Goal: Transaction & Acquisition: Purchase product/service

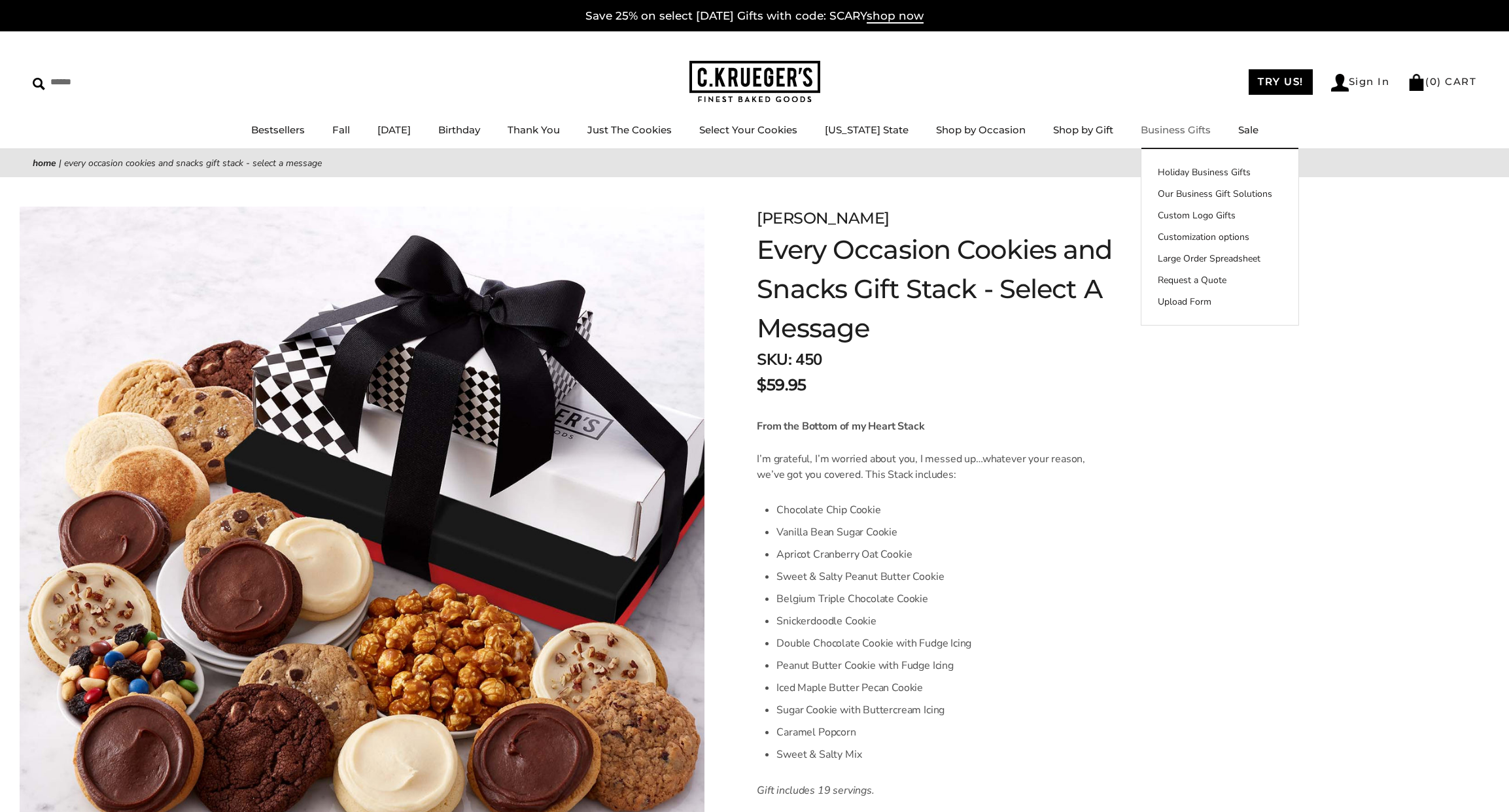
click at [1168, 130] on link "Business Gifts" at bounding box center [1176, 129] width 70 height 12
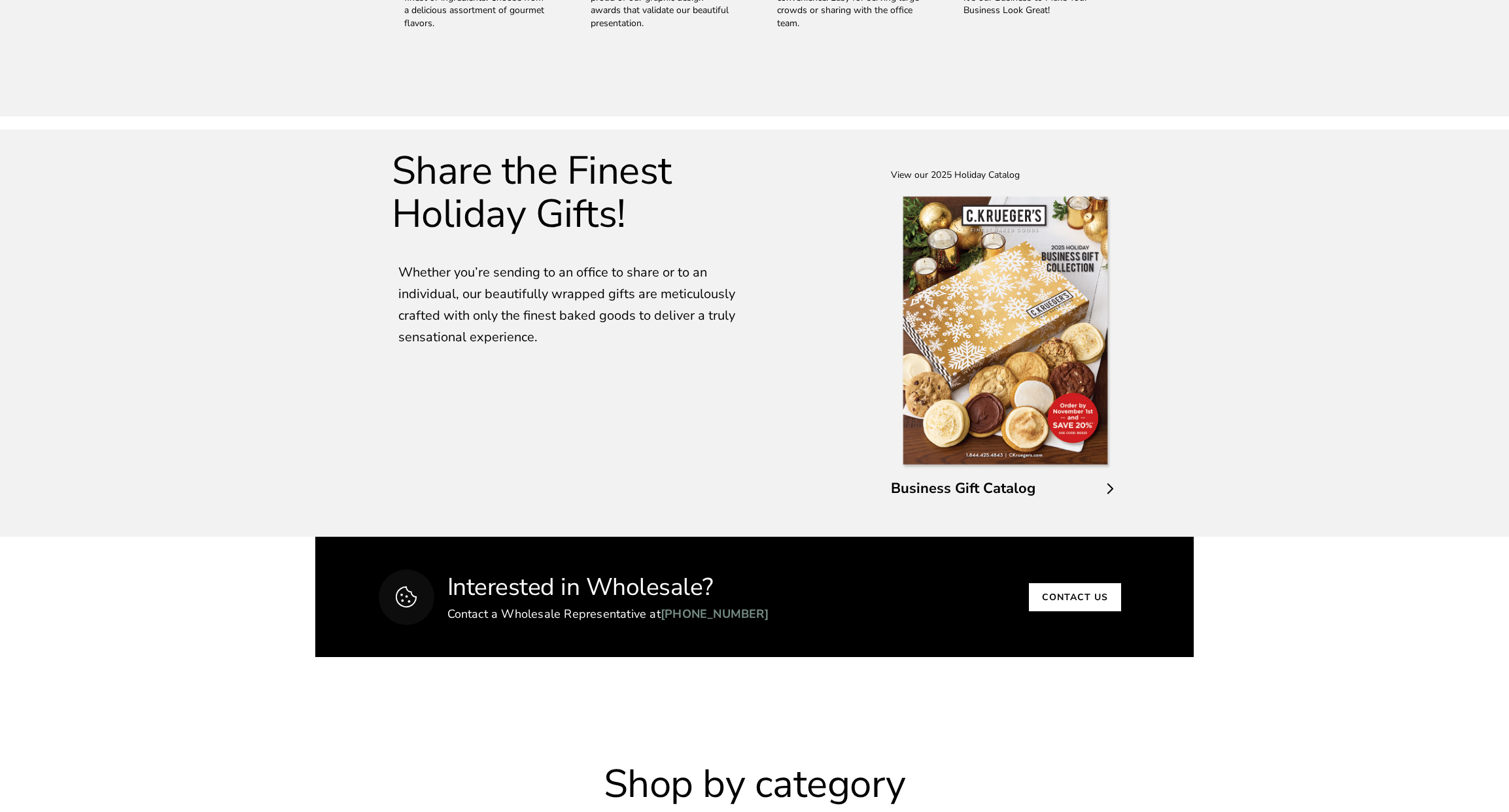
scroll to position [2156, 0]
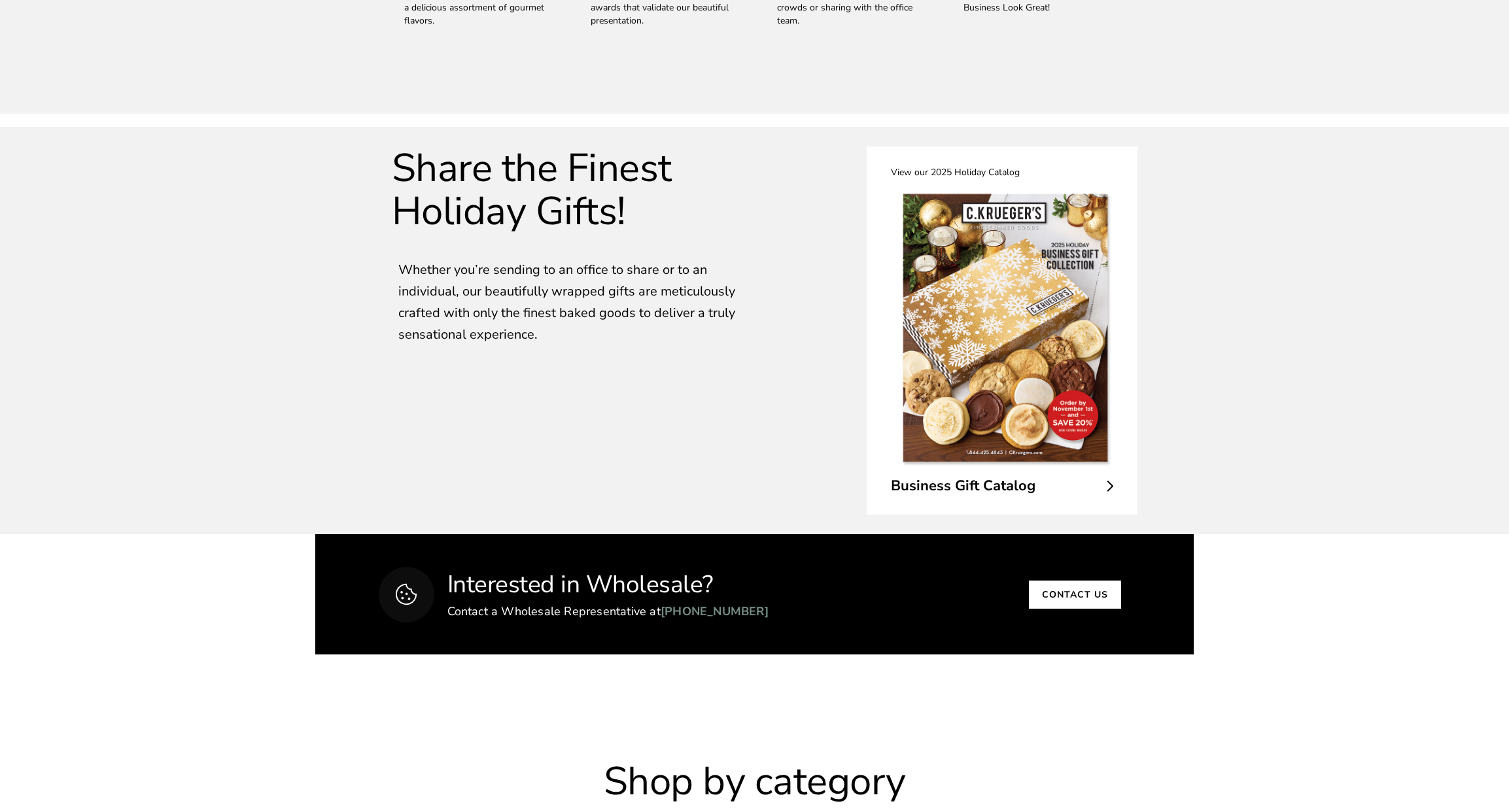
click at [983, 485] on span "Business Gift Catalog" at bounding box center [1002, 486] width 222 height 20
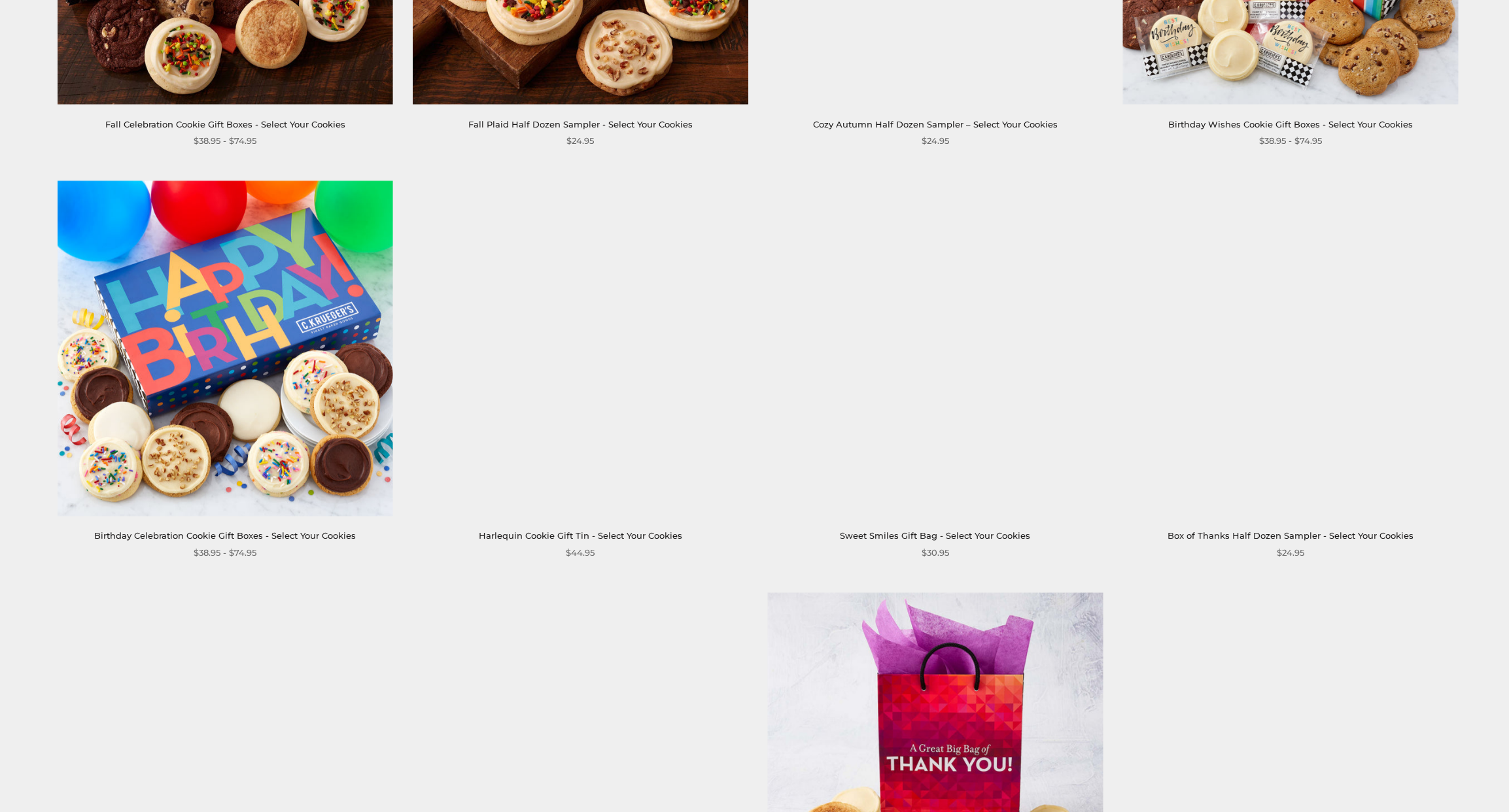
scroll to position [1310, 0]
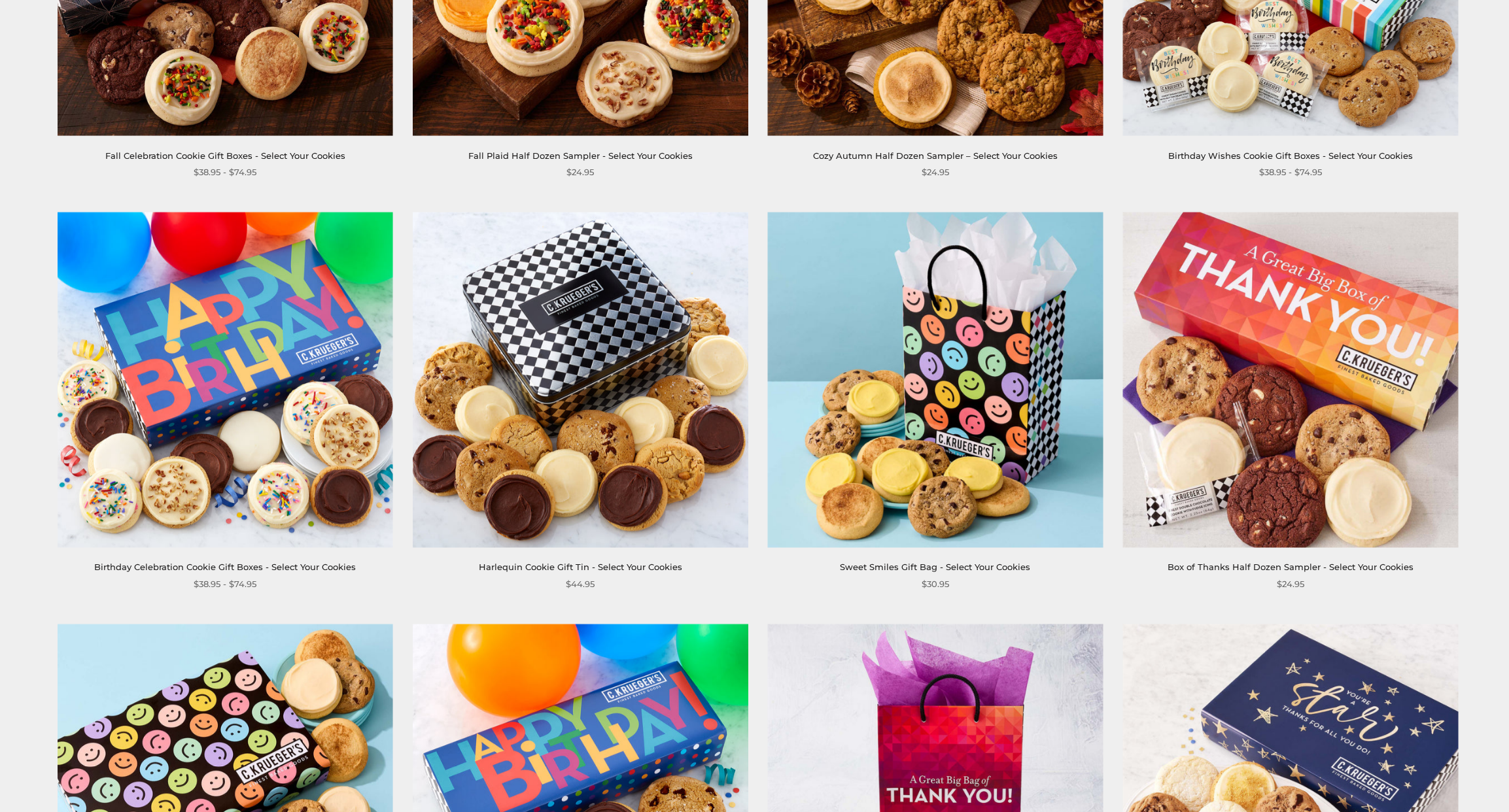
click at [596, 306] on img at bounding box center [580, 379] width 336 height 336
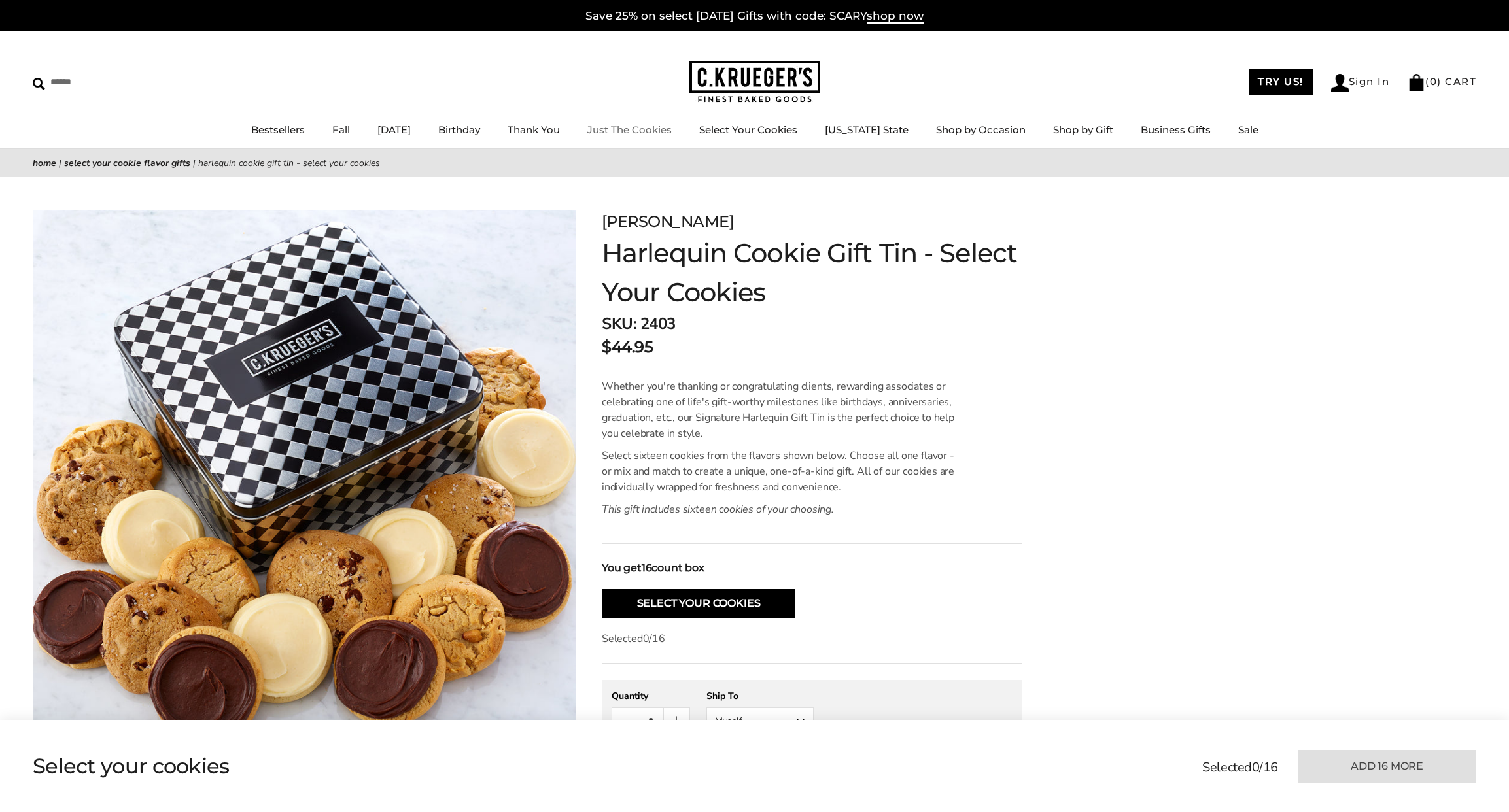
click at [652, 132] on link "Just The Cookies" at bounding box center [629, 129] width 85 height 12
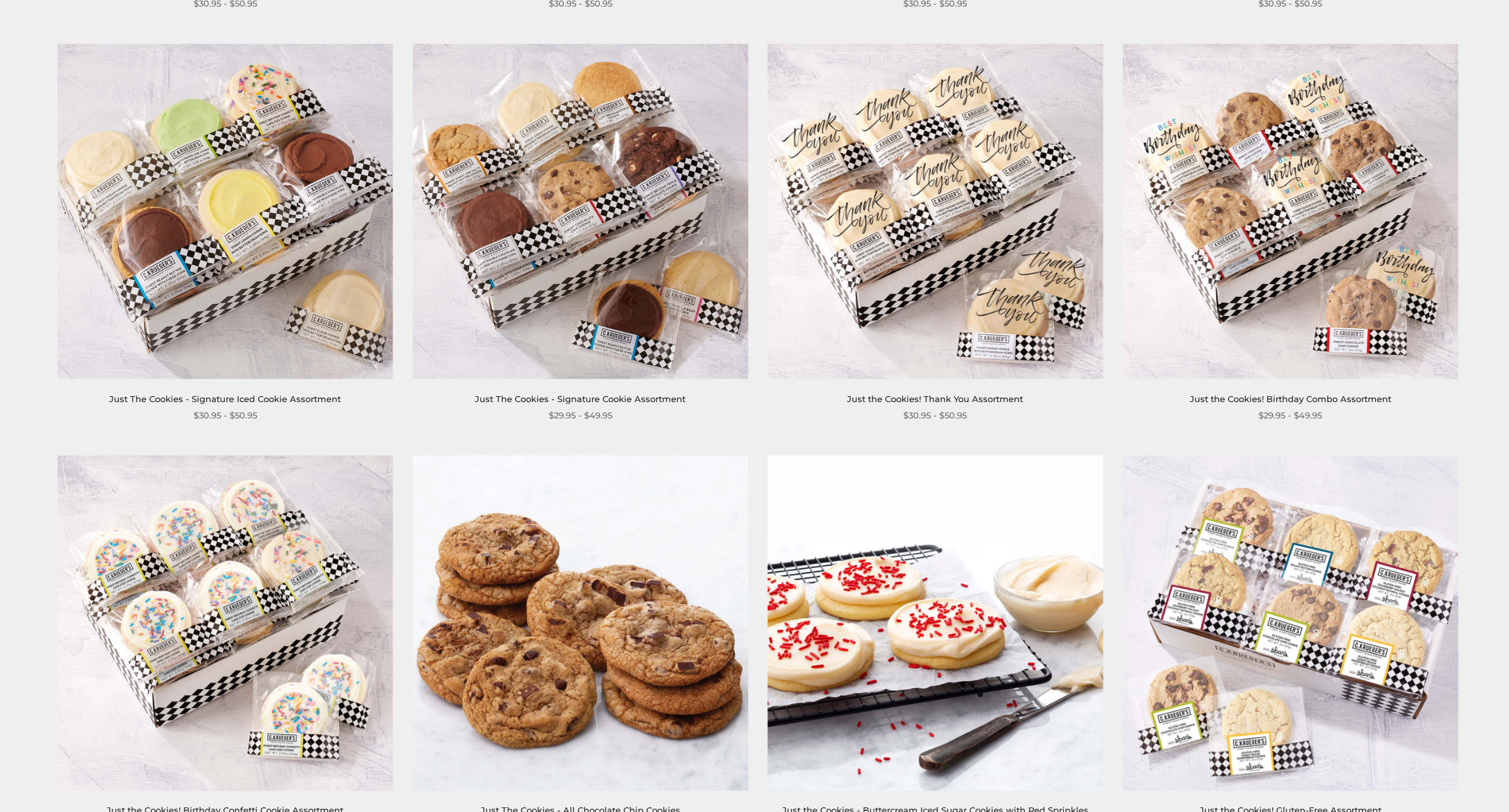
scroll to position [1070, 0]
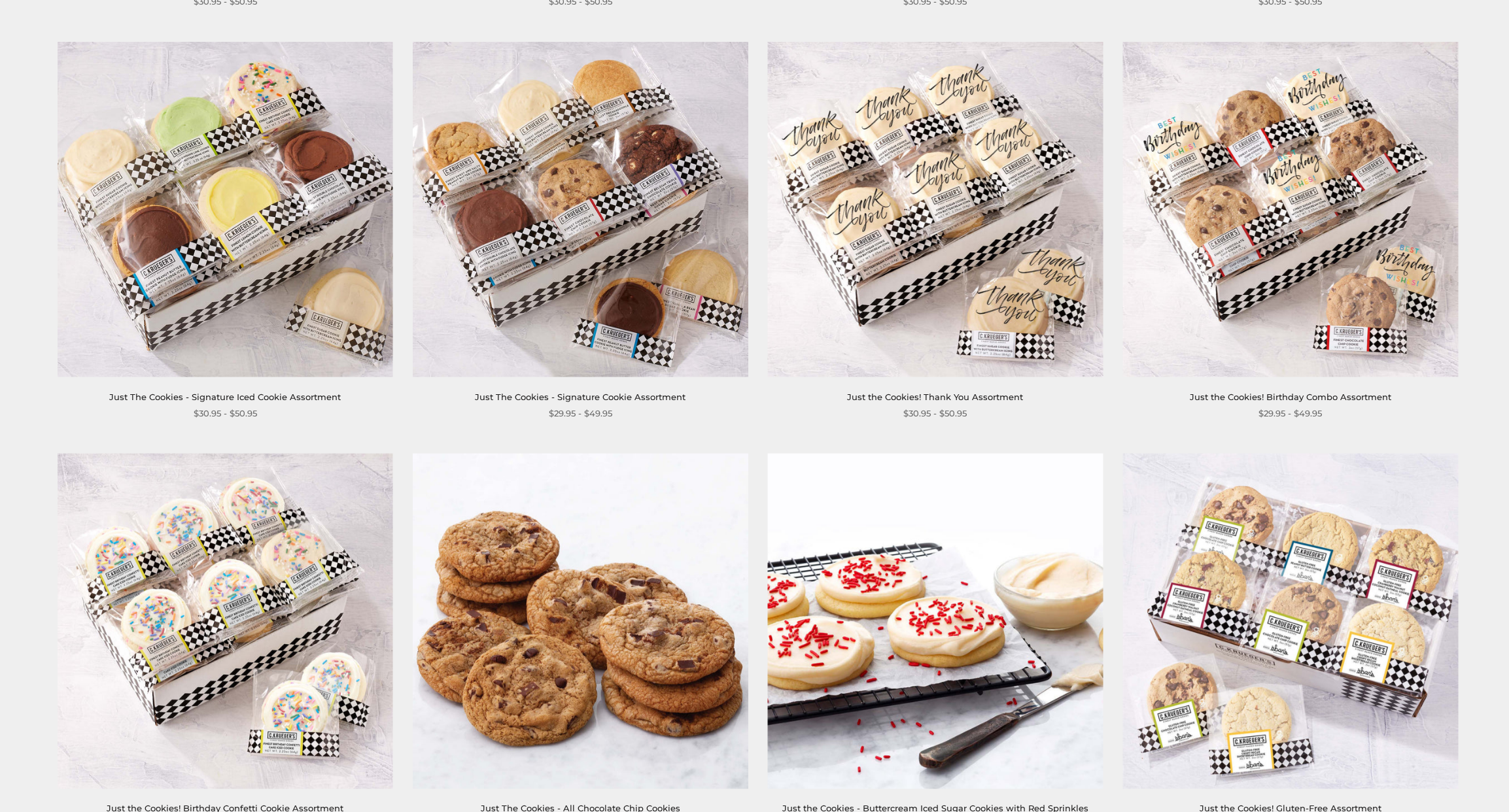
click at [316, 184] on img at bounding box center [225, 209] width 336 height 336
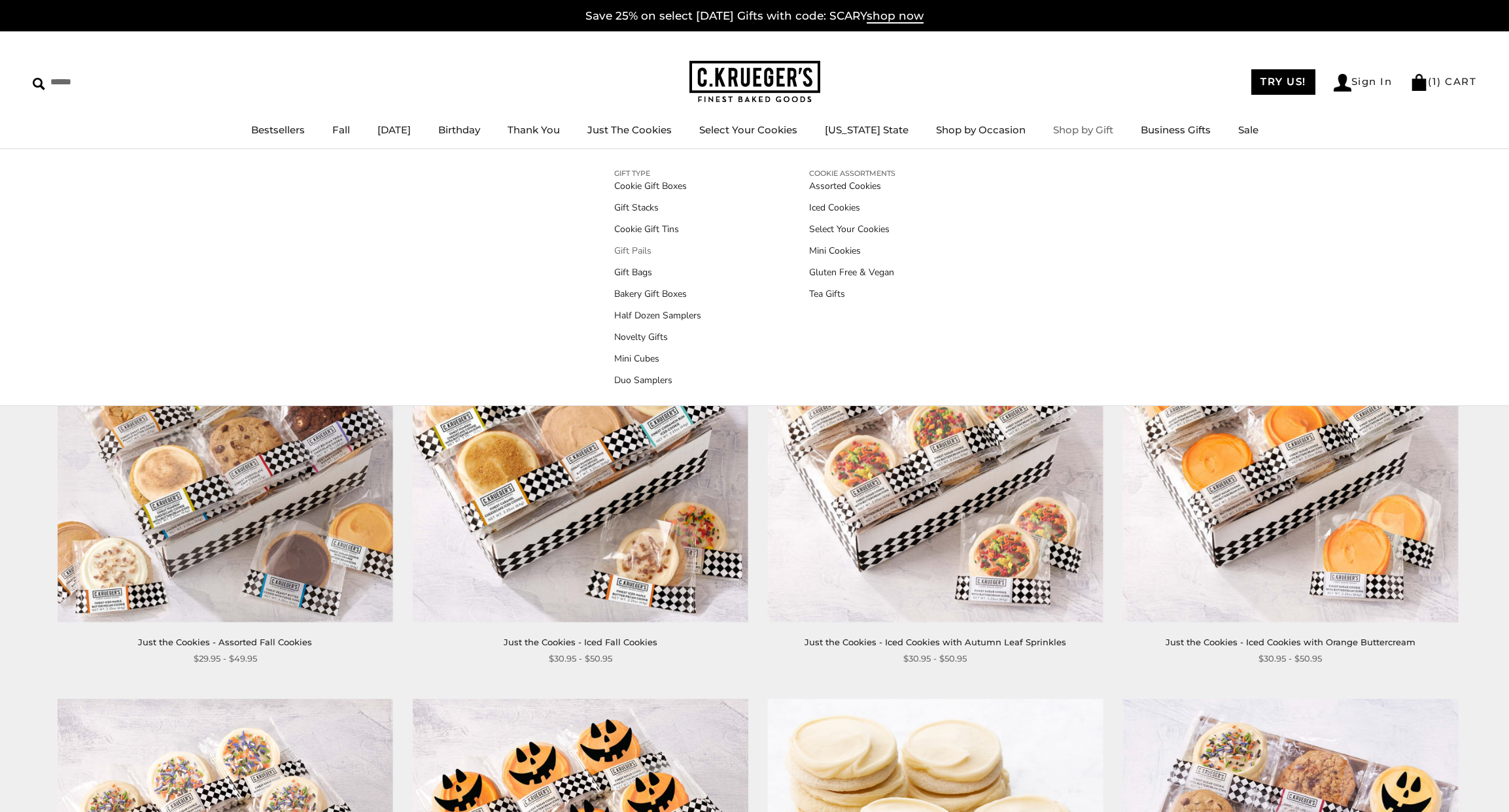
click at [645, 253] on link "Gift Pails" at bounding box center [657, 251] width 87 height 13
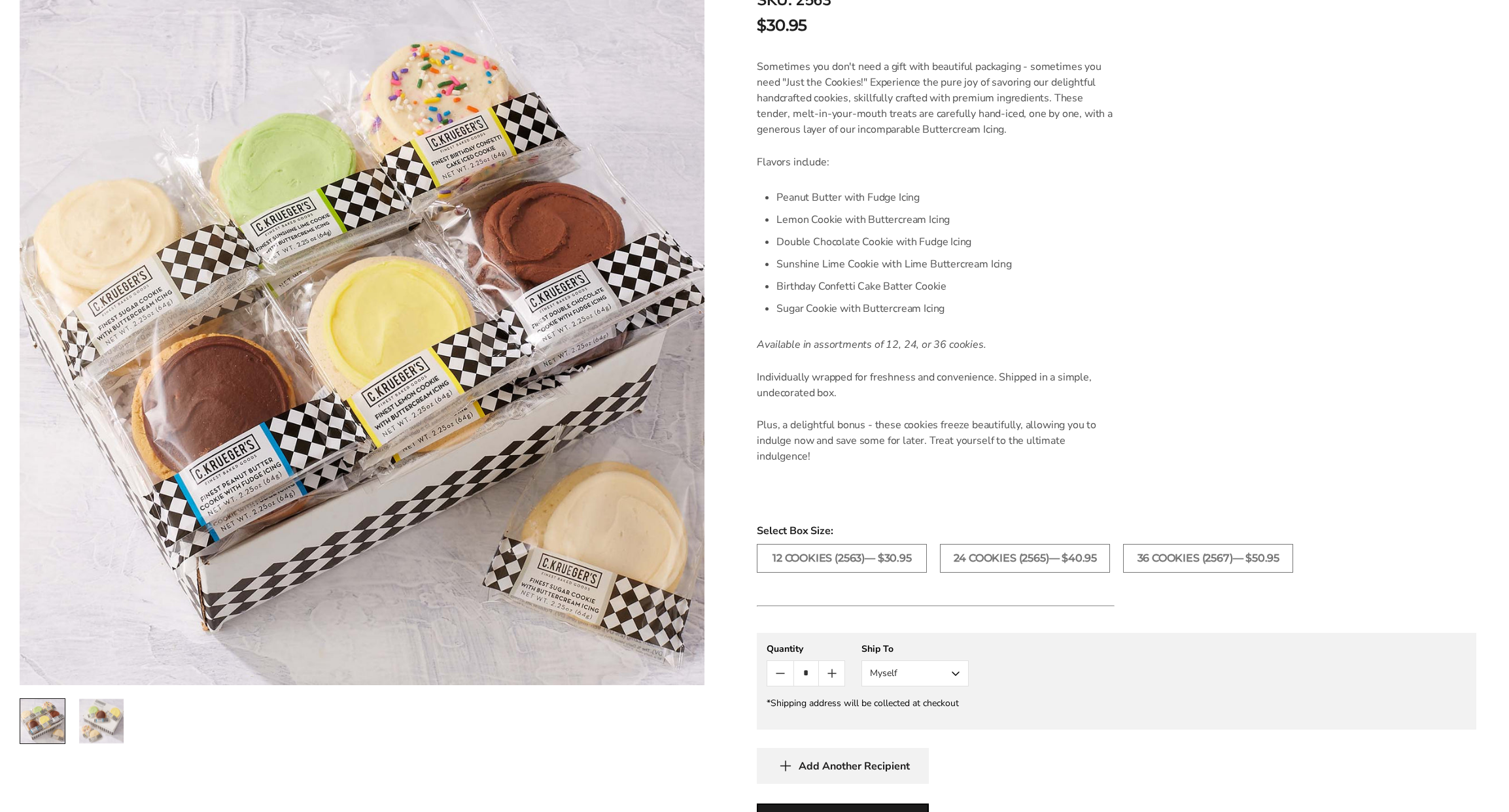
scroll to position [321, 0]
click at [1214, 551] on label "36 COOKIES (2567)— $50.95" at bounding box center [1208, 557] width 170 height 29
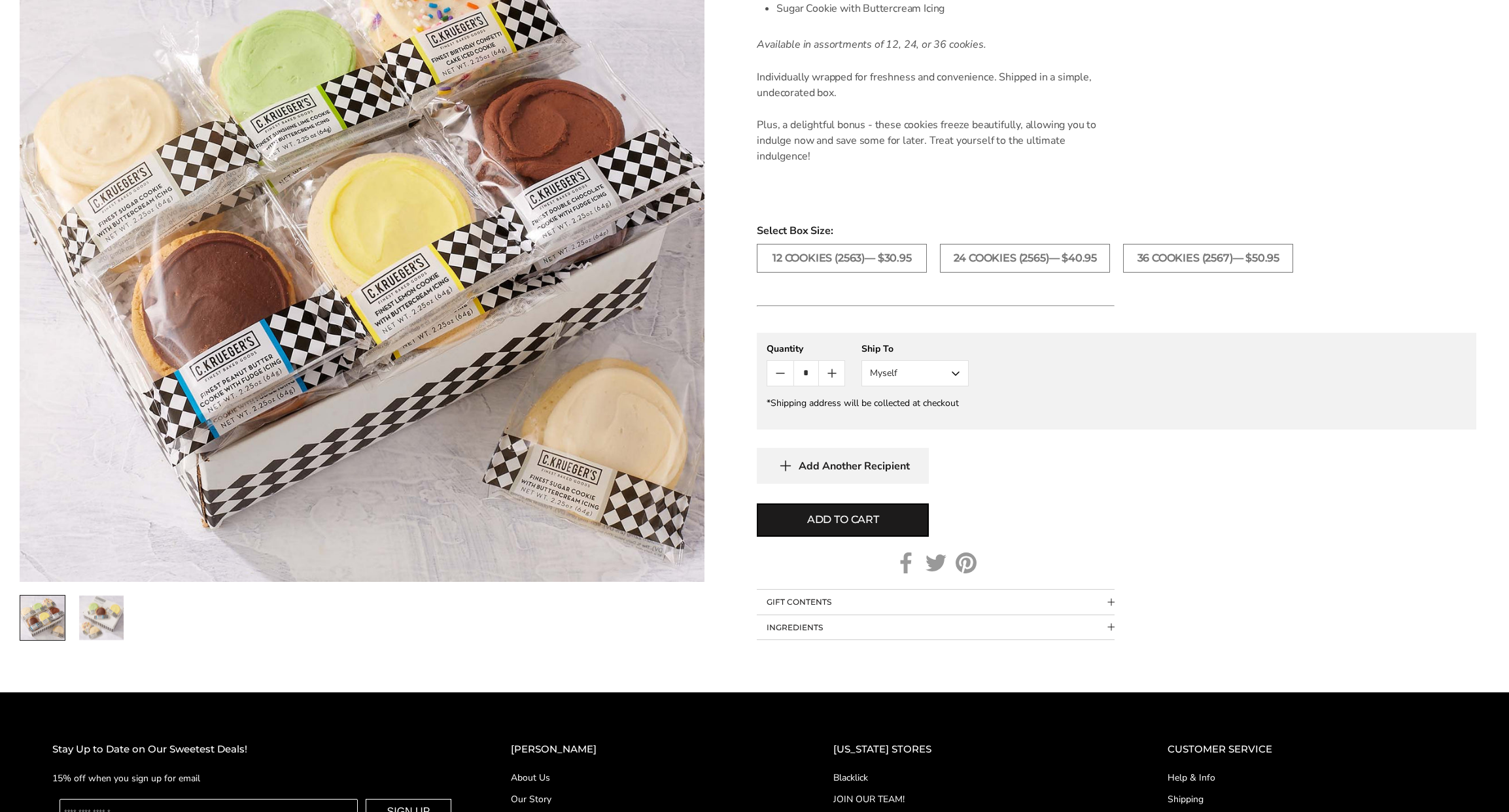
scroll to position [678, 0]
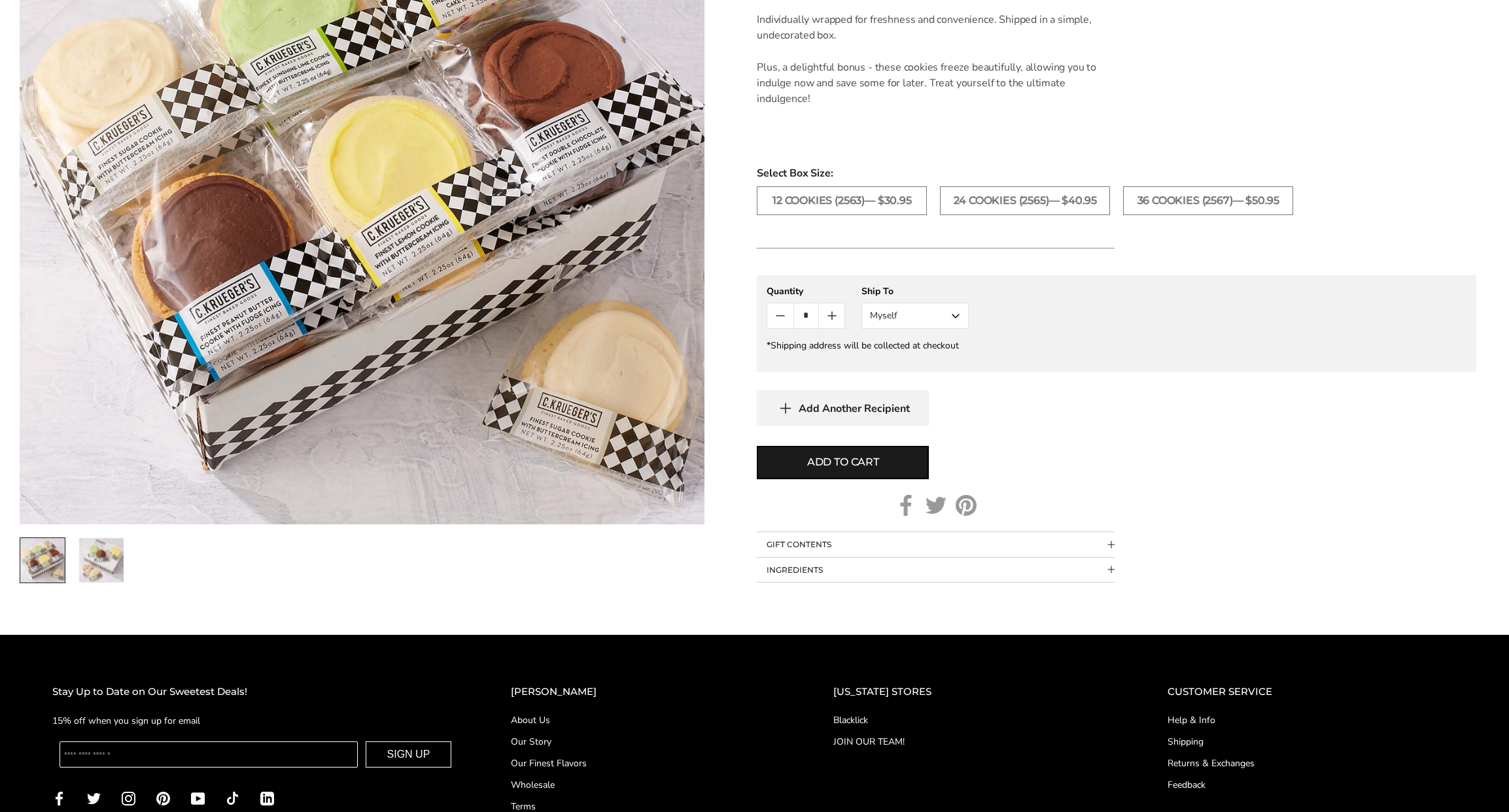
click at [958, 316] on button "Myself" at bounding box center [915, 316] width 107 height 27
click at [917, 362] on button "Other Recipient" at bounding box center [915, 364] width 106 height 24
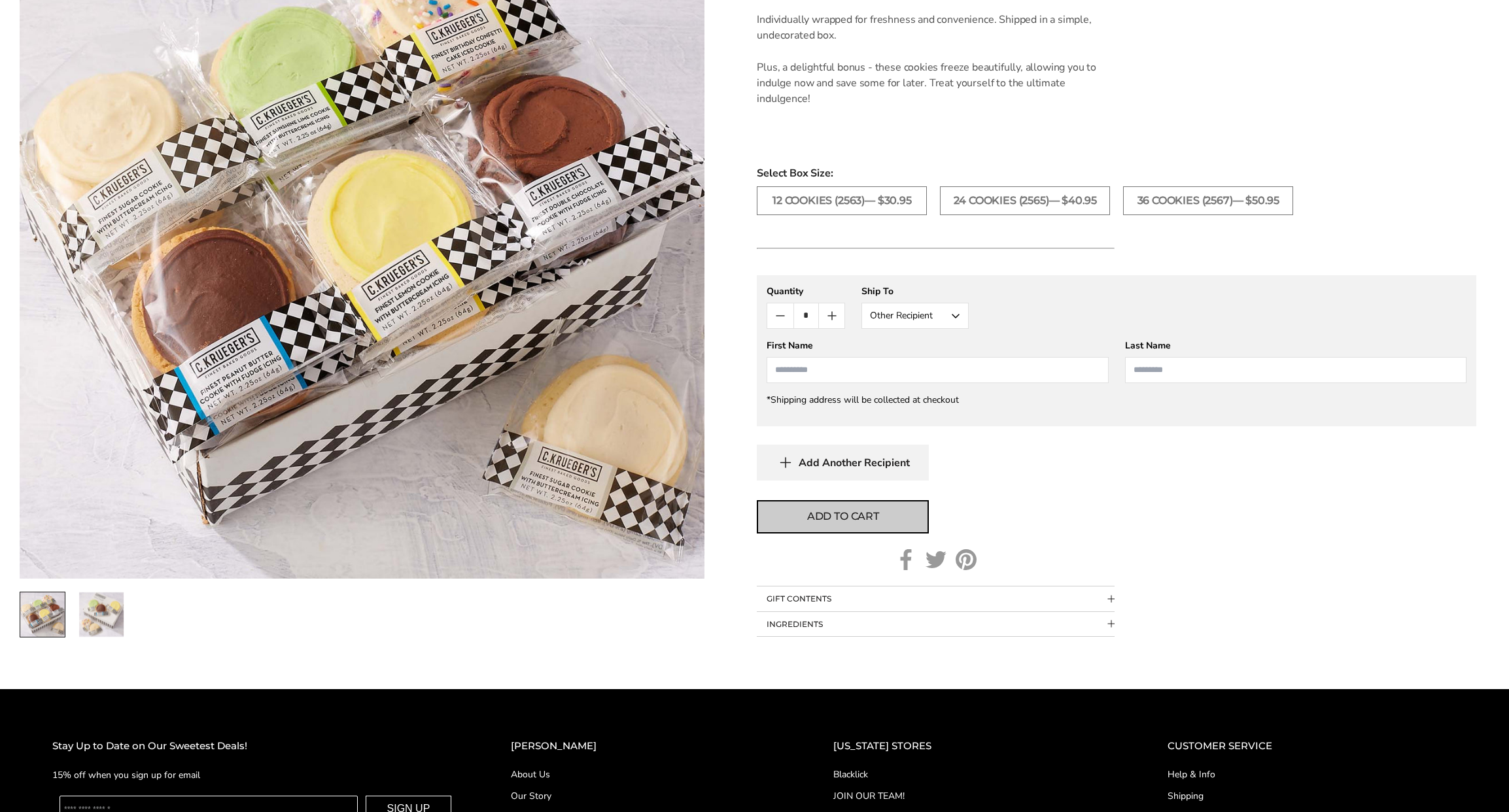
click at [855, 515] on span "Add to cart" at bounding box center [843, 516] width 72 height 16
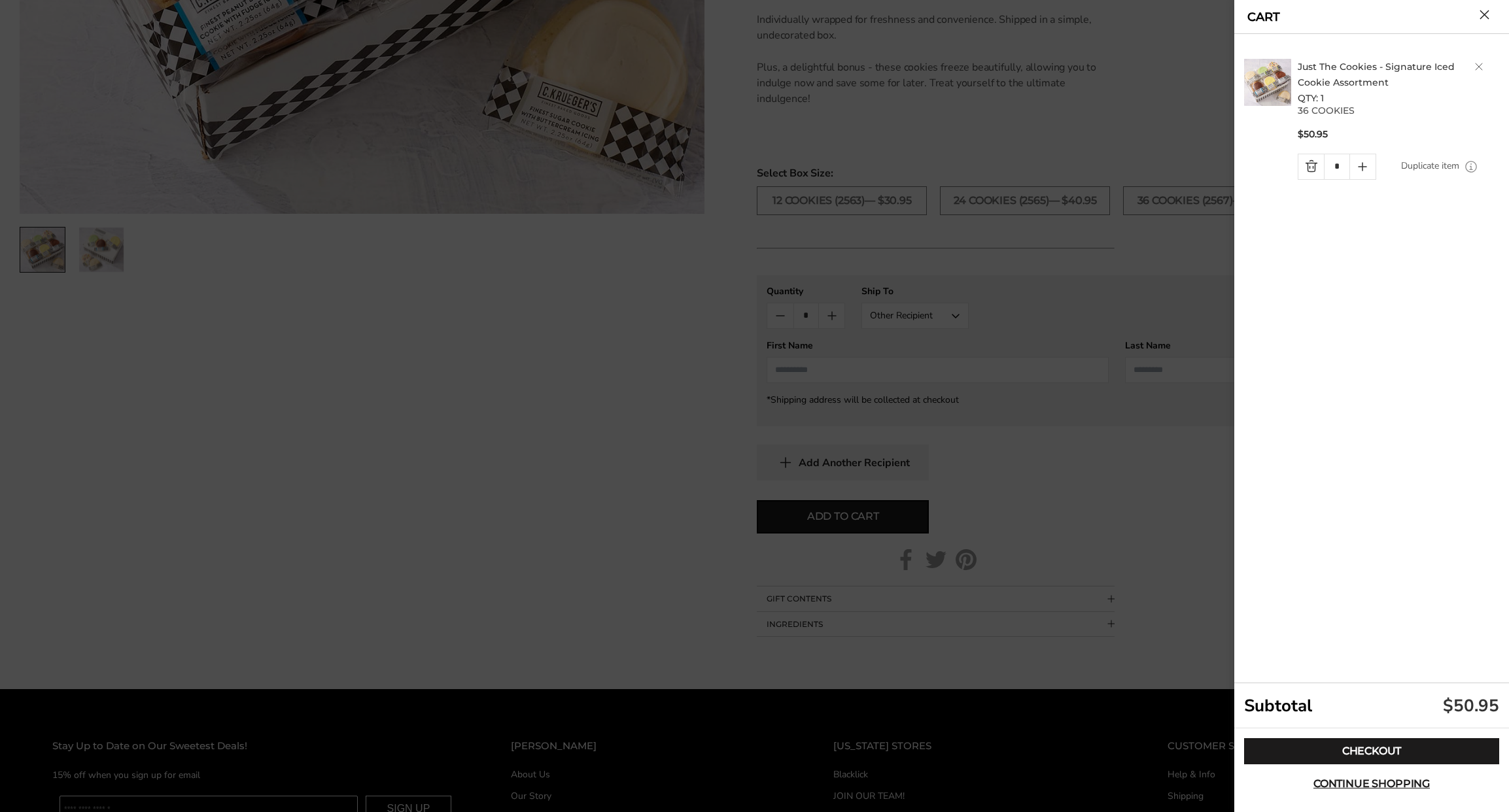
click at [1488, 13] on button "Close cart" at bounding box center [1484, 14] width 10 height 10
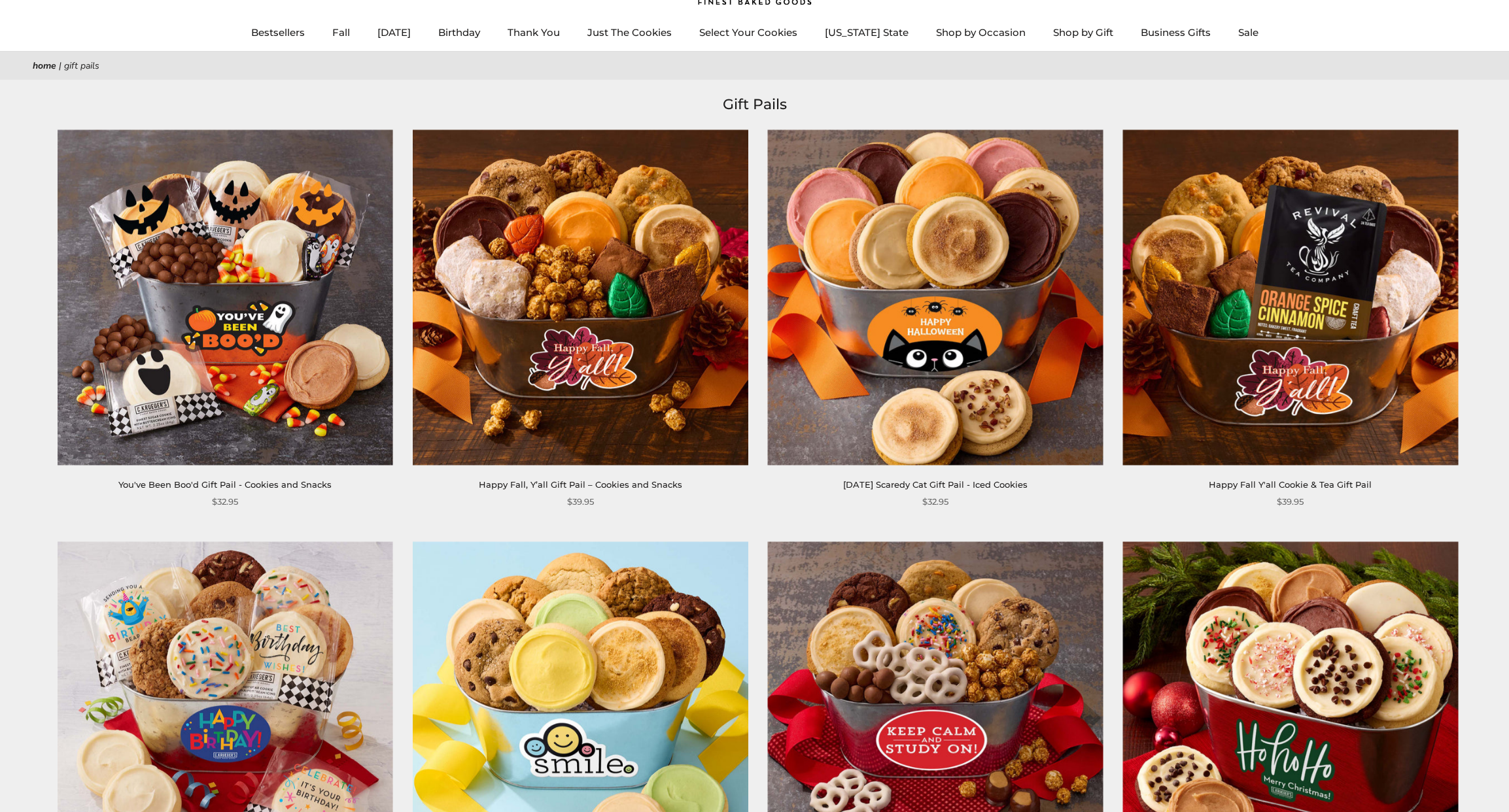
scroll to position [11, 0]
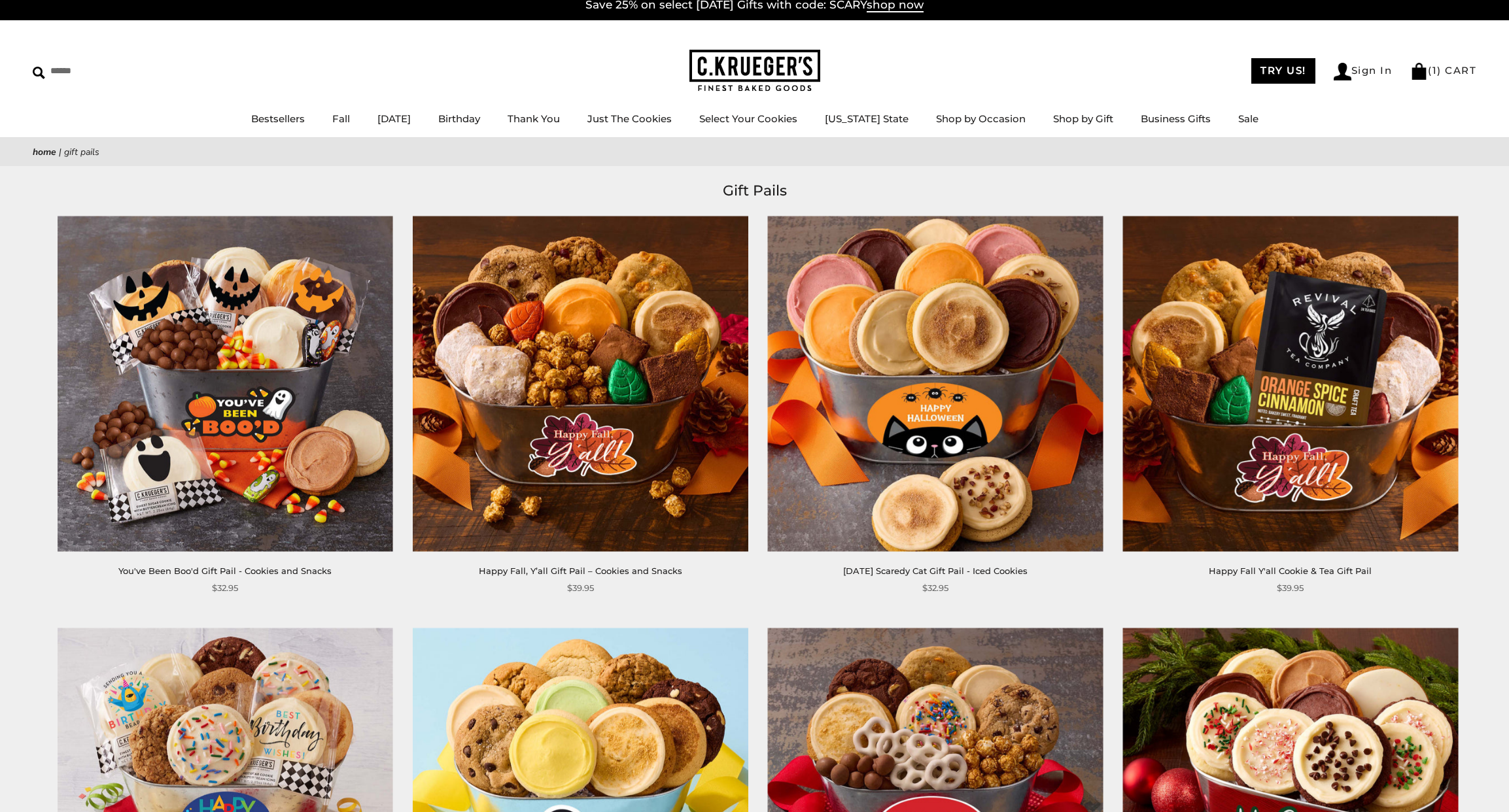
click at [590, 259] on img at bounding box center [580, 383] width 336 height 336
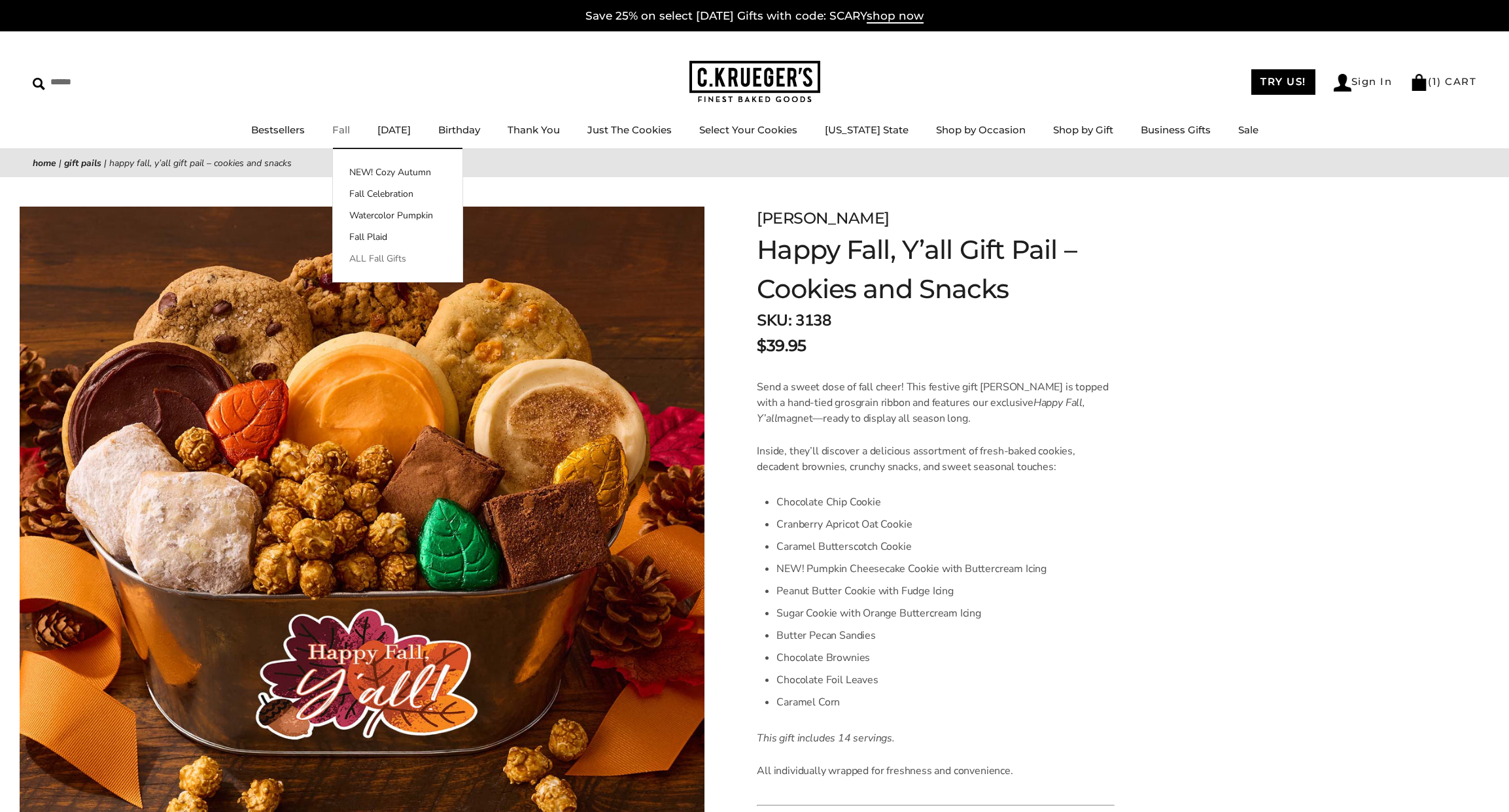
click at [378, 262] on link "ALL Fall Gifts" at bounding box center [397, 259] width 129 height 13
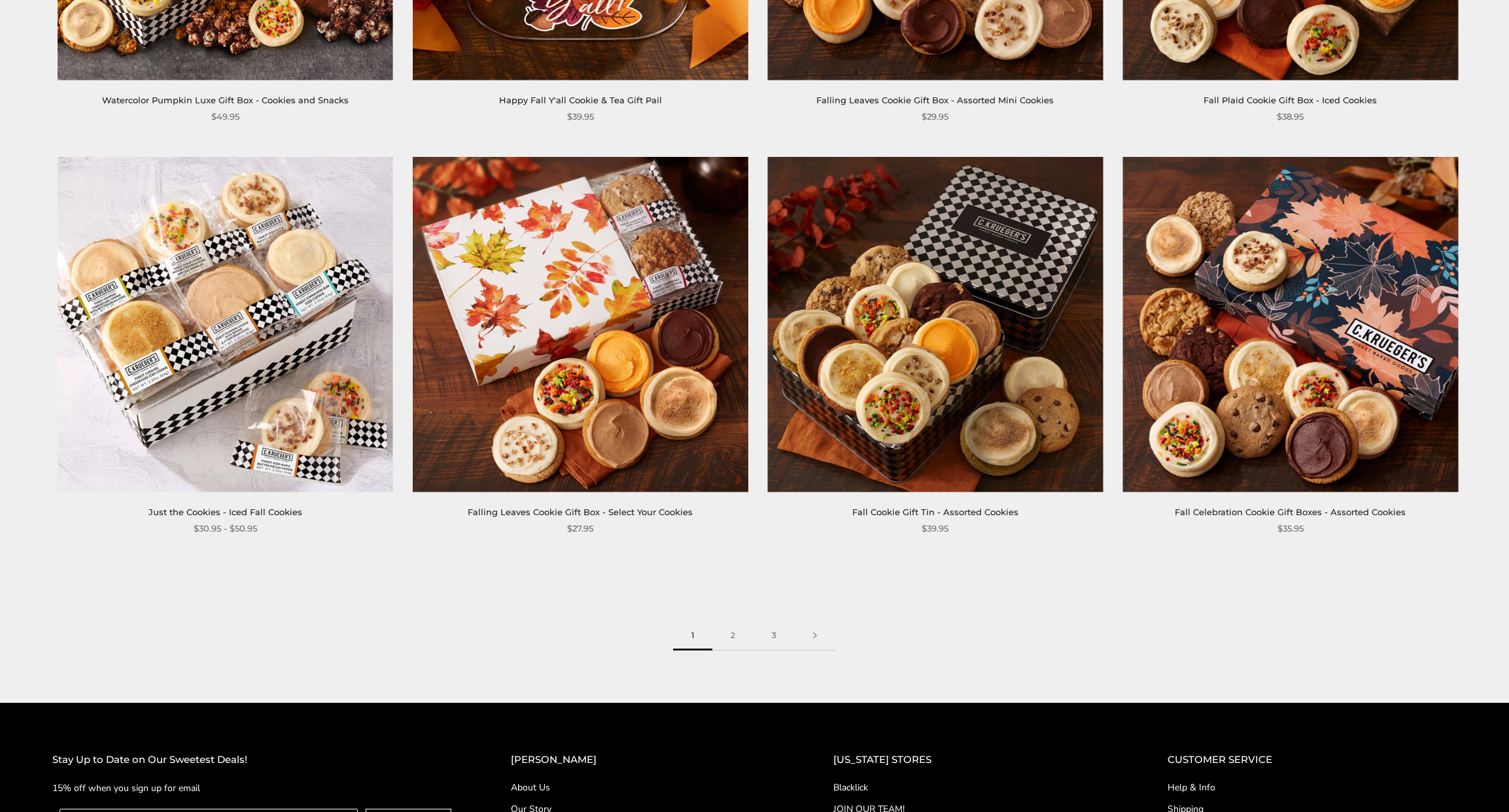
scroll to position [2204, 0]
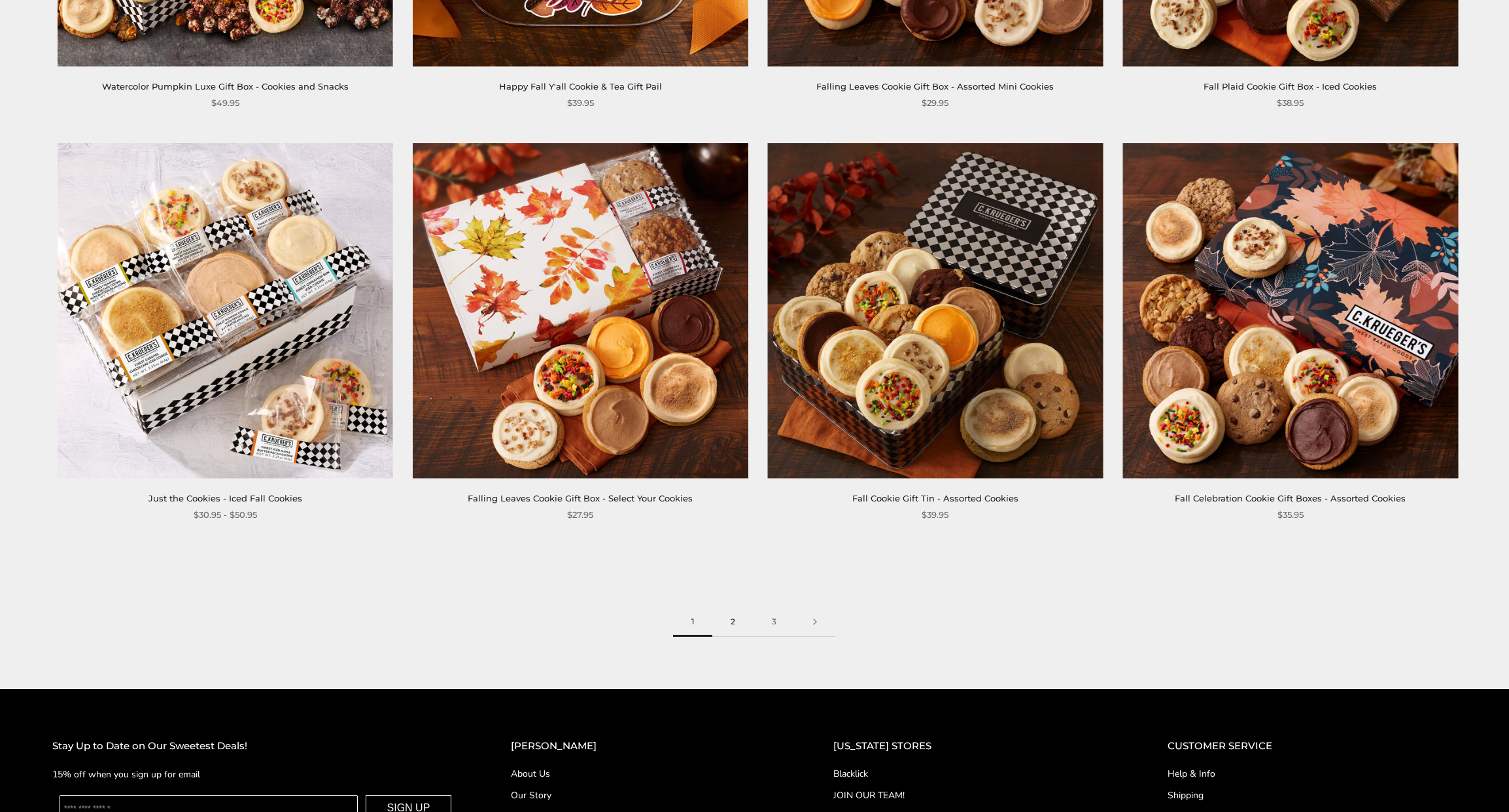
click at [734, 619] on link "2" at bounding box center [732, 622] width 41 height 29
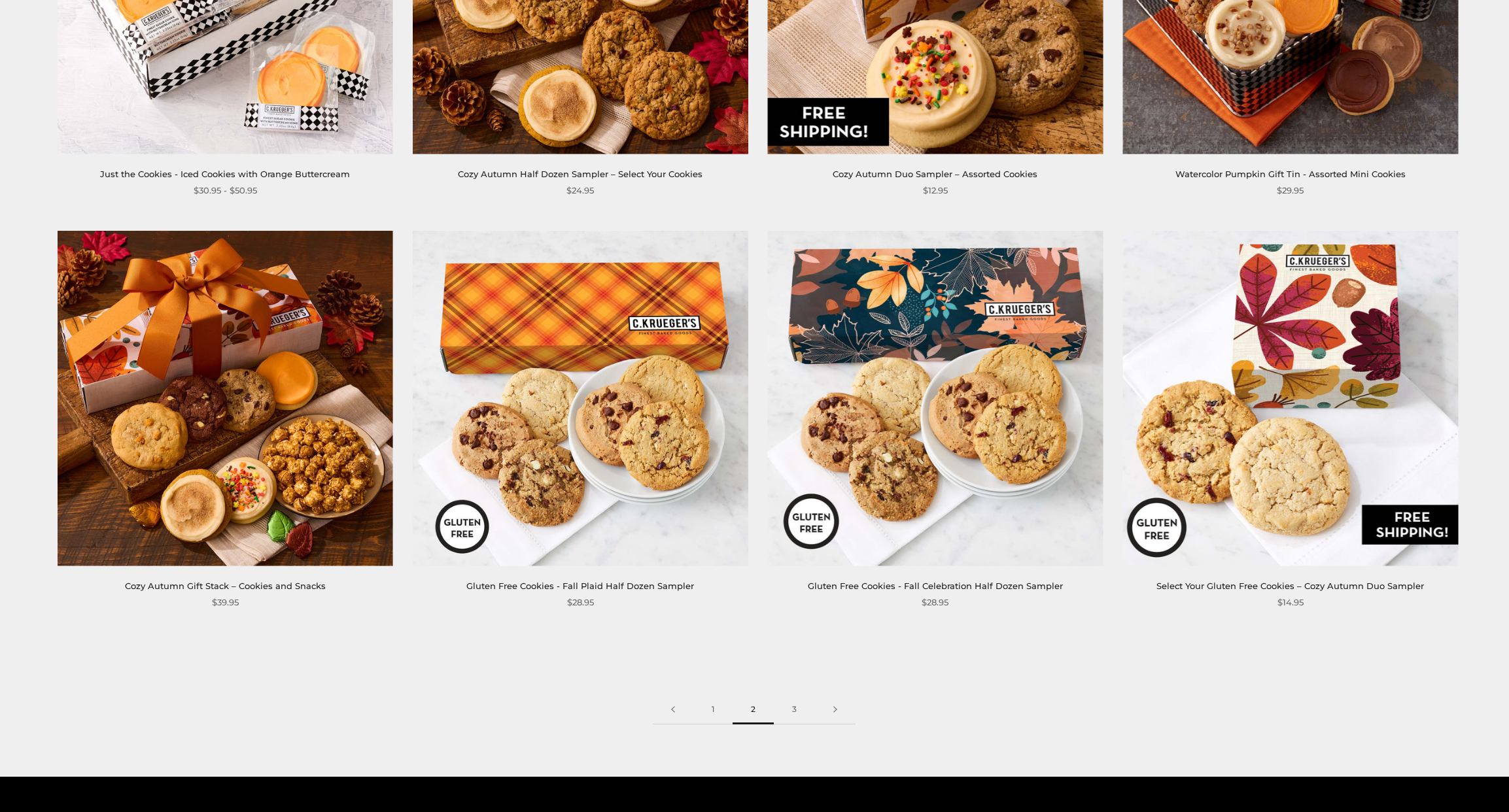
scroll to position [2117, 0]
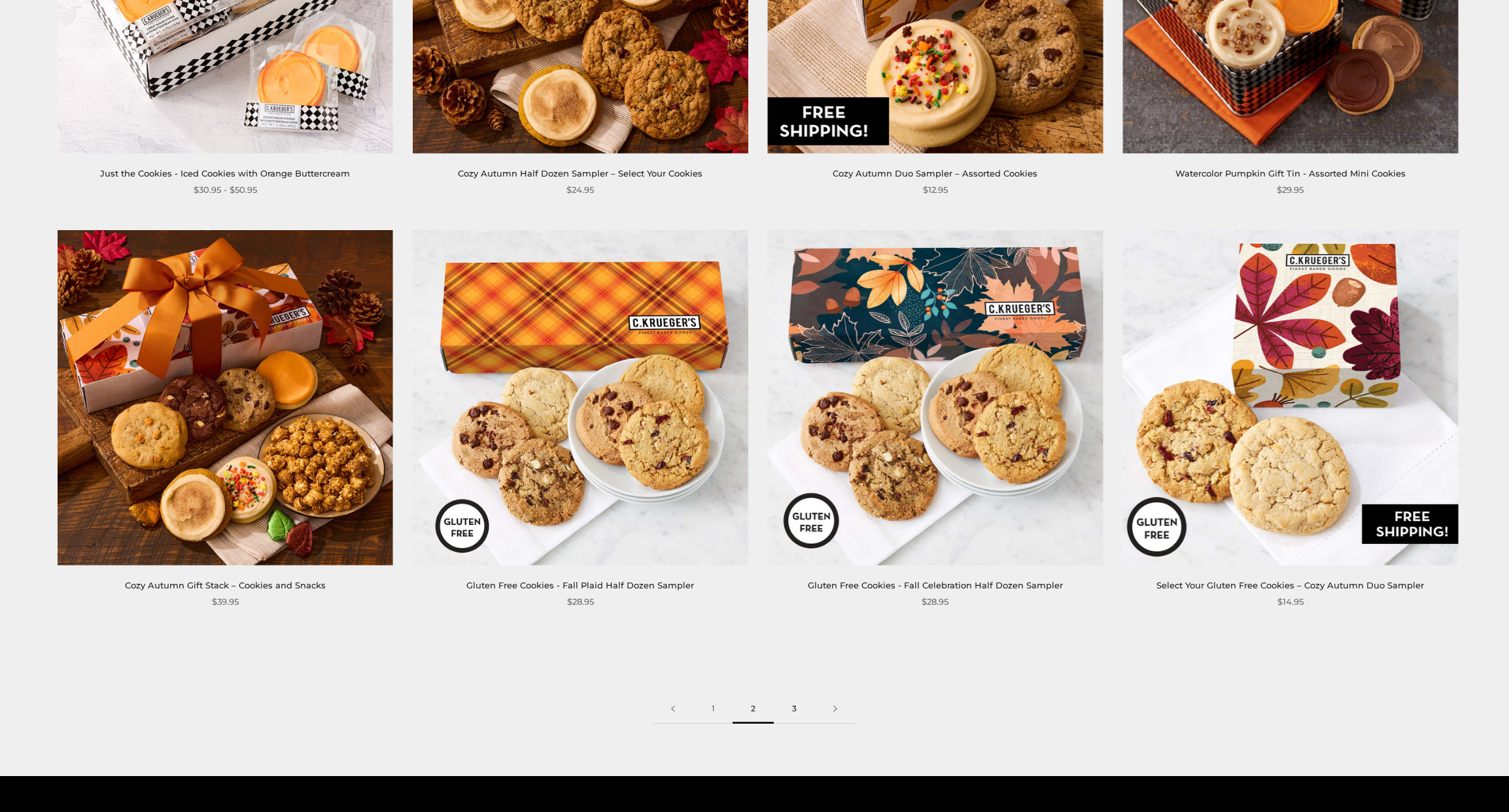
click at [793, 707] on link "3" at bounding box center [794, 708] width 41 height 29
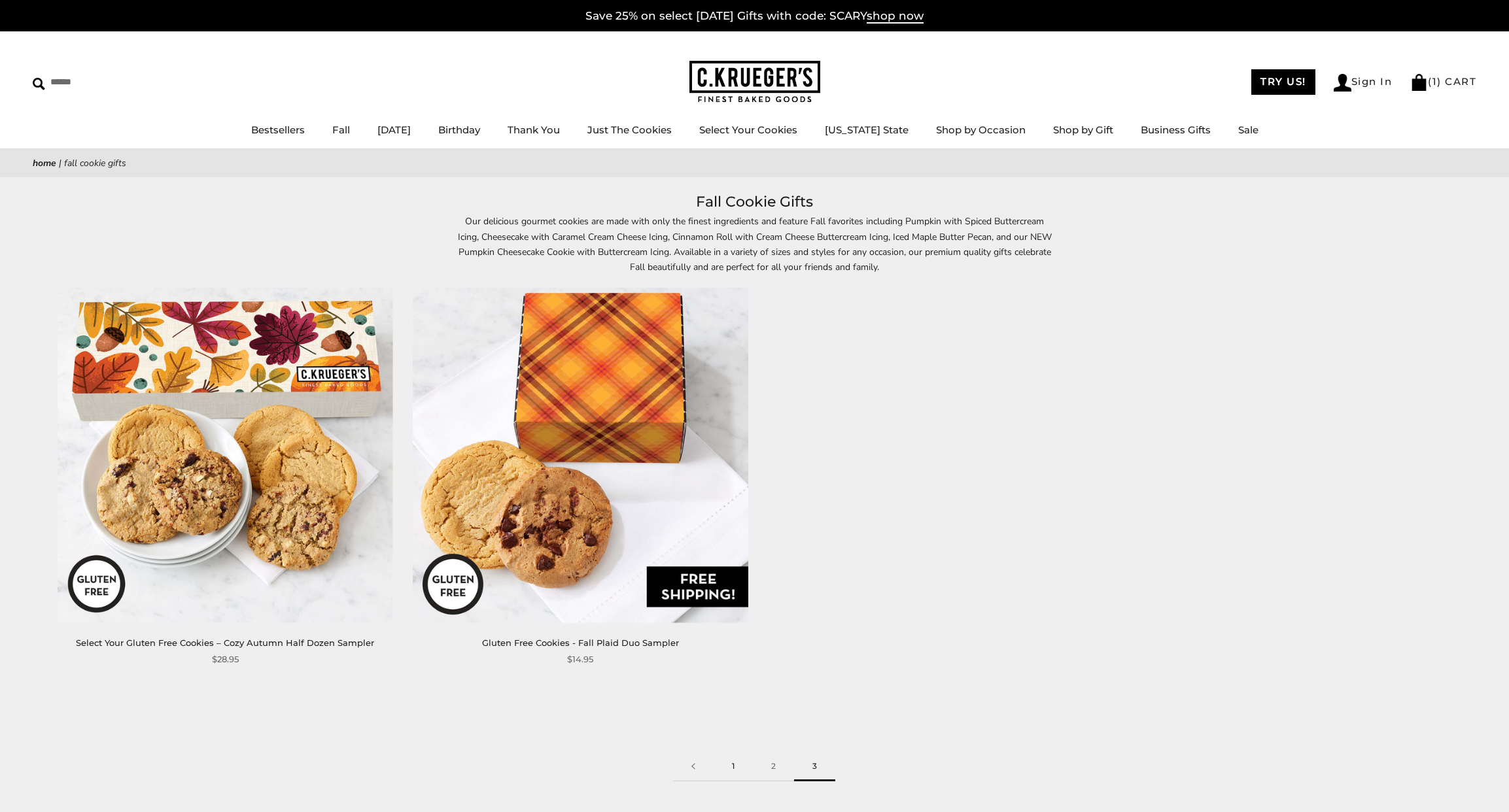
click at [734, 765] on link "1" at bounding box center [732, 766] width 39 height 29
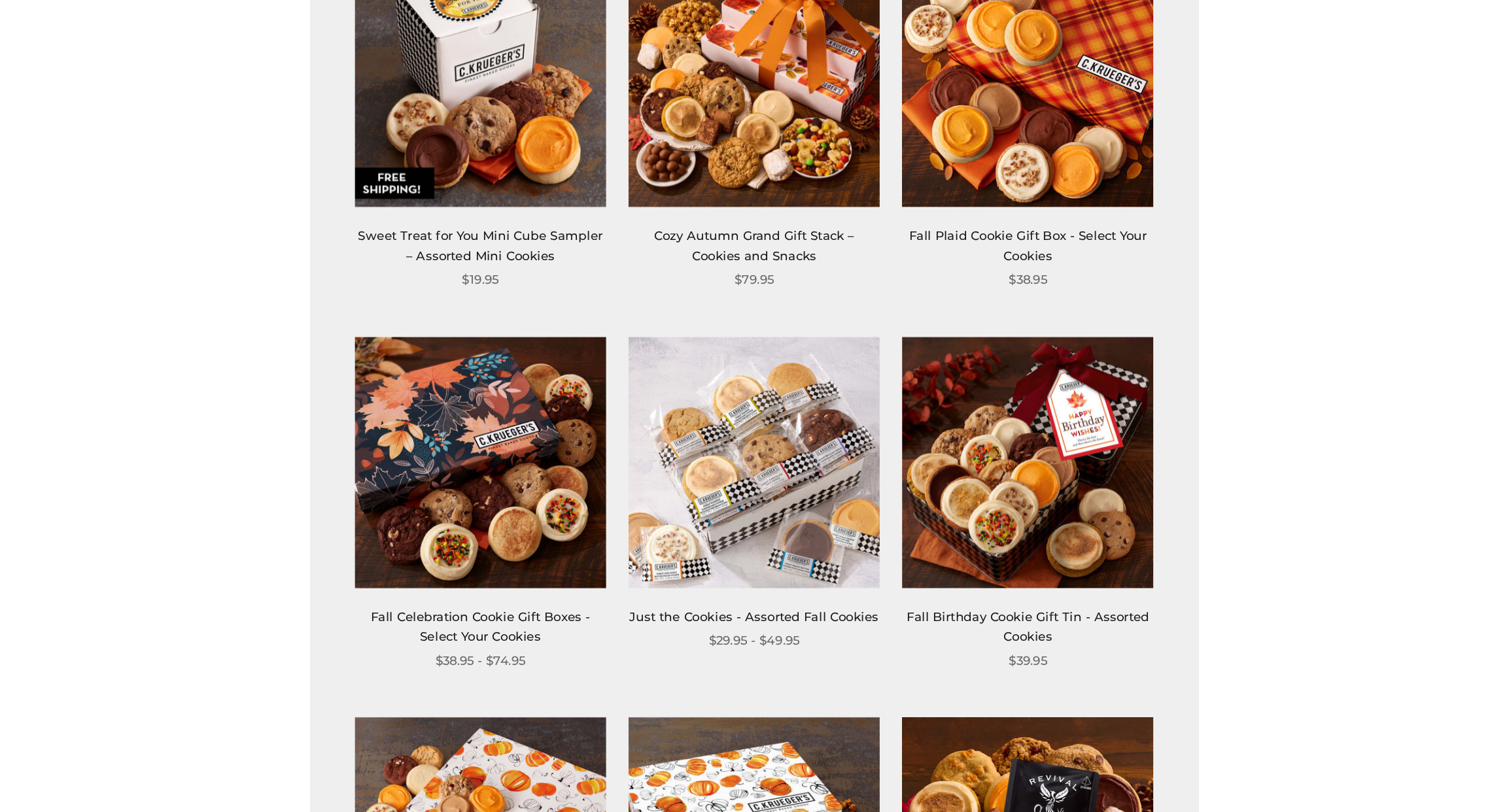
scroll to position [1198, 0]
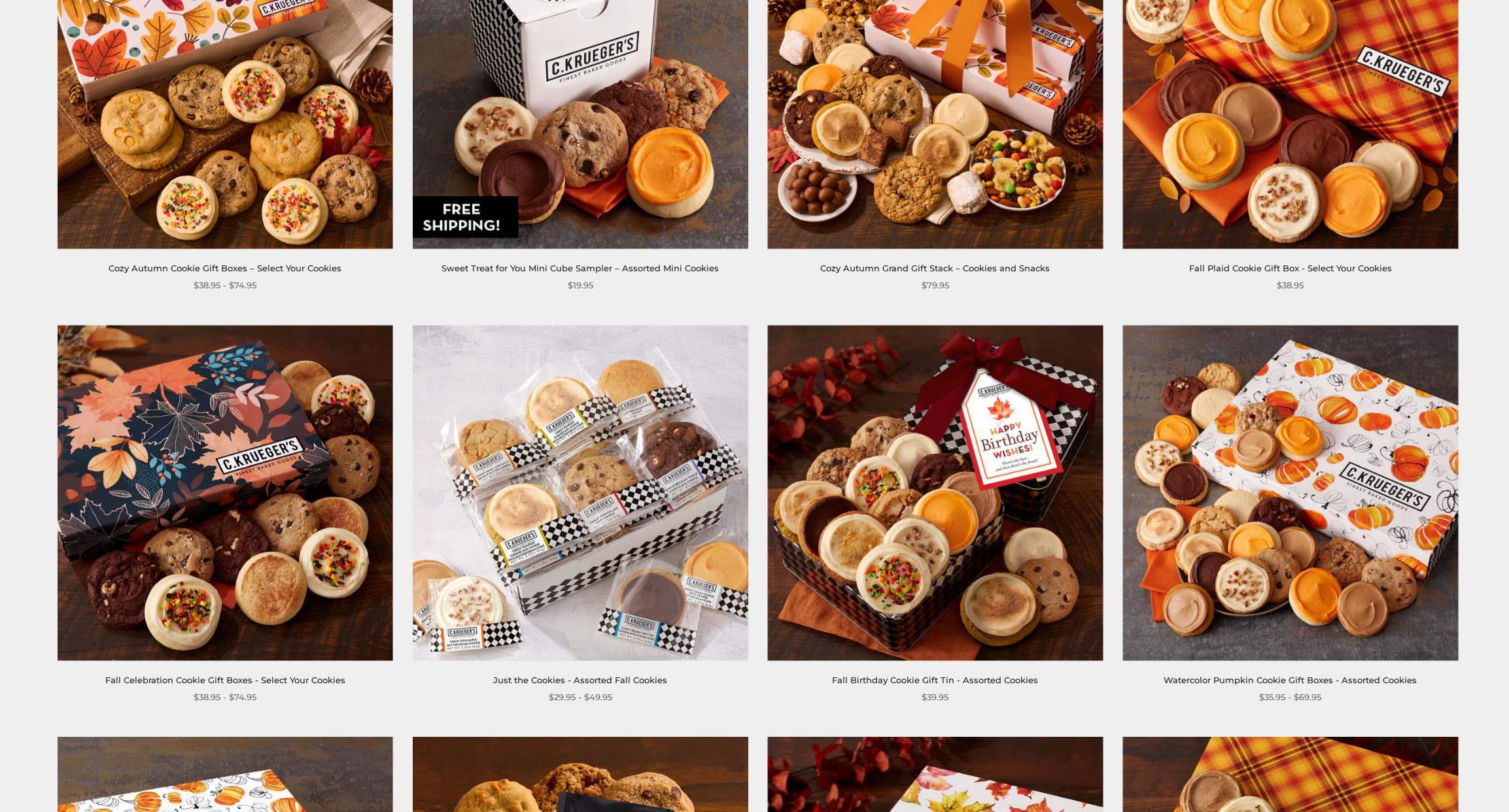
click at [231, 433] on img at bounding box center [225, 493] width 336 height 336
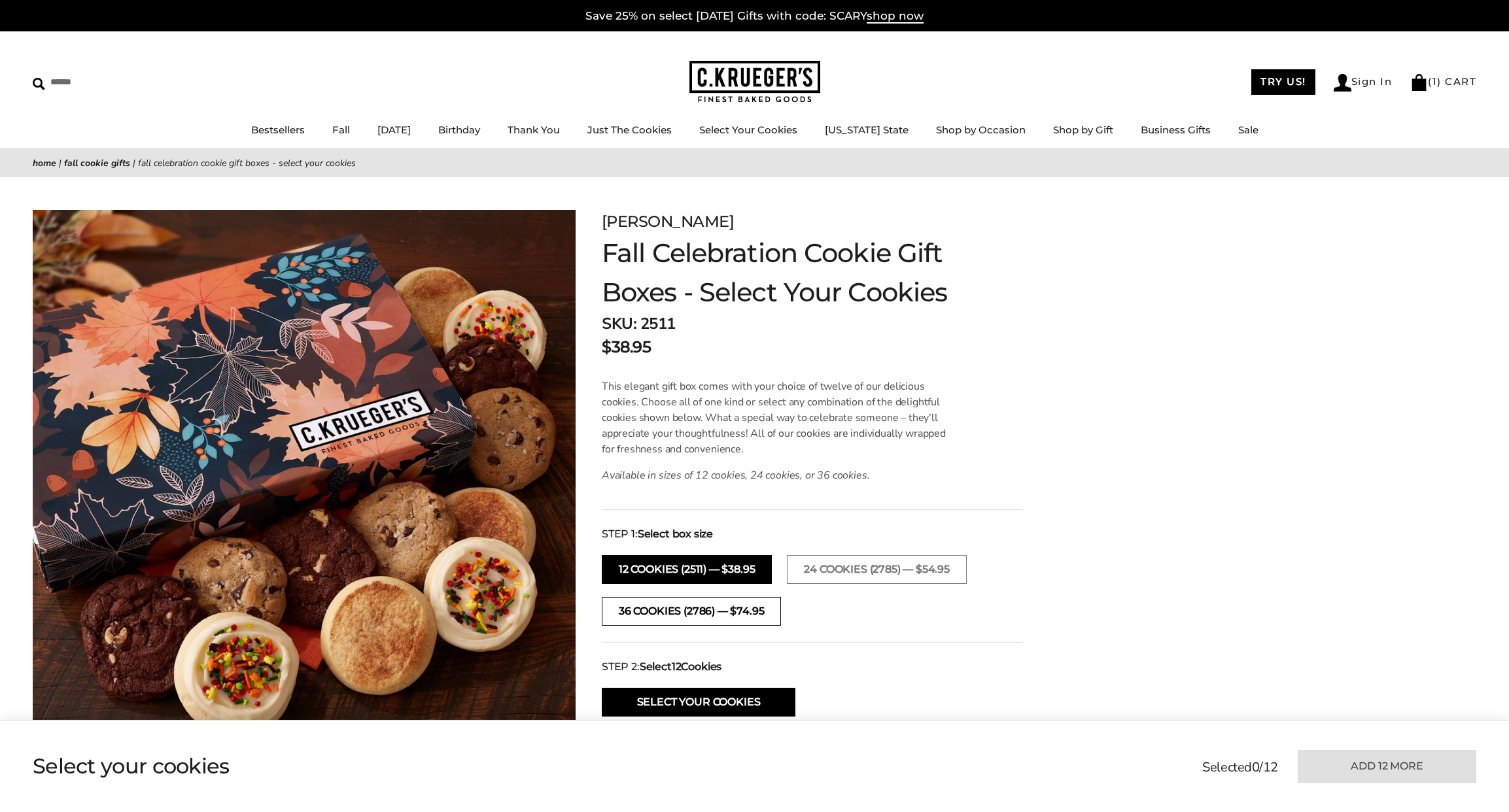
click at [724, 616] on button "36 COOKIES (2786) — $74.95" at bounding box center [691, 611] width 179 height 29
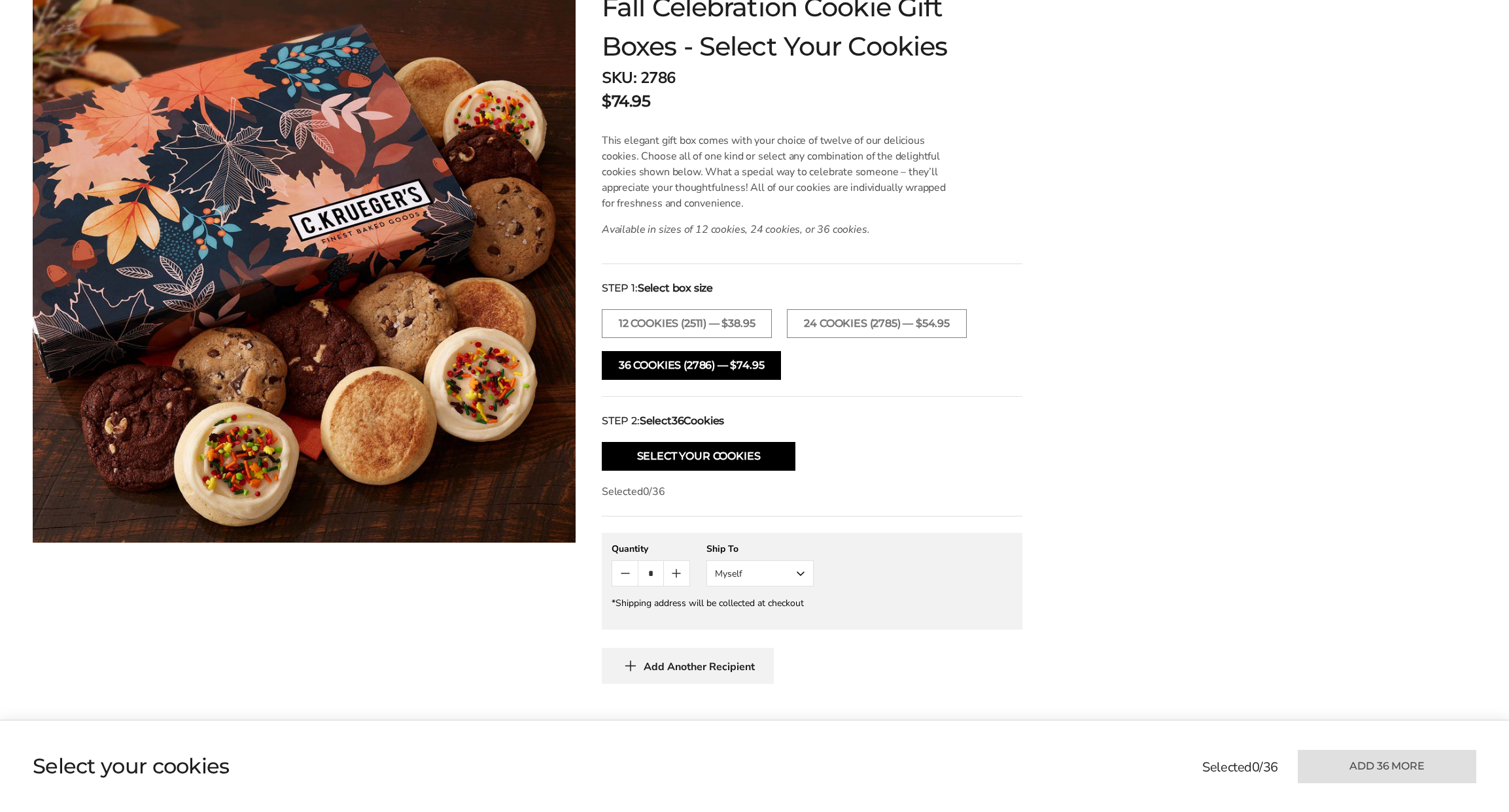
scroll to position [247, 0]
click at [698, 458] on button "Select Your Cookies" at bounding box center [699, 455] width 194 height 29
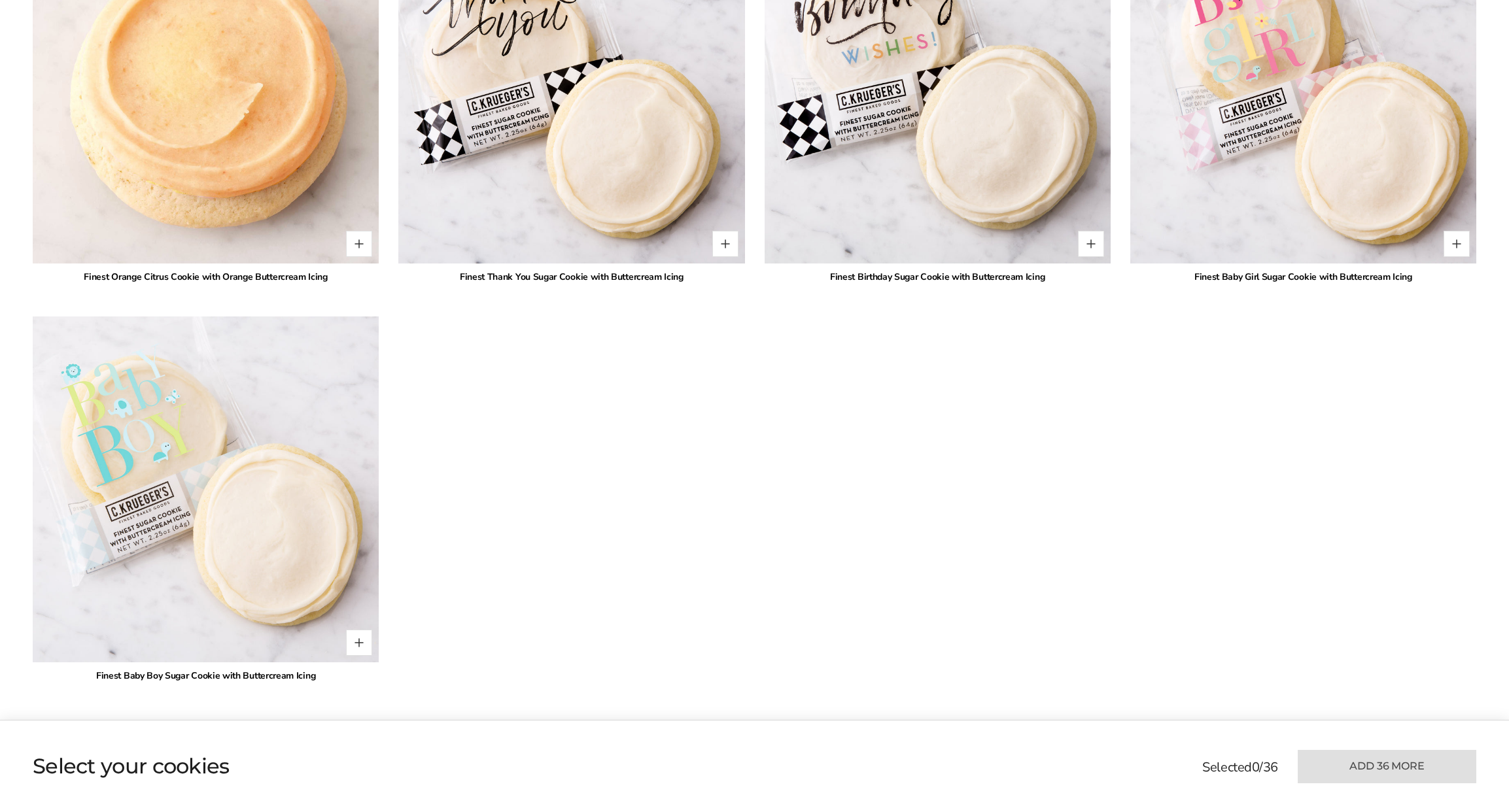
scroll to position [3338, 0]
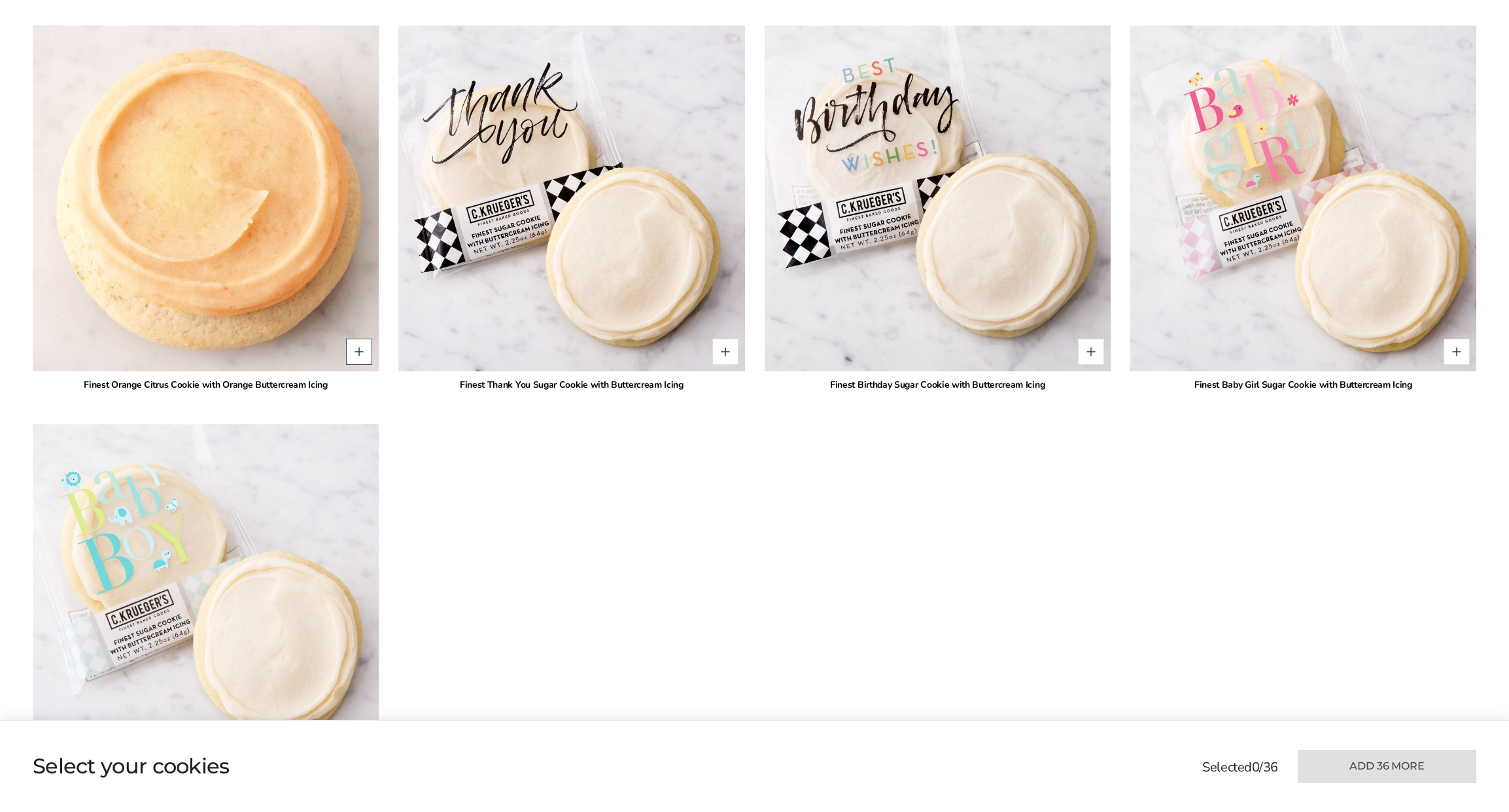
click at [359, 347] on button "Quantity button plus" at bounding box center [359, 352] width 27 height 27
type input "*"
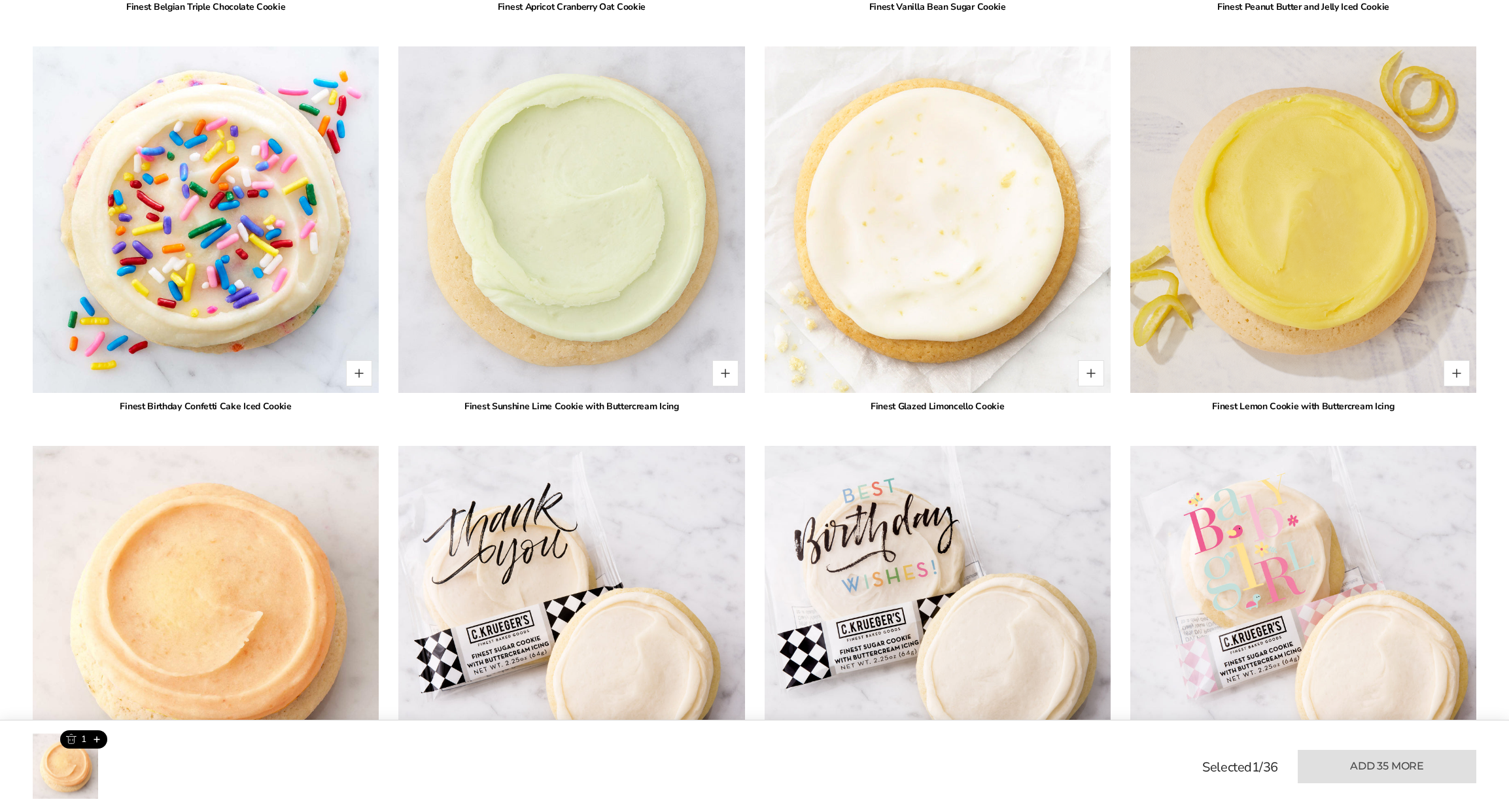
scroll to position [2814, 0]
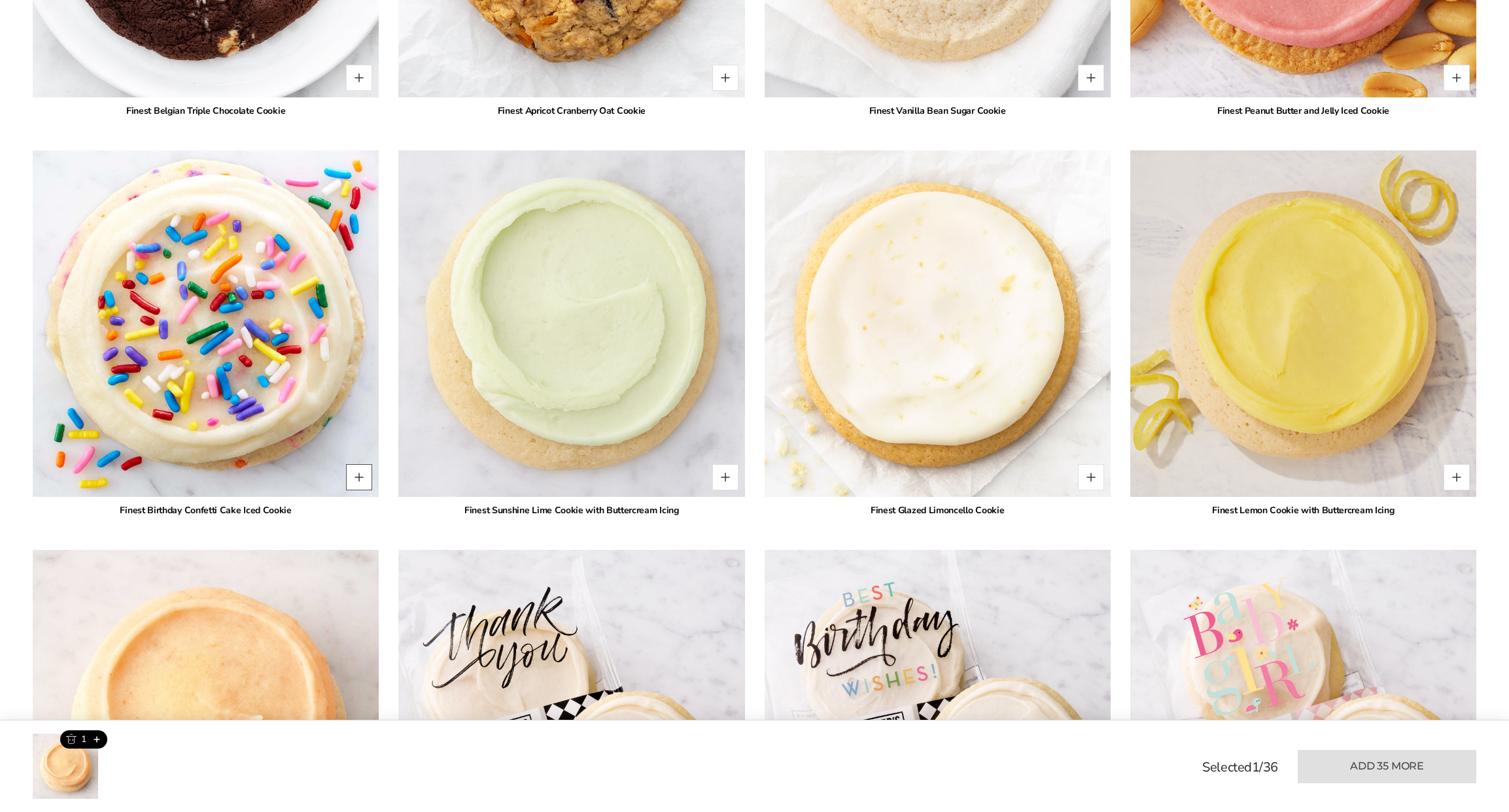
click at [367, 478] on button "Quantity button plus" at bounding box center [359, 477] width 27 height 27
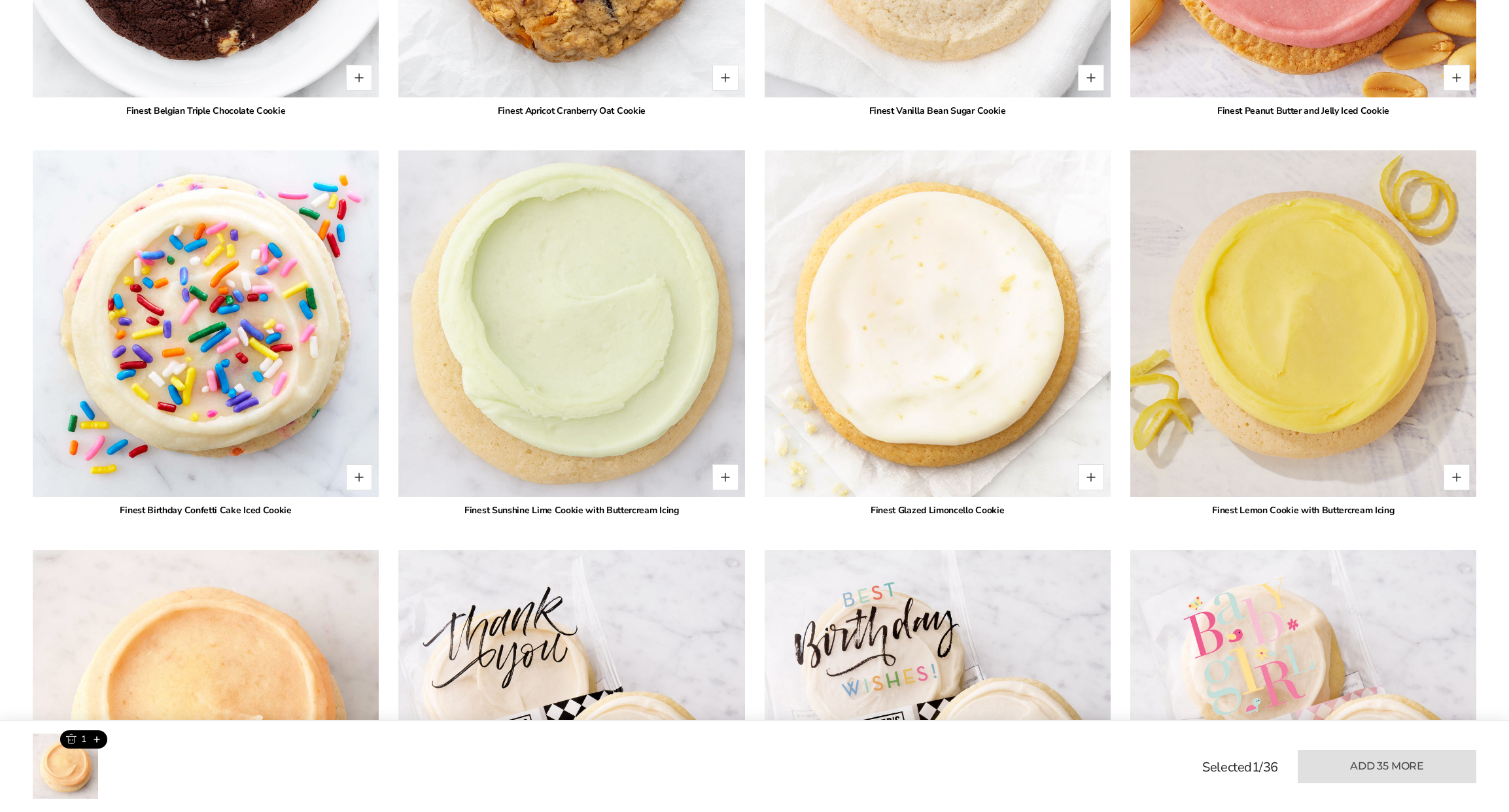
type input "*"
click at [731, 478] on button "Quantity button plus" at bounding box center [725, 477] width 27 height 27
type input "*"
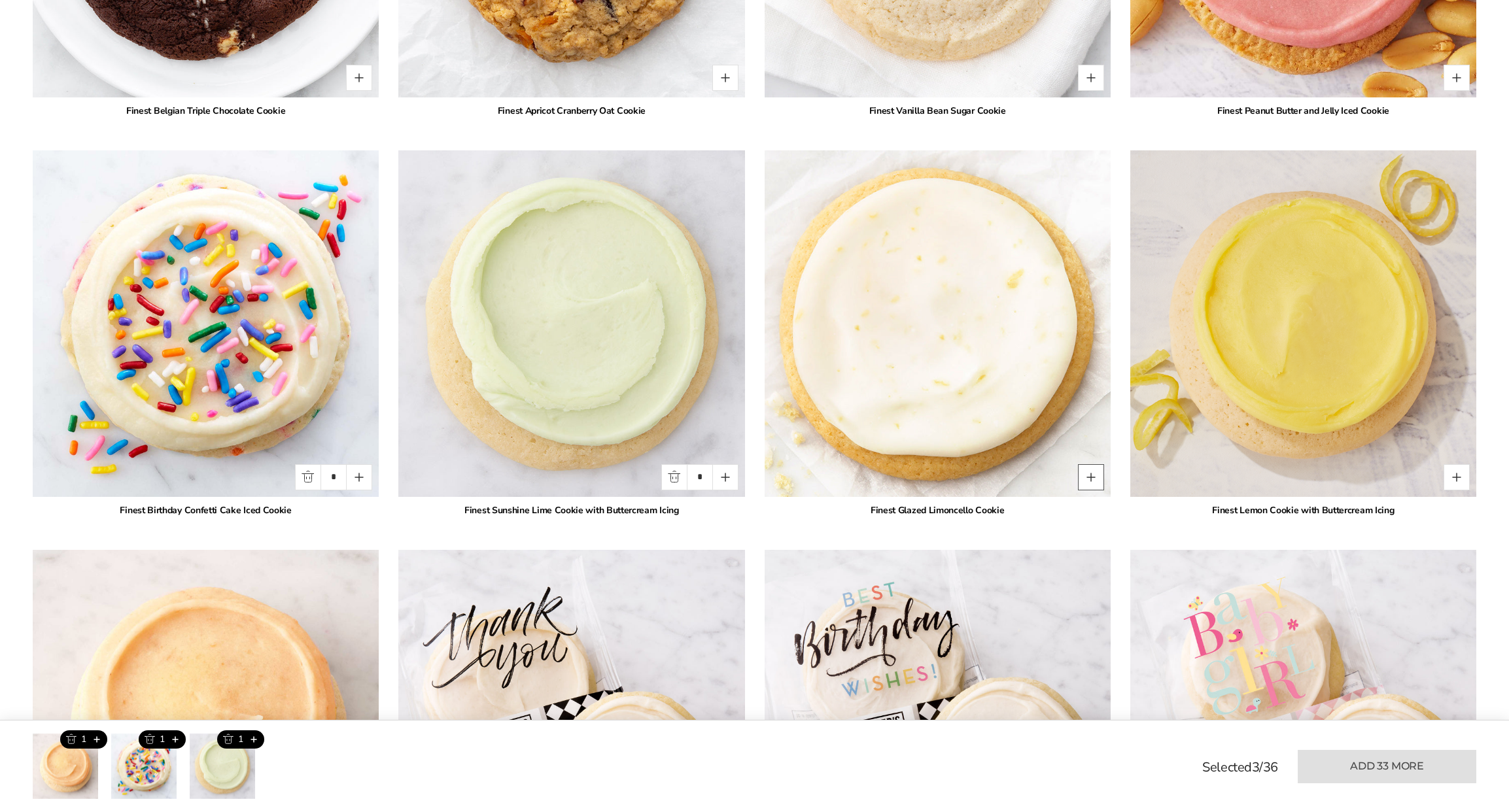
click at [1089, 474] on button "Quantity button plus" at bounding box center [1092, 477] width 27 height 27
type input "*"
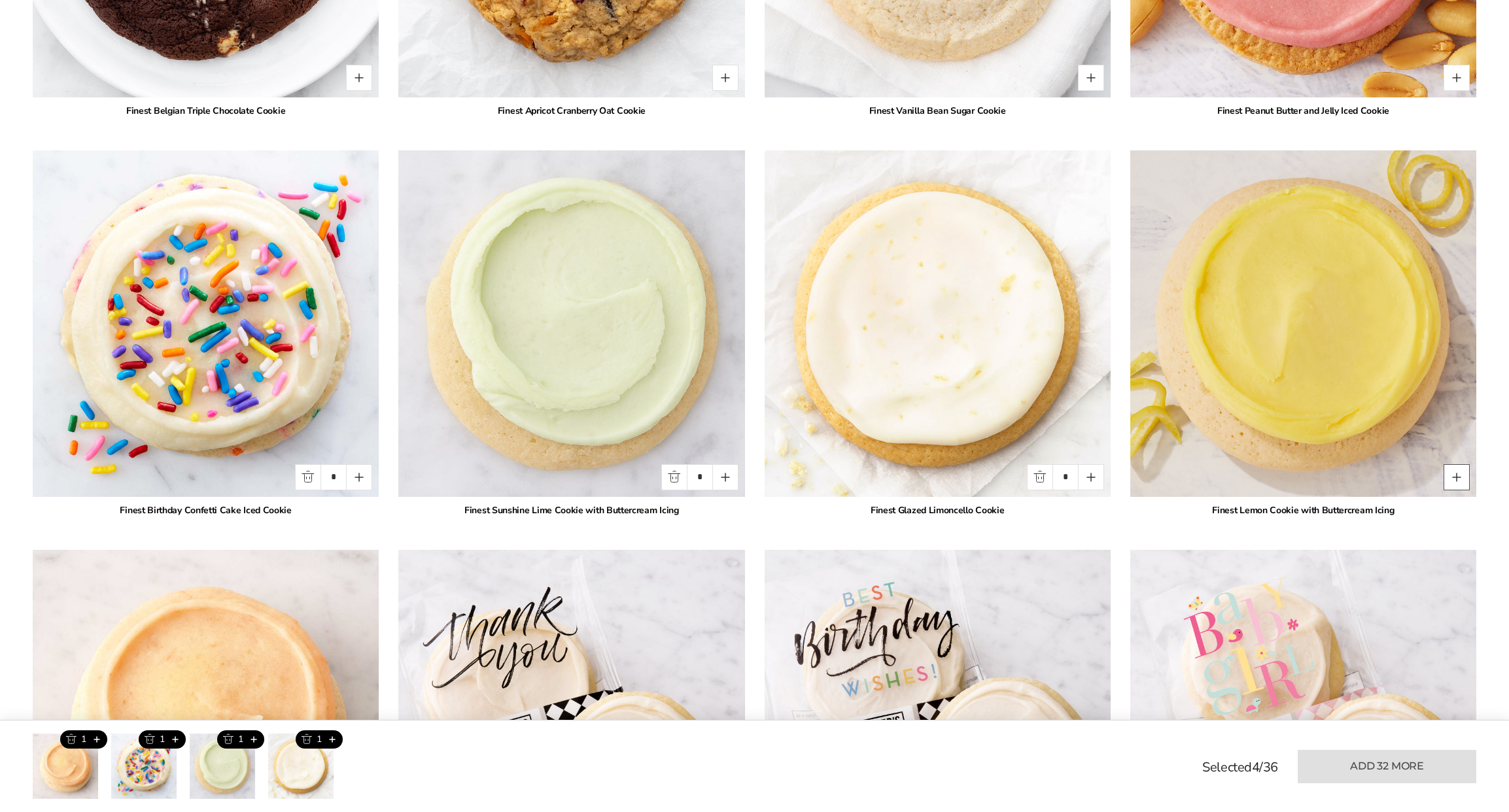
drag, startPoint x: 1464, startPoint y: 477, endPoint x: 1463, endPoint y: 470, distance: 7.1
click at [1464, 474] on button "Quantity button plus" at bounding box center [1457, 477] width 27 height 27
type input "*"
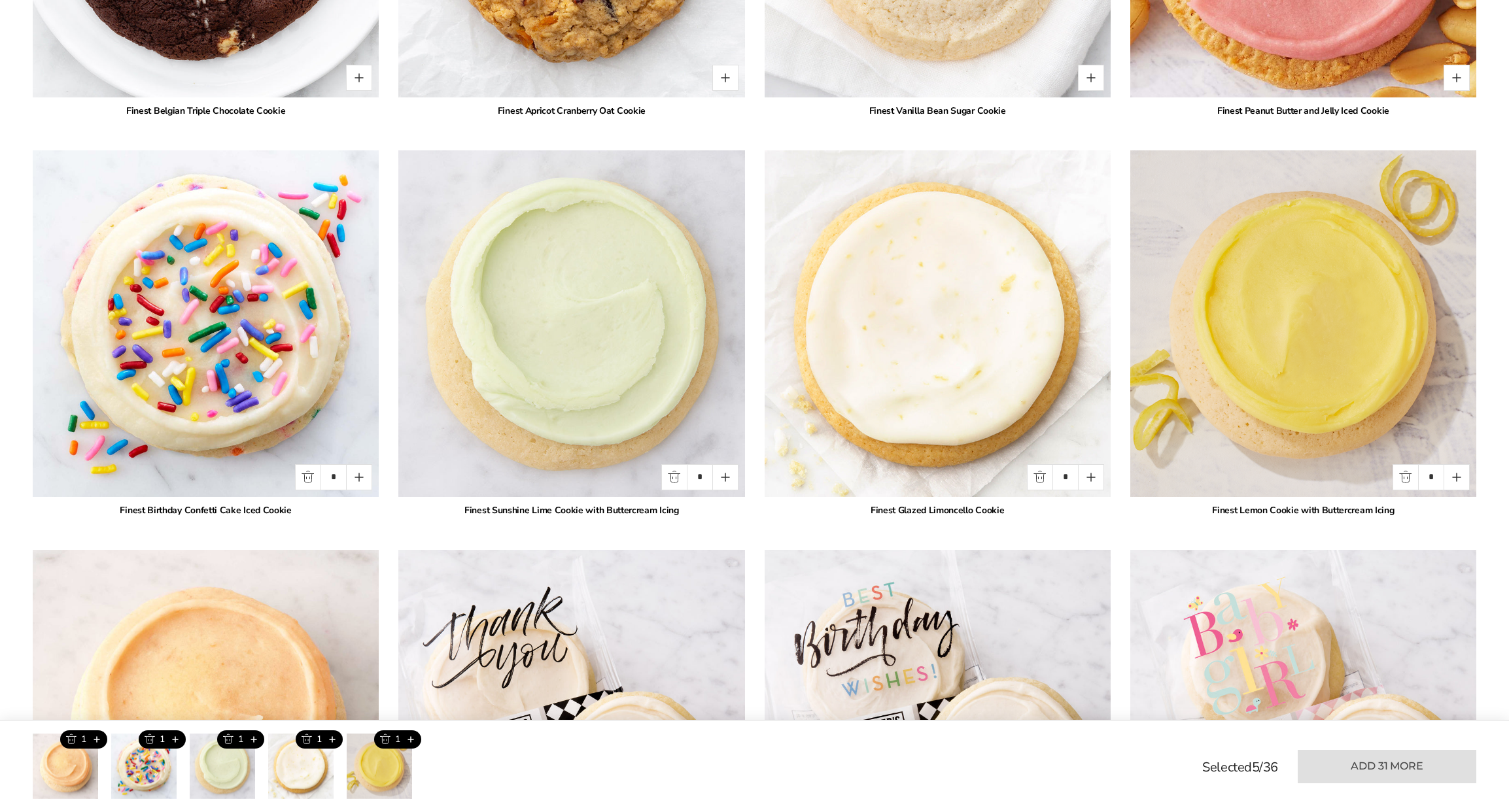
drag, startPoint x: 1453, startPoint y: 73, endPoint x: 1409, endPoint y: 83, distance: 45.1
click at [1451, 74] on button "Quantity button plus" at bounding box center [1457, 78] width 27 height 27
type input "*"
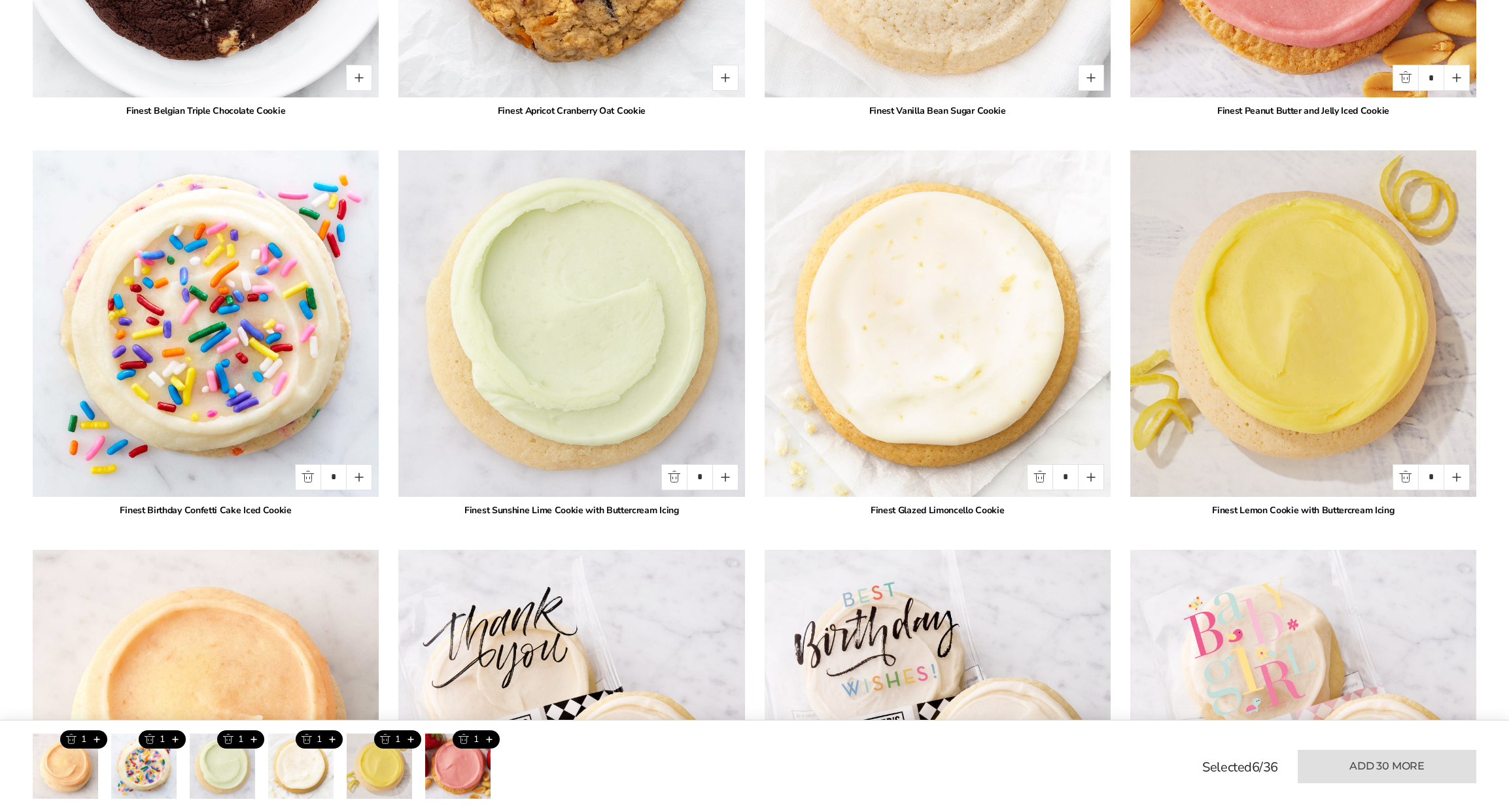
drag, startPoint x: 1091, startPoint y: 73, endPoint x: 1076, endPoint y: 76, distance: 15.3
click at [1089, 74] on button "Quantity button plus" at bounding box center [1092, 78] width 27 height 27
type input "*"
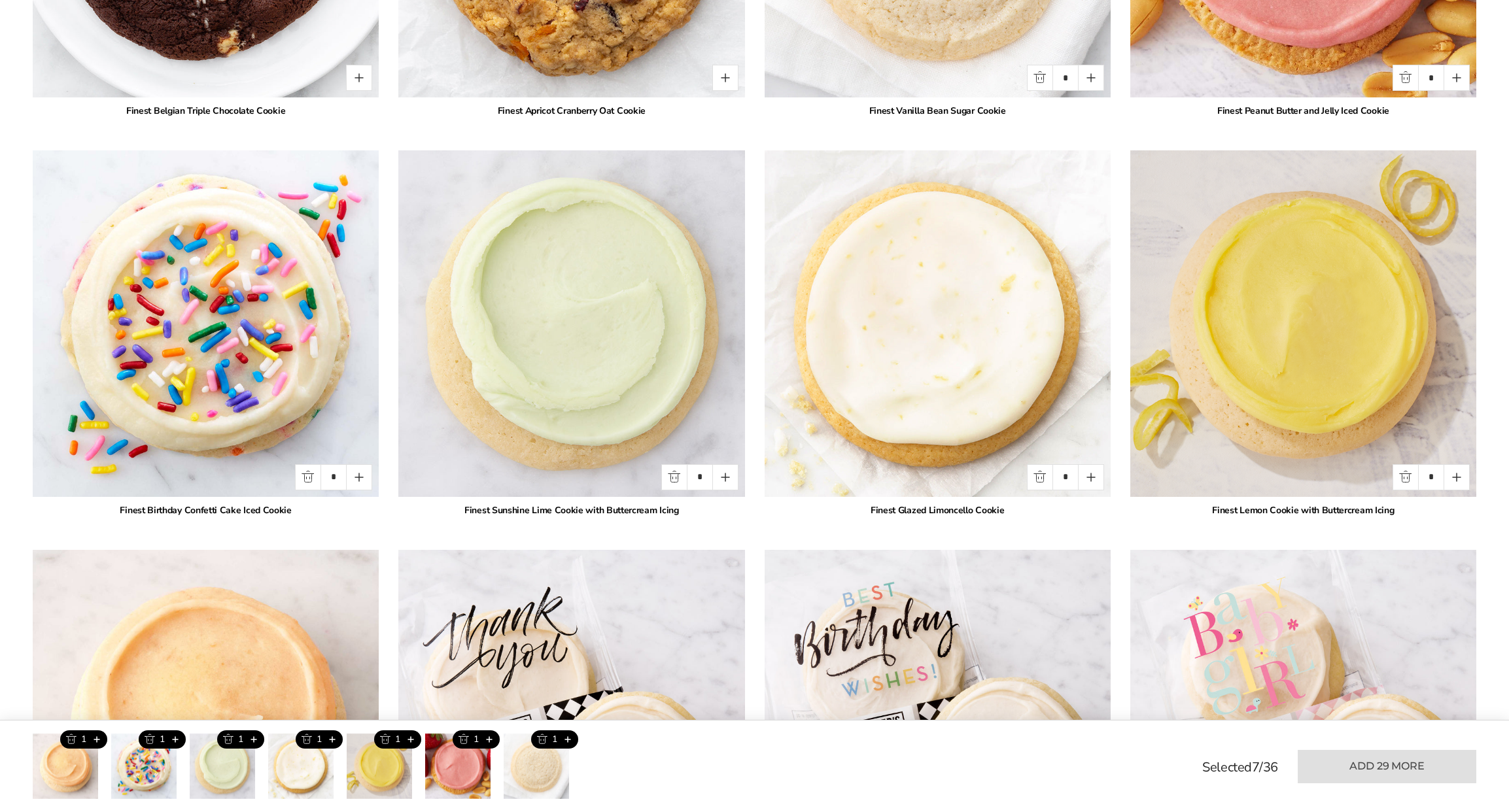
drag, startPoint x: 713, startPoint y: 76, endPoint x: 672, endPoint y: 78, distance: 41.0
click at [706, 77] on div "*" at bounding box center [699, 78] width 77 height 27
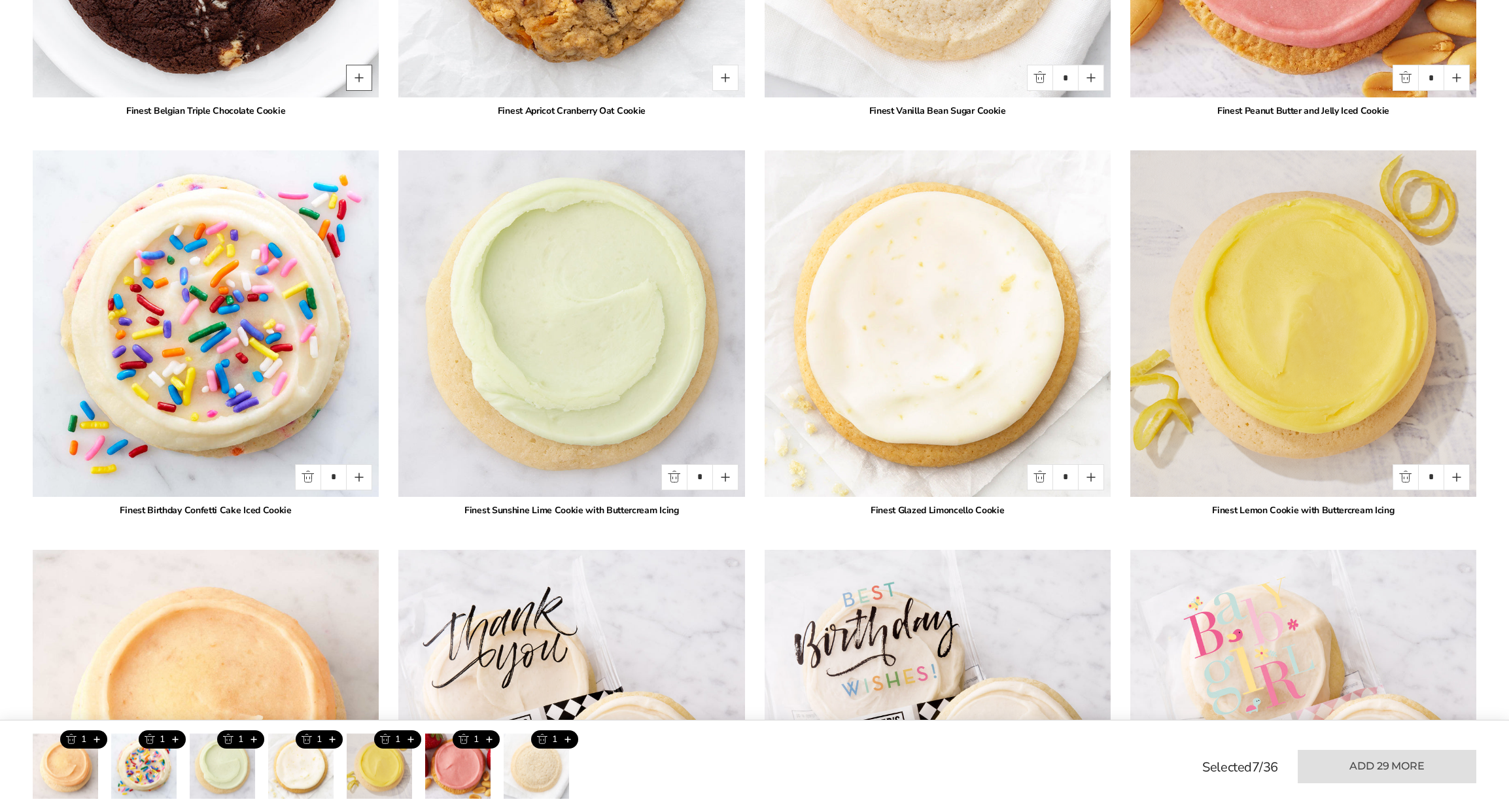
click at [353, 71] on button "Quantity button plus" at bounding box center [359, 78] width 27 height 27
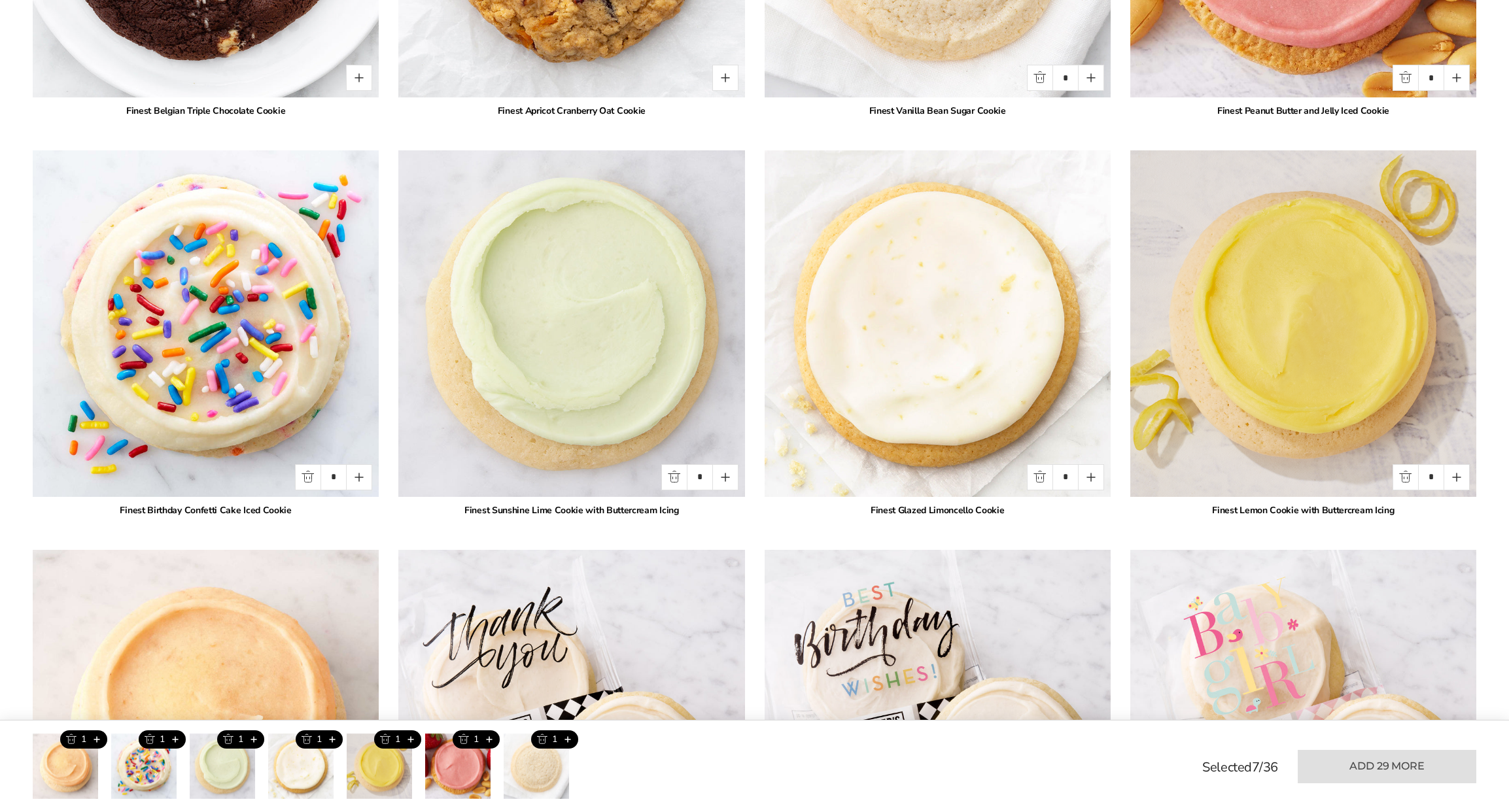
type input "*"
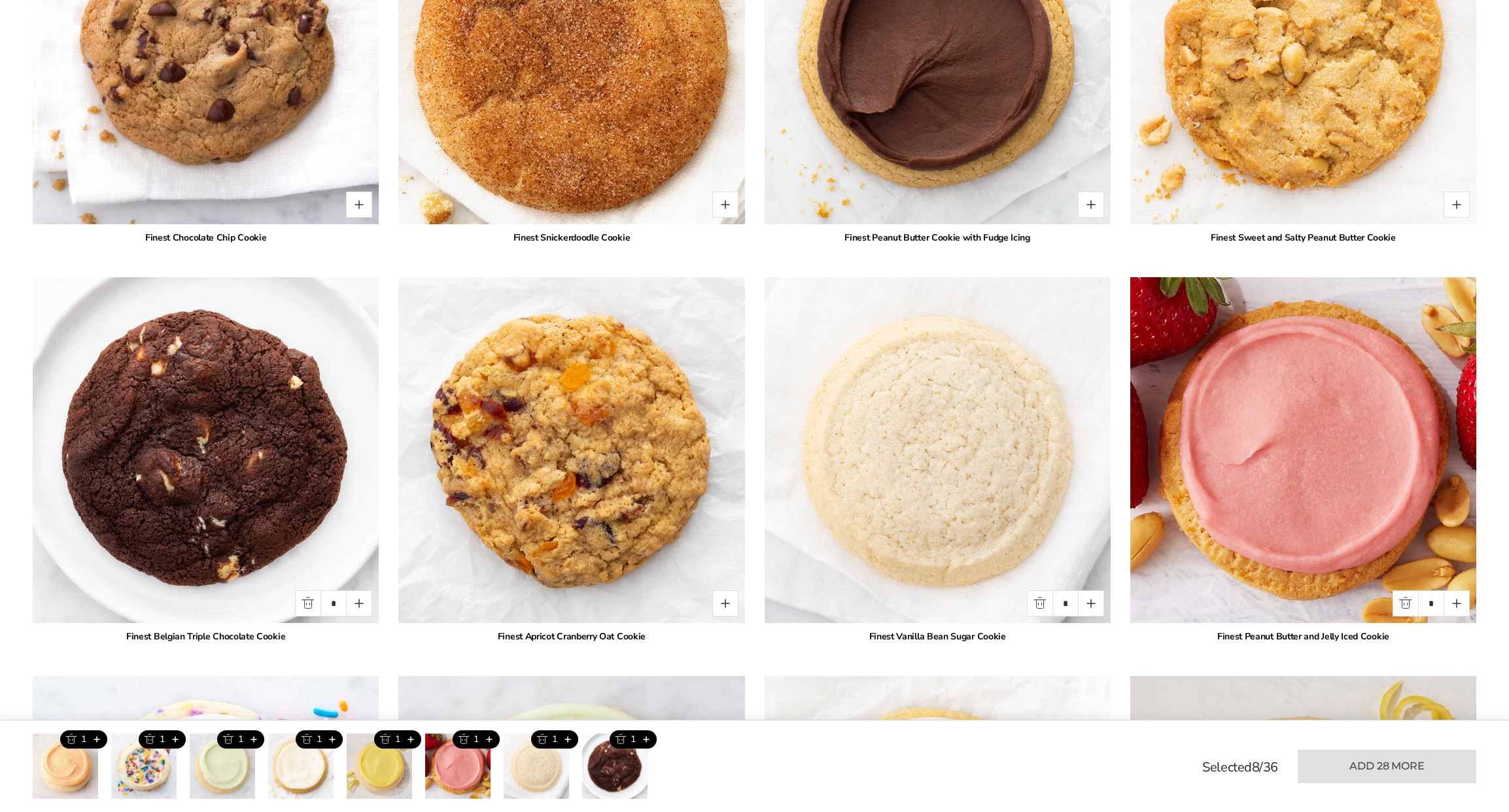
scroll to position [2283, 0]
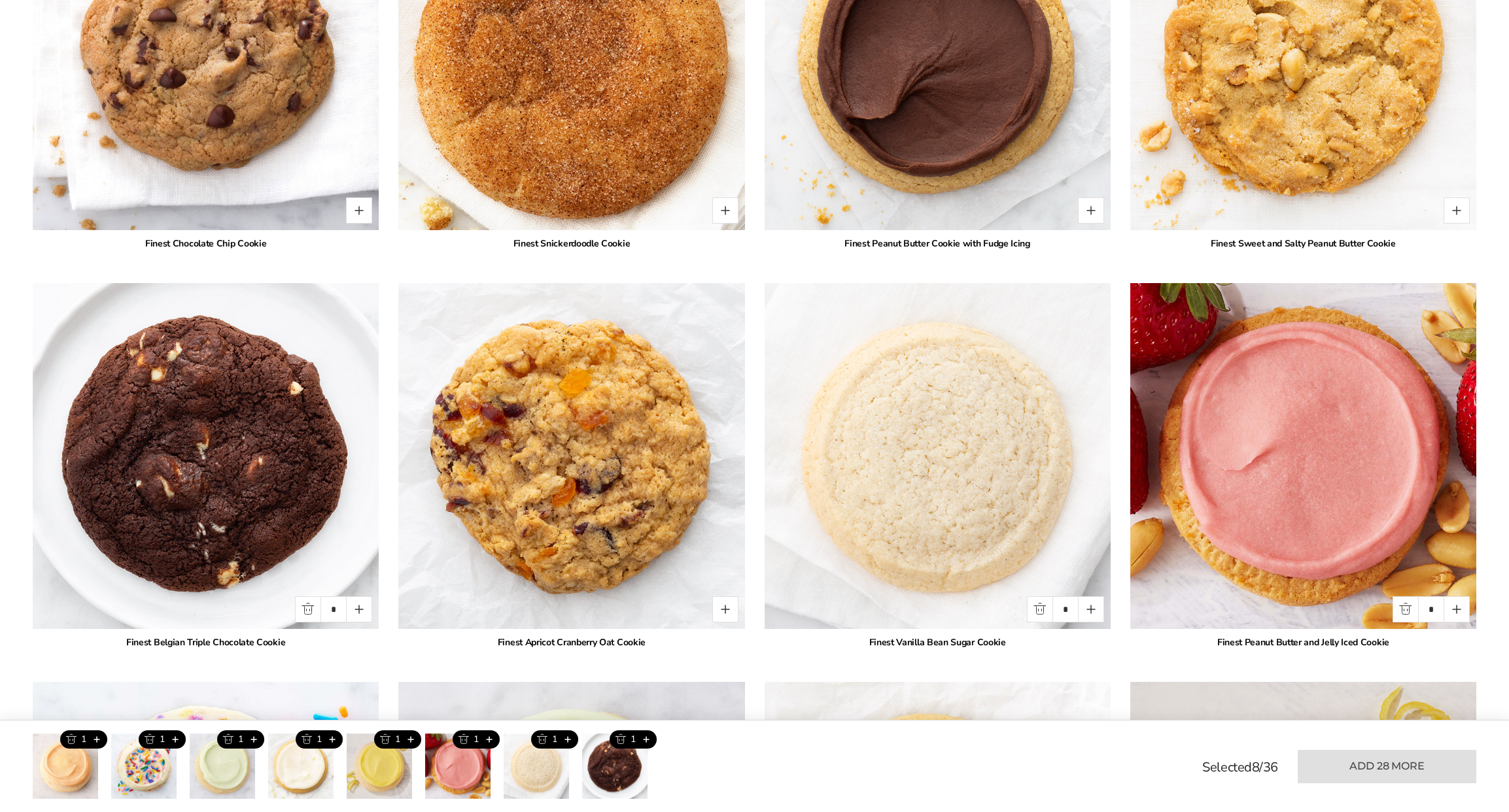
drag, startPoint x: 358, startPoint y: 203, endPoint x: 575, endPoint y: 229, distance: 218.6
click at [365, 203] on button "Quantity button plus" at bounding box center [359, 211] width 27 height 27
type input "*"
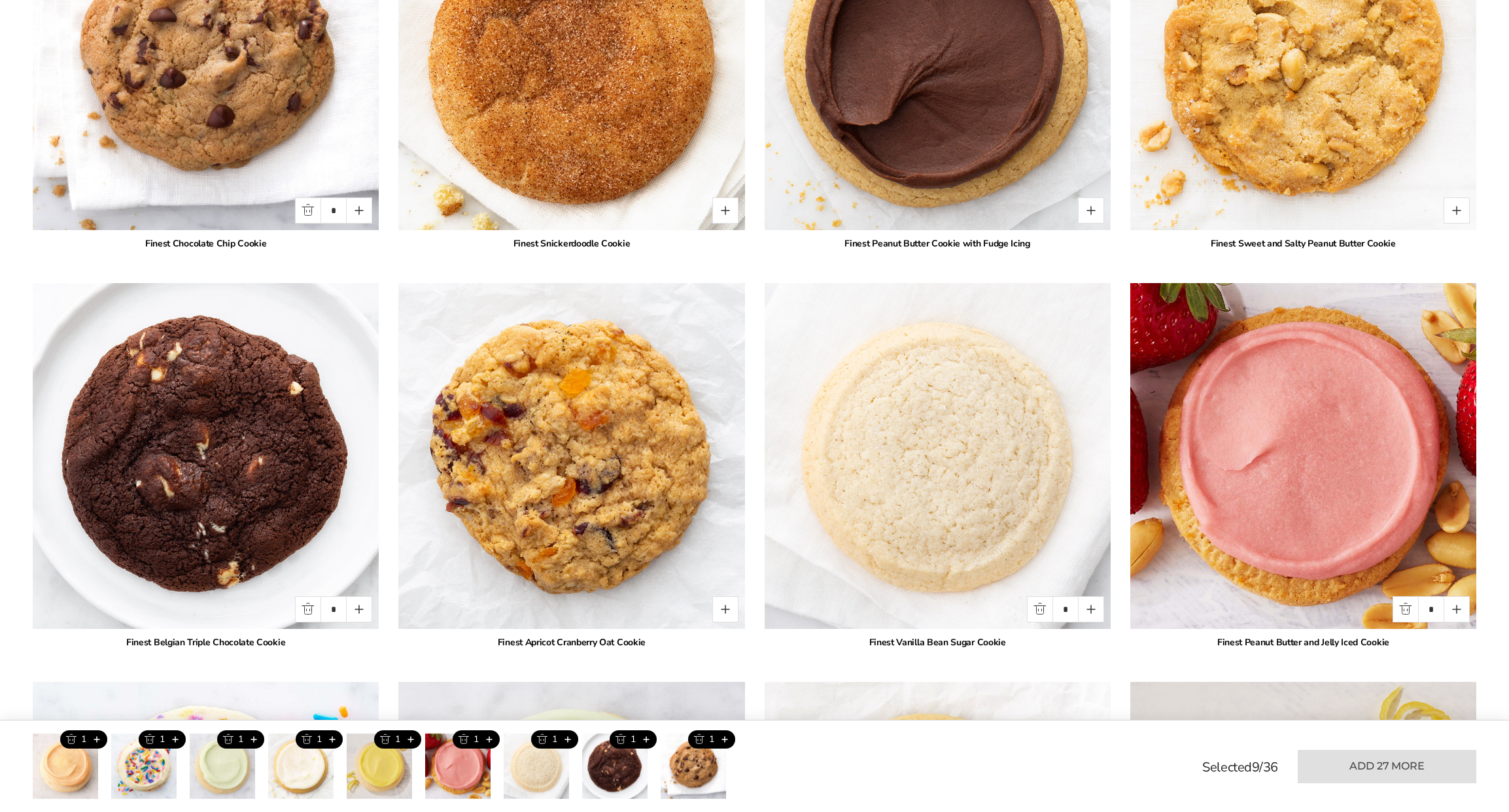
drag, startPoint x: 726, startPoint y: 214, endPoint x: 835, endPoint y: 212, distance: 109.0
click at [728, 213] on button "Quantity button plus" at bounding box center [725, 211] width 27 height 27
type input "*"
drag, startPoint x: 1090, startPoint y: 206, endPoint x: 1108, endPoint y: 206, distance: 18.0
click at [1095, 205] on button "Quantity button plus" at bounding box center [1092, 211] width 27 height 27
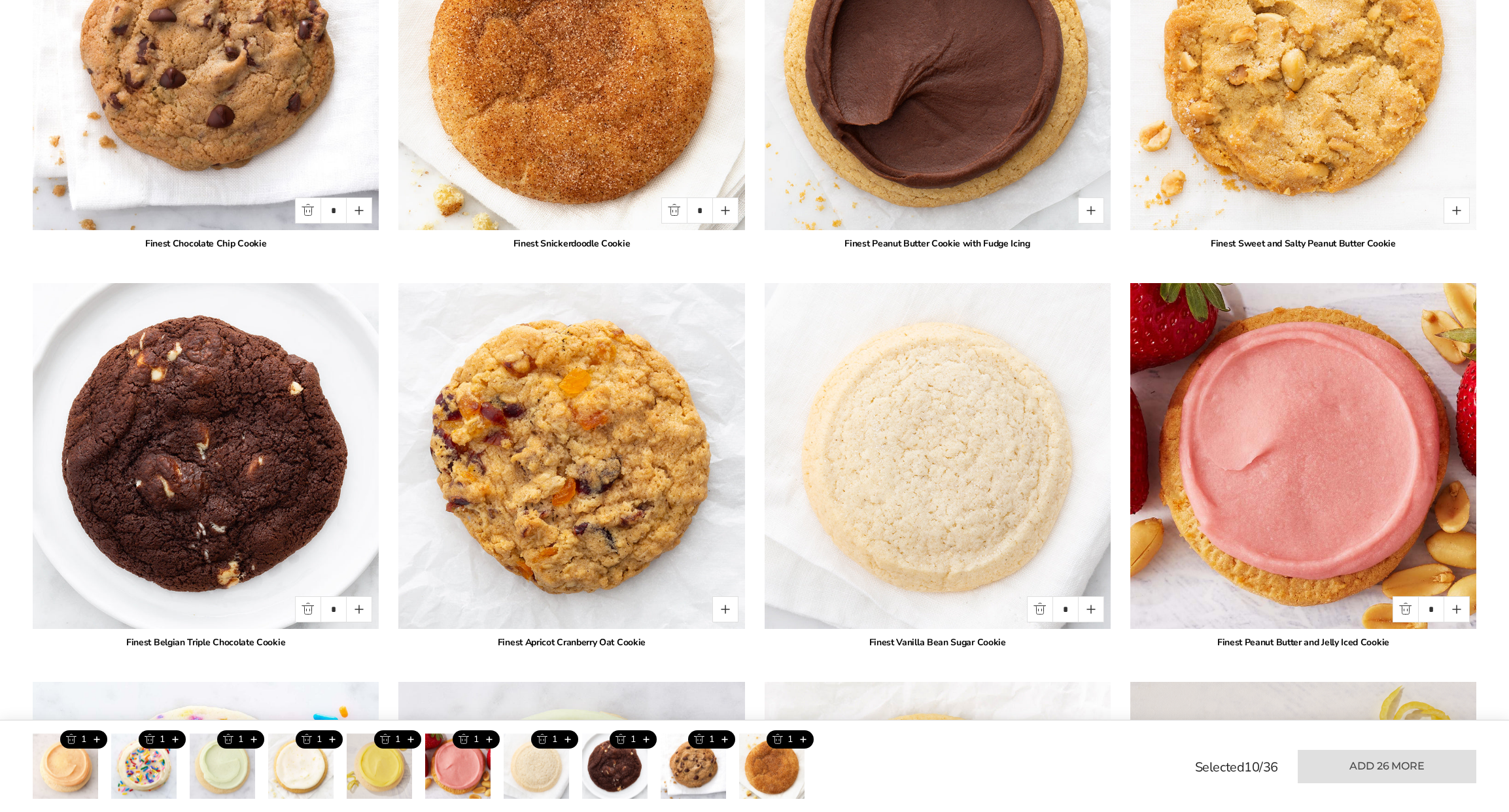
type input "*"
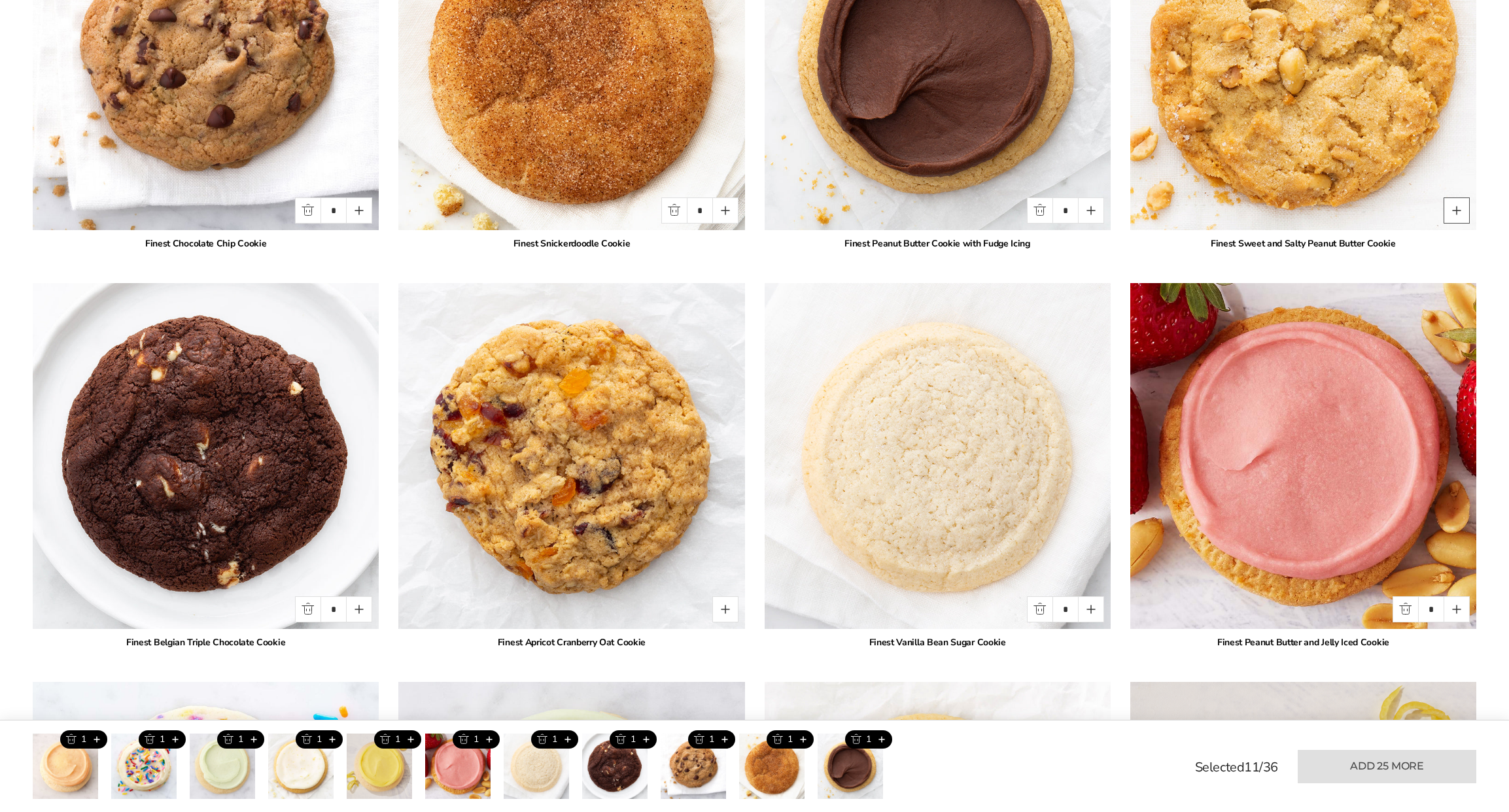
click at [1453, 208] on button "Quantity button plus" at bounding box center [1457, 211] width 27 height 27
type input "*"
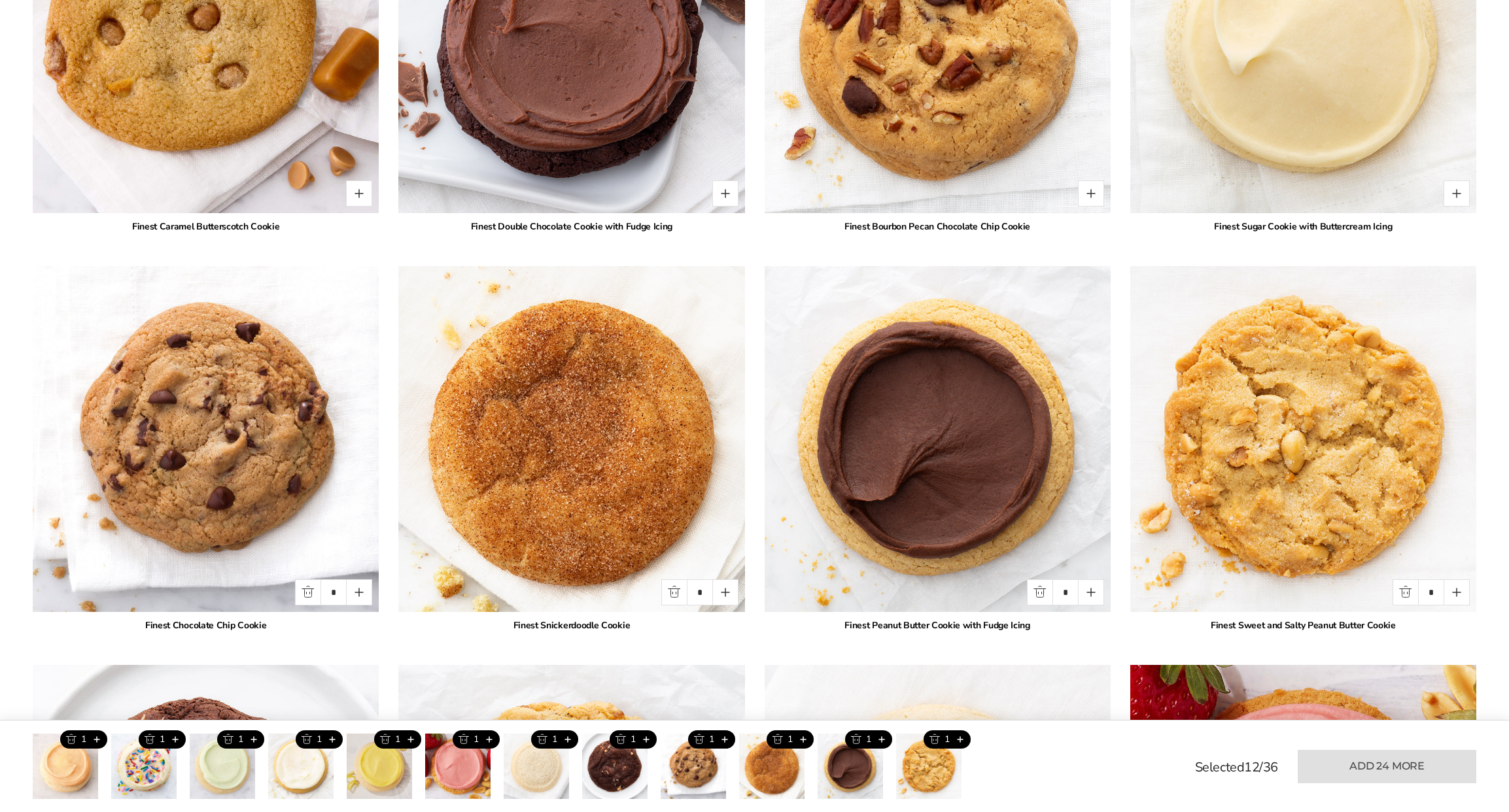
scroll to position [1883, 0]
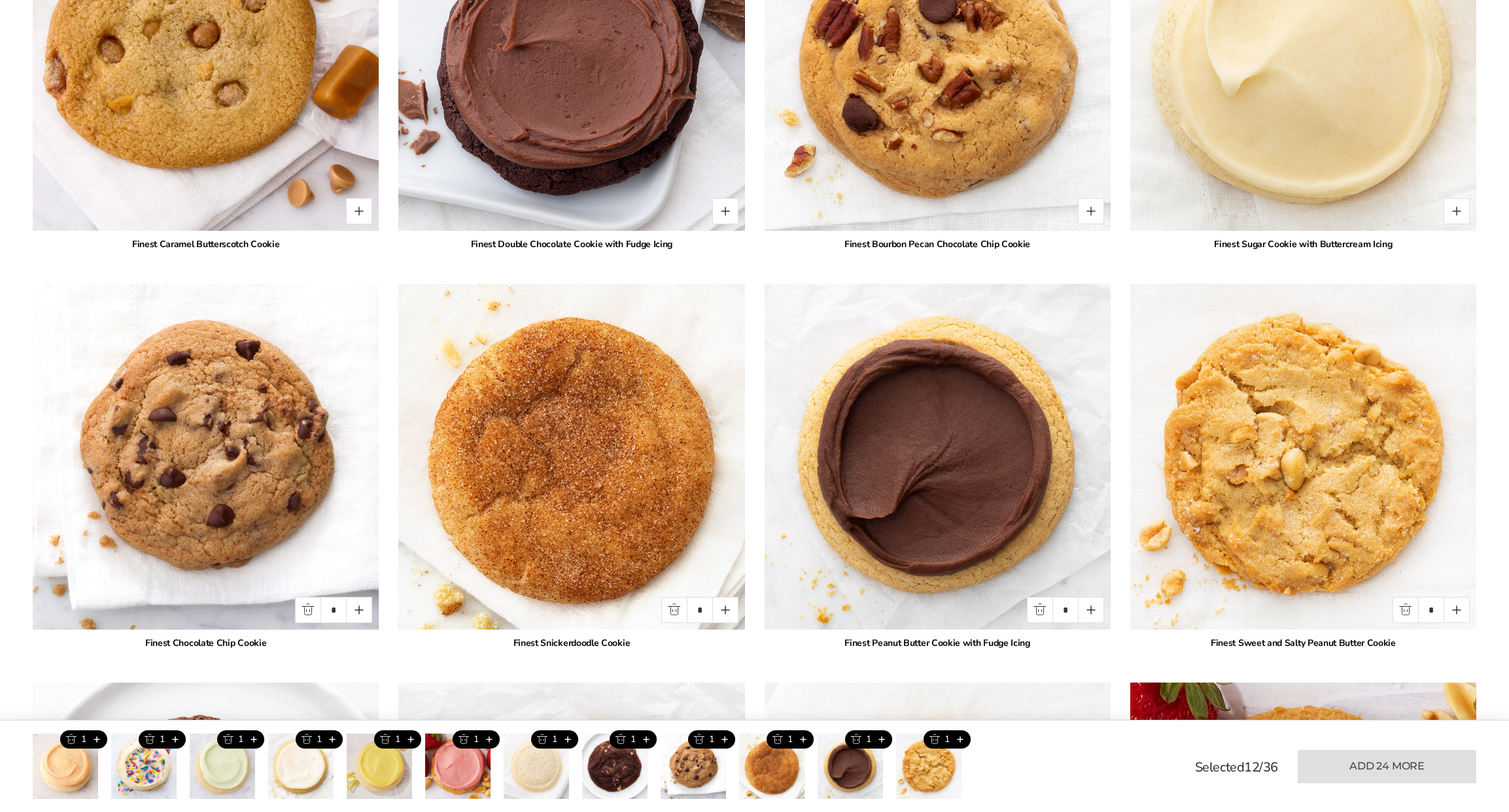
drag, startPoint x: 1454, startPoint y: 205, endPoint x: 1428, endPoint y: 210, distance: 26.5
click at [1453, 205] on button "Quantity button plus" at bounding box center [1457, 211] width 27 height 27
type input "*"
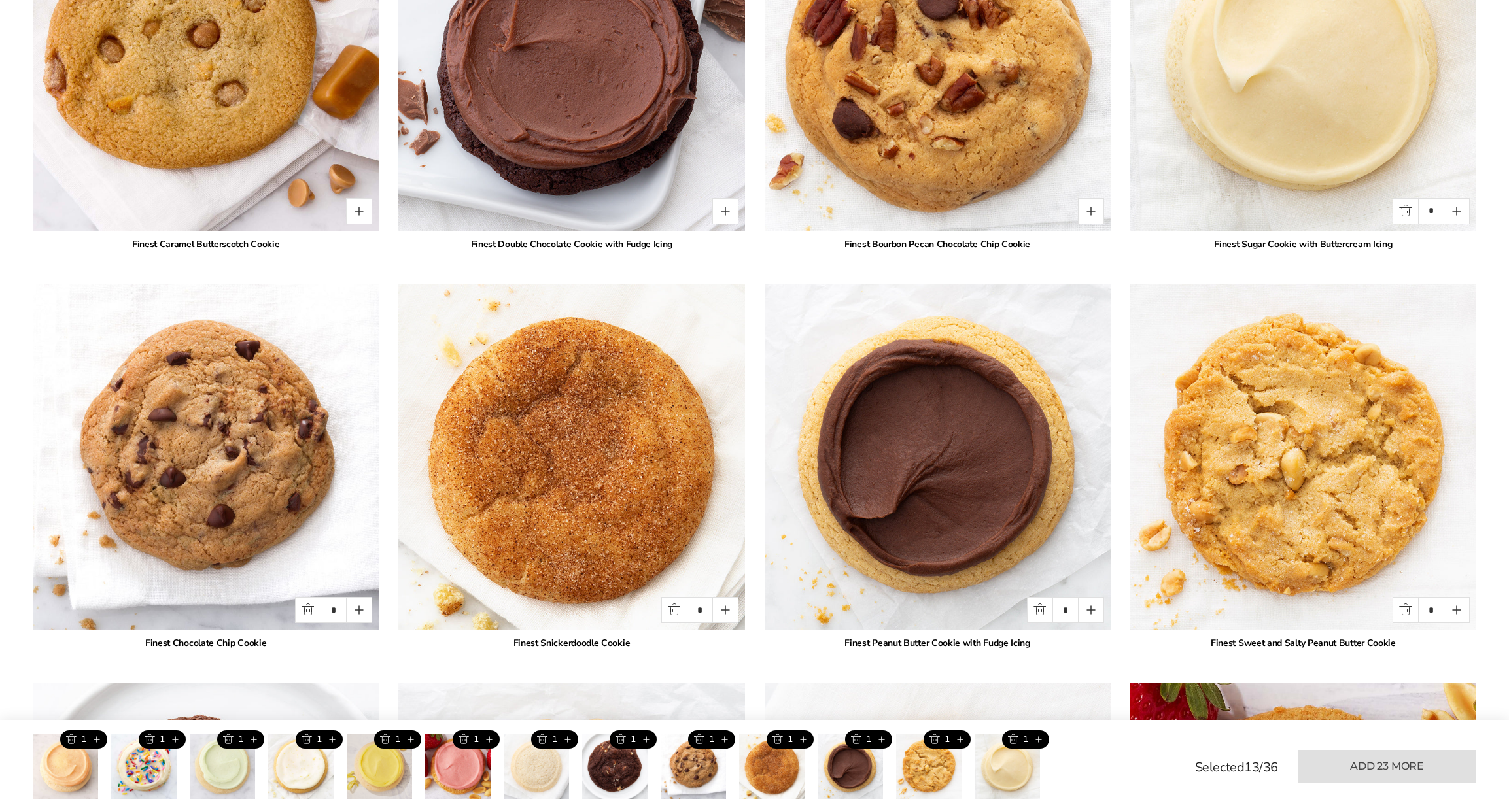
drag, startPoint x: 1090, startPoint y: 210, endPoint x: 967, endPoint y: 229, distance: 124.5
click at [1086, 212] on button "Quantity button plus" at bounding box center [1092, 211] width 27 height 27
type input "*"
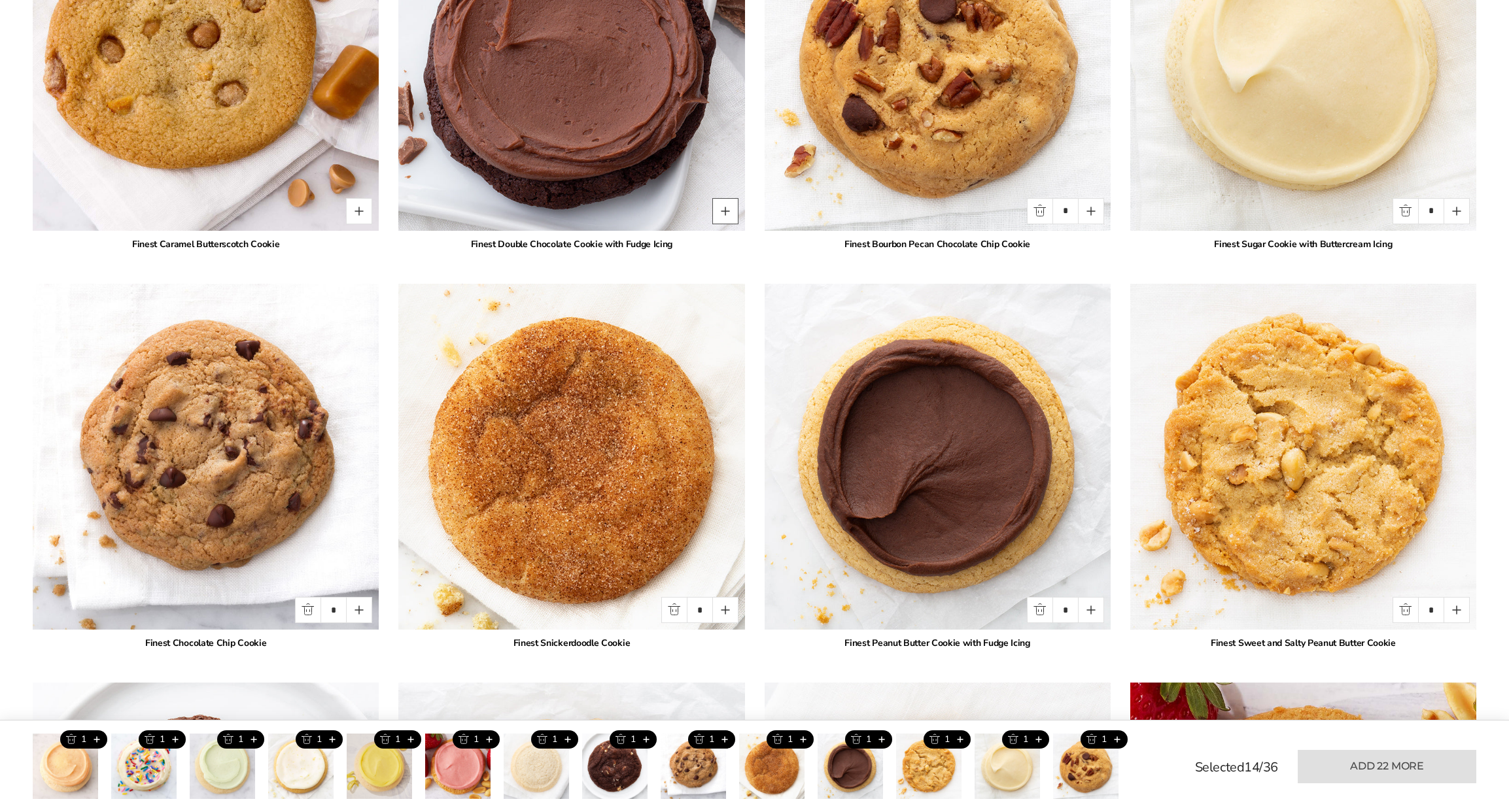
click at [728, 212] on button "Quantity button plus" at bounding box center [725, 211] width 27 height 27
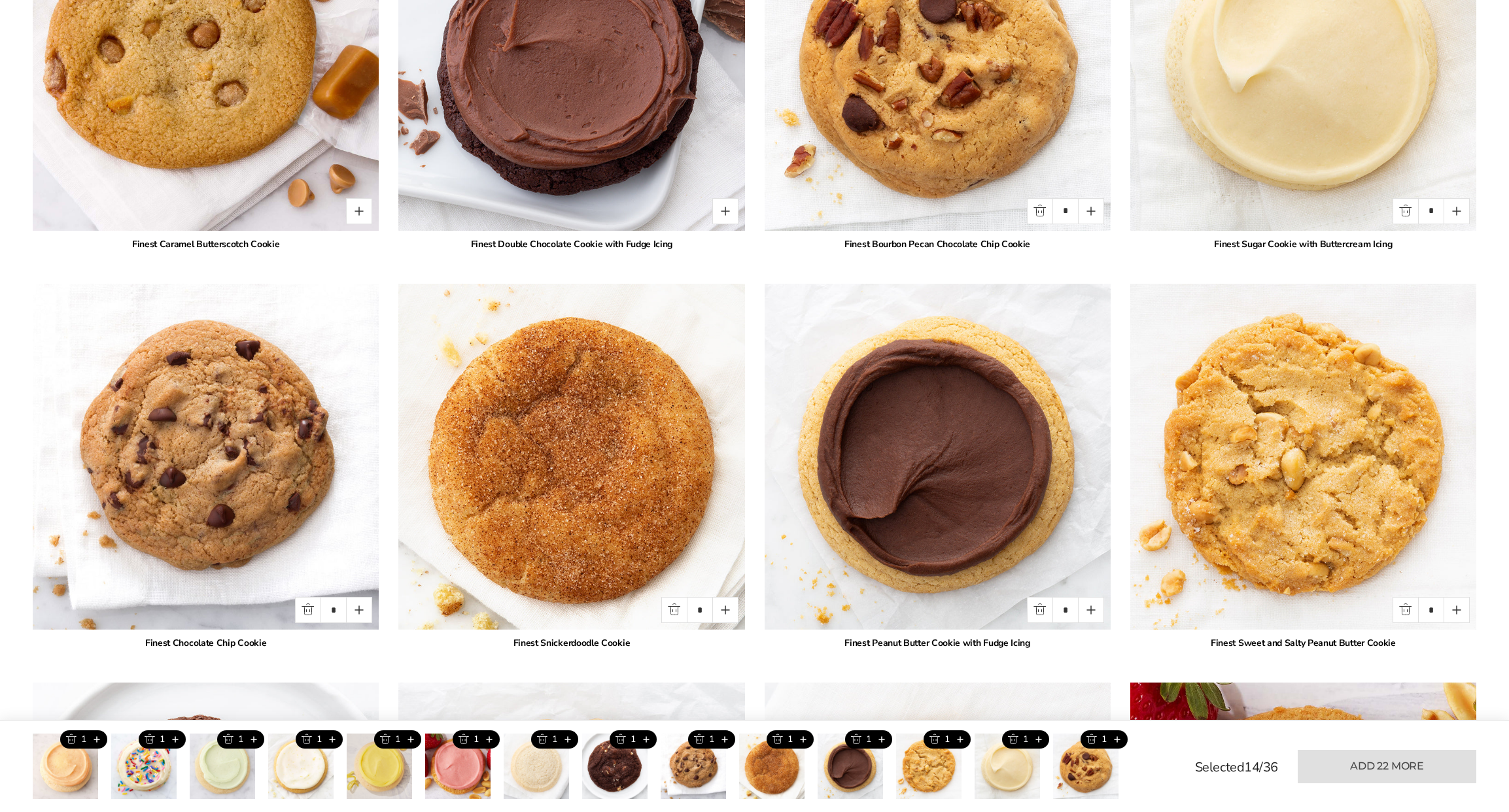
type input "*"
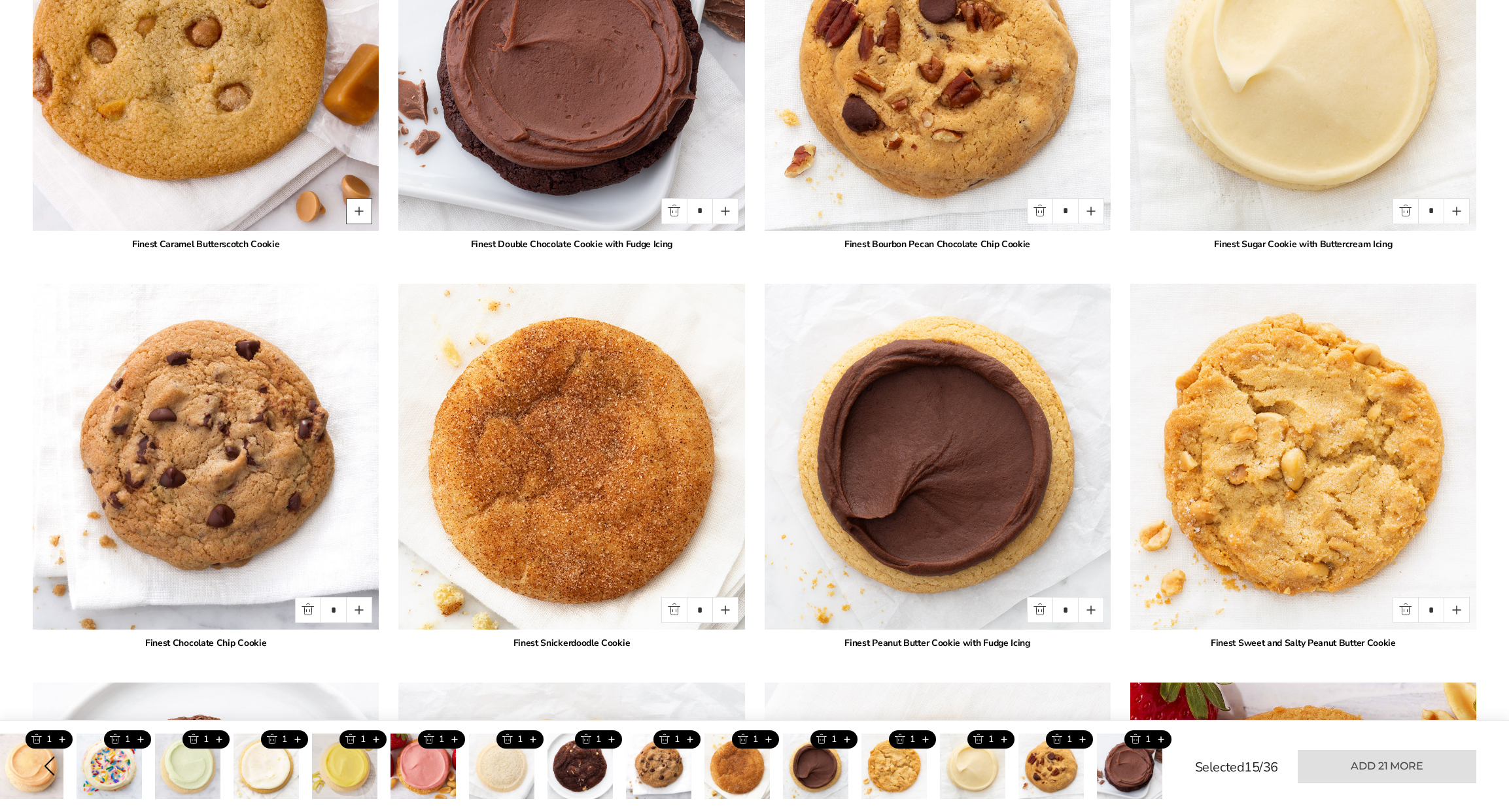
click at [360, 209] on button "Quantity button plus" at bounding box center [359, 211] width 27 height 27
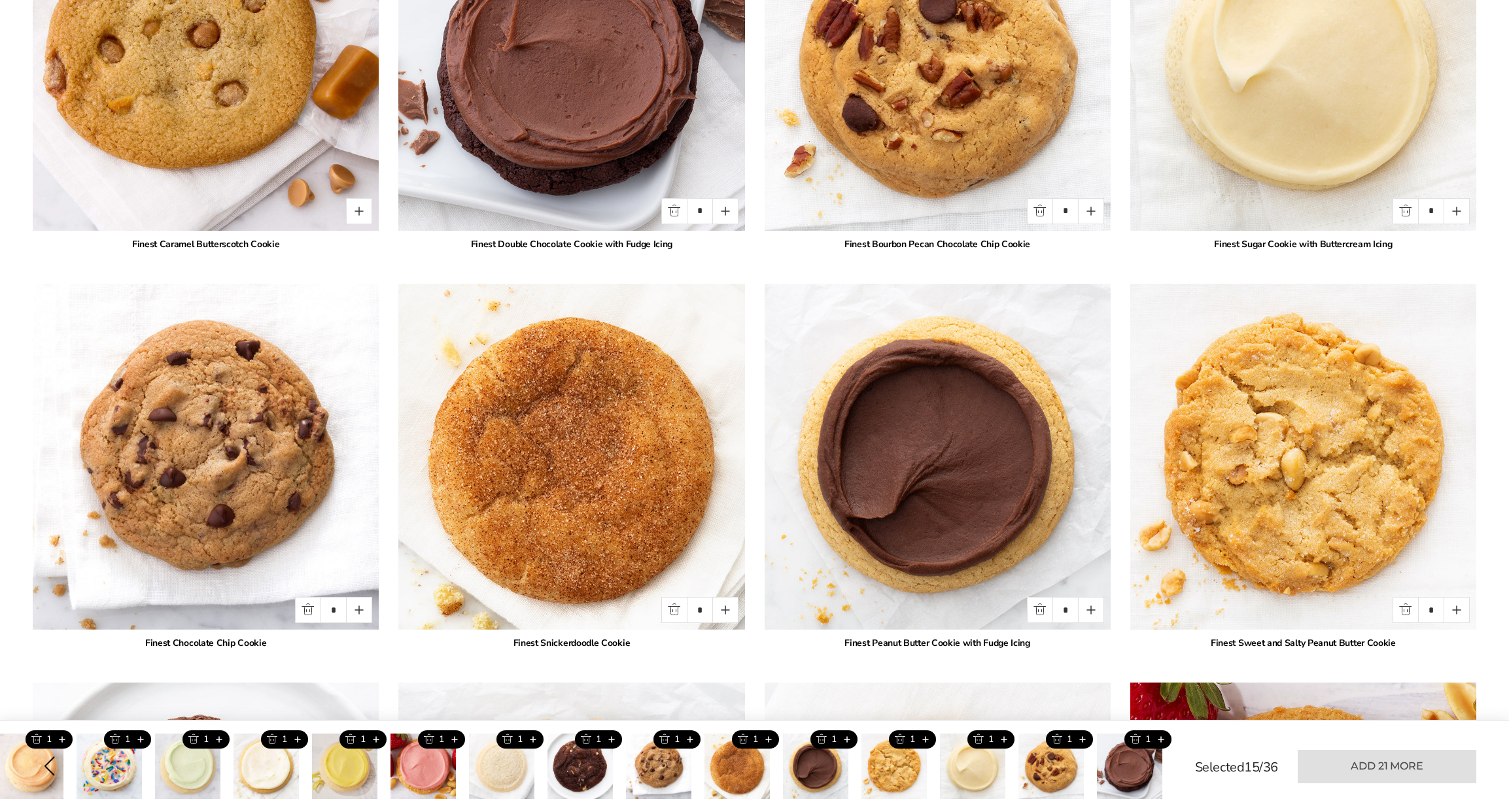
type input "*"
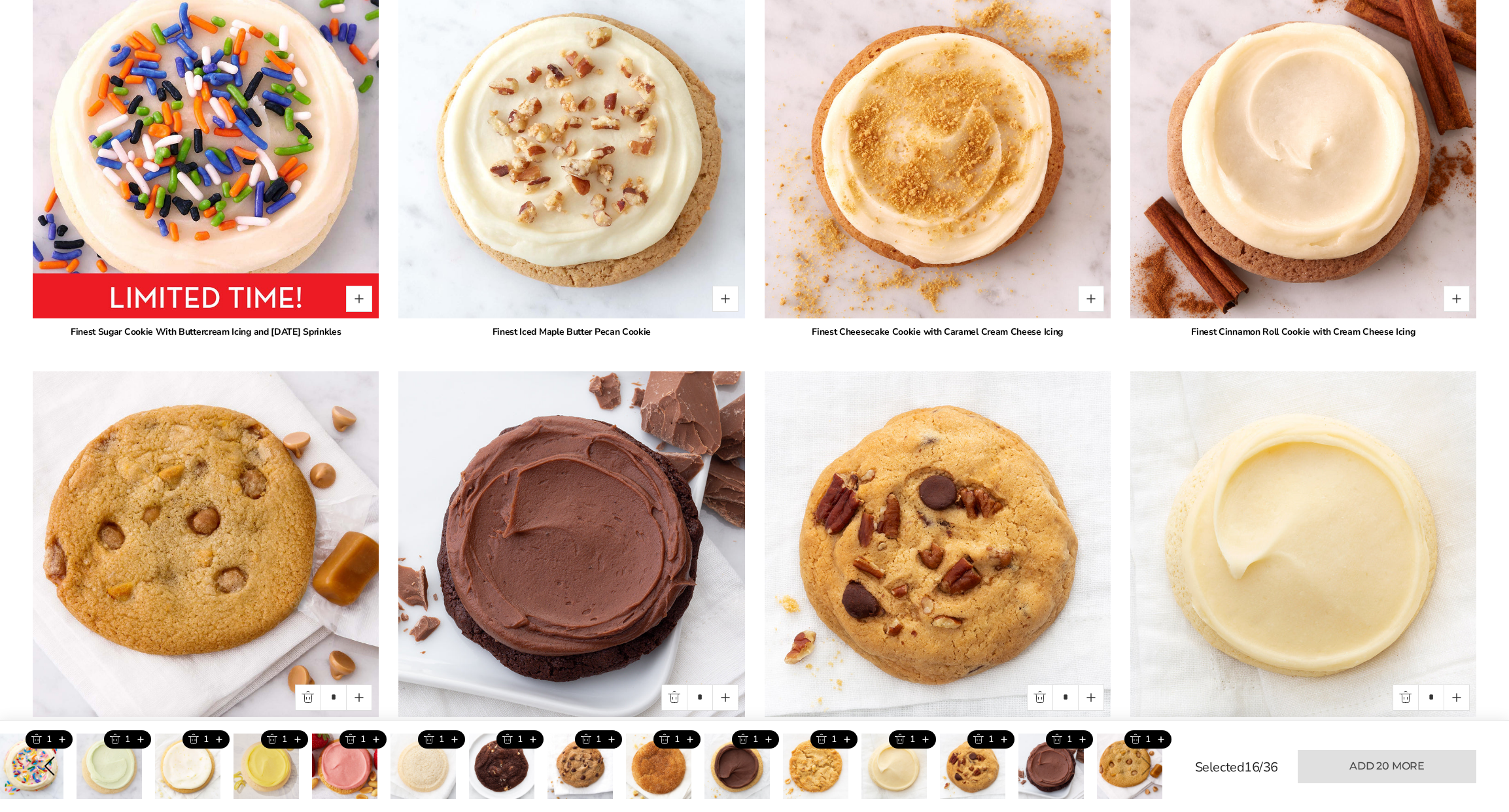
scroll to position [1385, 0]
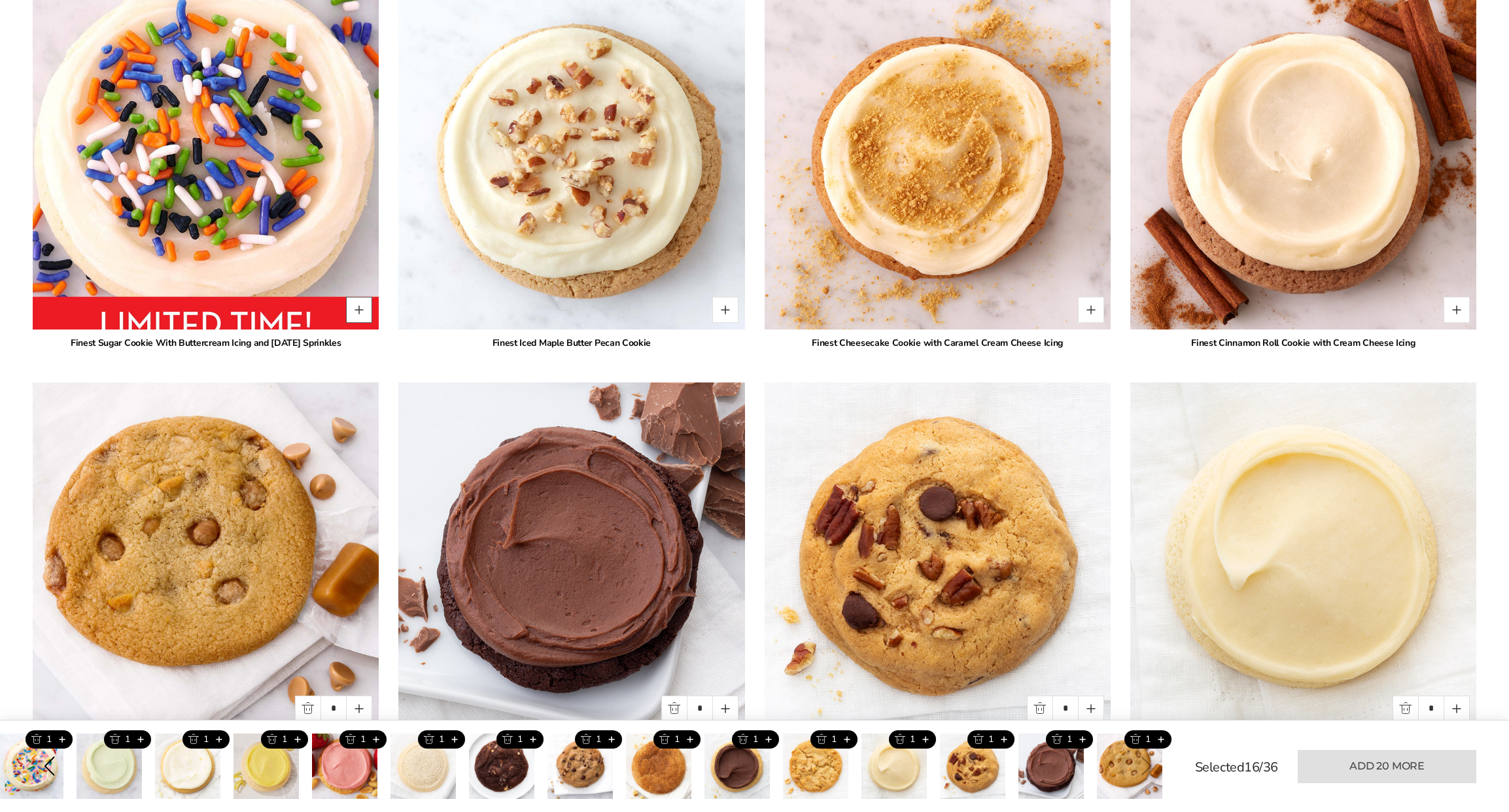
drag, startPoint x: 360, startPoint y: 309, endPoint x: 371, endPoint y: 310, distance: 11.0
click at [363, 309] on button "Quantity button plus" at bounding box center [359, 310] width 27 height 27
type input "*"
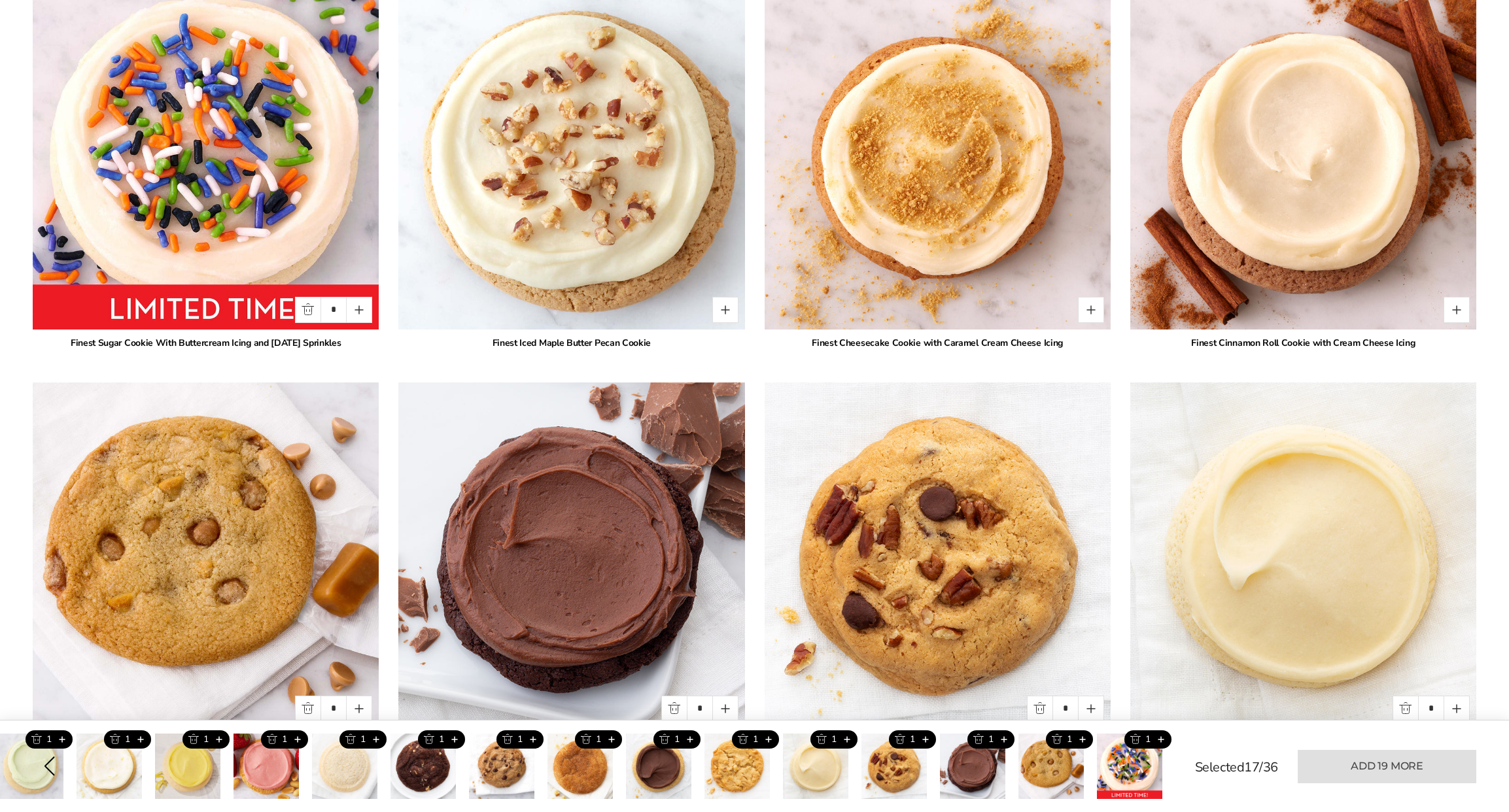
click at [710, 301] on div "*" at bounding box center [699, 310] width 77 height 27
click at [725, 308] on button "Quantity button plus" at bounding box center [725, 310] width 27 height 27
type input "*"
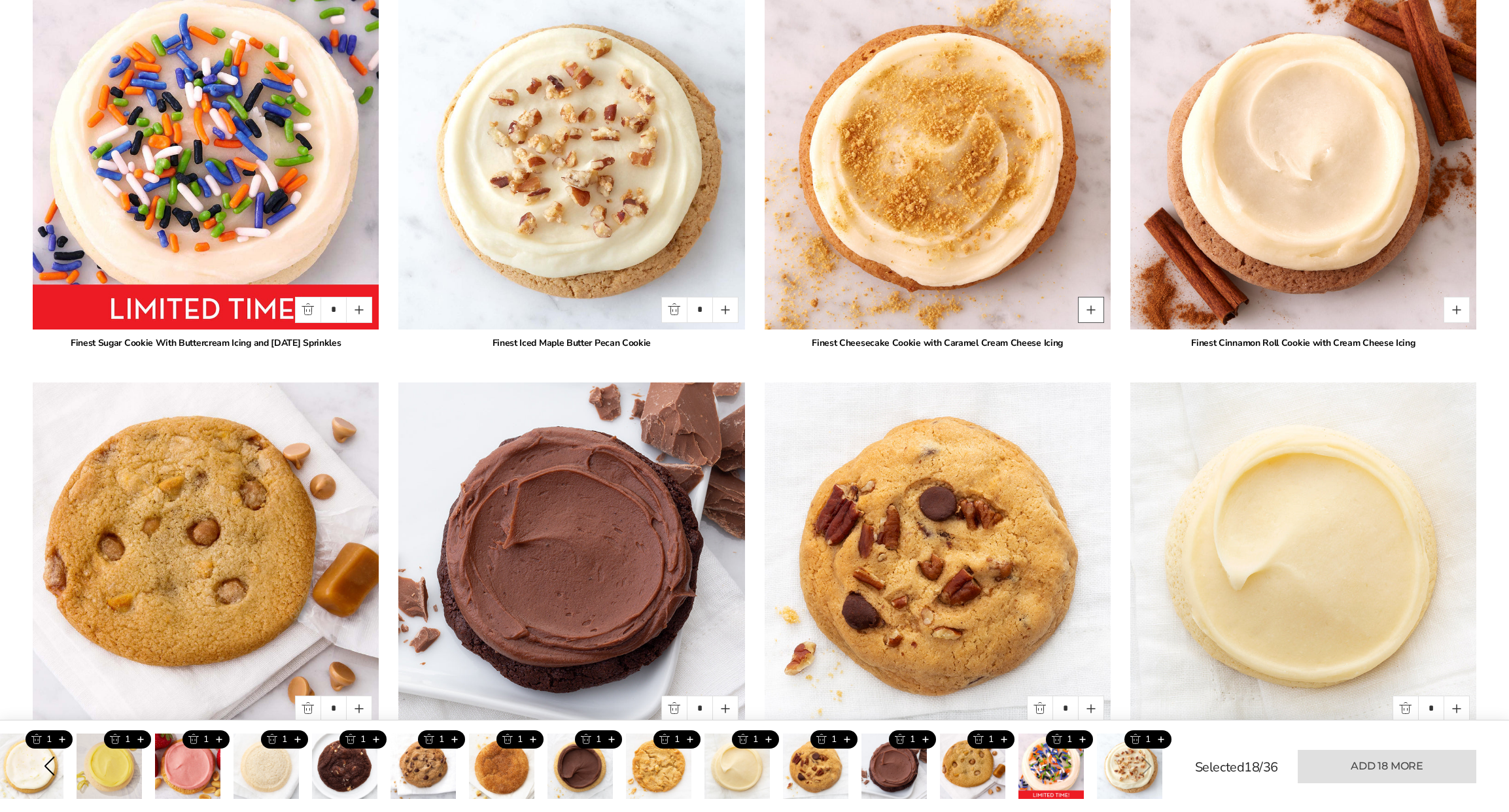
click at [1101, 311] on button "Quantity button plus" at bounding box center [1092, 310] width 27 height 27
type input "*"
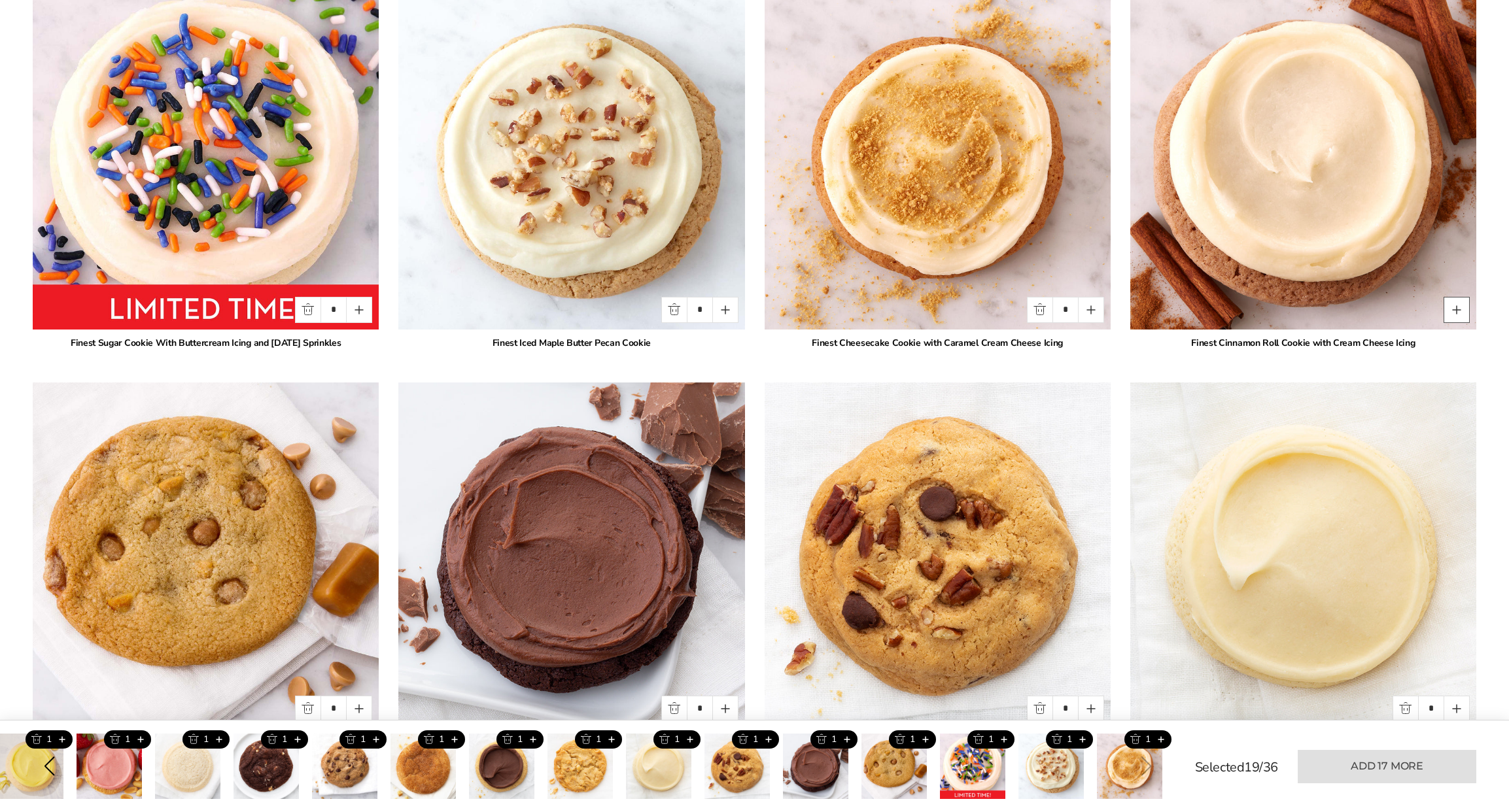
click at [1463, 306] on button "Quantity button plus" at bounding box center [1457, 310] width 27 height 27
type input "*"
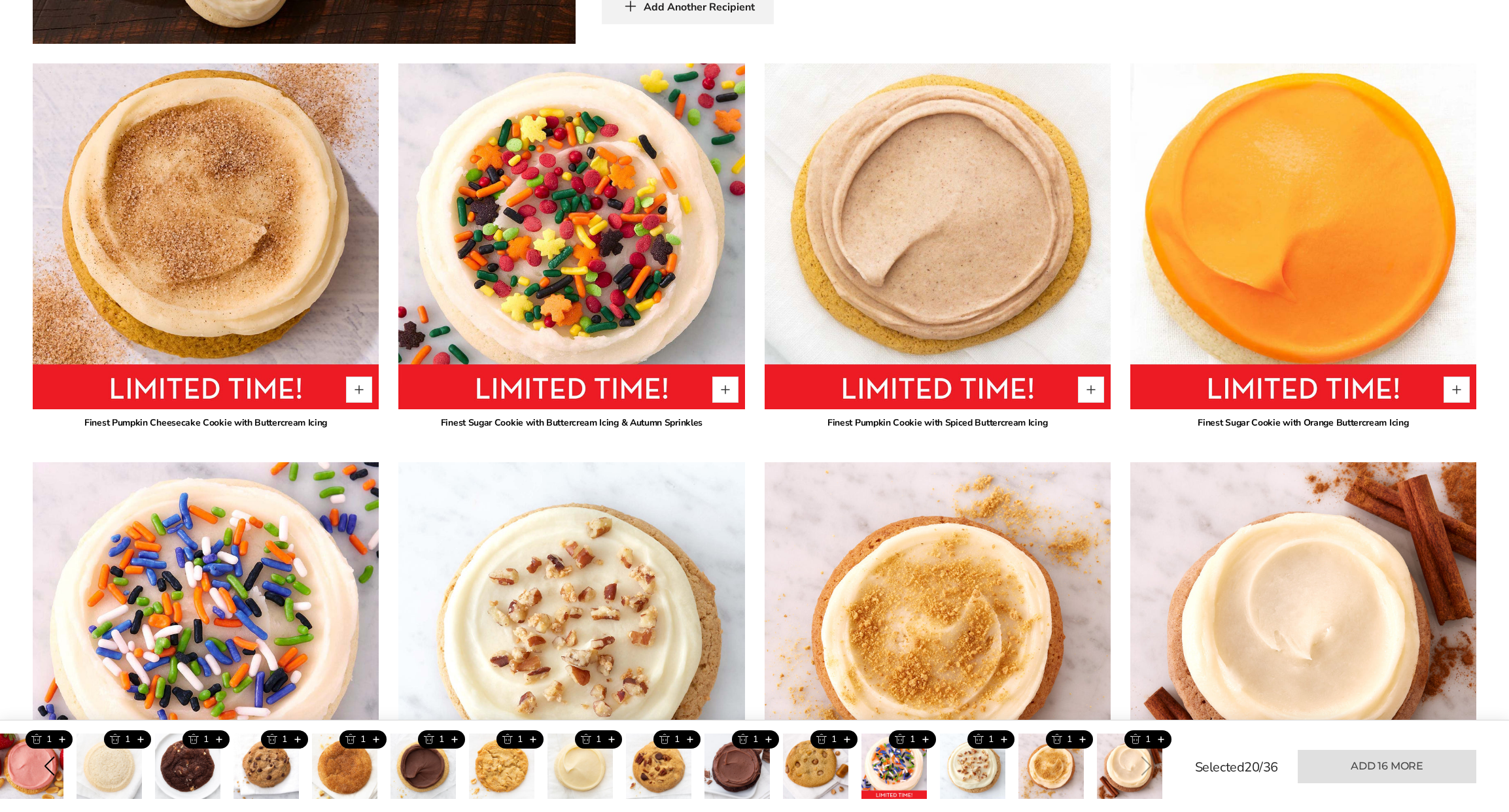
scroll to position [891, 0]
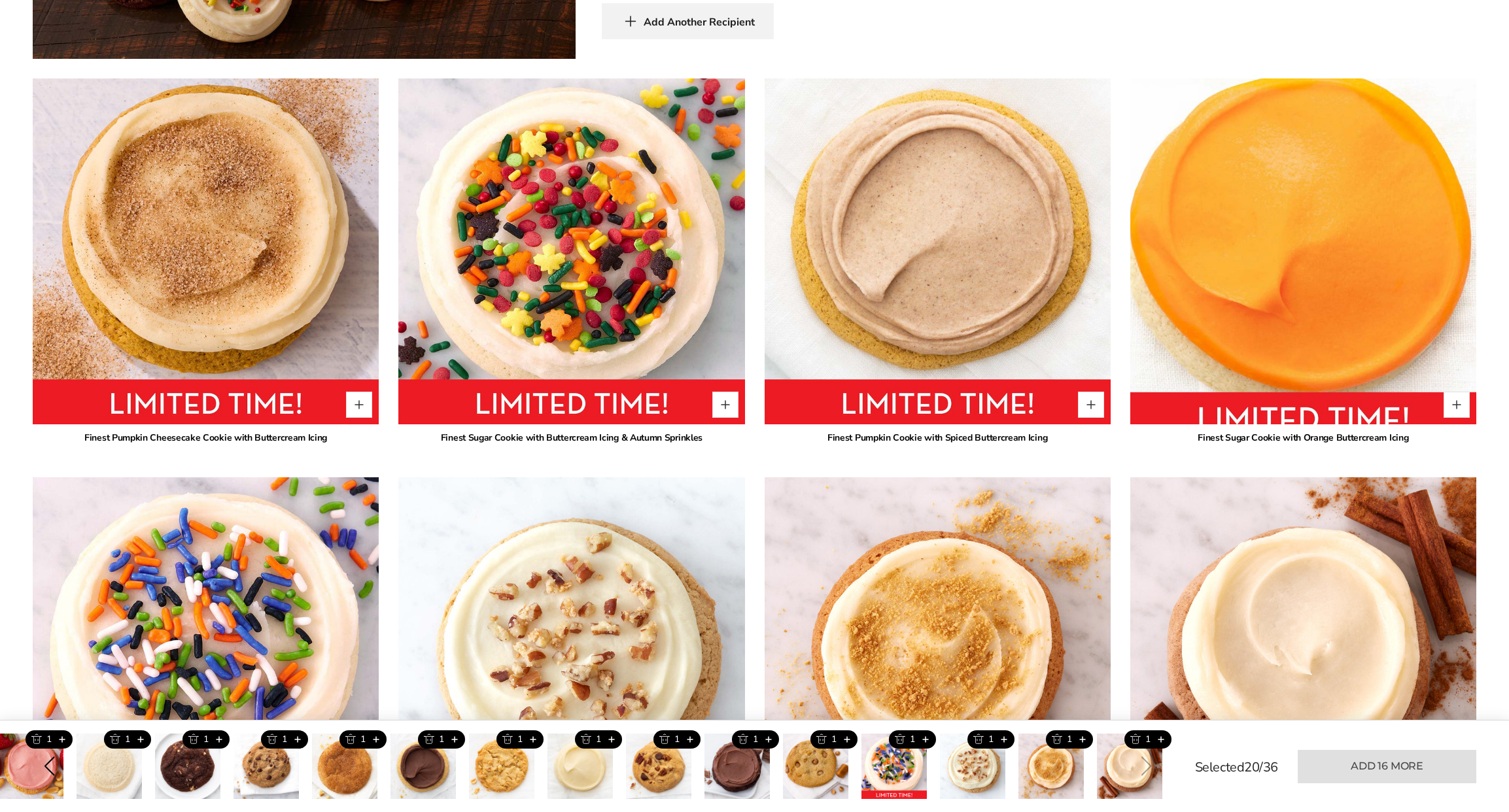
drag, startPoint x: 1461, startPoint y: 407, endPoint x: 1389, endPoint y: 408, distance: 72.0
click at [1461, 408] on button "Quantity button plus" at bounding box center [1457, 405] width 27 height 27
type input "*"
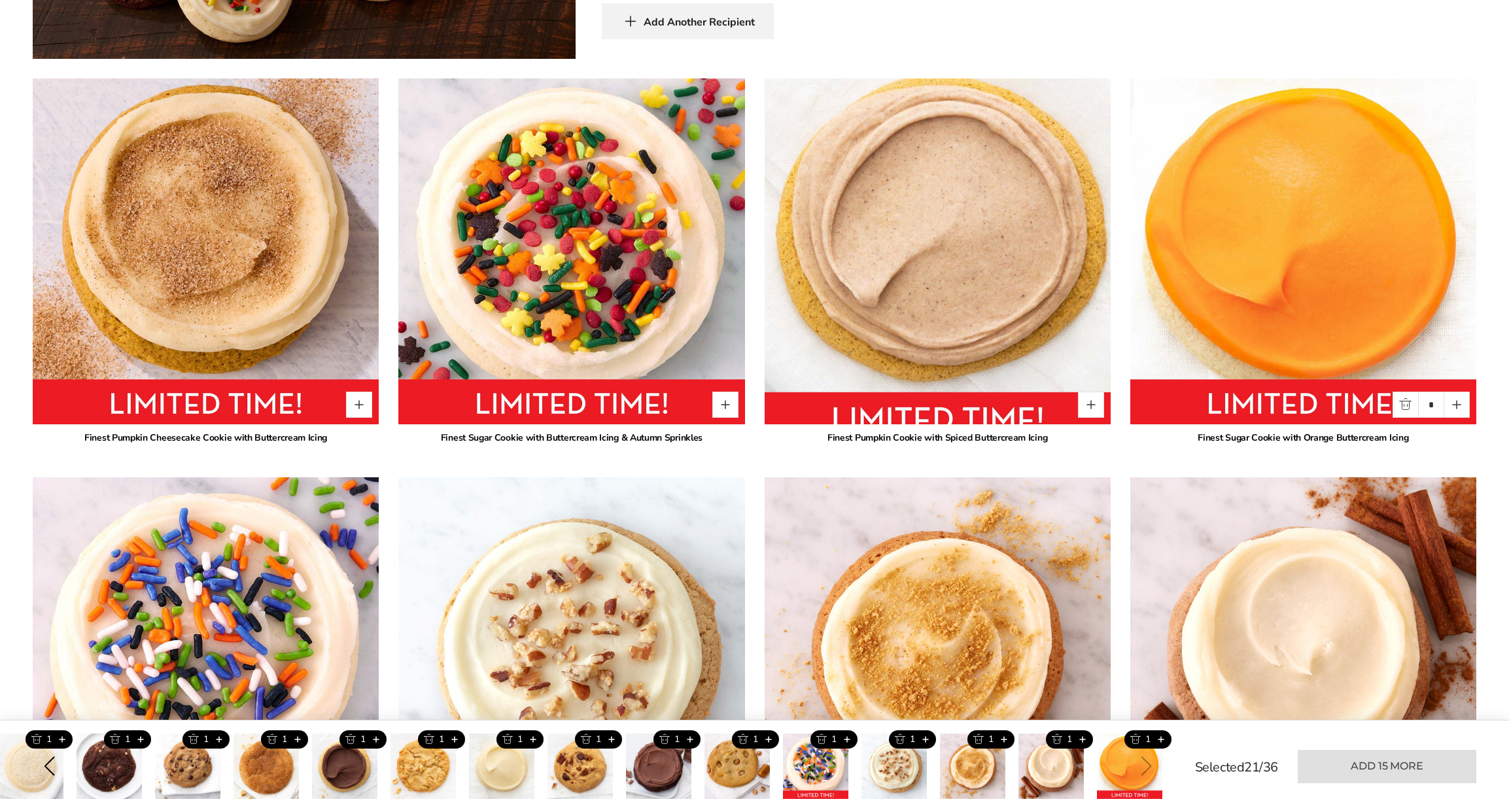
drag, startPoint x: 1089, startPoint y: 401, endPoint x: 991, endPoint y: 411, distance: 98.5
click at [1085, 402] on button "Quantity button plus" at bounding box center [1092, 405] width 27 height 27
type input "*"
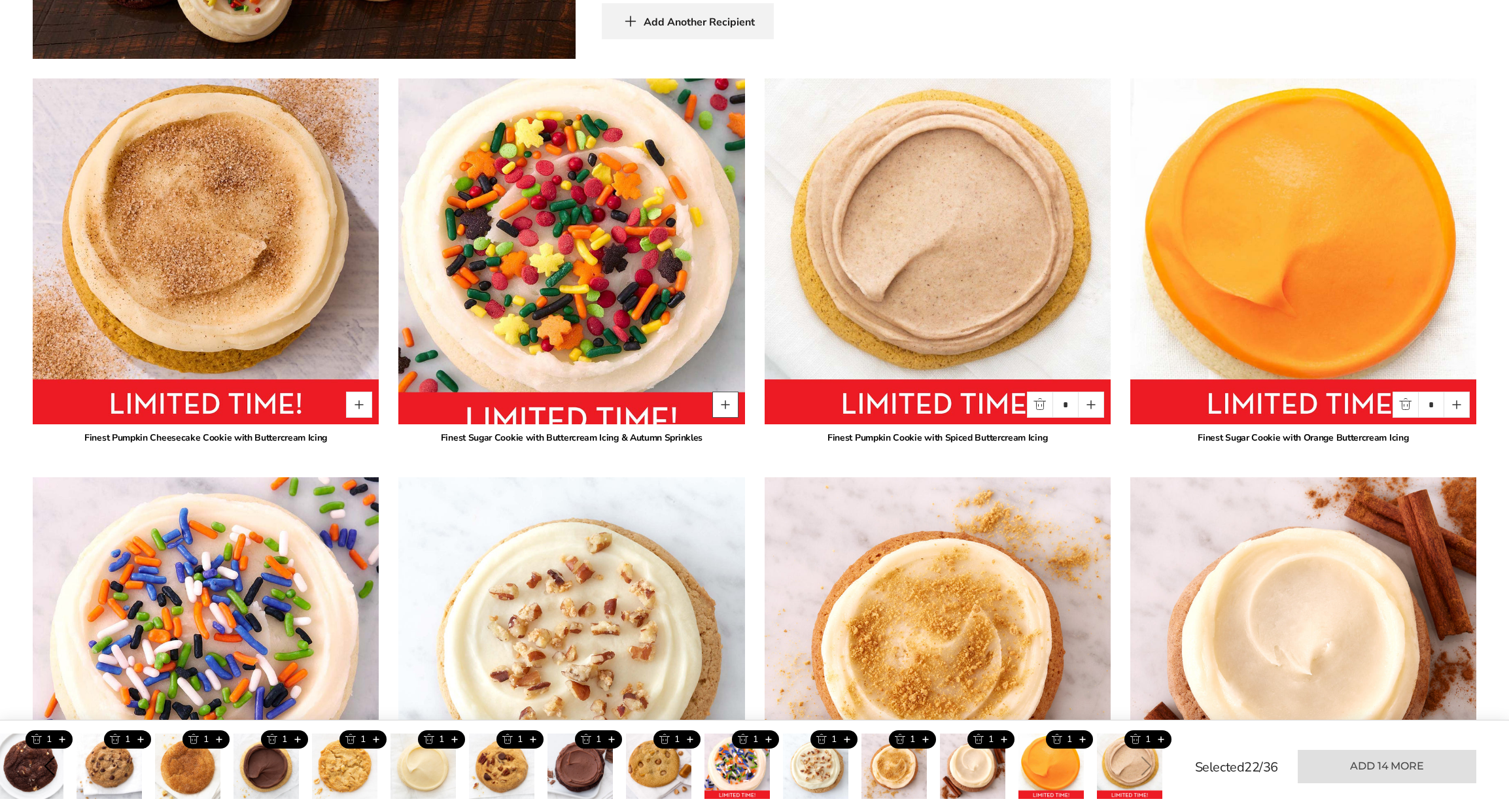
click at [722, 403] on button "Quantity button plus" at bounding box center [725, 405] width 27 height 27
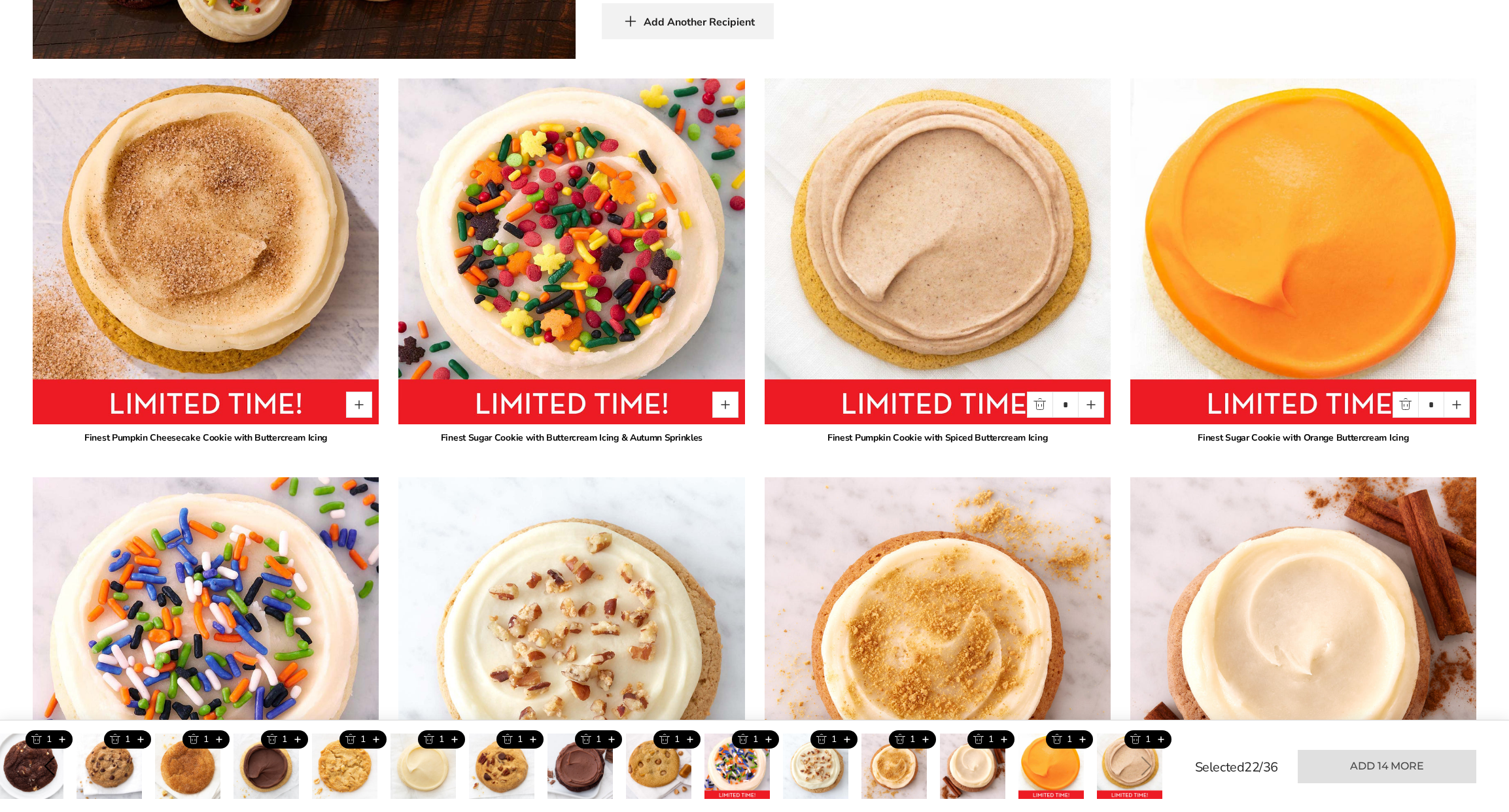
type input "*"
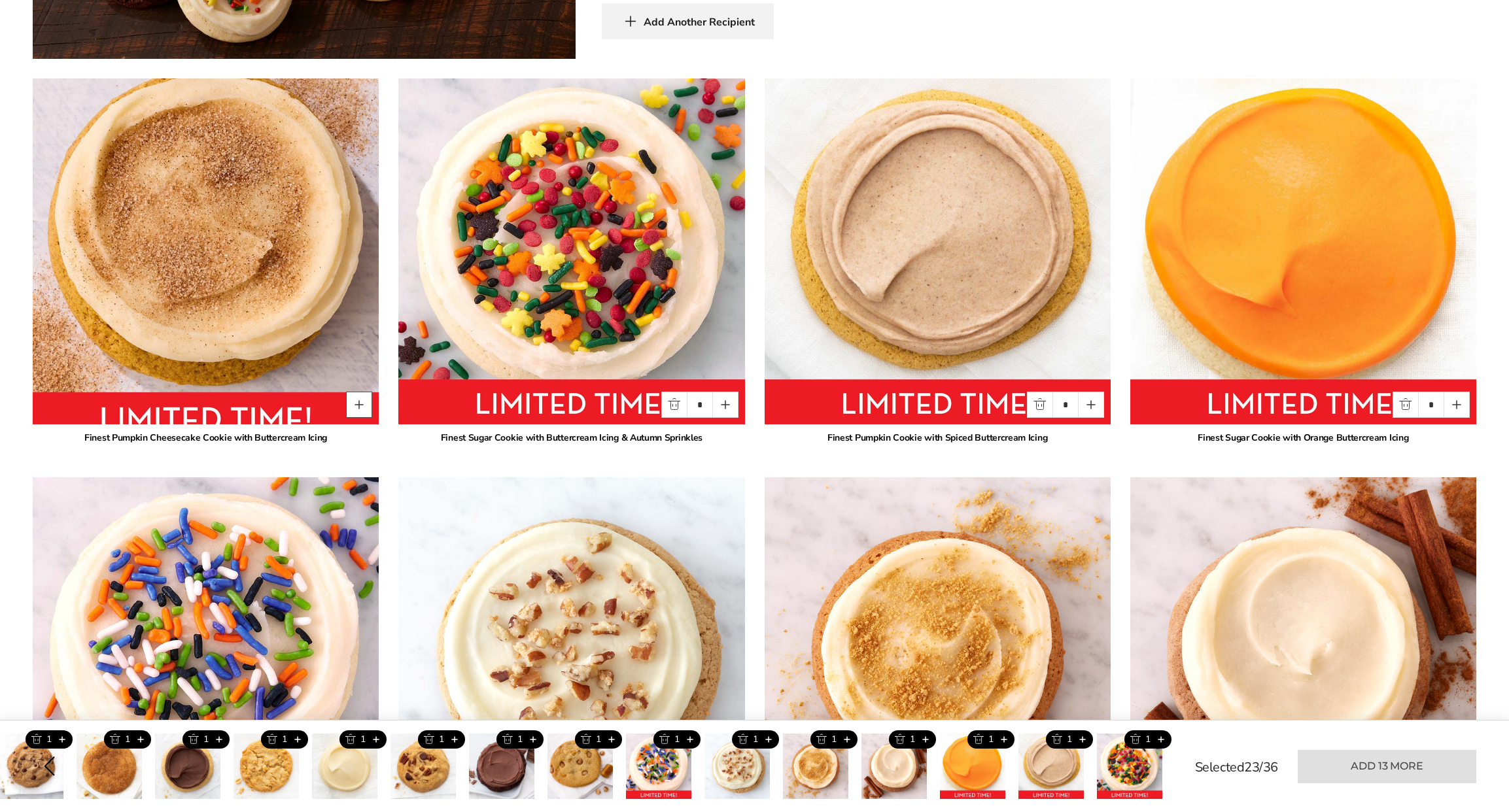
click at [353, 401] on button "Quantity button plus" at bounding box center [359, 405] width 27 height 27
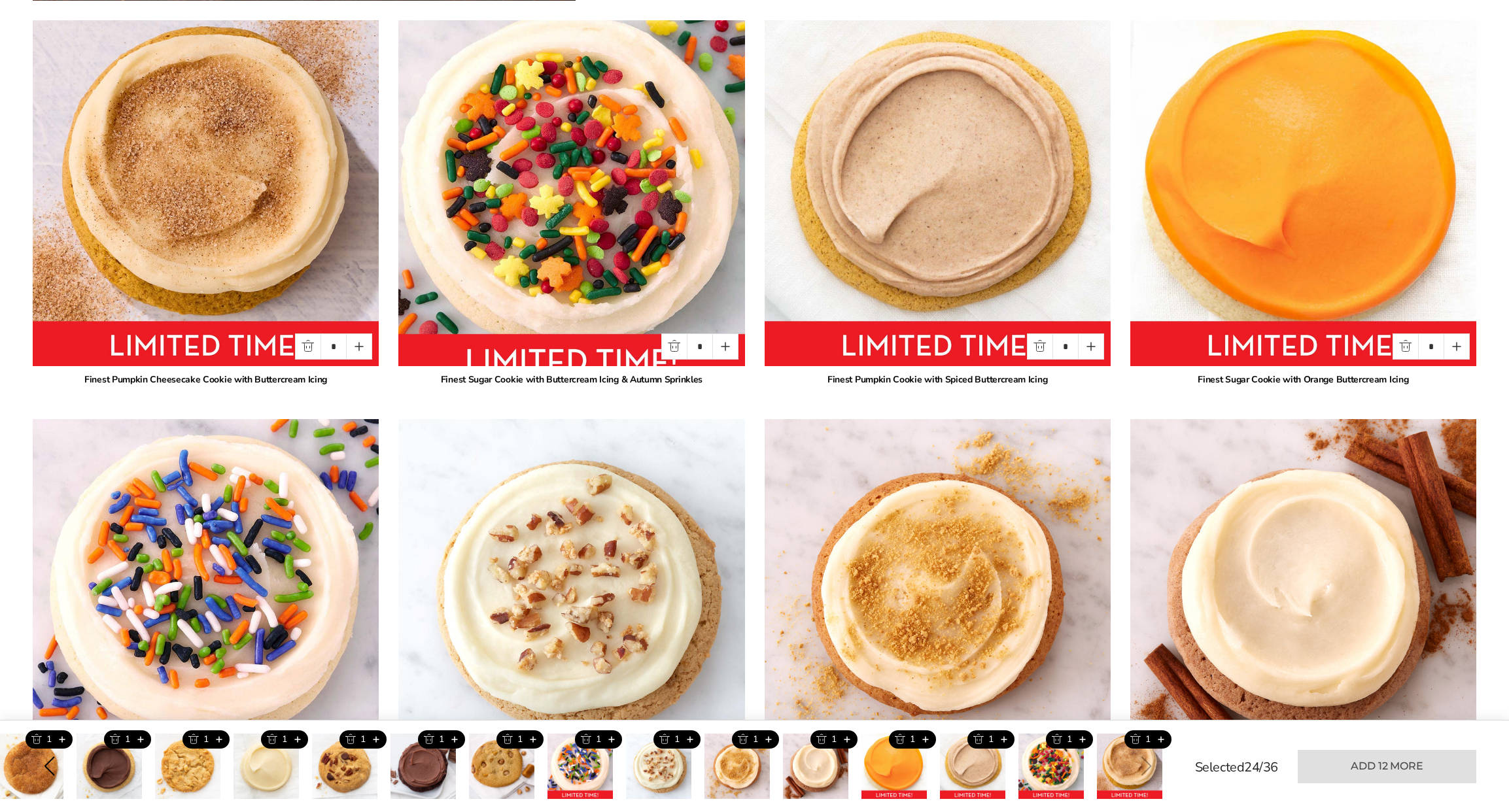
scroll to position [950, 0]
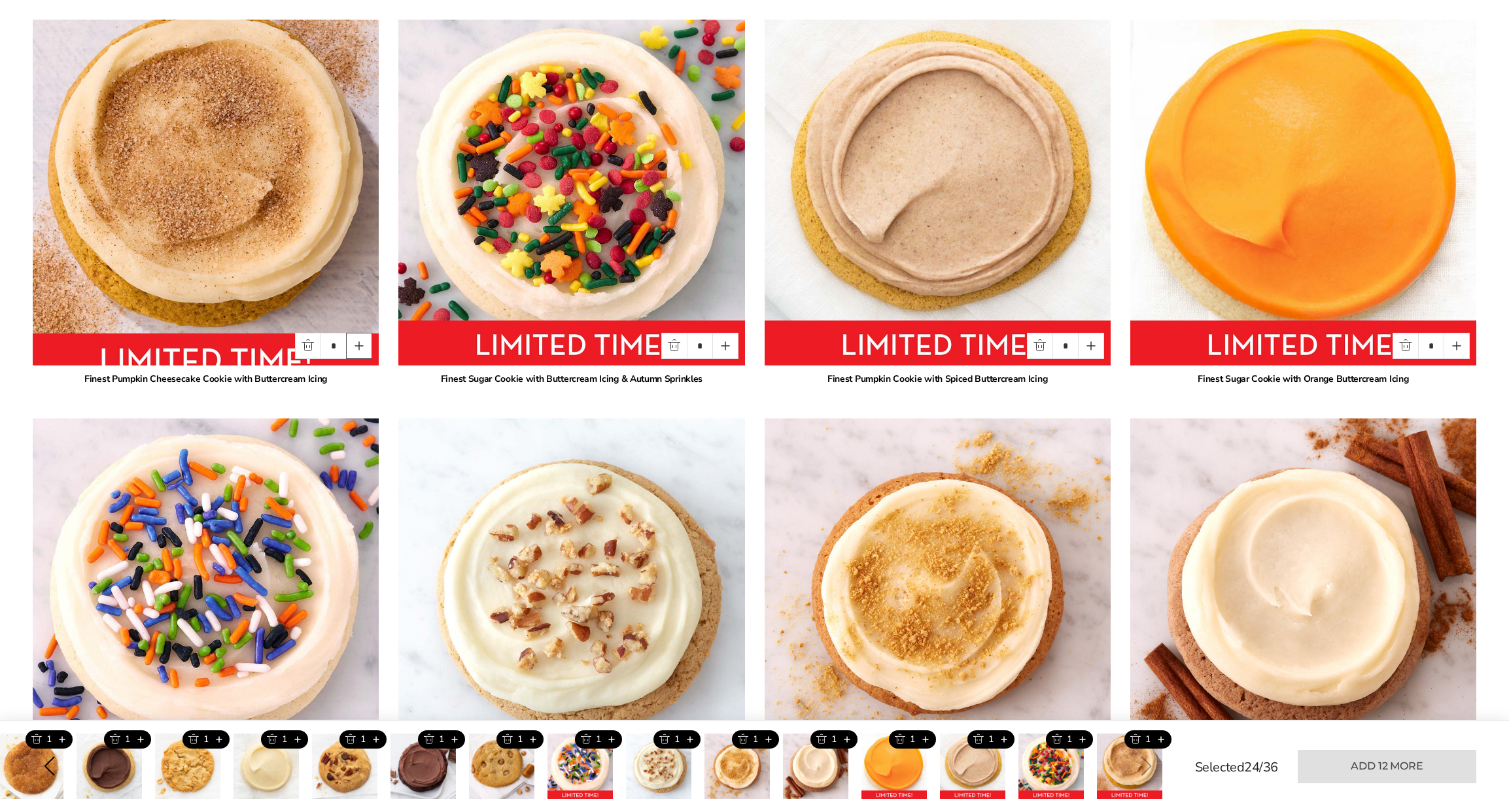
click at [361, 347] on button "Quantity button plus" at bounding box center [359, 346] width 27 height 27
type input "*"
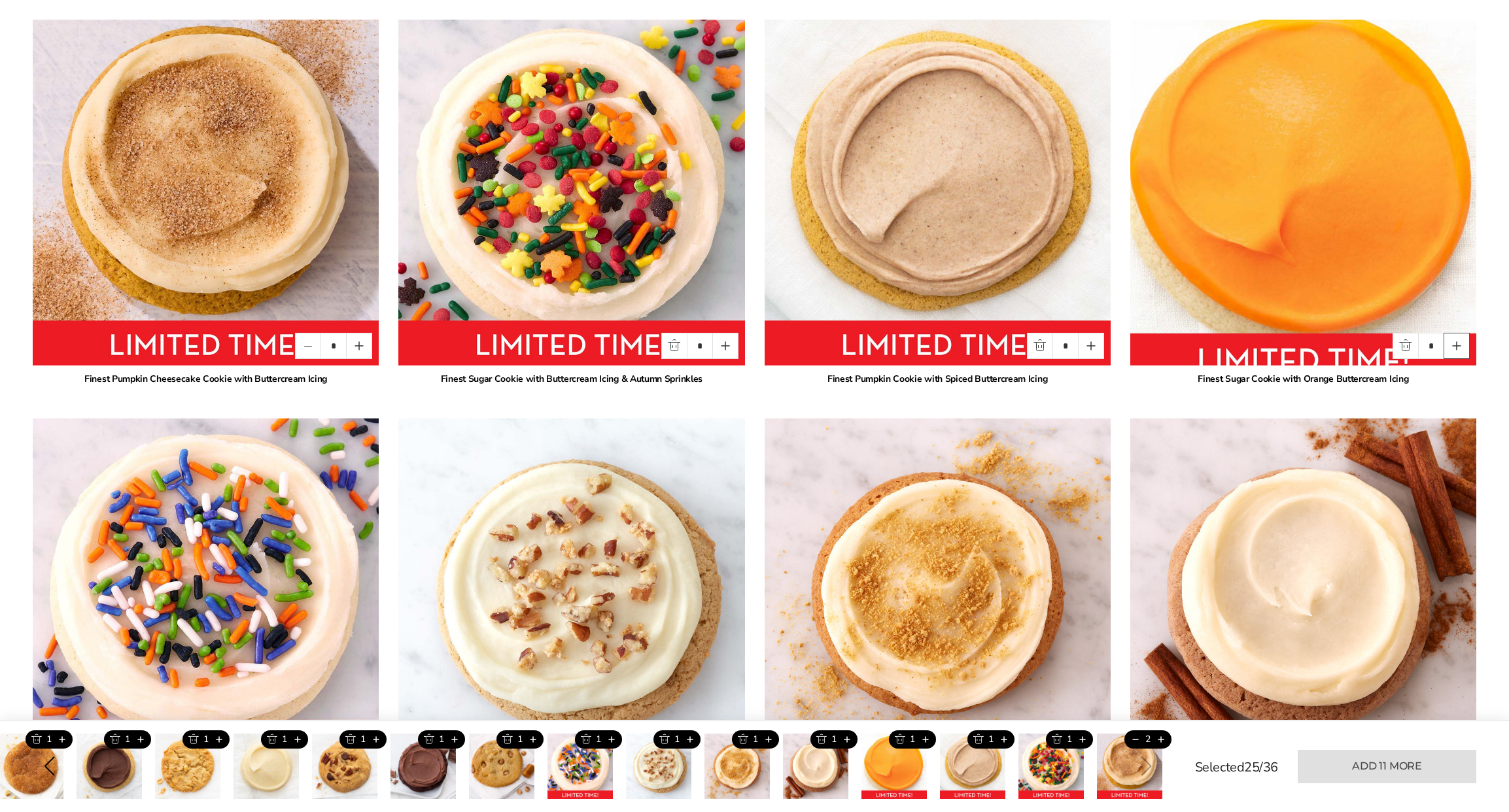
click at [1463, 346] on button "Quantity button plus" at bounding box center [1457, 346] width 27 height 27
type input "*"
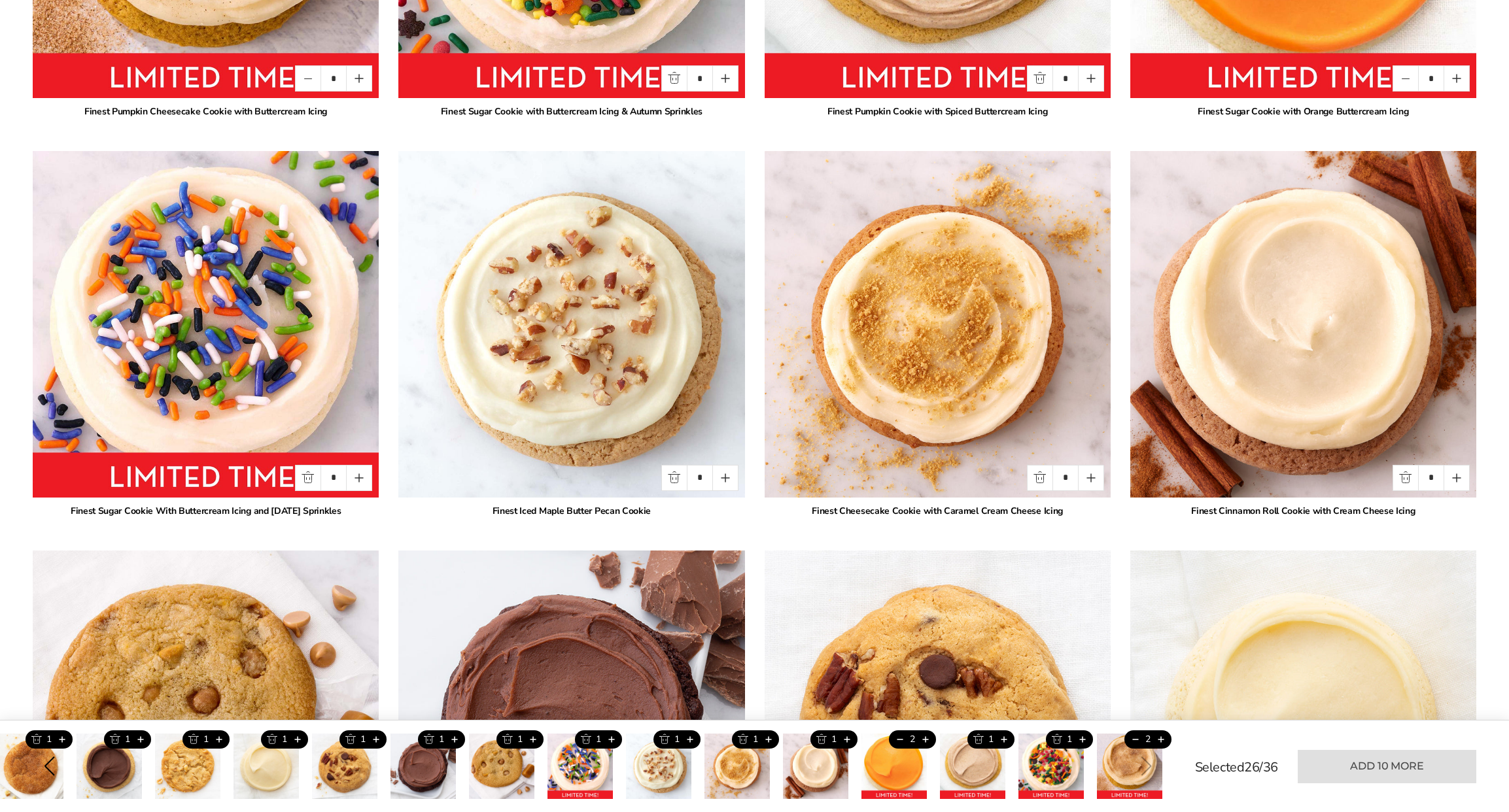
scroll to position [1246, 0]
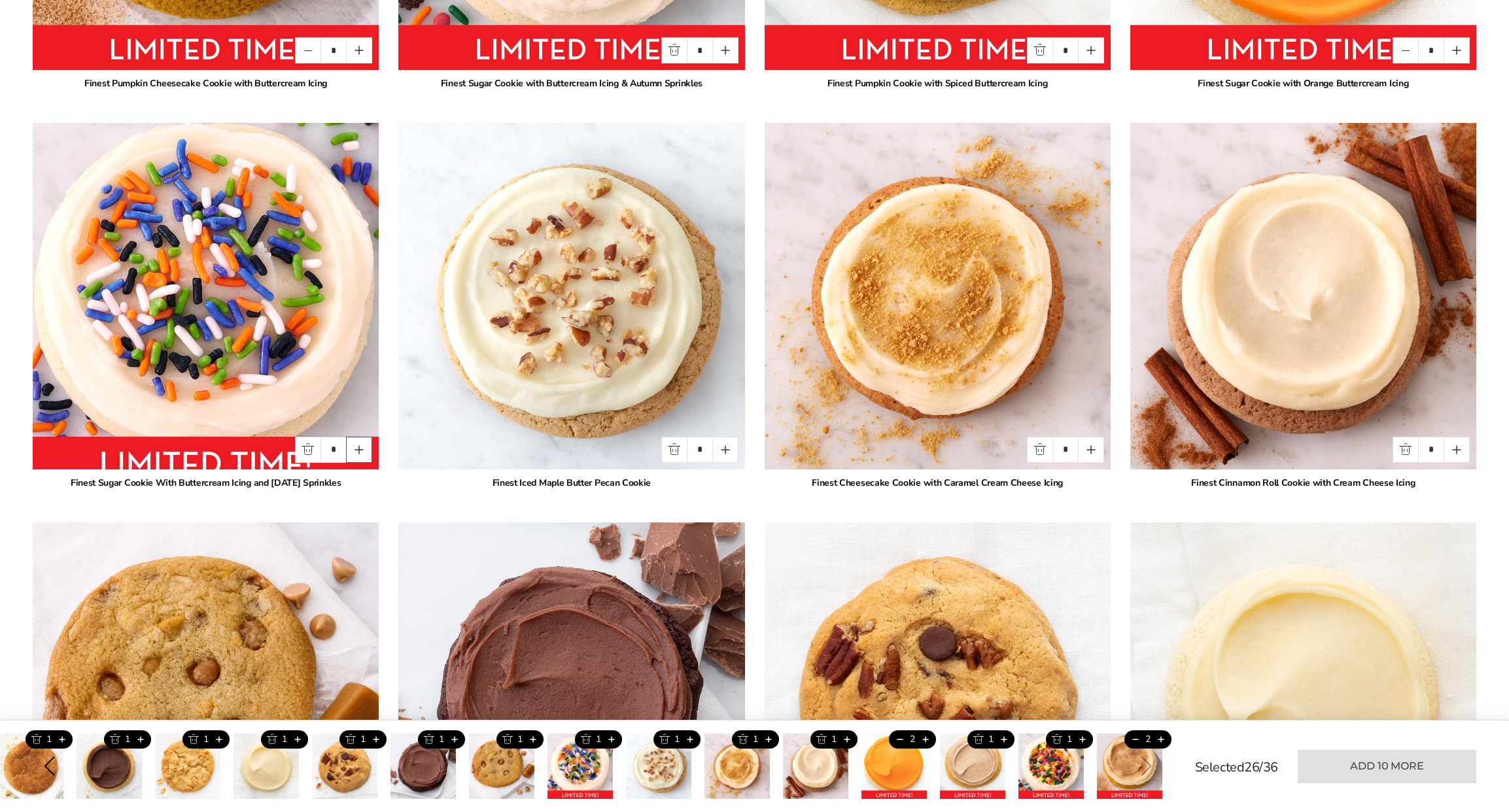
click at [357, 449] on button "Quantity button plus" at bounding box center [359, 450] width 27 height 27
type input "*"
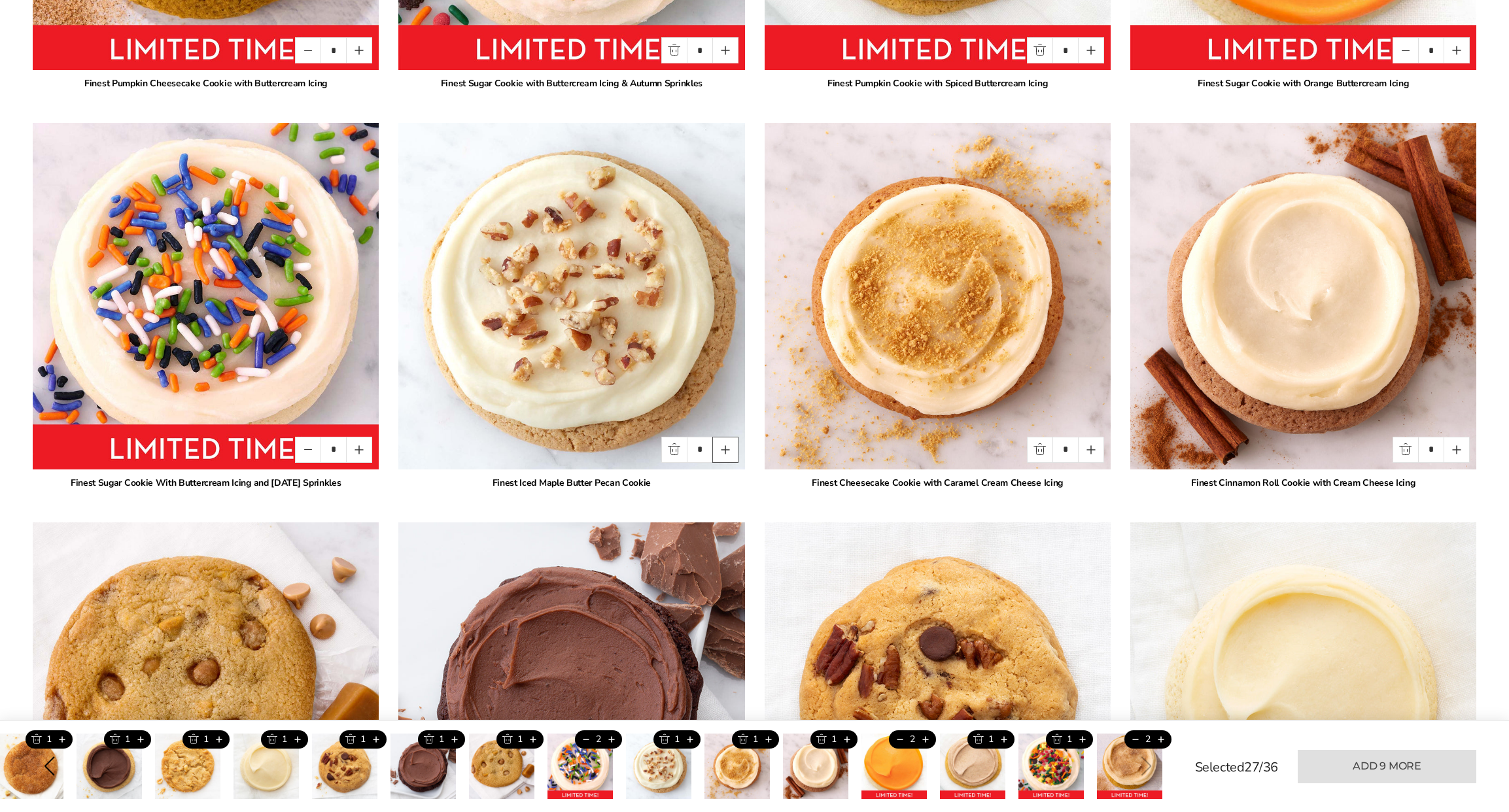
click at [732, 447] on button "Quantity button plus" at bounding box center [725, 450] width 27 height 27
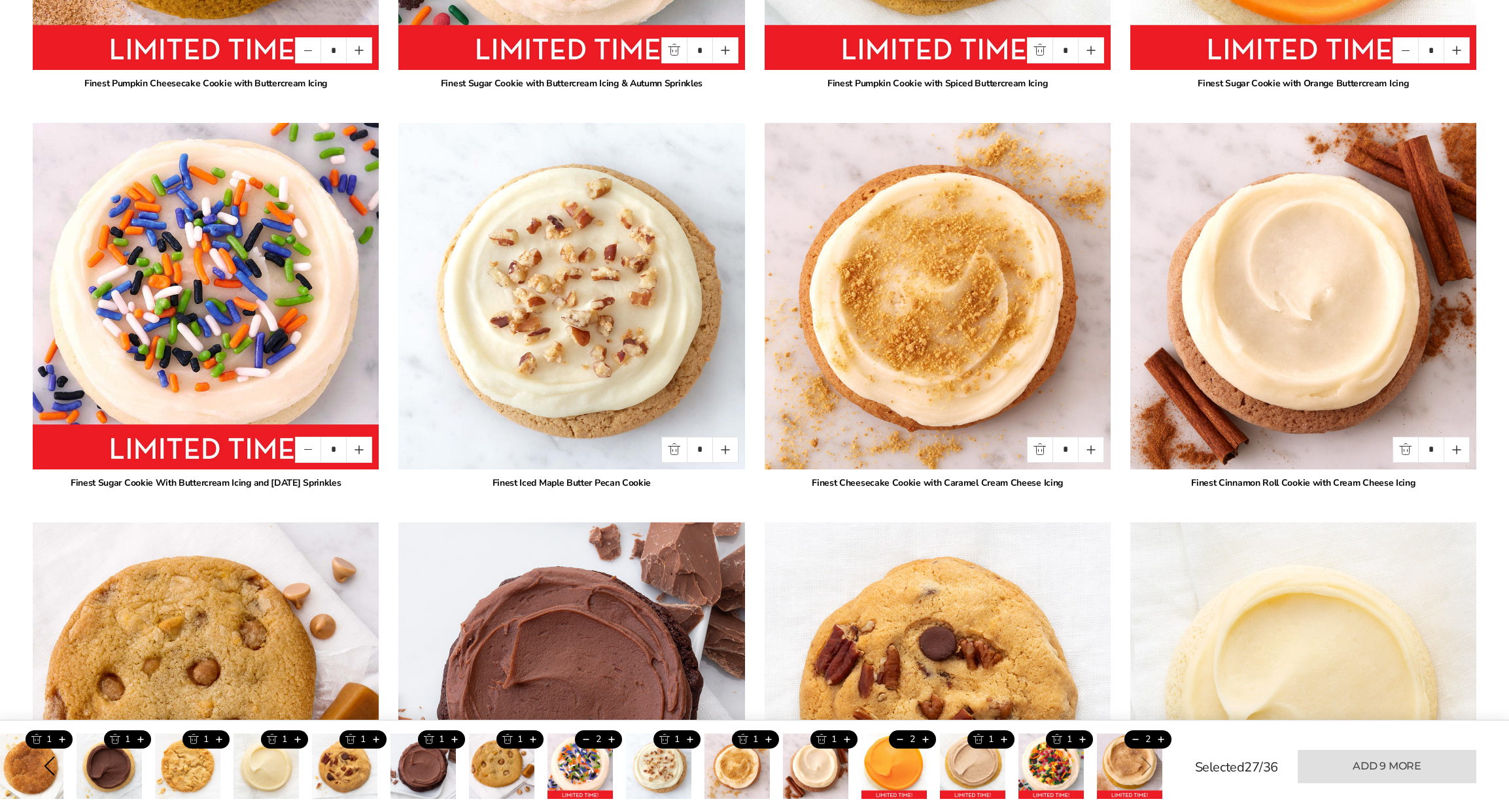
type input "*"
click at [1093, 448] on button "Quantity button plus" at bounding box center [1092, 450] width 27 height 27
type input "*"
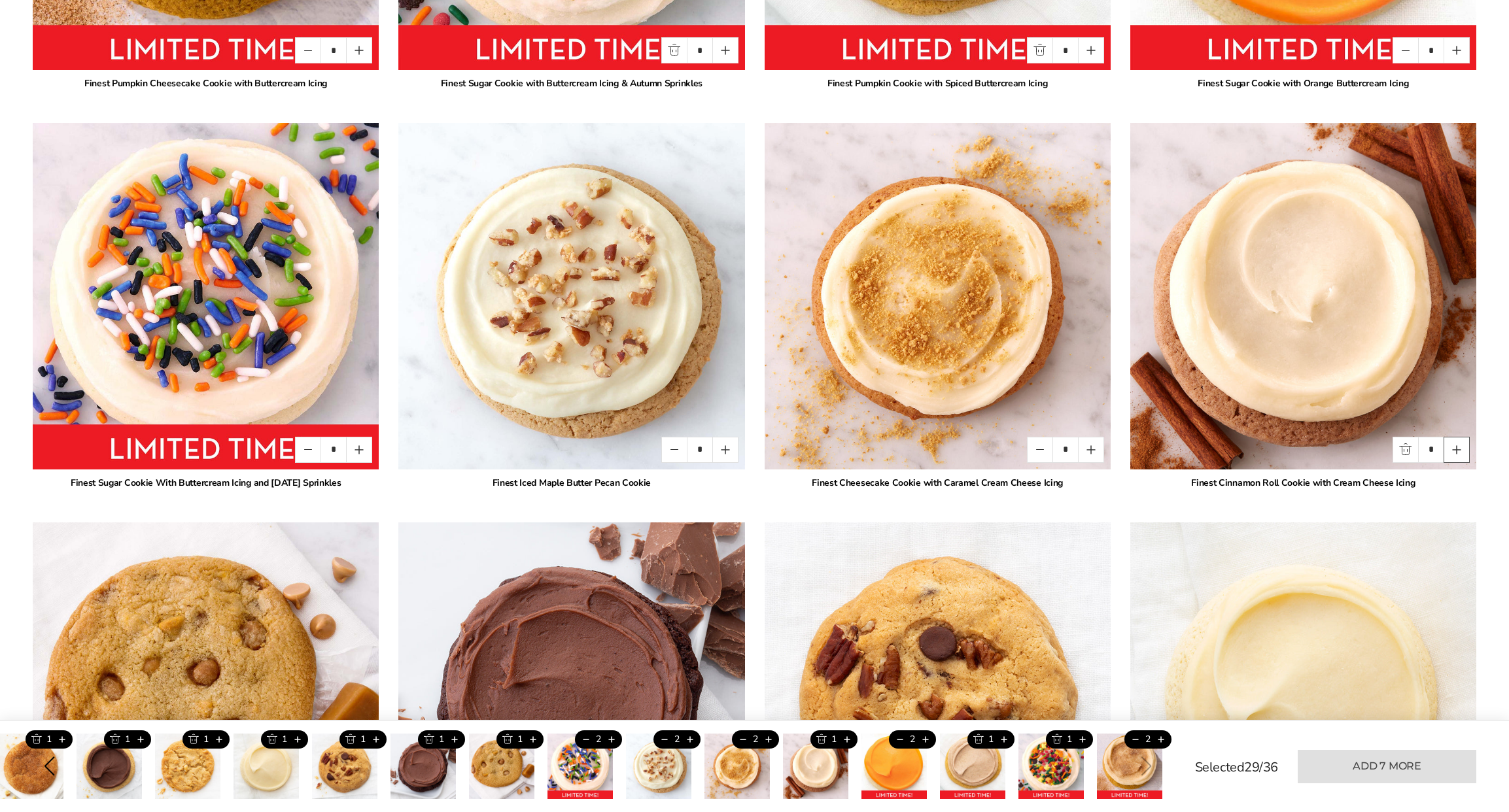
click at [1462, 450] on button "Quantity button plus" at bounding box center [1457, 450] width 27 height 27
type input "*"
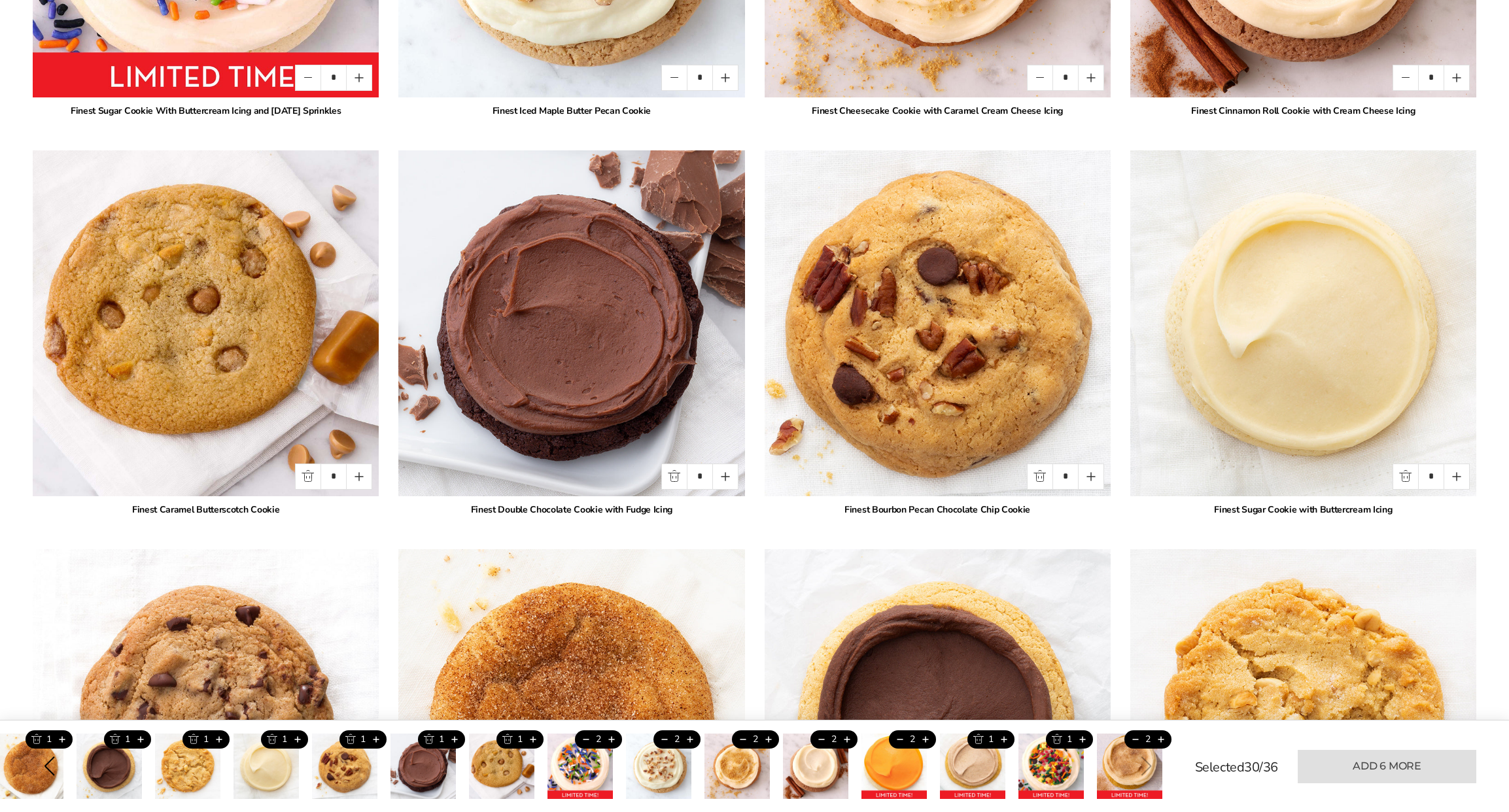
scroll to position [1620, 0]
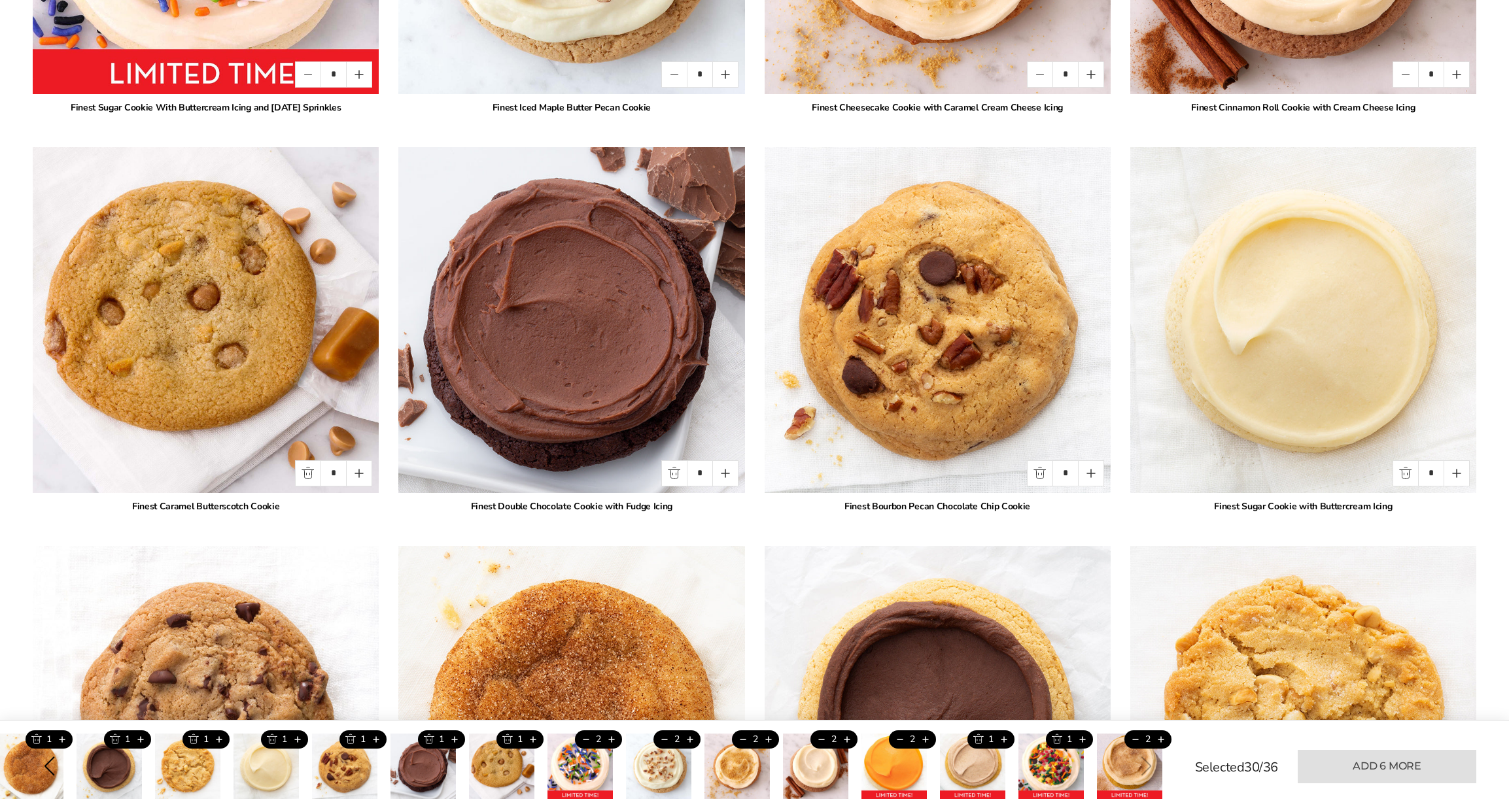
drag, startPoint x: 367, startPoint y: 474, endPoint x: 474, endPoint y: 478, distance: 107.1
click at [367, 474] on button "Quantity button plus" at bounding box center [359, 474] width 27 height 27
type input "*"
click at [726, 470] on button "Quantity button plus" at bounding box center [725, 474] width 27 height 27
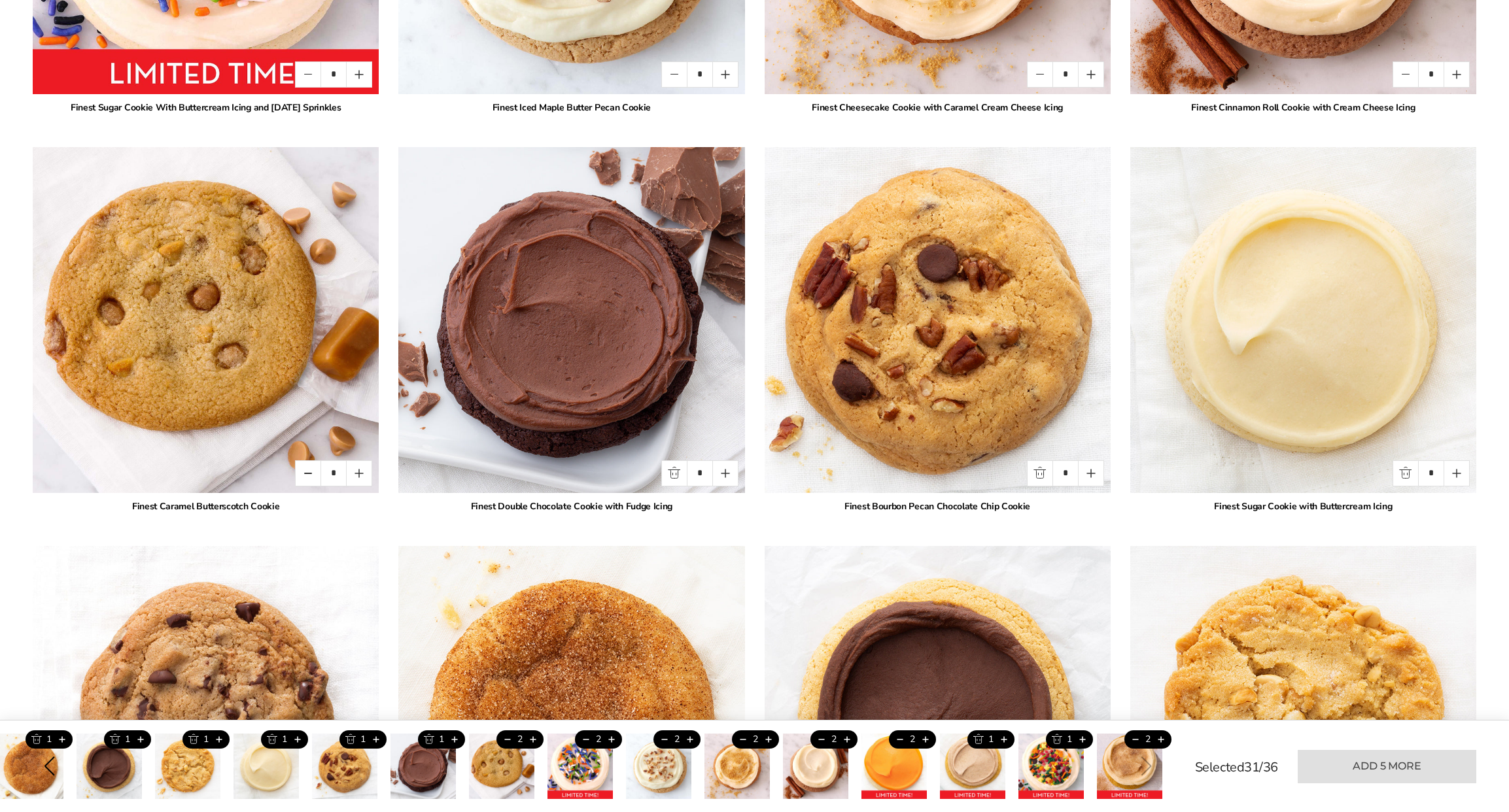
type input "*"
click at [1095, 473] on button "Quantity button plus" at bounding box center [1092, 474] width 27 height 27
type input "*"
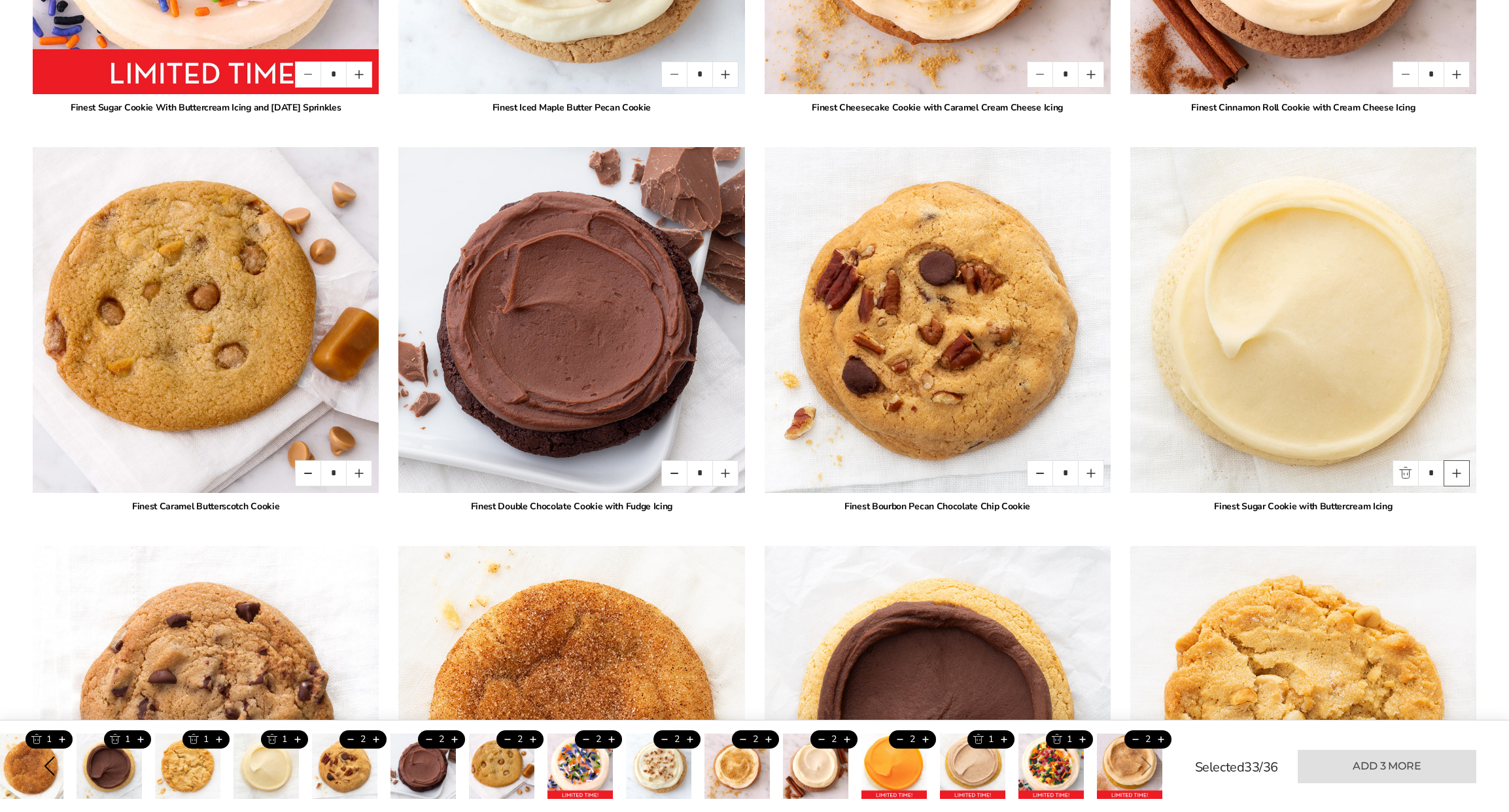
click at [1457, 473] on button "Quantity button plus" at bounding box center [1457, 474] width 27 height 27
type input "*"
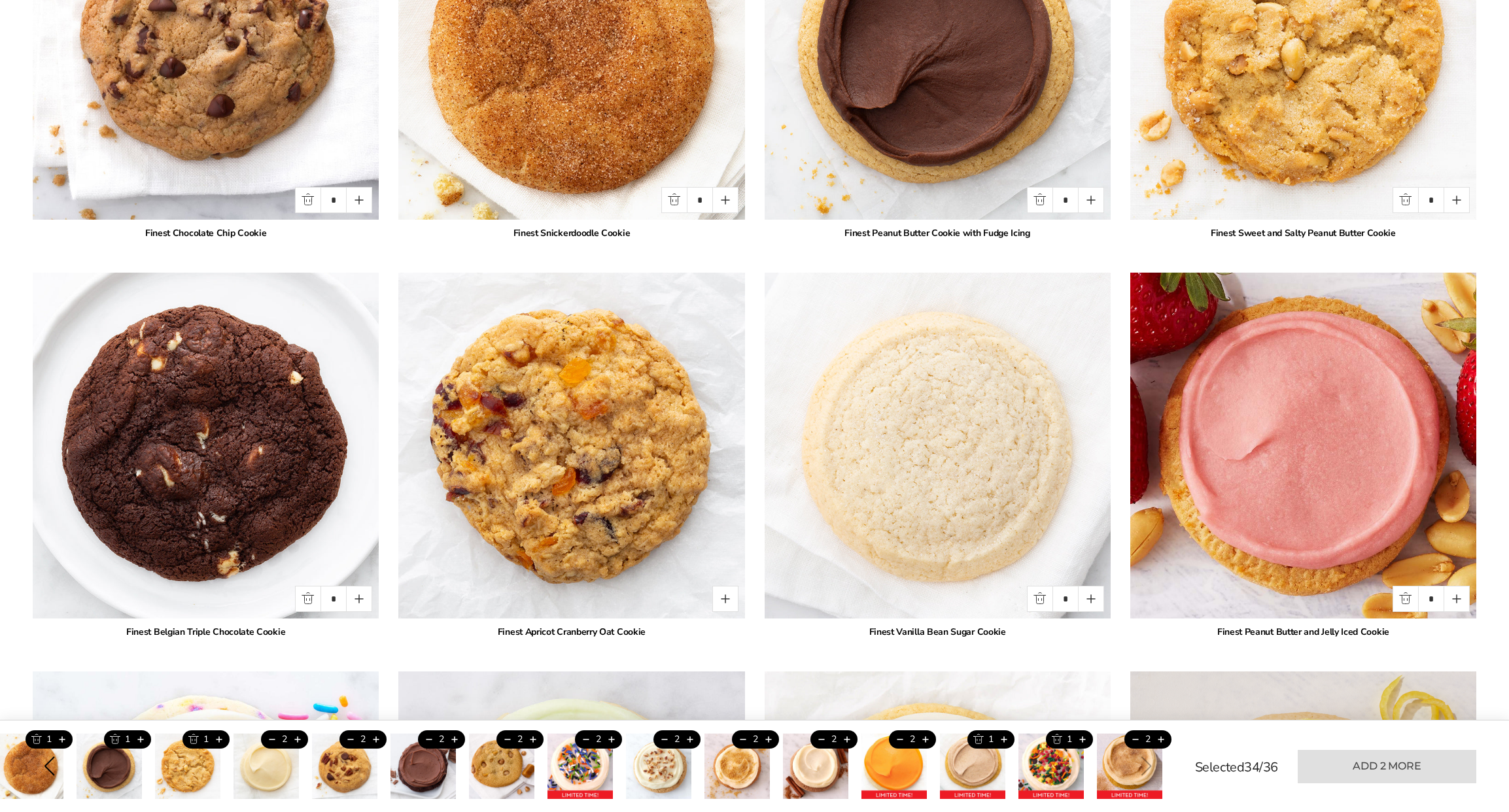
scroll to position [2293, 0]
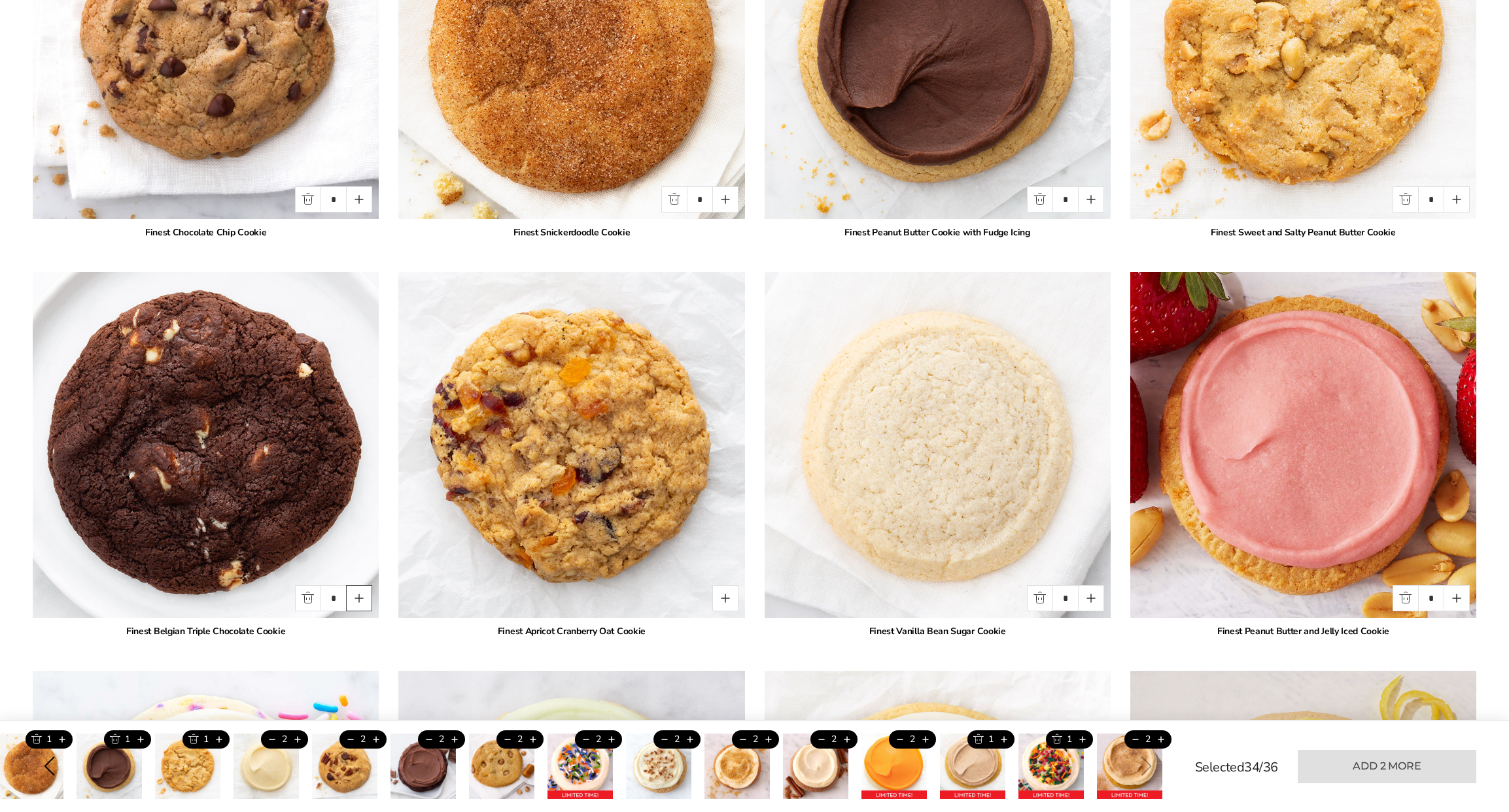
click at [362, 597] on button "Quantity button plus" at bounding box center [359, 599] width 27 height 27
type input "*"
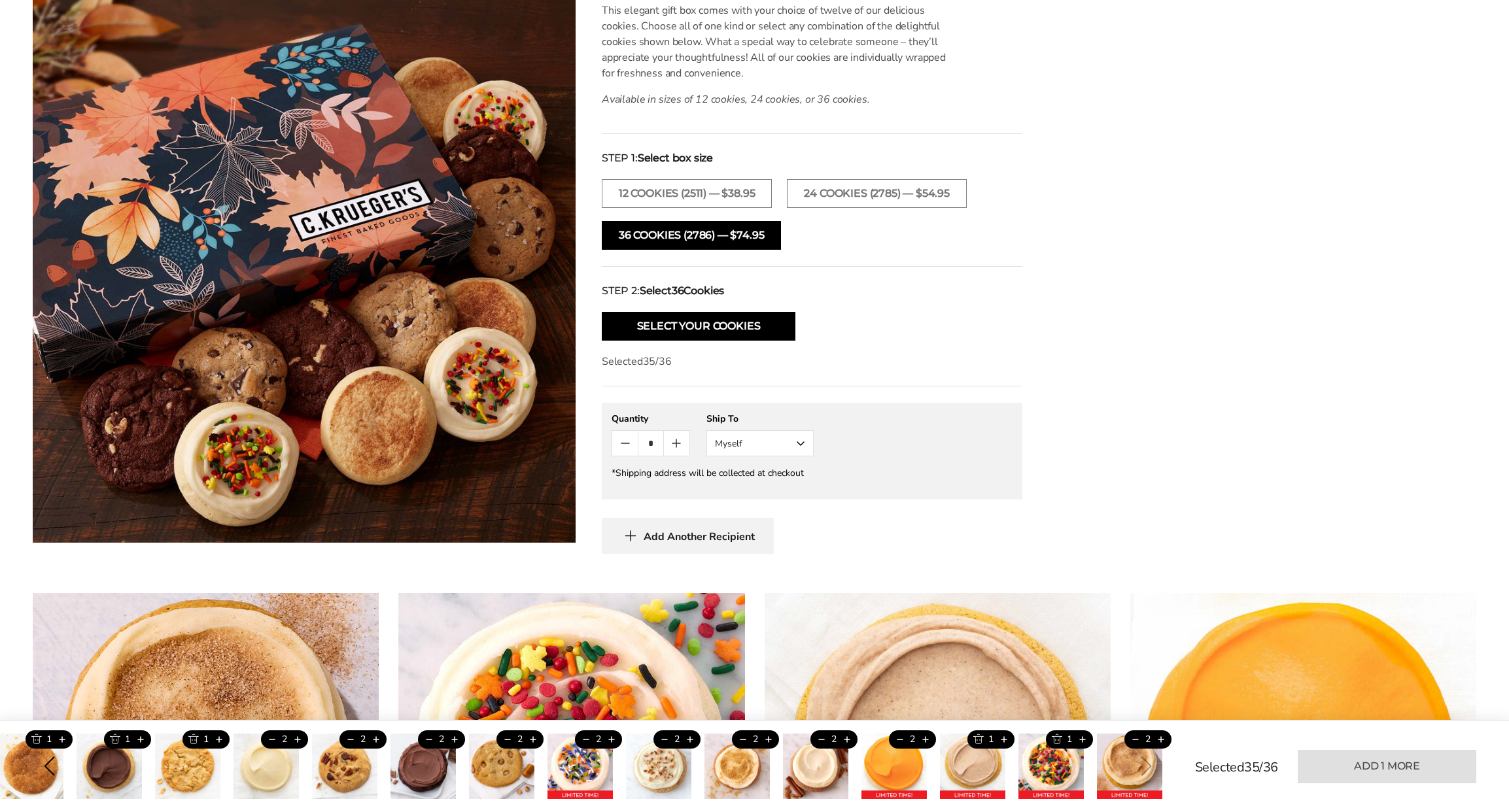
scroll to position [369, 0]
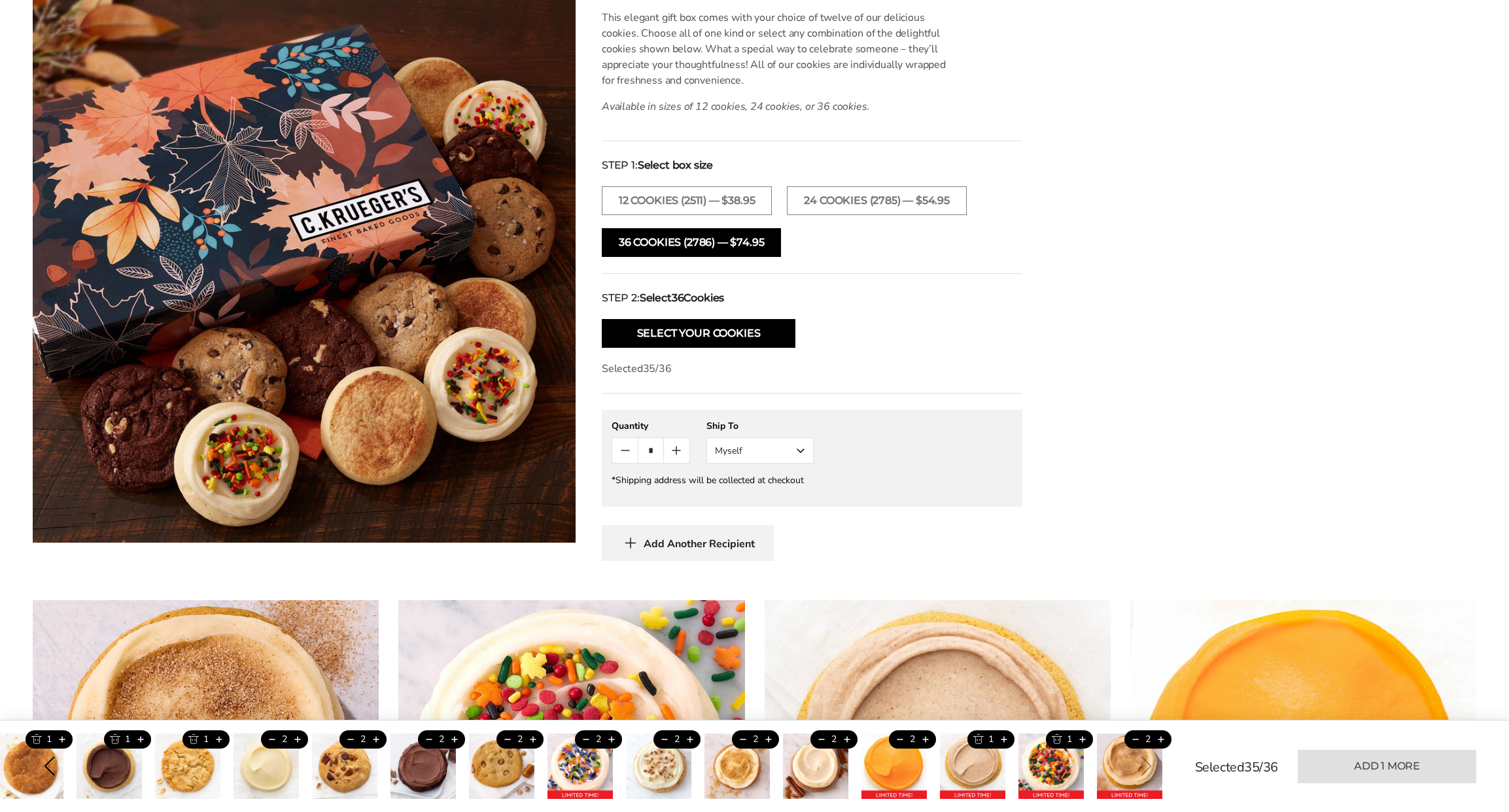
click at [775, 454] on button "Myself" at bounding box center [760, 451] width 107 height 27
click at [750, 494] on button "Other Recipient" at bounding box center [760, 498] width 106 height 24
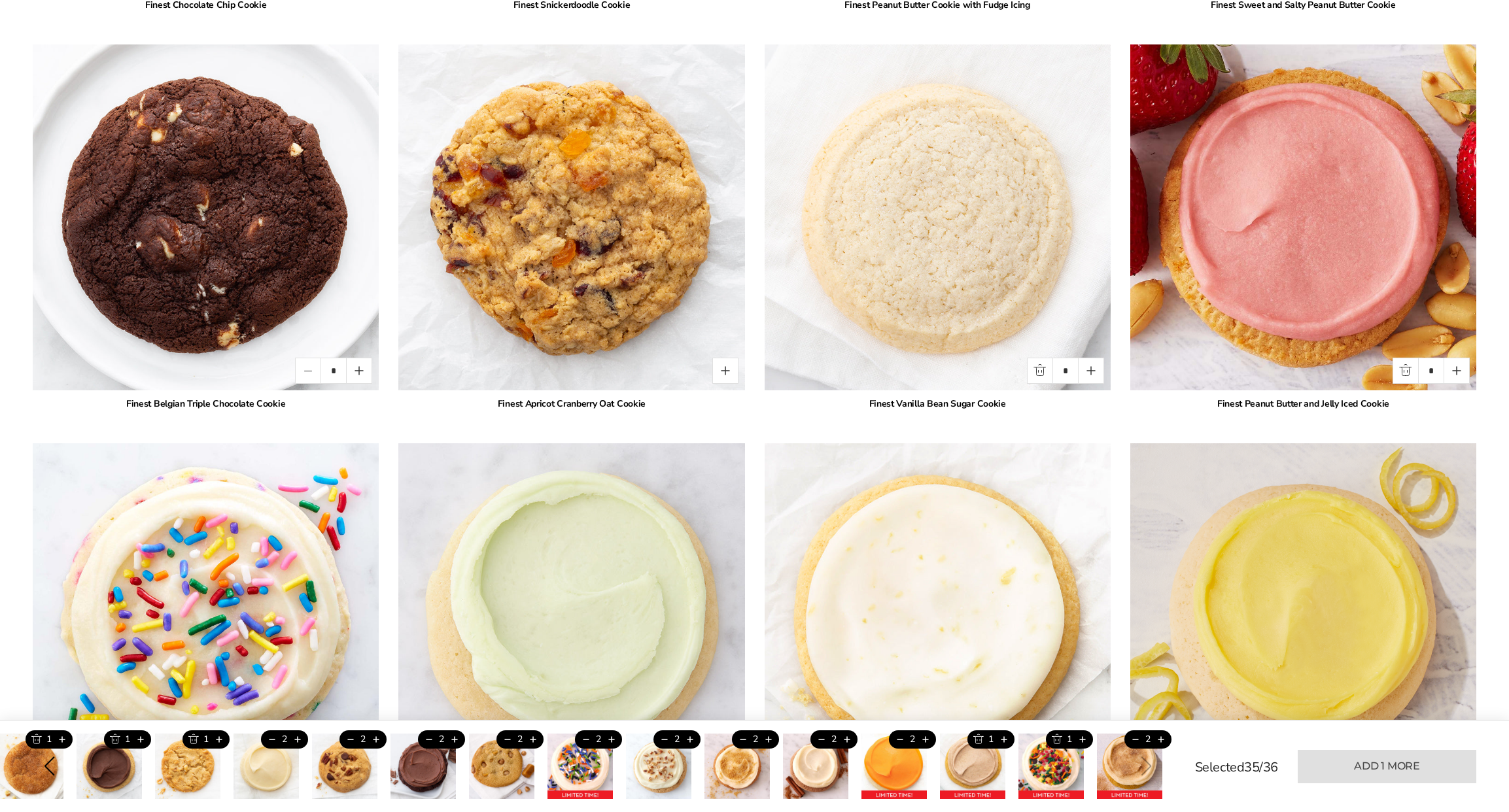
scroll to position [2577, 0]
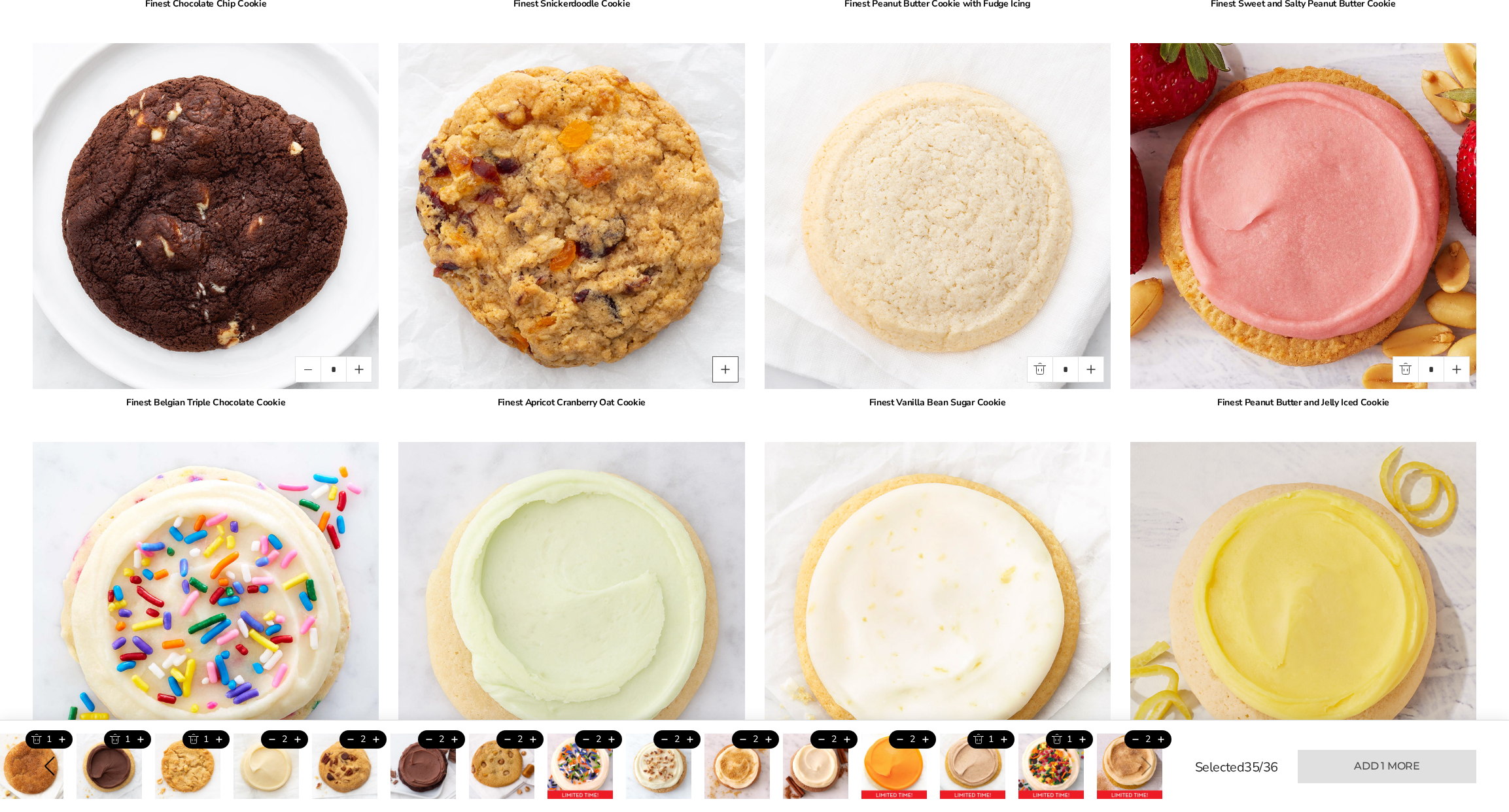
click at [728, 370] on button "Quantity button plus" at bounding box center [725, 370] width 27 height 27
type input "*"
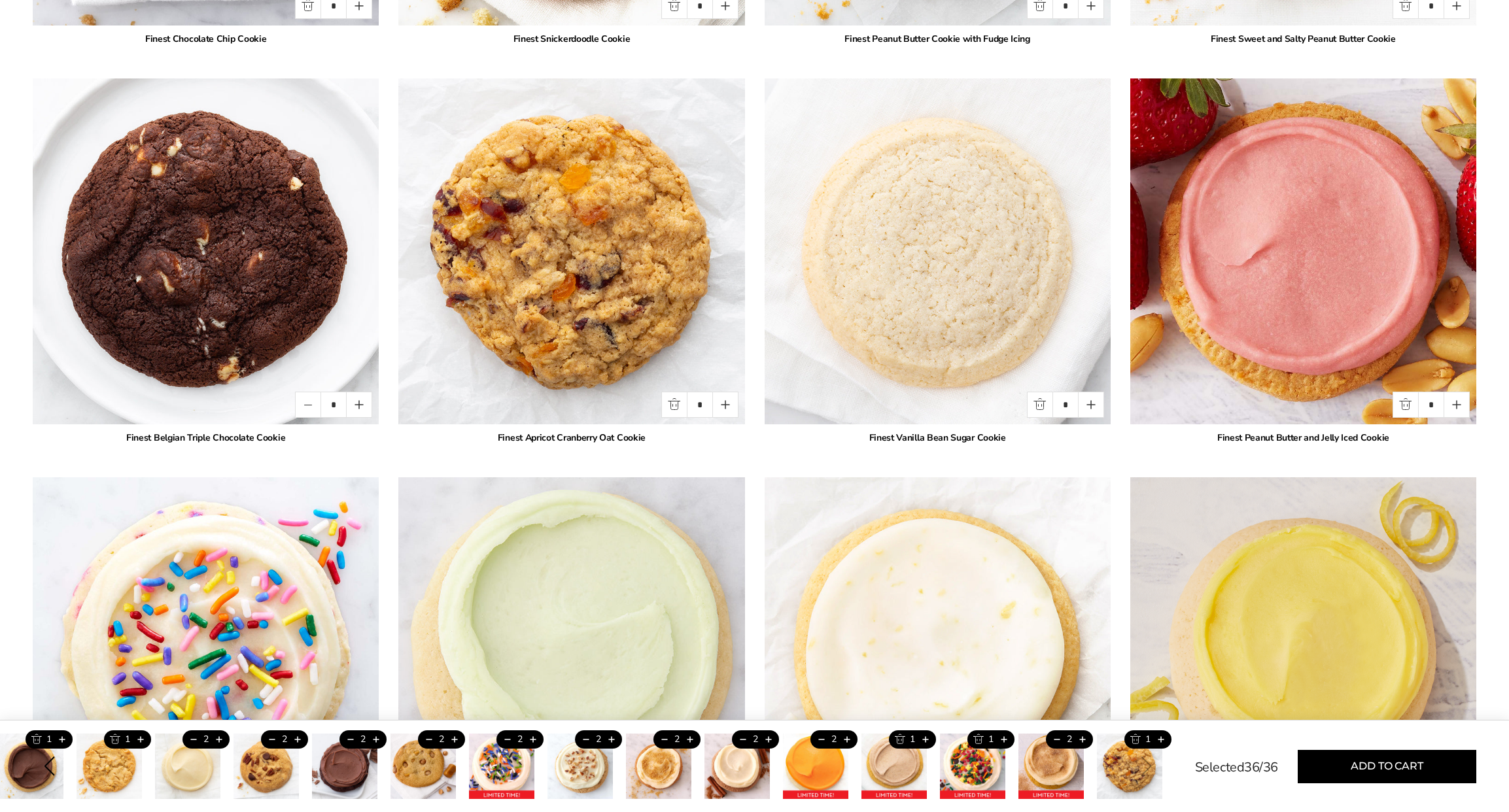
scroll to position [2532, 0]
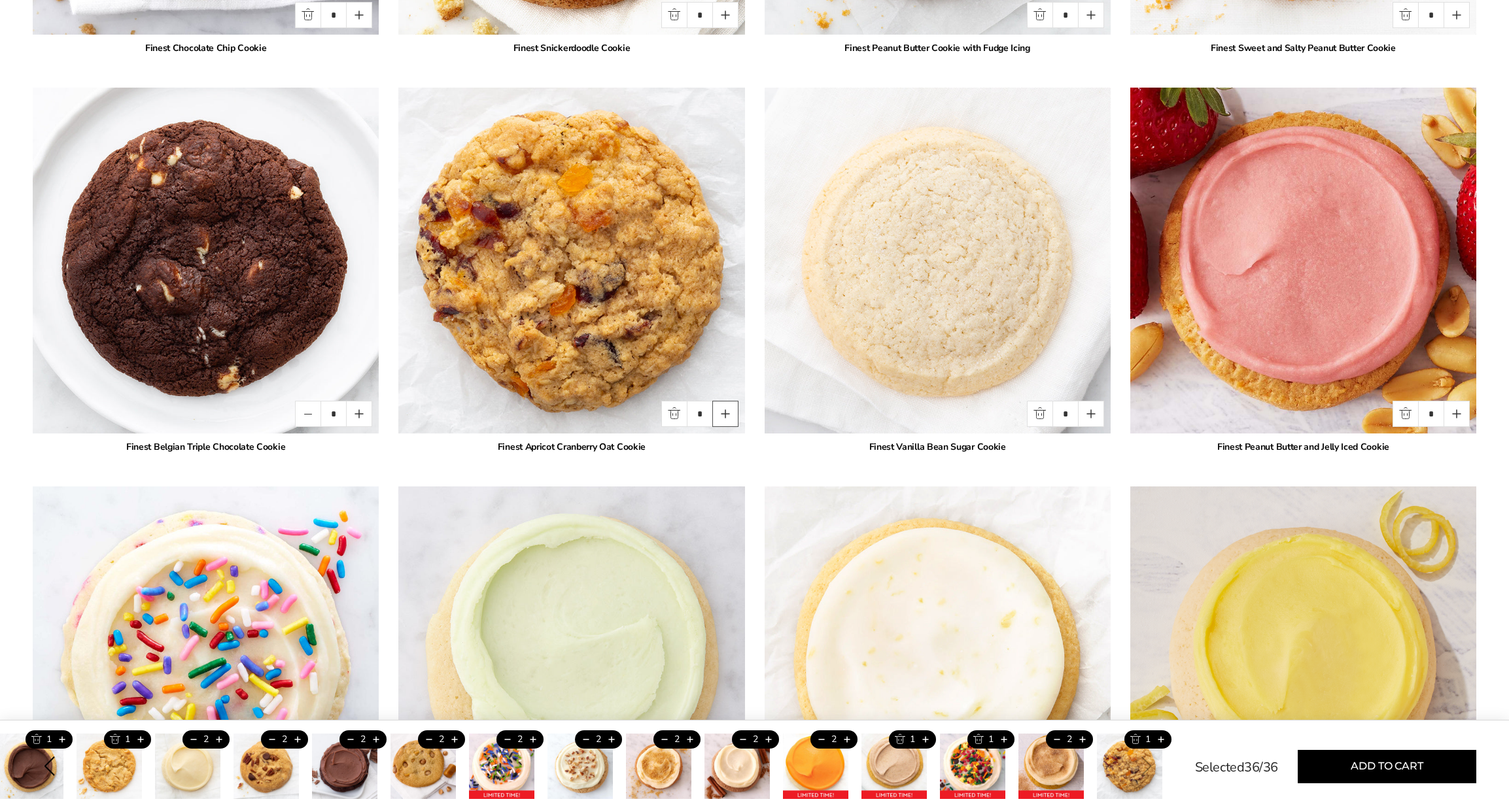
click at [726, 415] on button "Quantity button plus" at bounding box center [725, 415] width 27 height 27
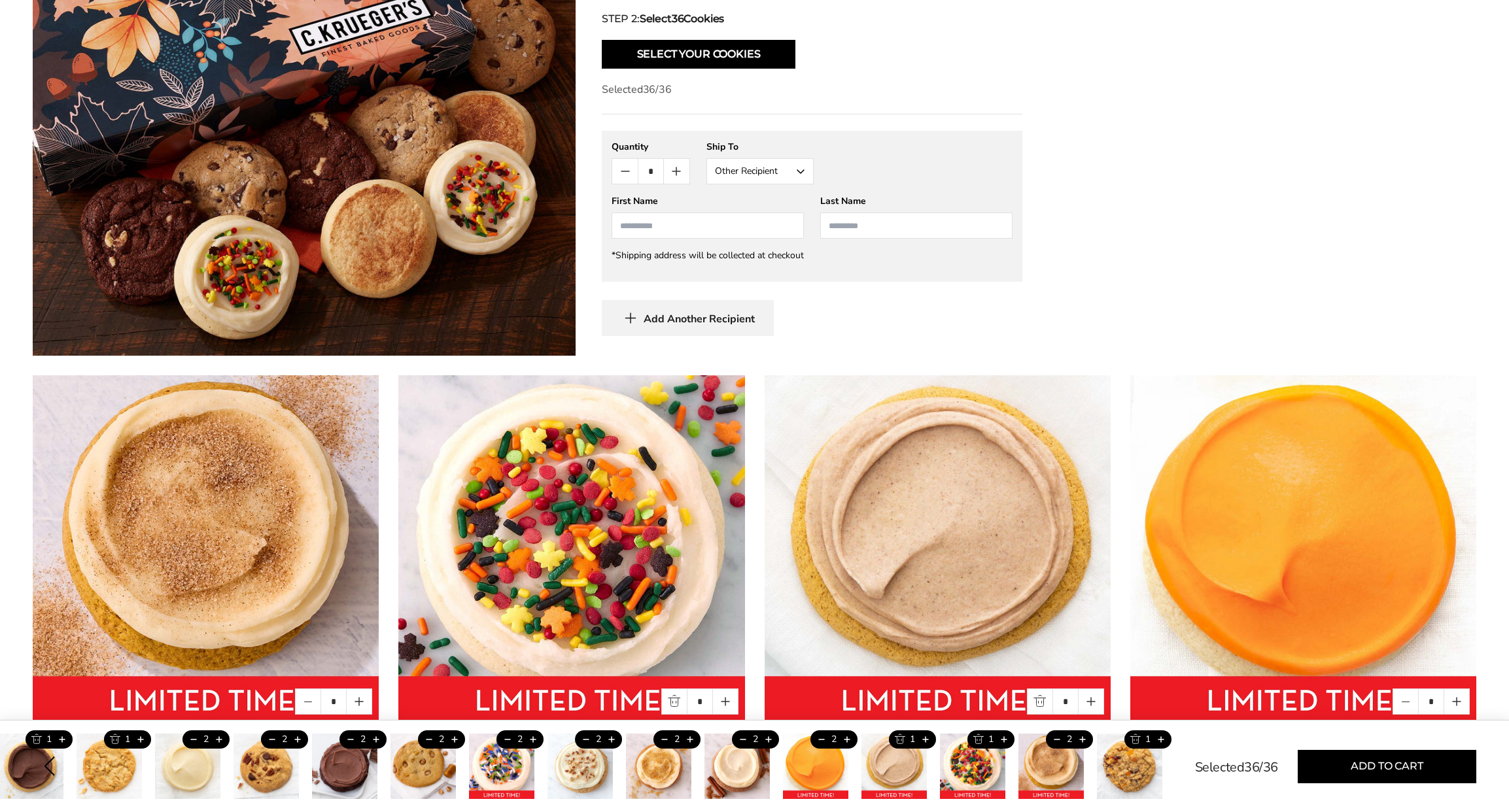
scroll to position [560, 0]
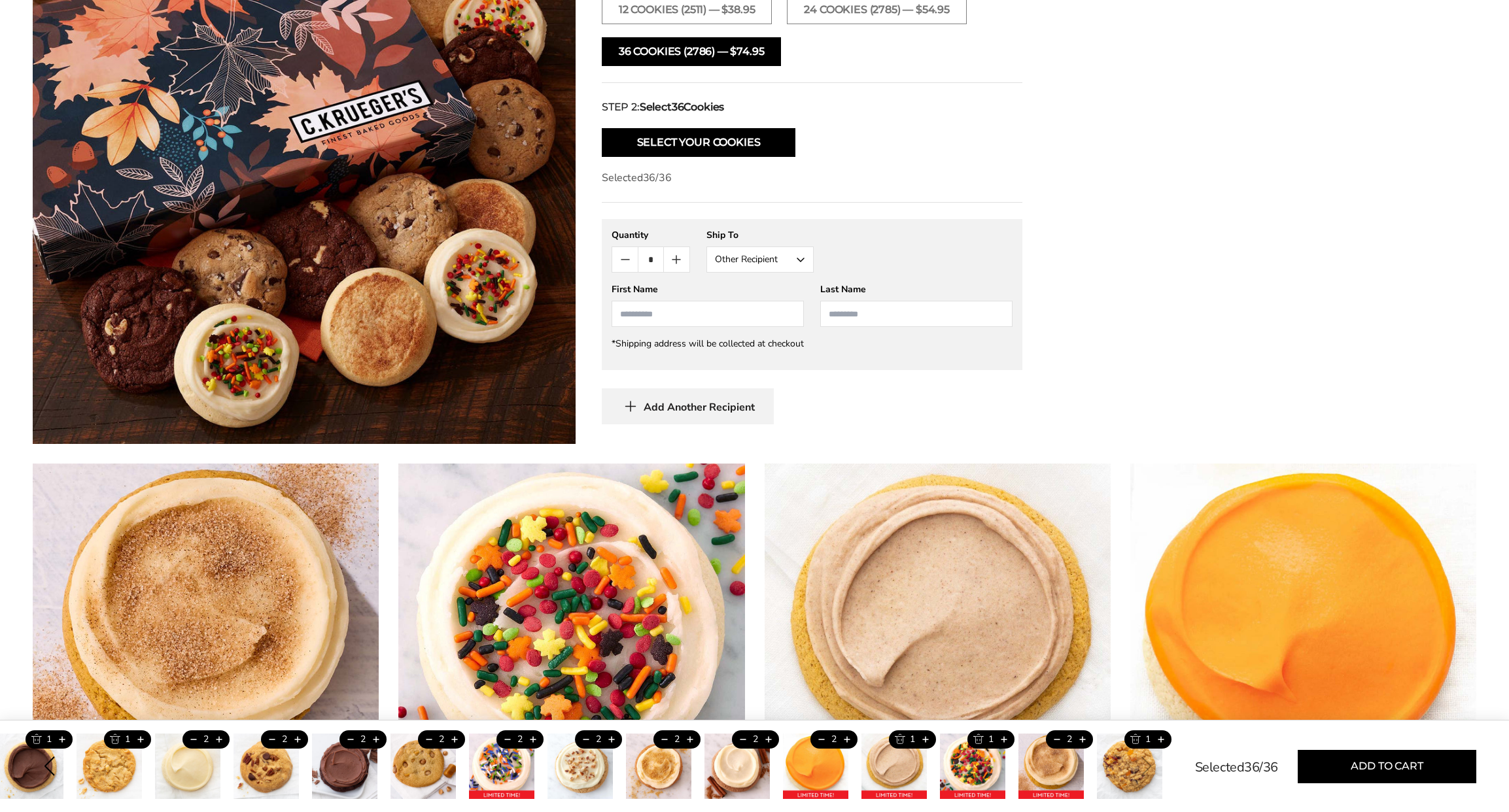
click at [689, 54] on button "36 COOKIES (2786) — $74.95" at bounding box center [691, 51] width 179 height 29
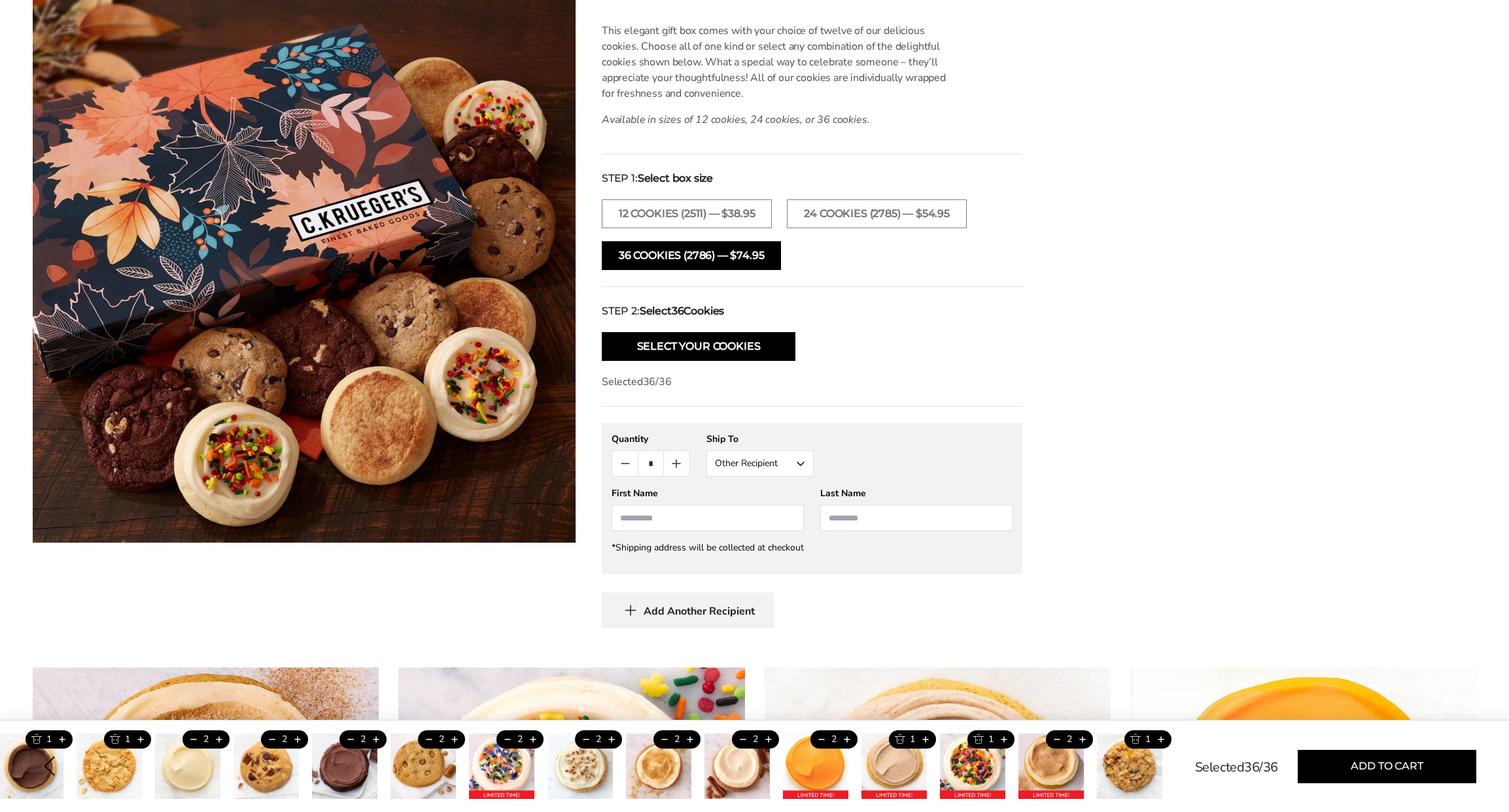
scroll to position [0, 0]
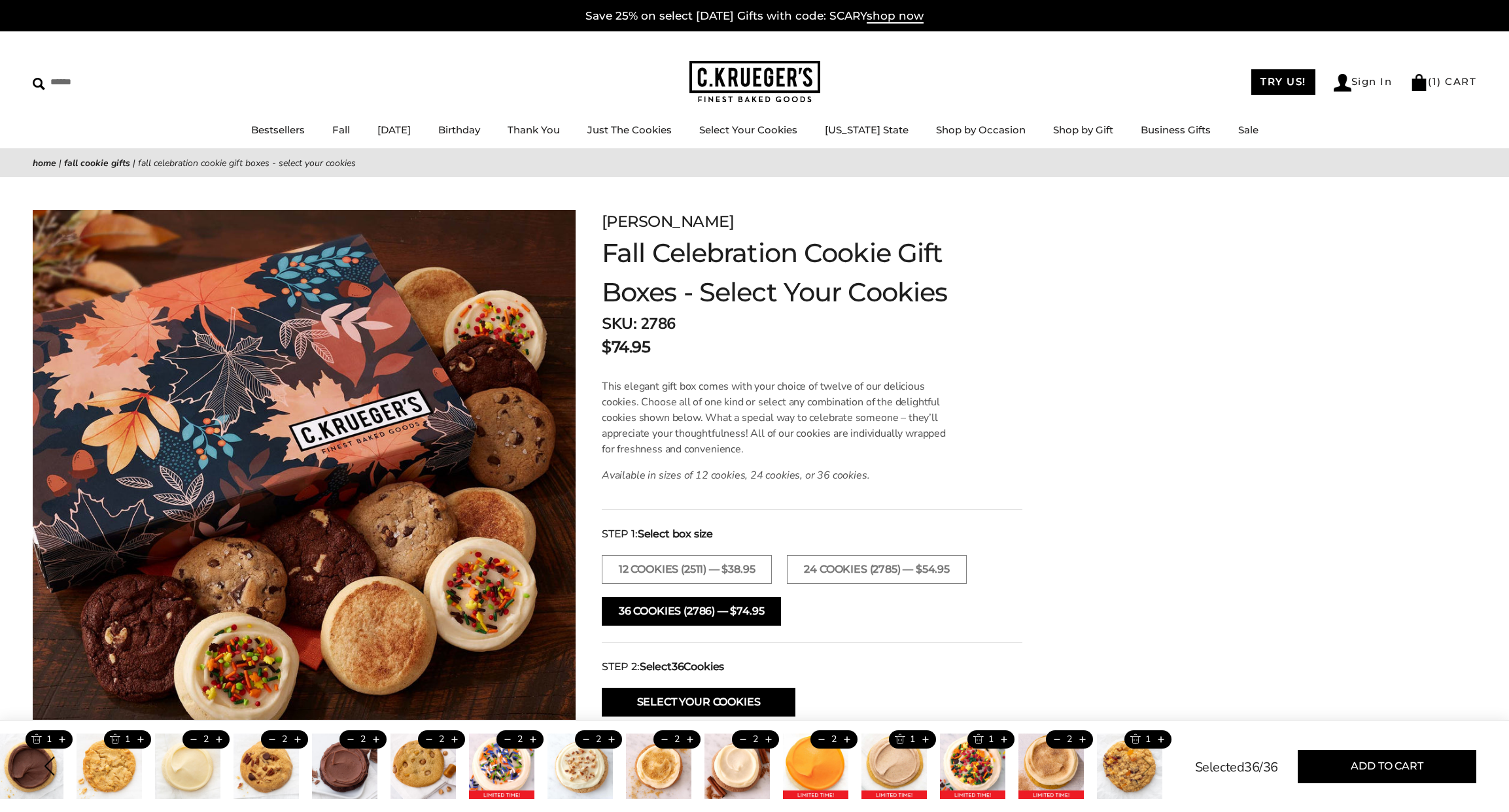
click at [706, 605] on button "36 COOKIES (2786) — $74.95" at bounding box center [691, 611] width 179 height 29
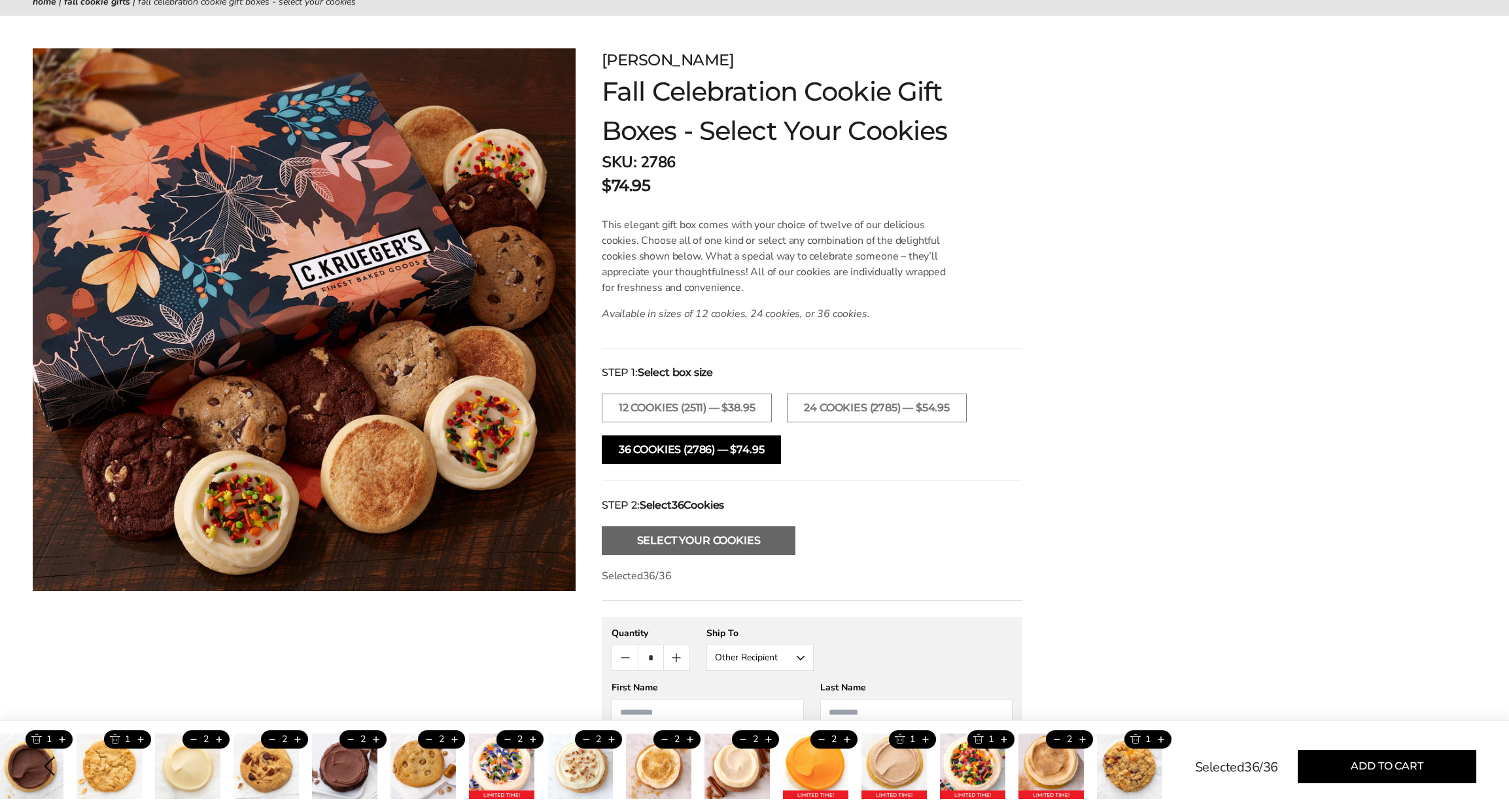
click at [652, 542] on button "Select Your Cookies" at bounding box center [699, 541] width 194 height 29
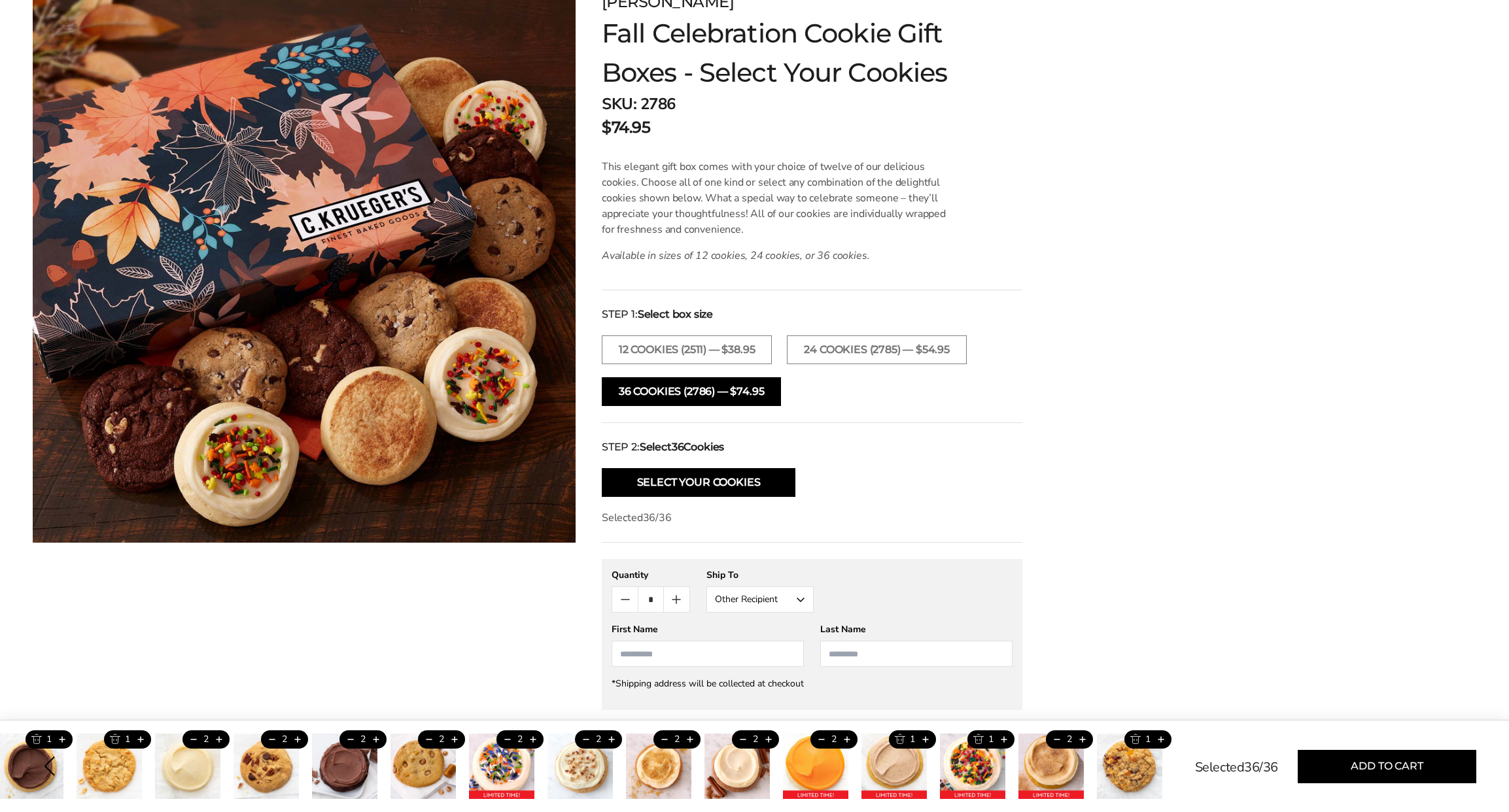
scroll to position [244, 0]
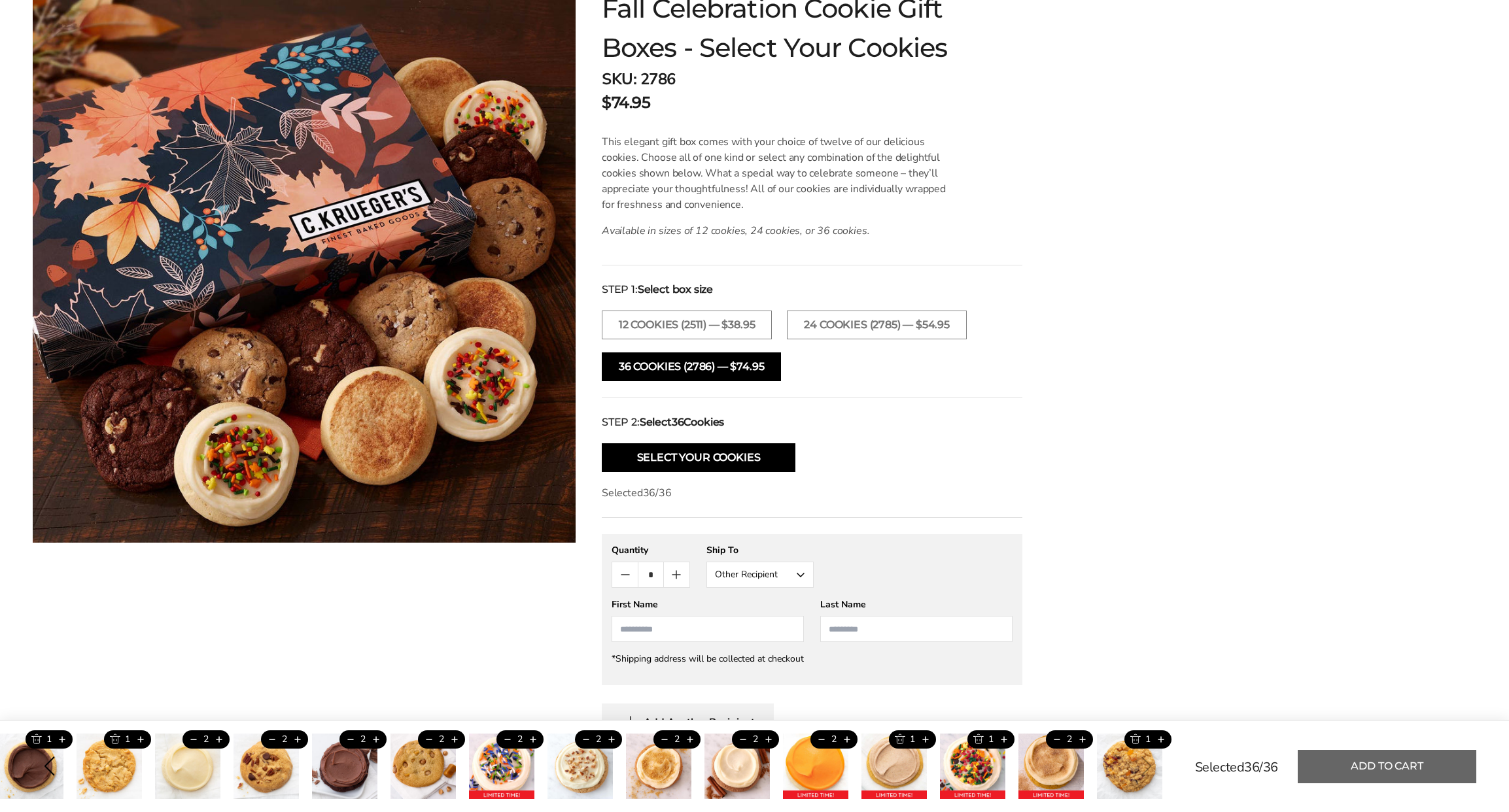
click at [1342, 765] on button "Add to cart" at bounding box center [1387, 766] width 179 height 33
type input "*"
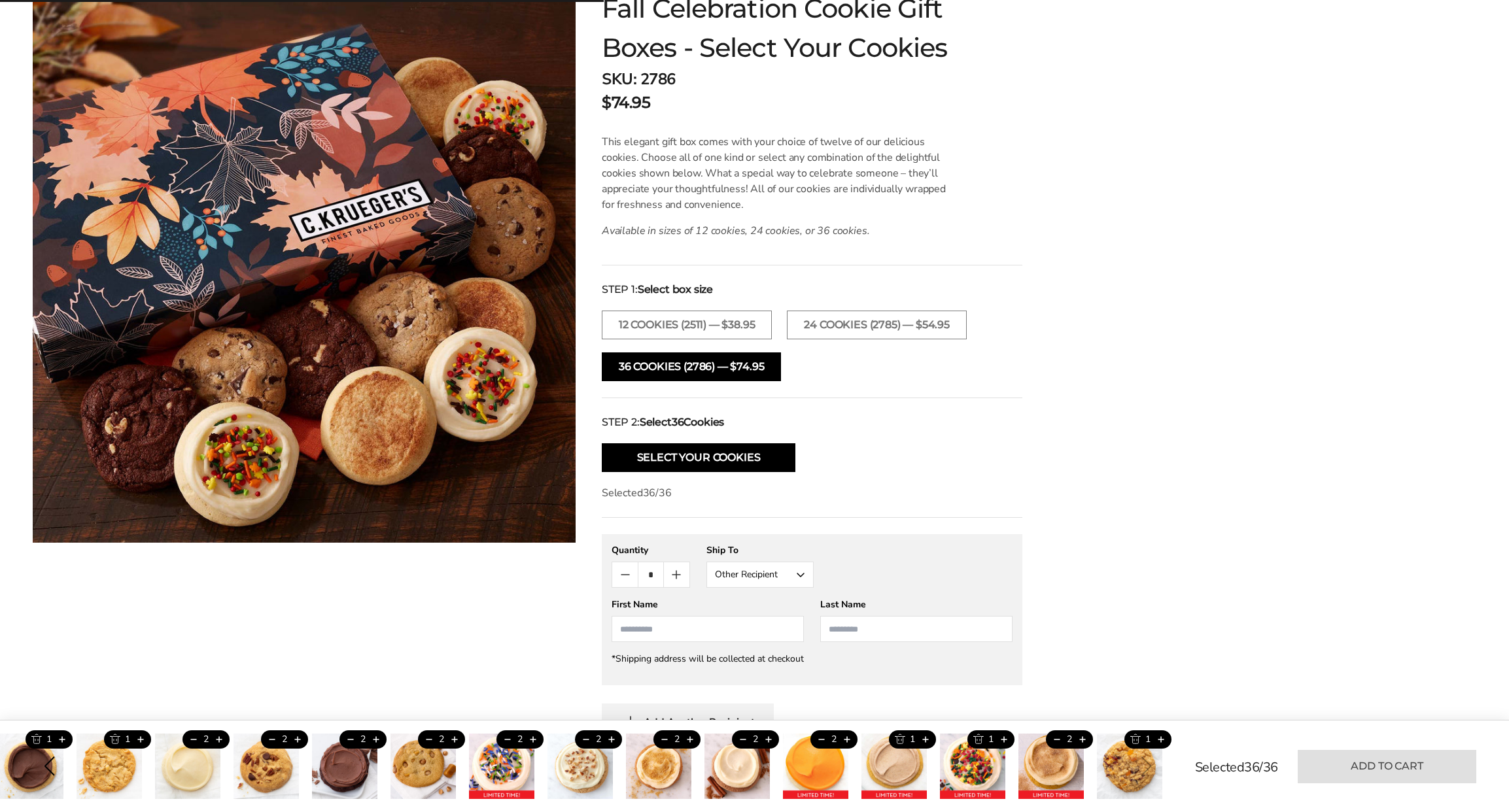
type input "*"
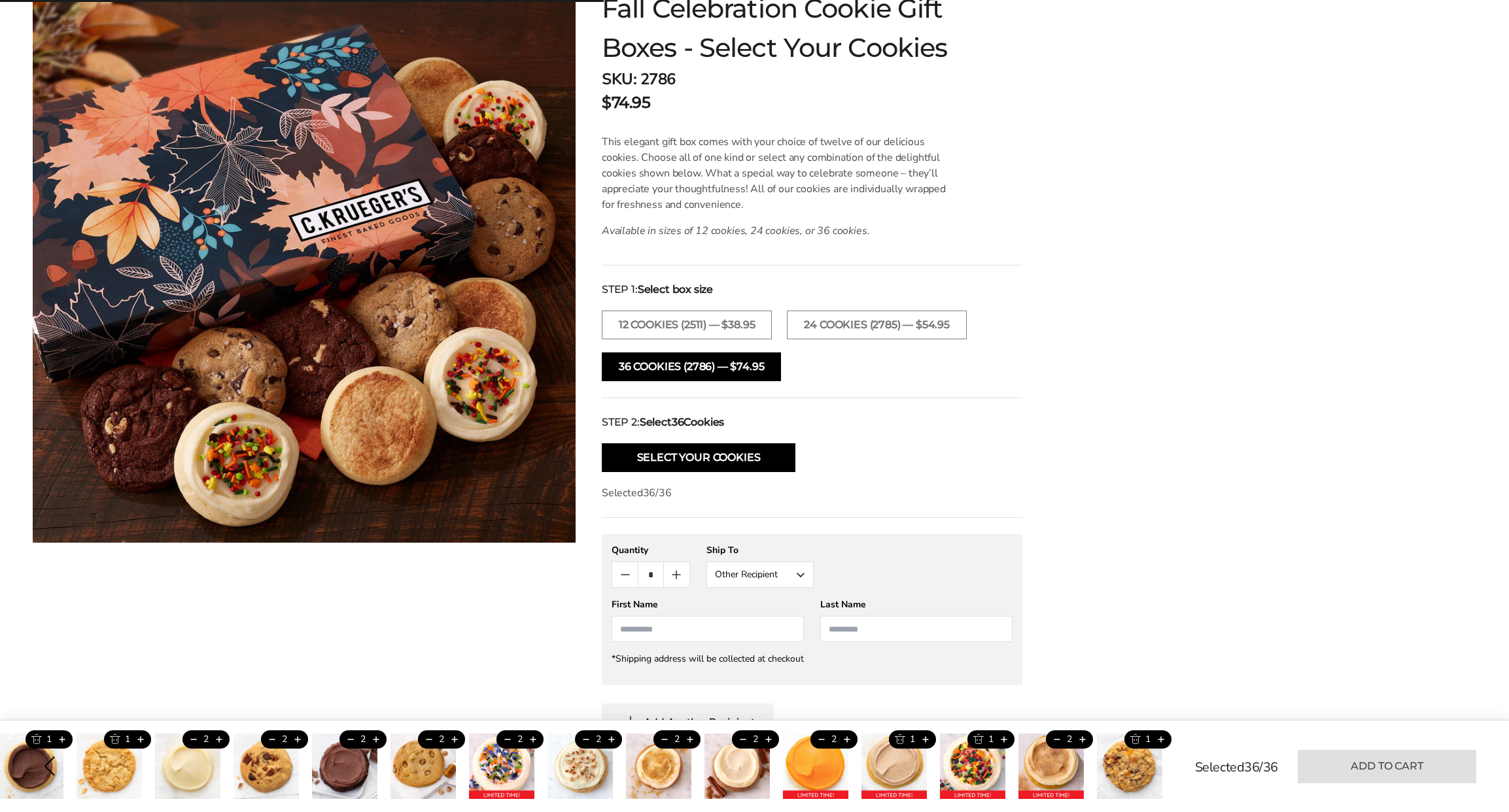
type input "*"
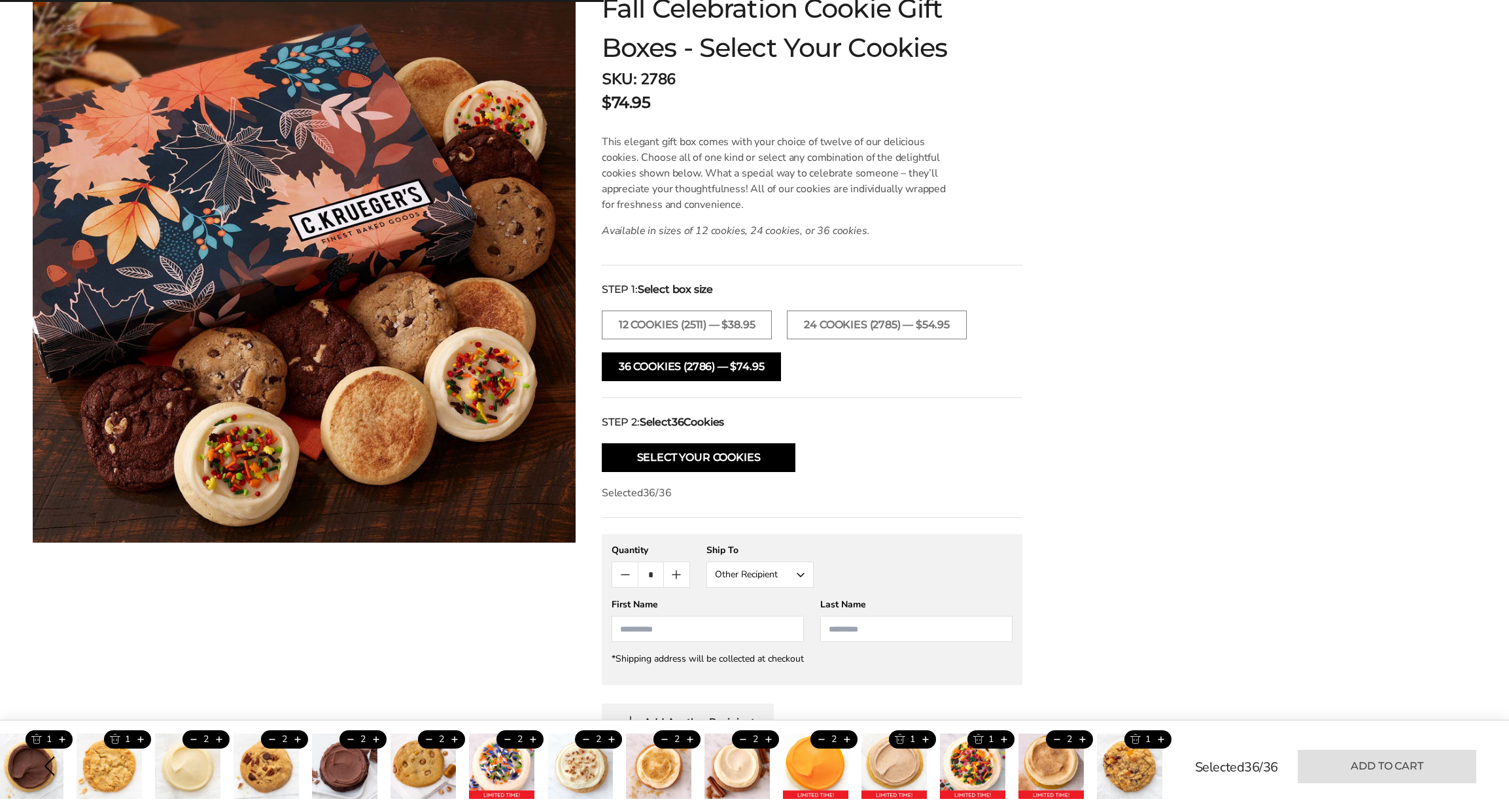
type input "*"
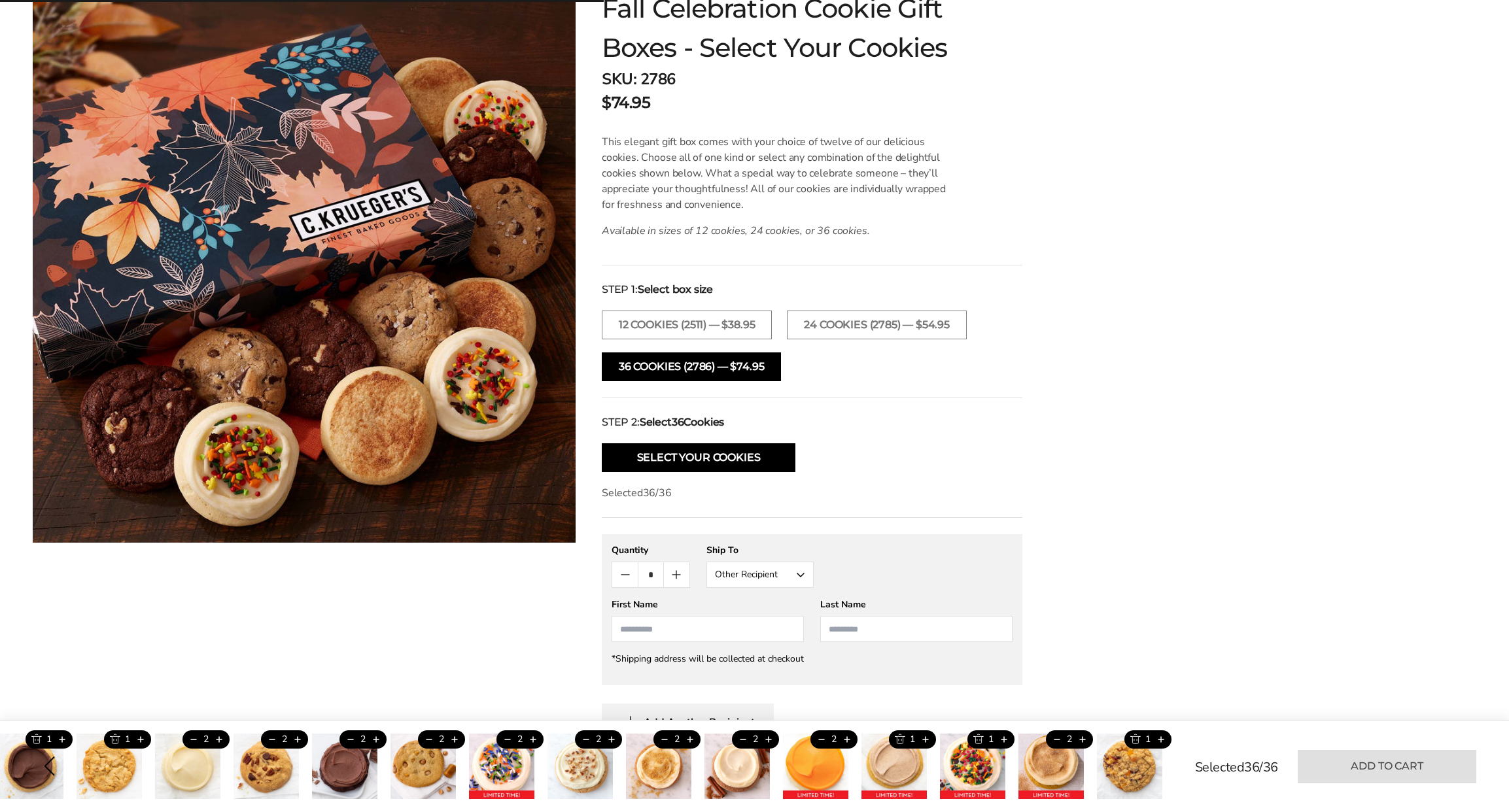
type input "*"
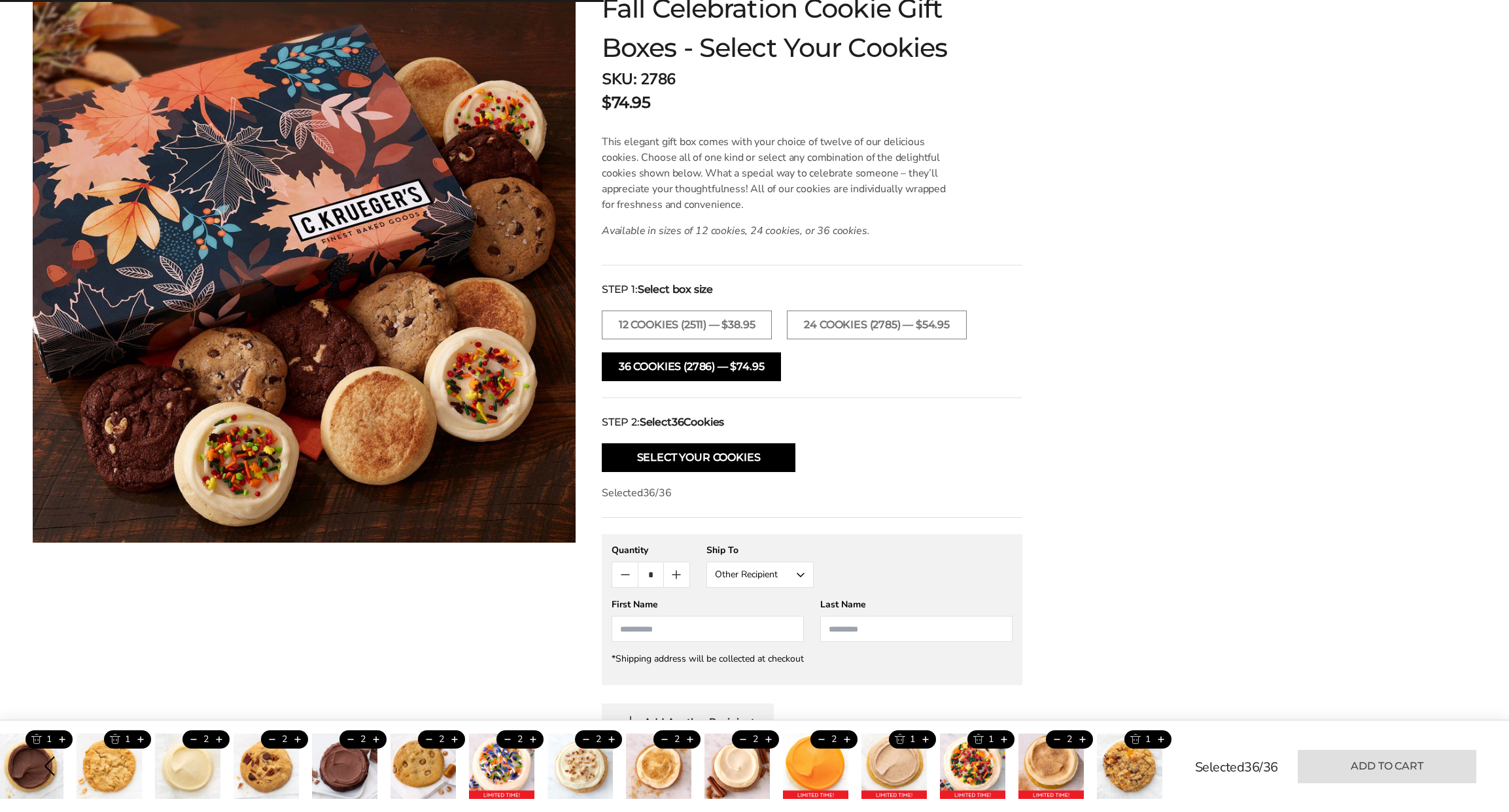
type input "*"
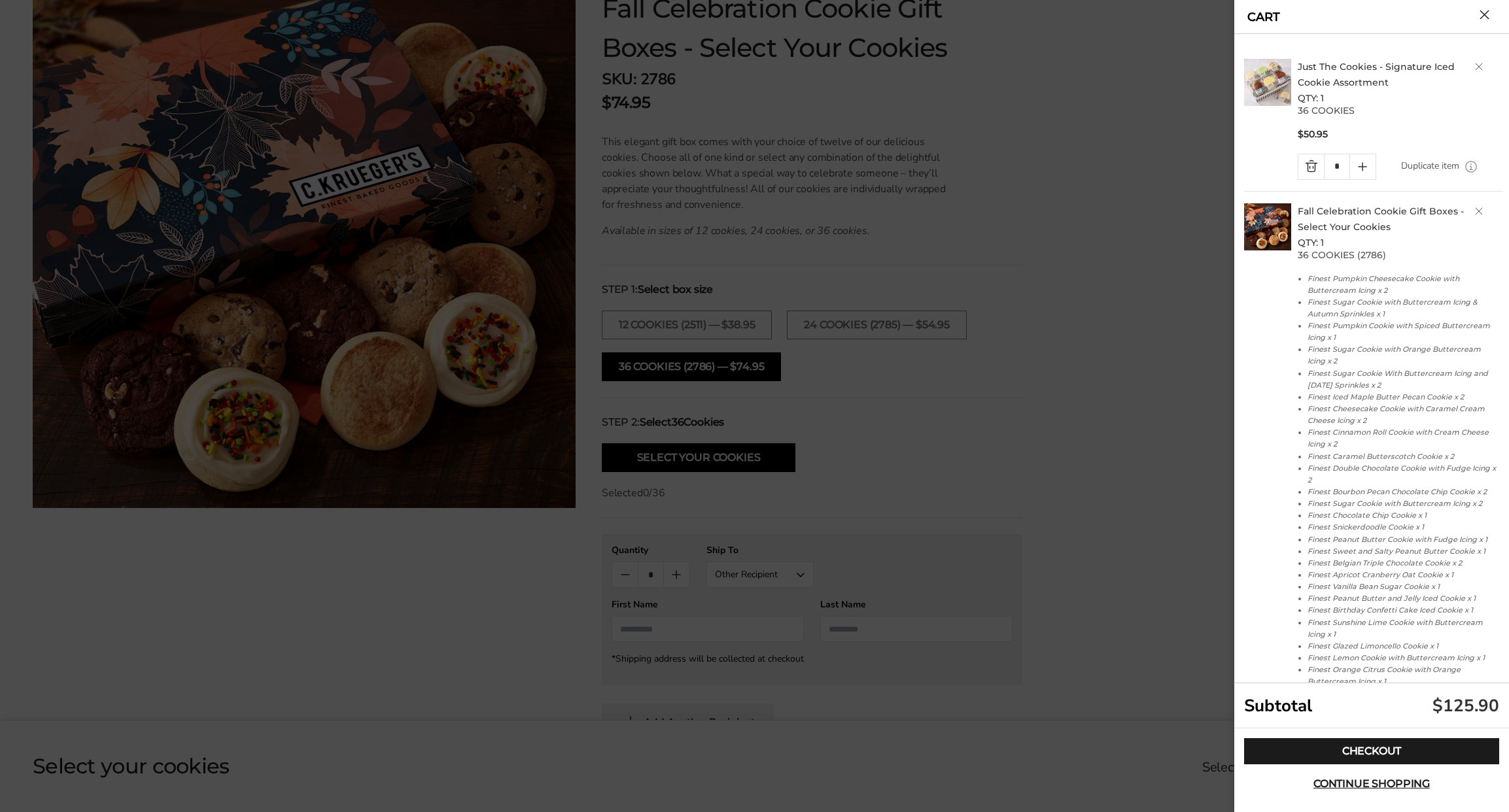
click at [1392, 14] on div "CART" at bounding box center [1371, 17] width 275 height 34
click at [1312, 161] on link "Quantity minus button" at bounding box center [1310, 166] width 26 height 25
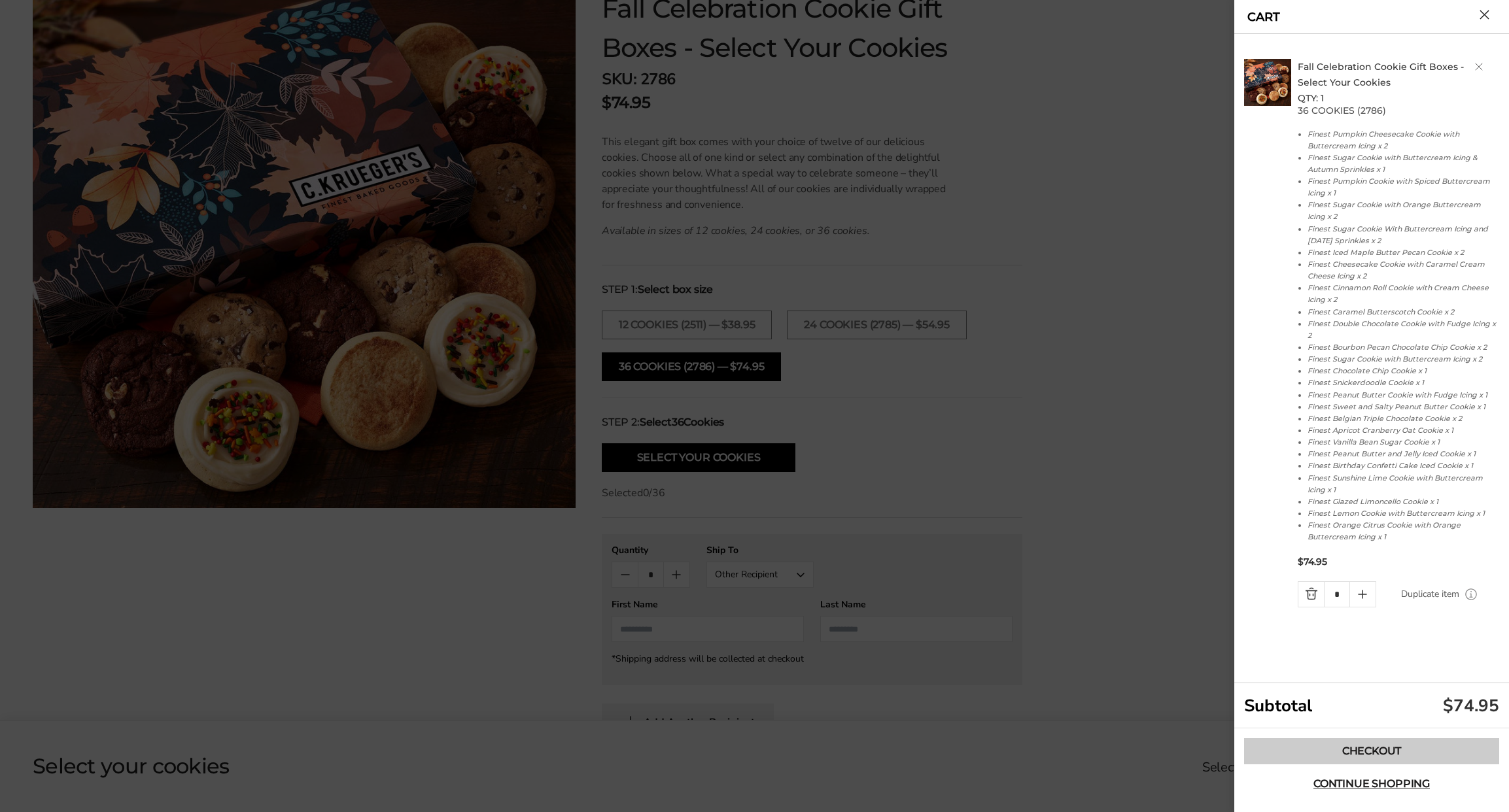
click at [1380, 756] on link "Checkout" at bounding box center [1371, 752] width 255 height 27
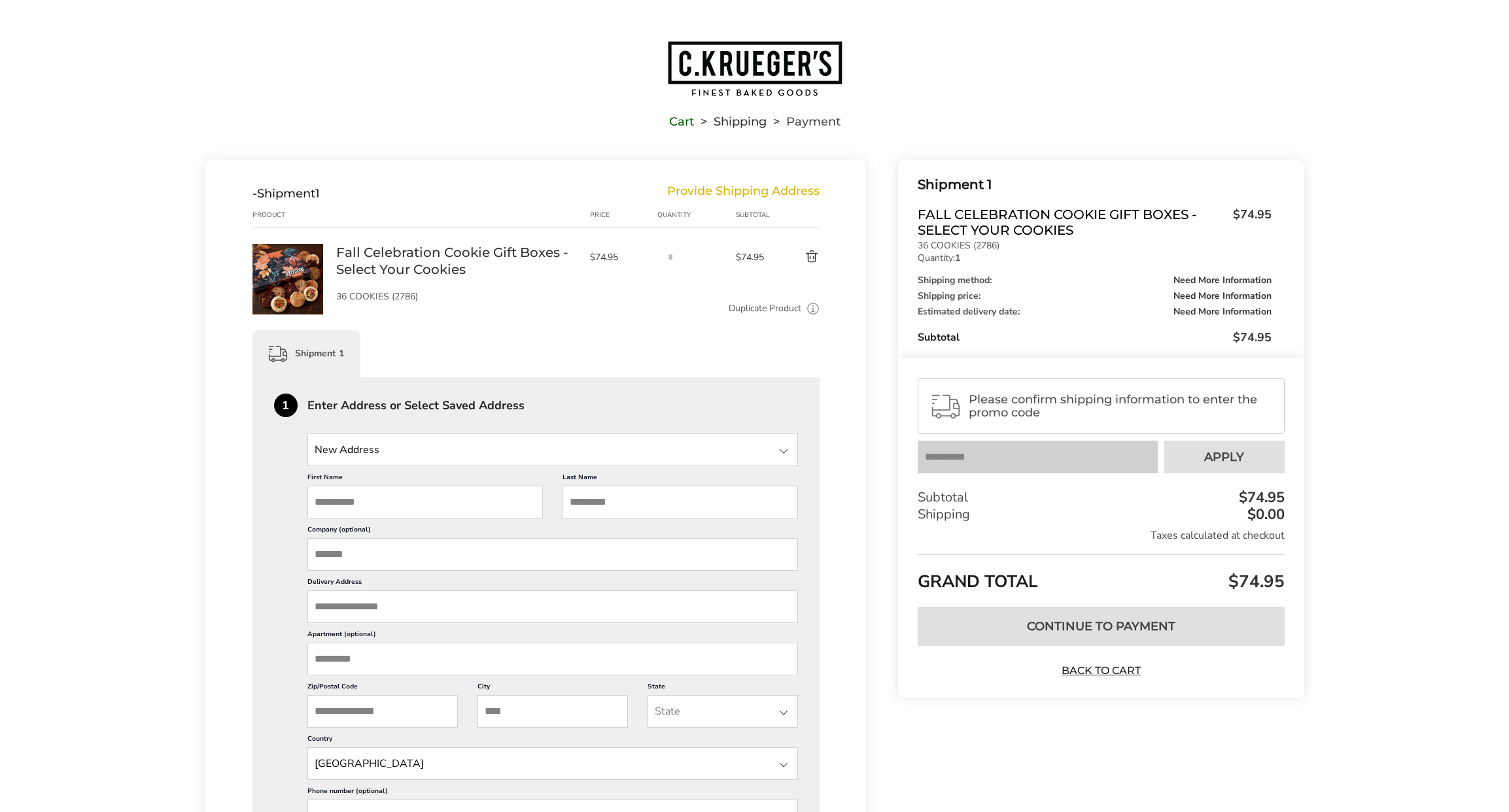
click at [680, 466] on div "First Name This is a required field Last Name This is a required field Company …" at bounding box center [552, 676] width 492 height 420
drag, startPoint x: 667, startPoint y: 454, endPoint x: 648, endPoint y: 466, distance: 22.5
click at [664, 457] on input "State" at bounding box center [552, 450] width 492 height 32
click at [380, 502] on input "First Name" at bounding box center [425, 502] width 236 height 32
type input "****"
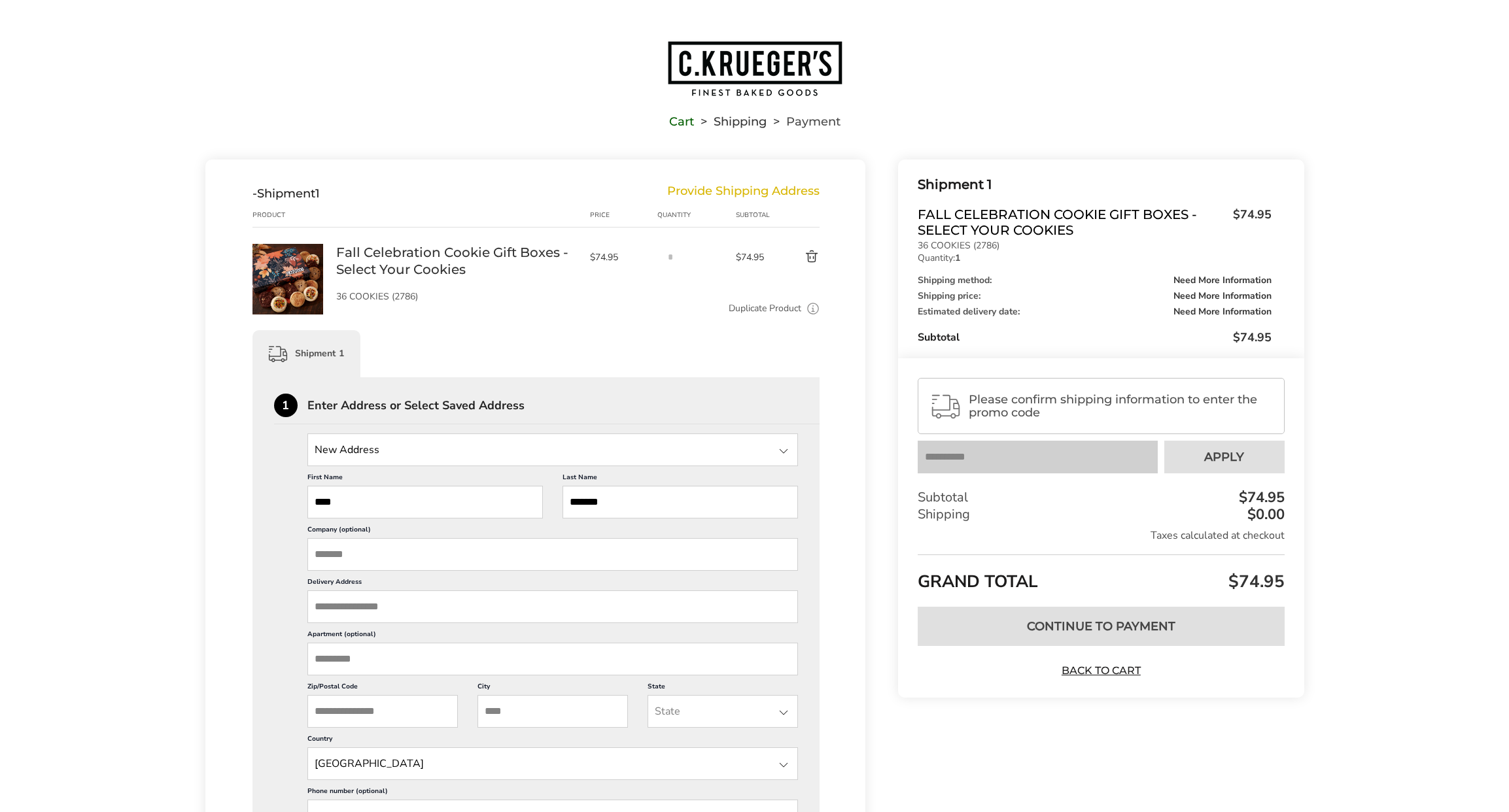
type input "*******"
click at [332, 554] on input "Company (optional)" at bounding box center [552, 554] width 492 height 32
click at [315, 550] on input "*****" at bounding box center [552, 554] width 492 height 32
click at [384, 551] on input "**********" at bounding box center [552, 554] width 492 height 32
type input "**********"
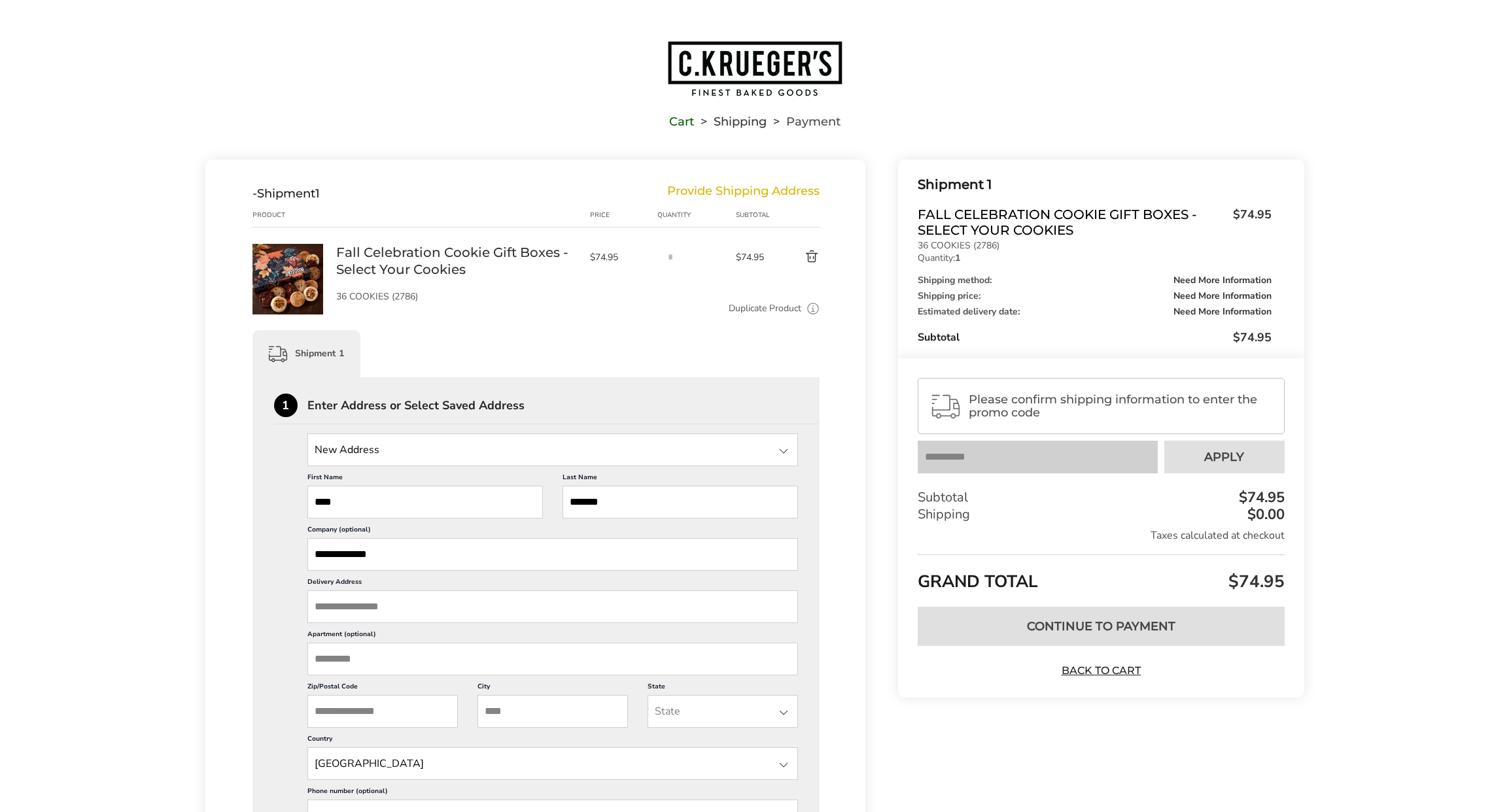
click at [398, 609] on input "Delivery Address" at bounding box center [552, 607] width 492 height 32
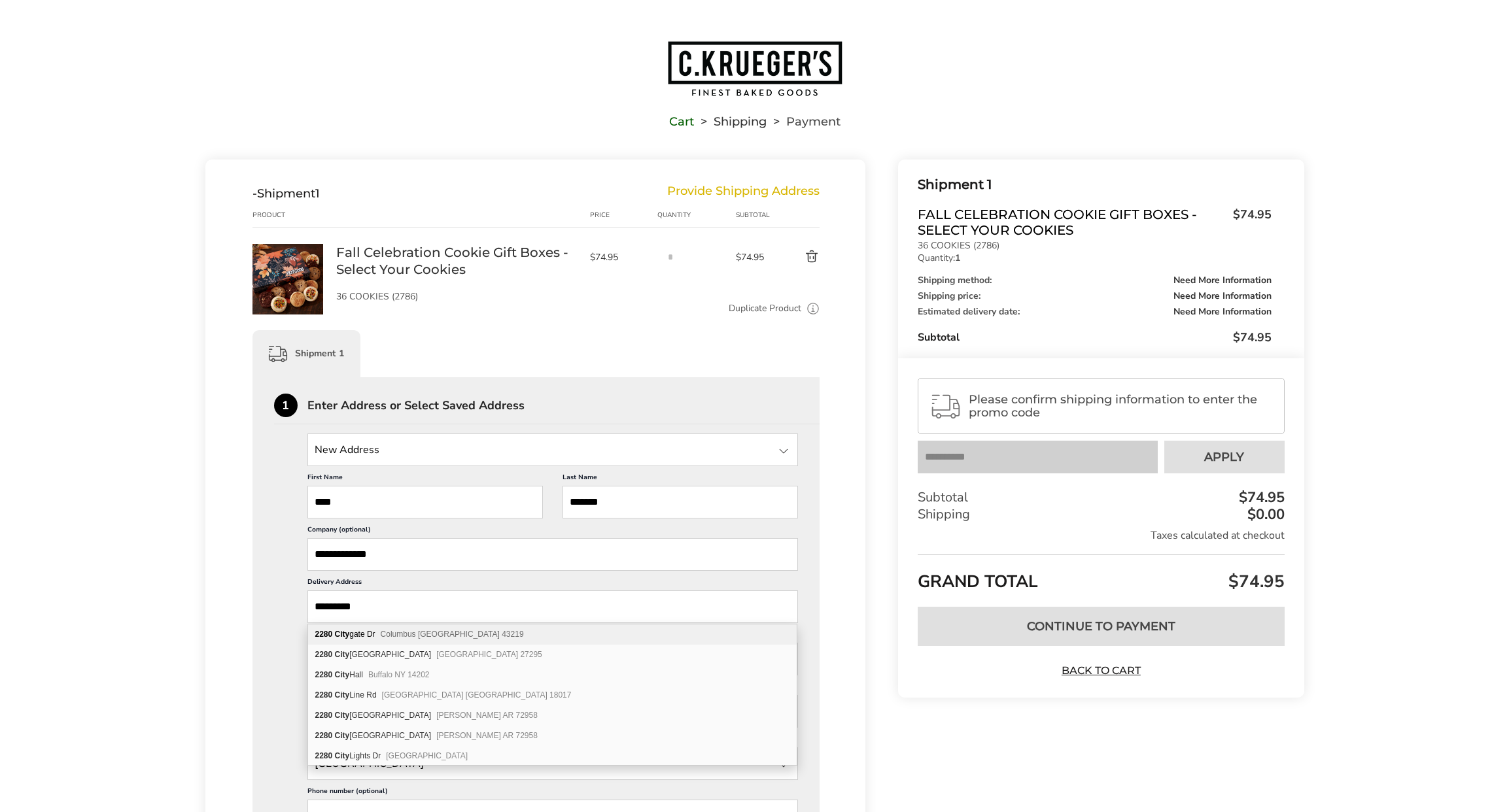
click at [412, 636] on span "Columbus OH 43219" at bounding box center [452, 634] width 144 height 10
type input "**********"
type input "********"
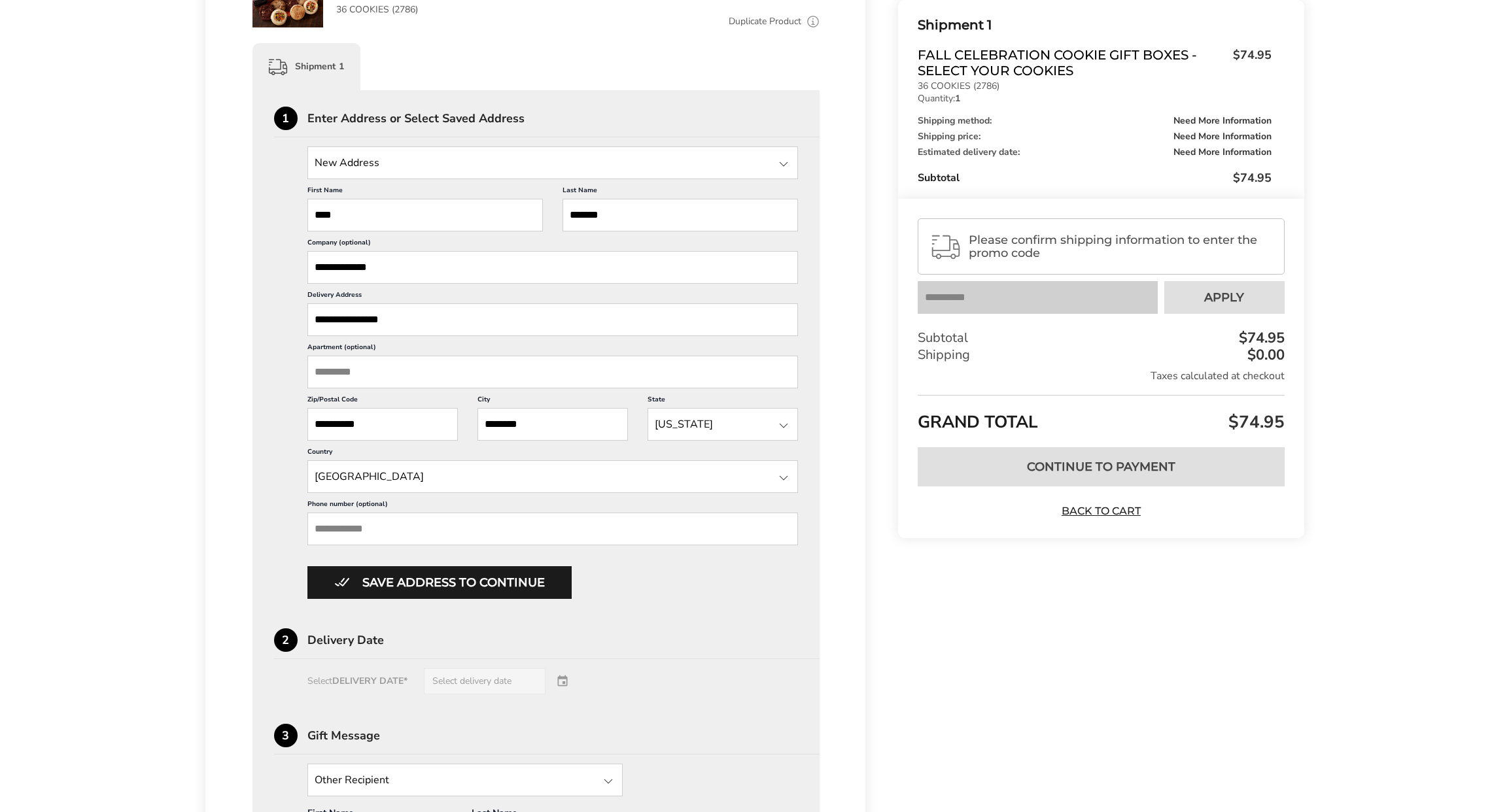
scroll to position [301, 0]
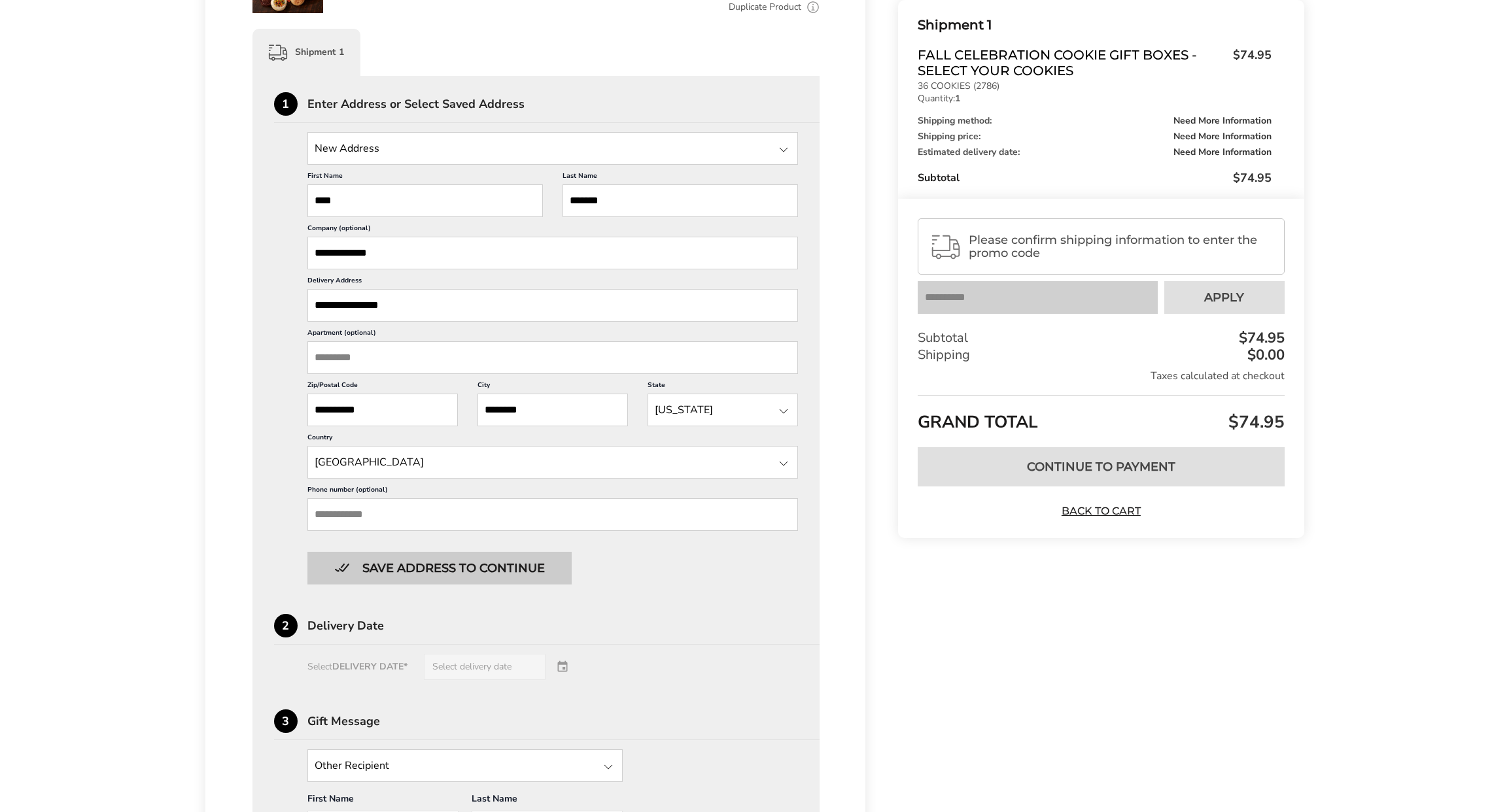
click at [479, 570] on button "Save address to continue" at bounding box center [439, 569] width 264 height 32
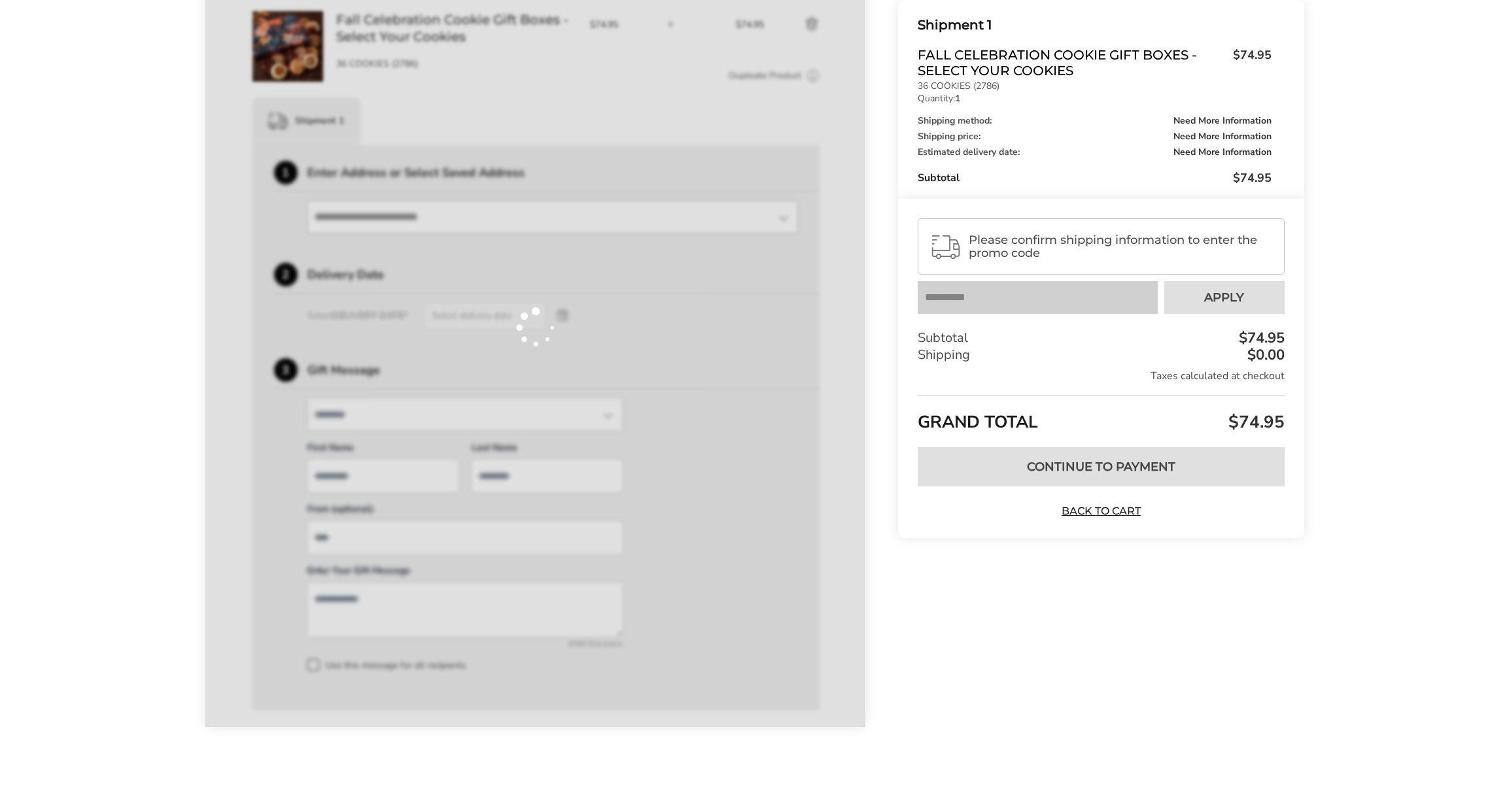
scroll to position [233, 0]
type input "****"
type input "*******"
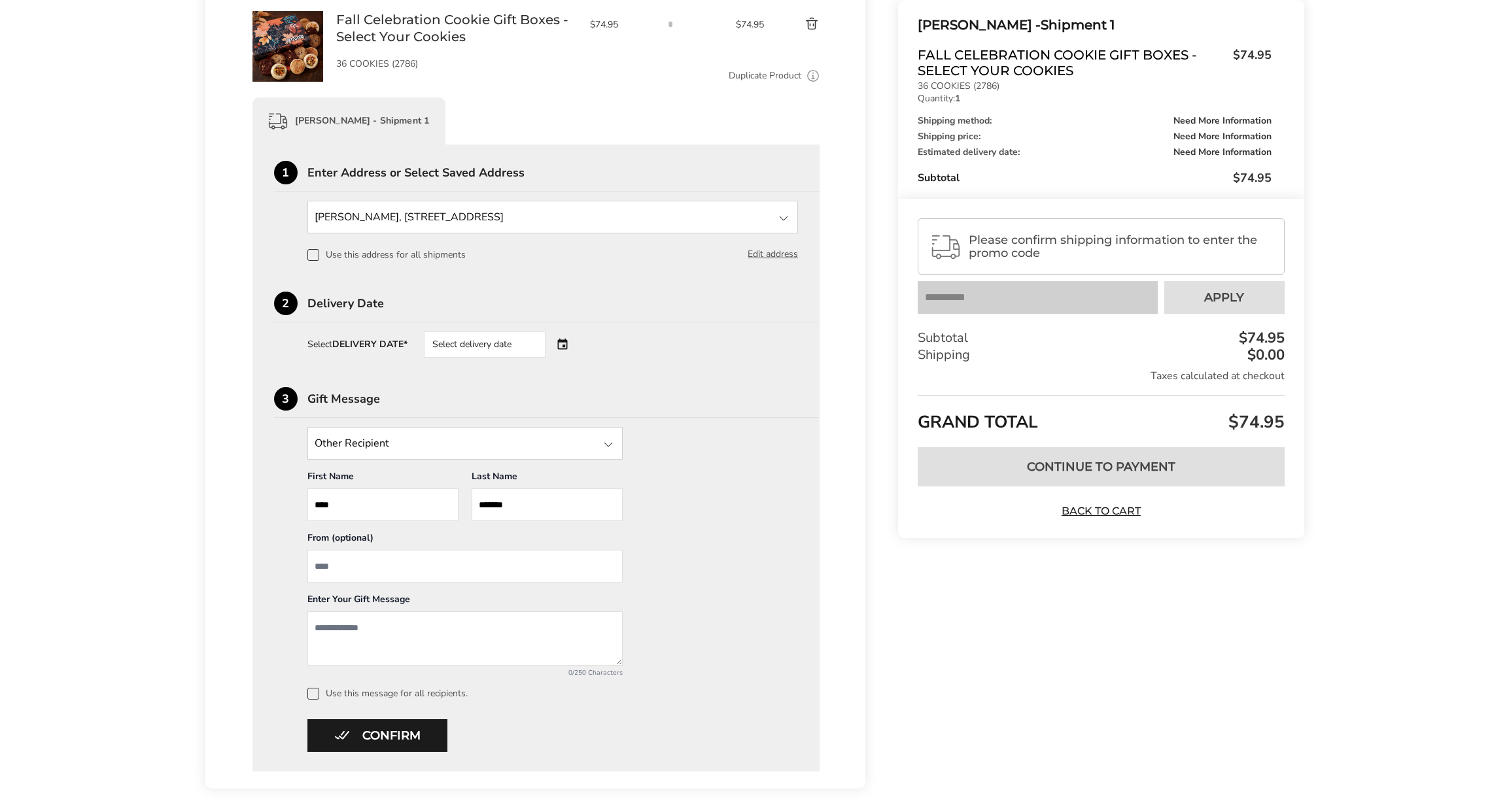
click at [612, 442] on div at bounding box center [608, 444] width 16 height 16
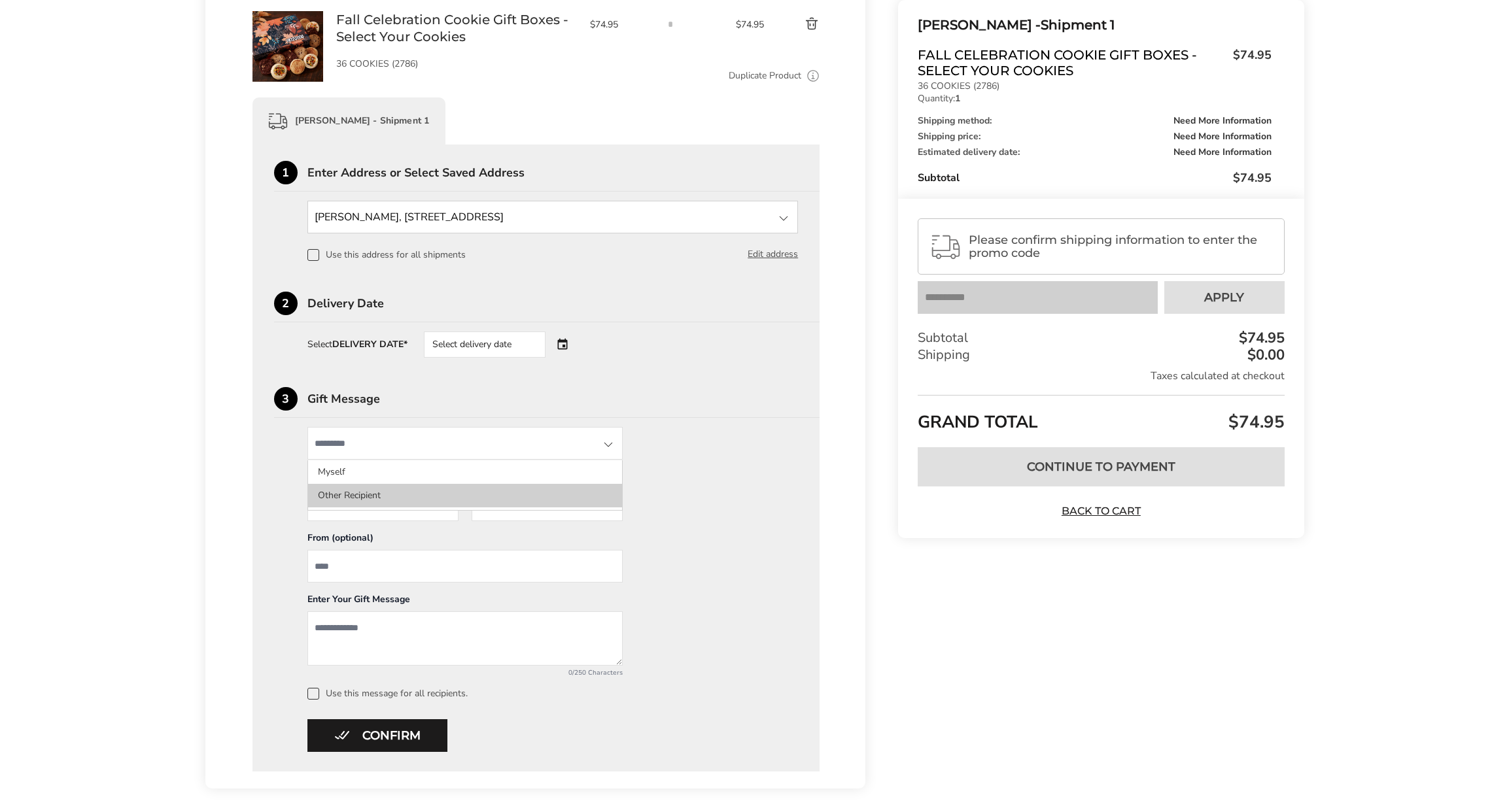
click at [369, 502] on li "Other Recipient" at bounding box center [465, 495] width 314 height 24
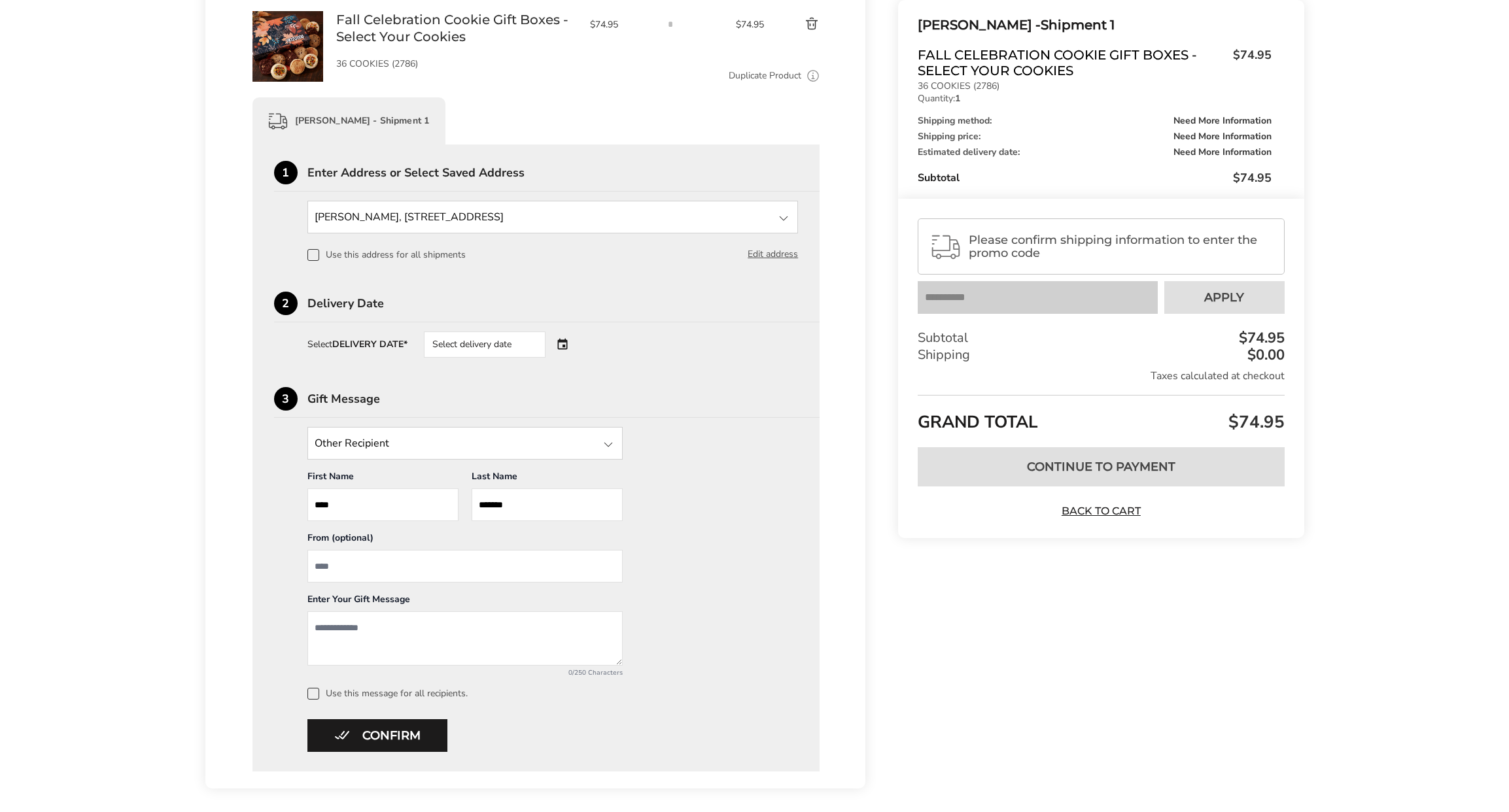
click at [372, 565] on input "From" at bounding box center [465, 566] width 316 height 32
type input "**********"
click at [377, 626] on textarea "Add a message" at bounding box center [465, 638] width 316 height 54
type textarea "**********"
click at [379, 734] on button "Confirm" at bounding box center [377, 736] width 140 height 32
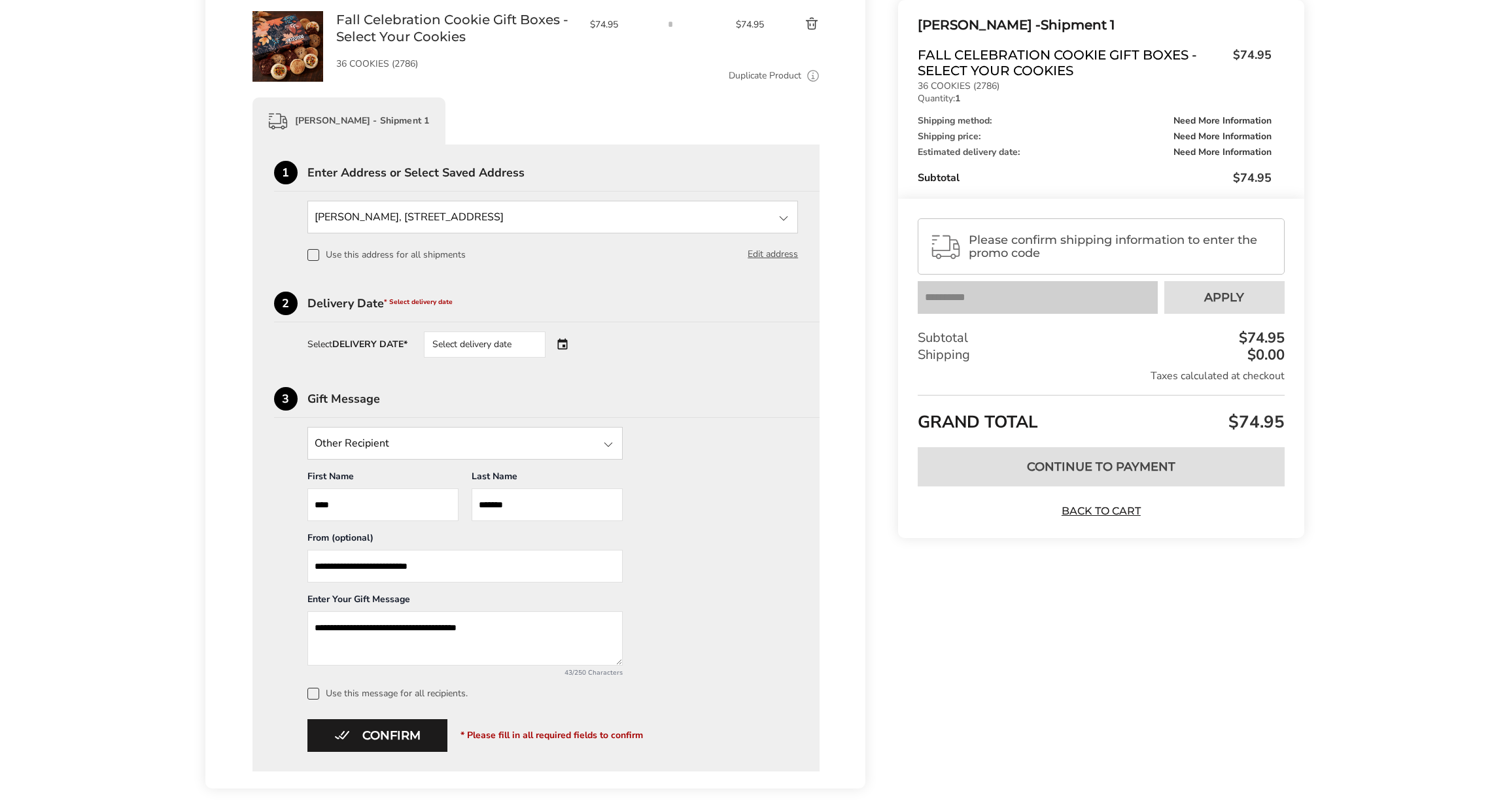
click at [511, 342] on div "Select delivery date" at bounding box center [485, 345] width 122 height 27
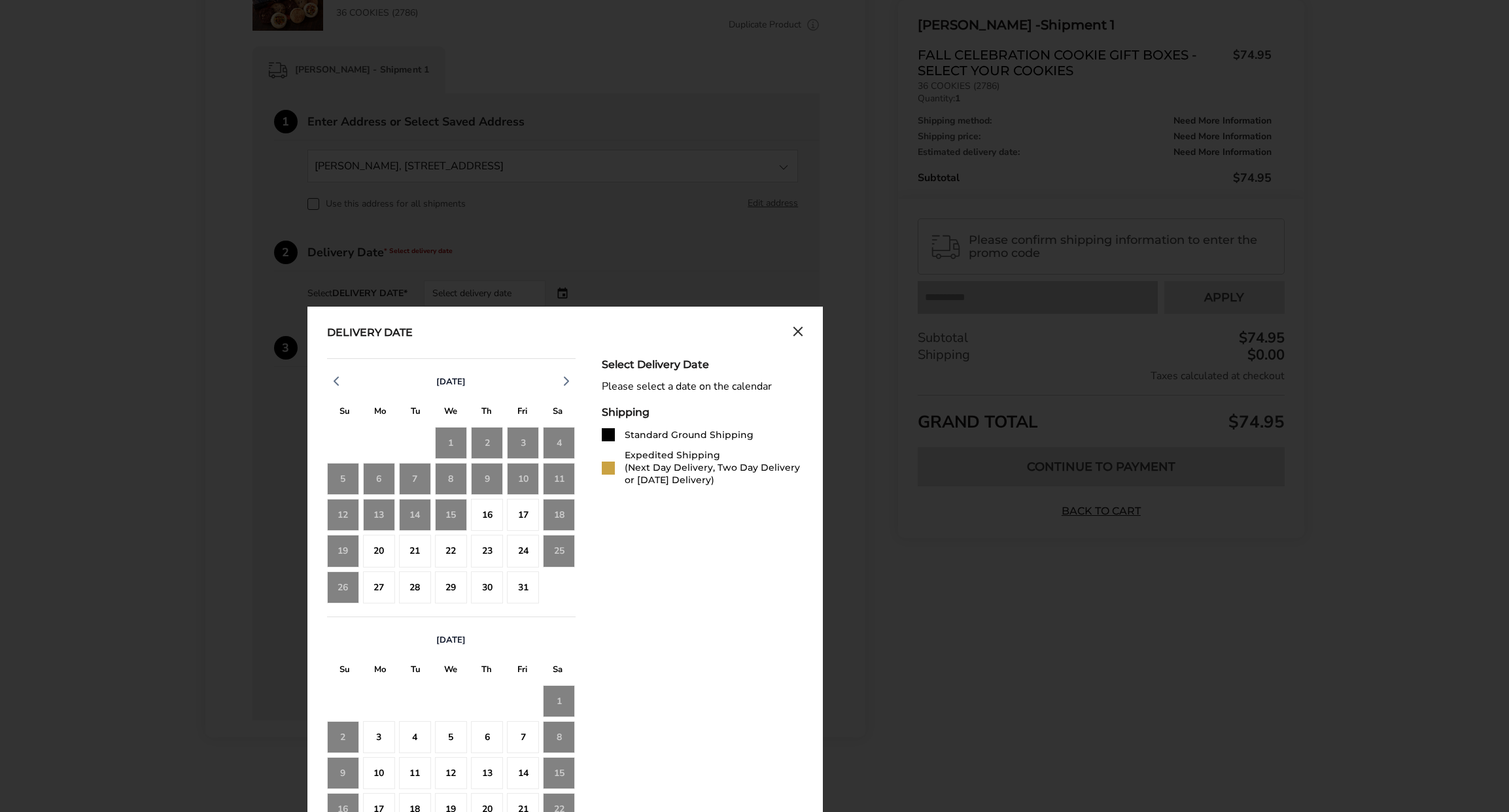
scroll to position [285, 0]
click at [455, 514] on div "15" at bounding box center [451, 513] width 32 height 32
click at [523, 514] on div "17" at bounding box center [523, 513] width 32 height 32
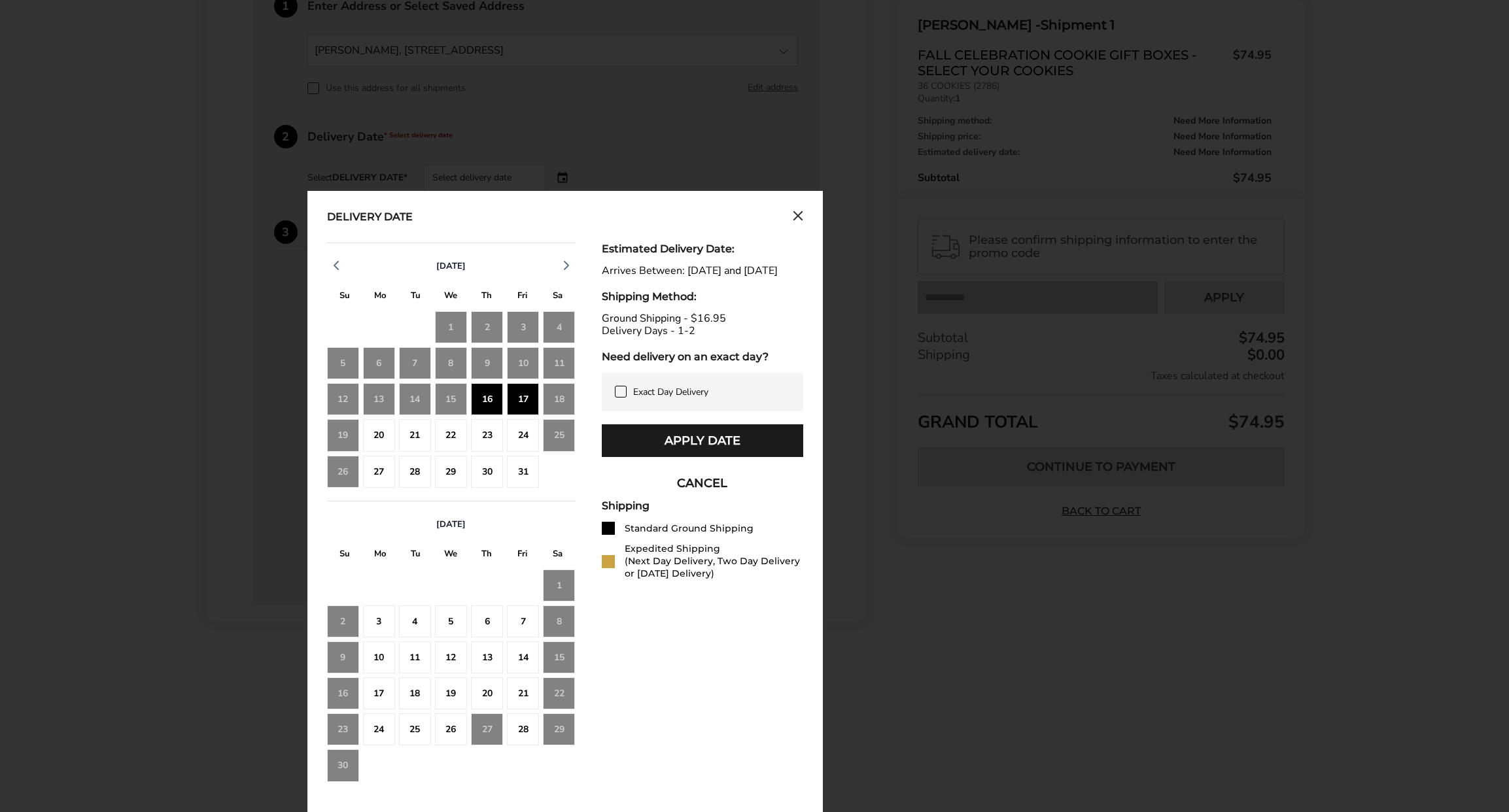
scroll to position [402, 0]
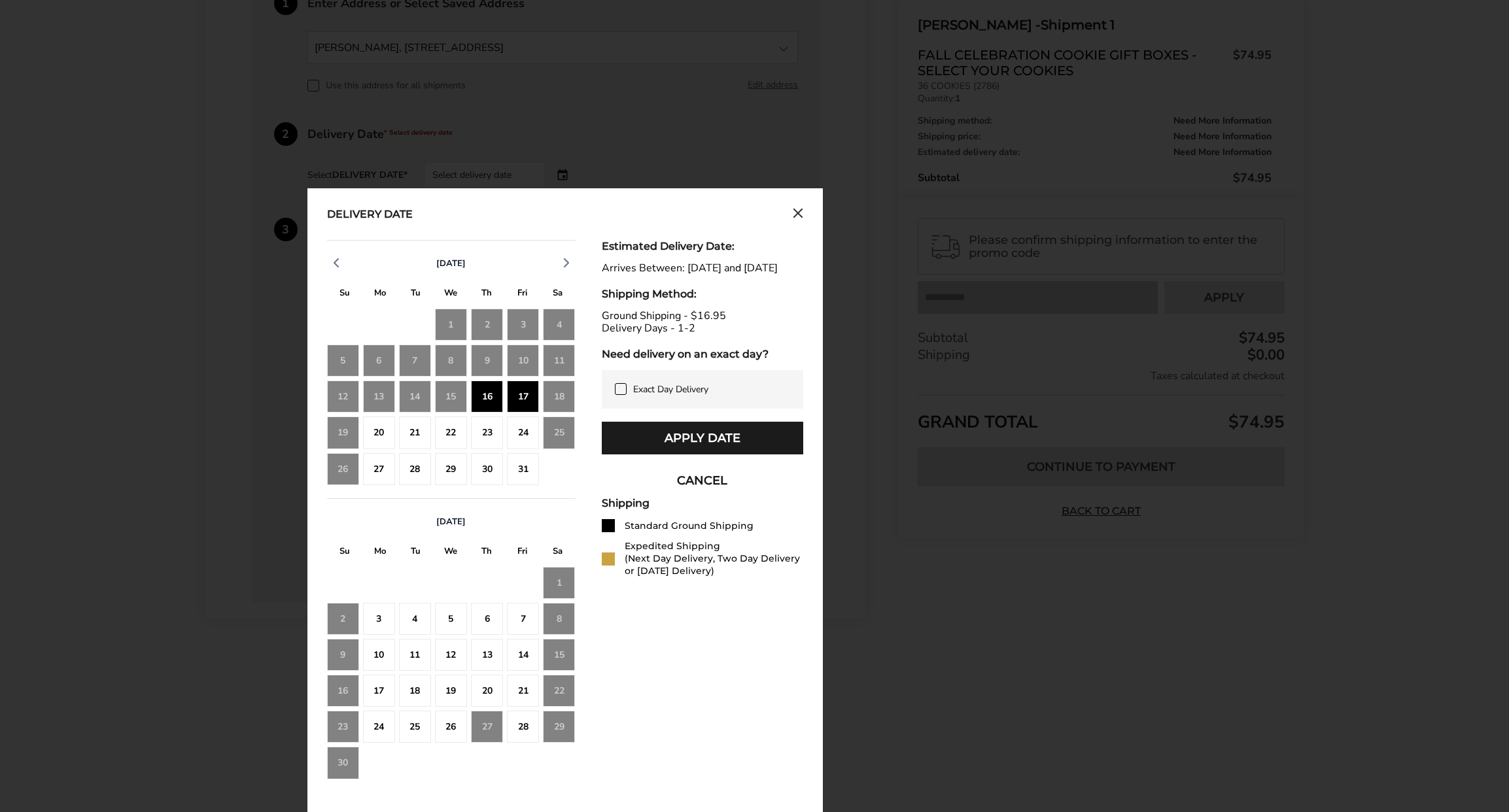
click at [483, 401] on div "16" at bounding box center [487, 396] width 32 height 32
click at [527, 399] on div "17" at bounding box center [523, 396] width 32 height 32
click at [386, 434] on div "20" at bounding box center [379, 433] width 32 height 32
click at [519, 397] on div "17" at bounding box center [523, 396] width 32 height 32
click at [684, 447] on button "Apply Date" at bounding box center [703, 438] width 202 height 32
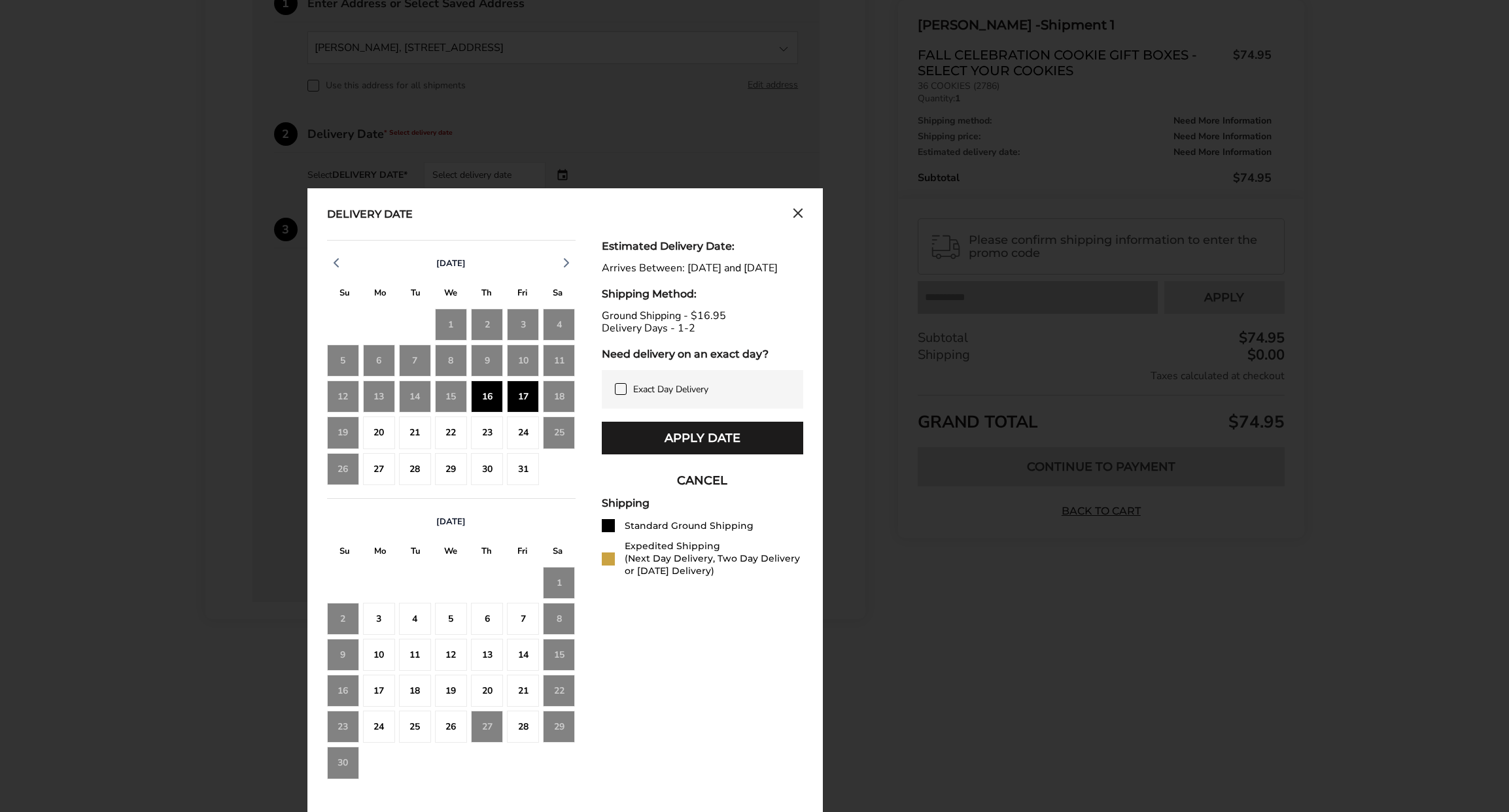
scroll to position [295, 0]
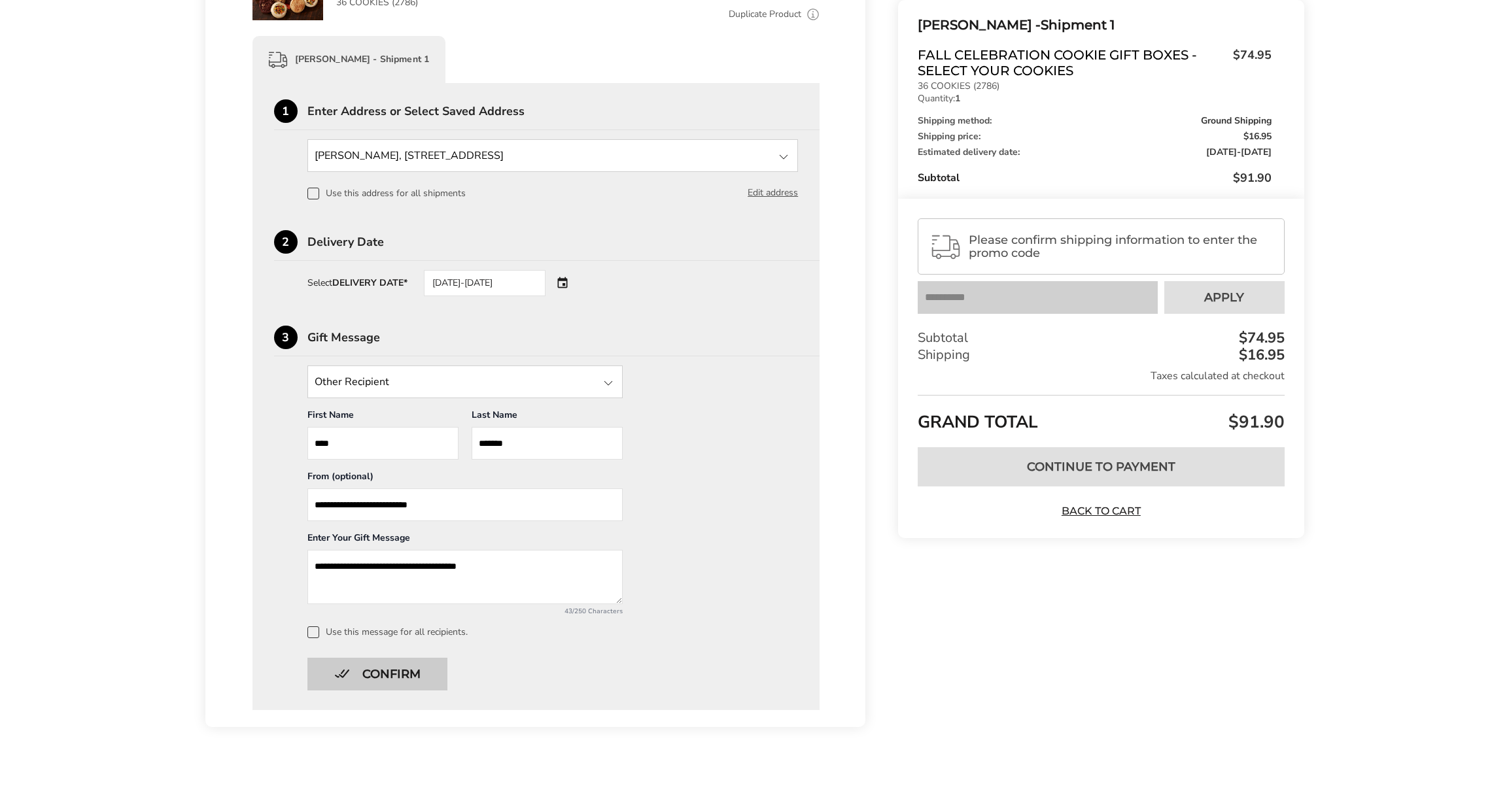
click at [370, 669] on button "Confirm" at bounding box center [377, 674] width 140 height 32
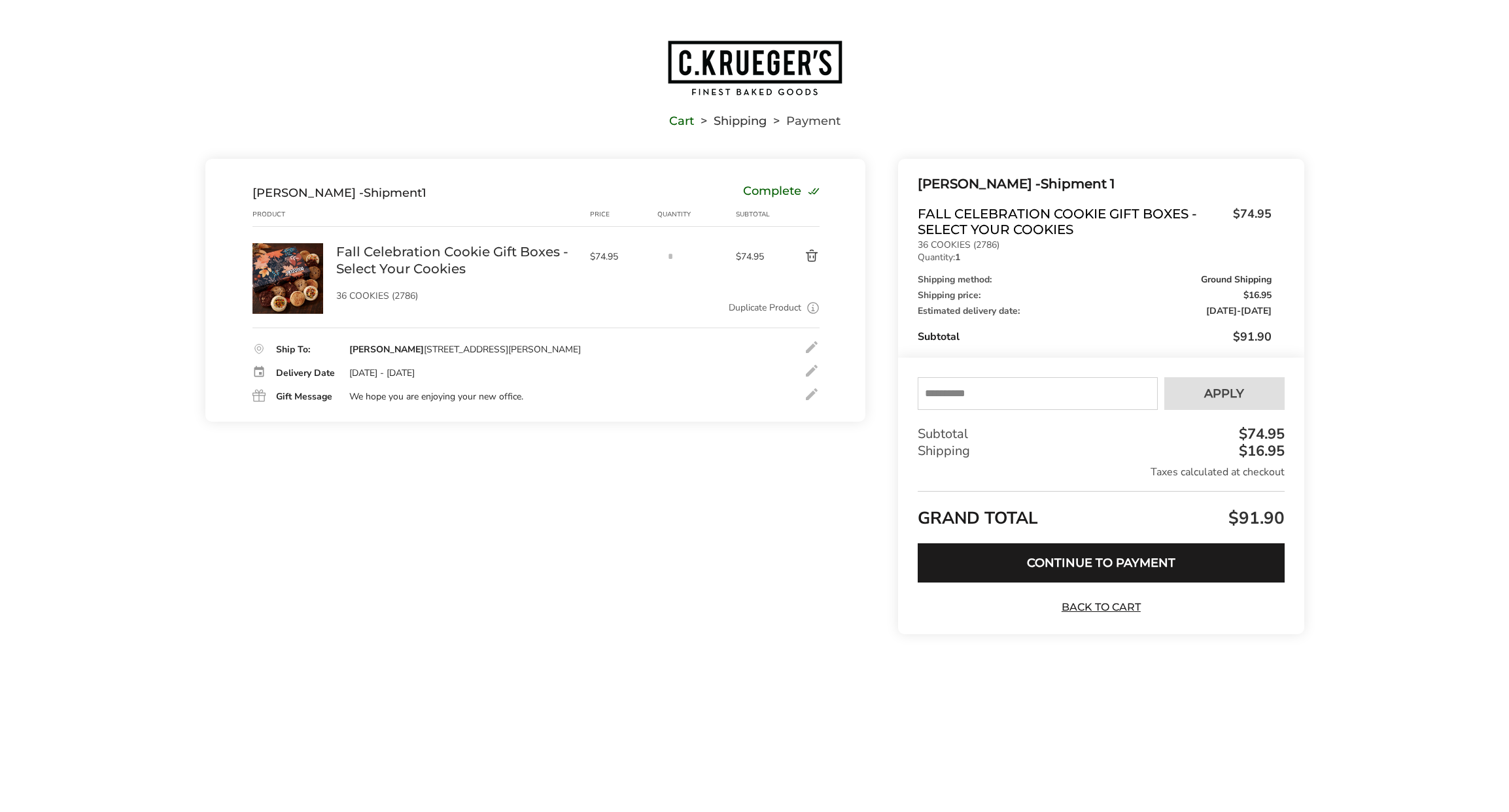
scroll to position [1, 0]
click at [810, 349] on div at bounding box center [811, 347] width 16 height 16
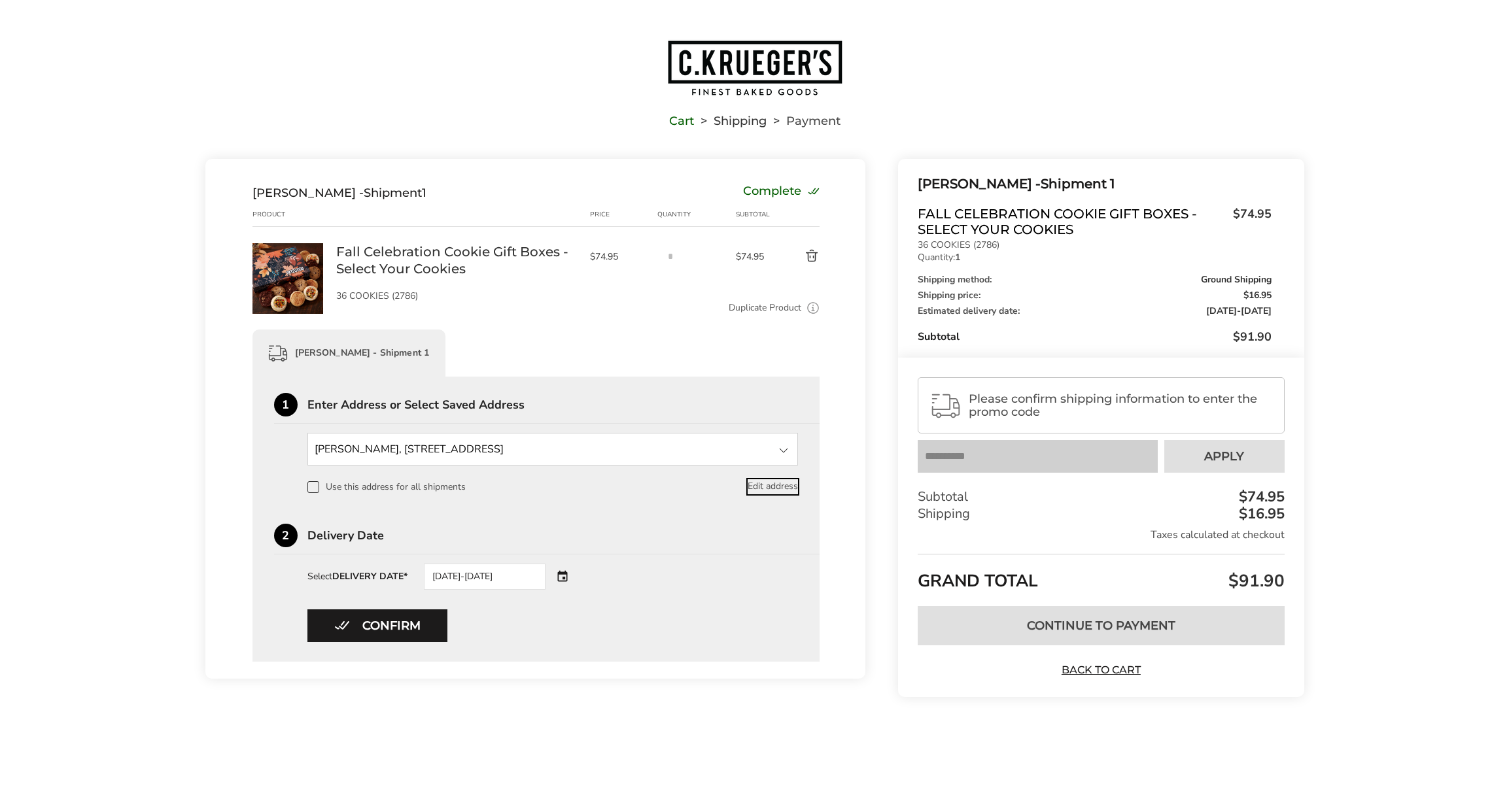
click at [756, 486] on button "Edit address" at bounding box center [772, 486] width 50 height 14
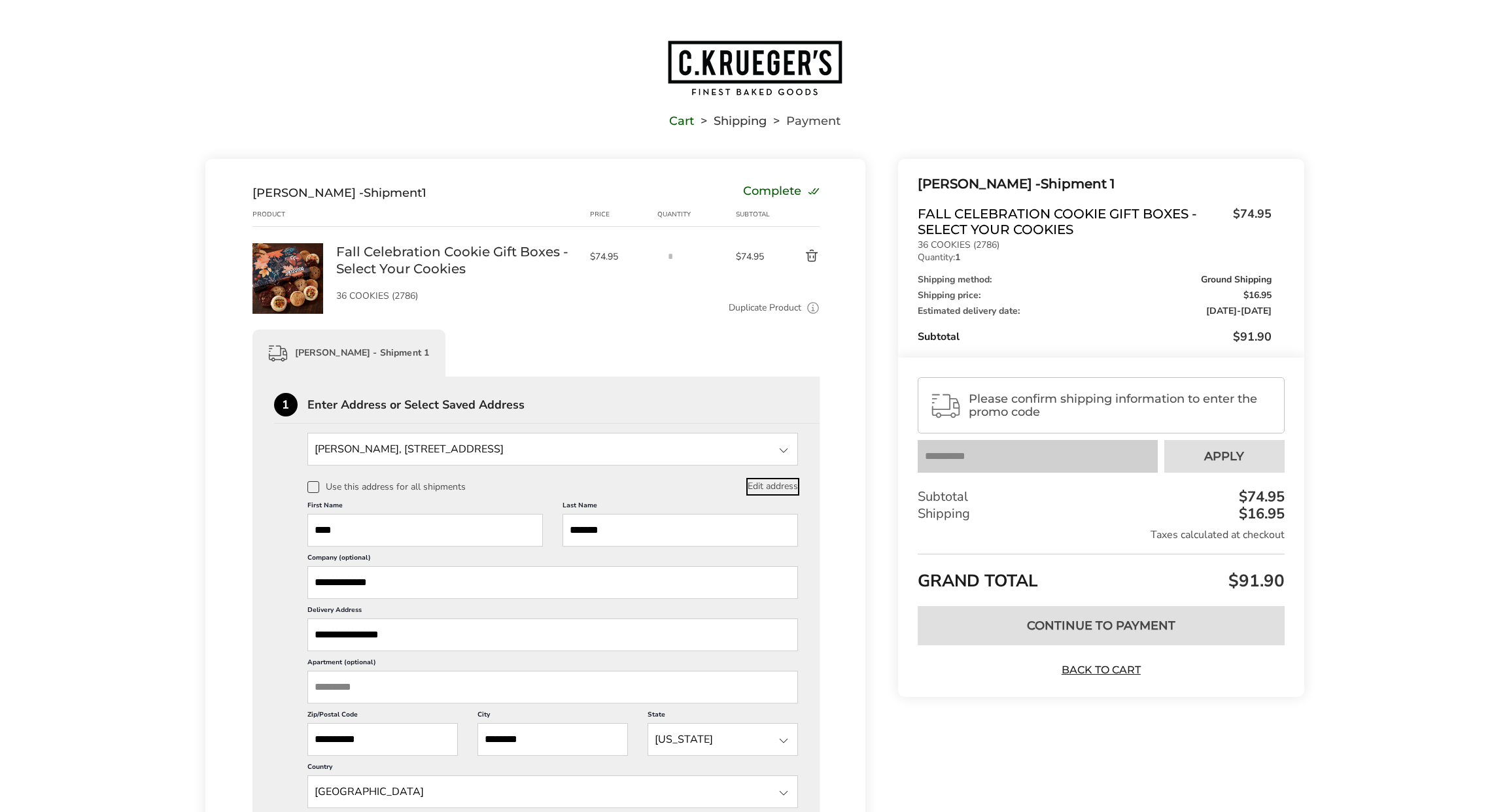
scroll to position [37, 0]
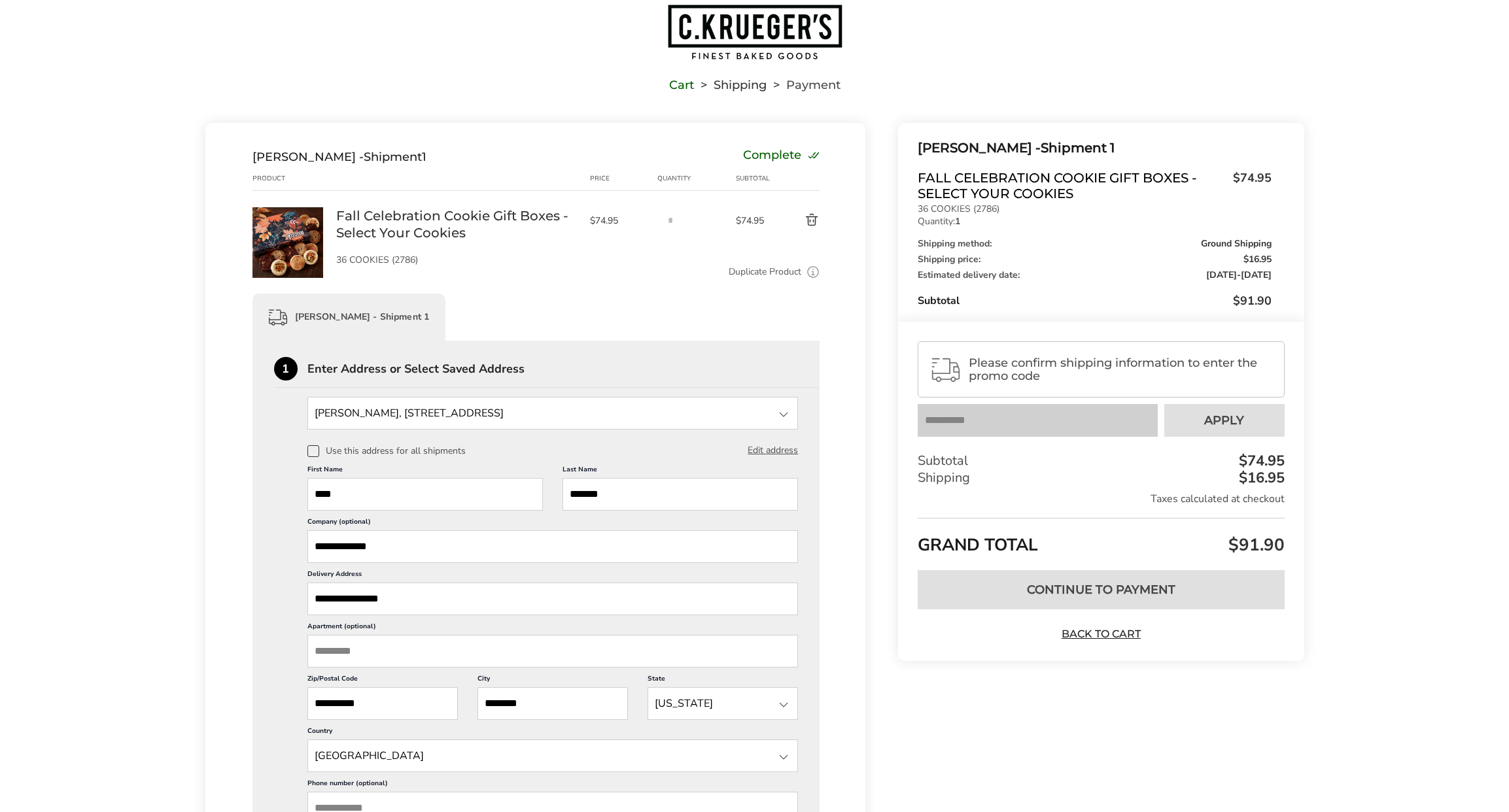
click at [610, 493] on input "*******" at bounding box center [681, 494] width 236 height 32
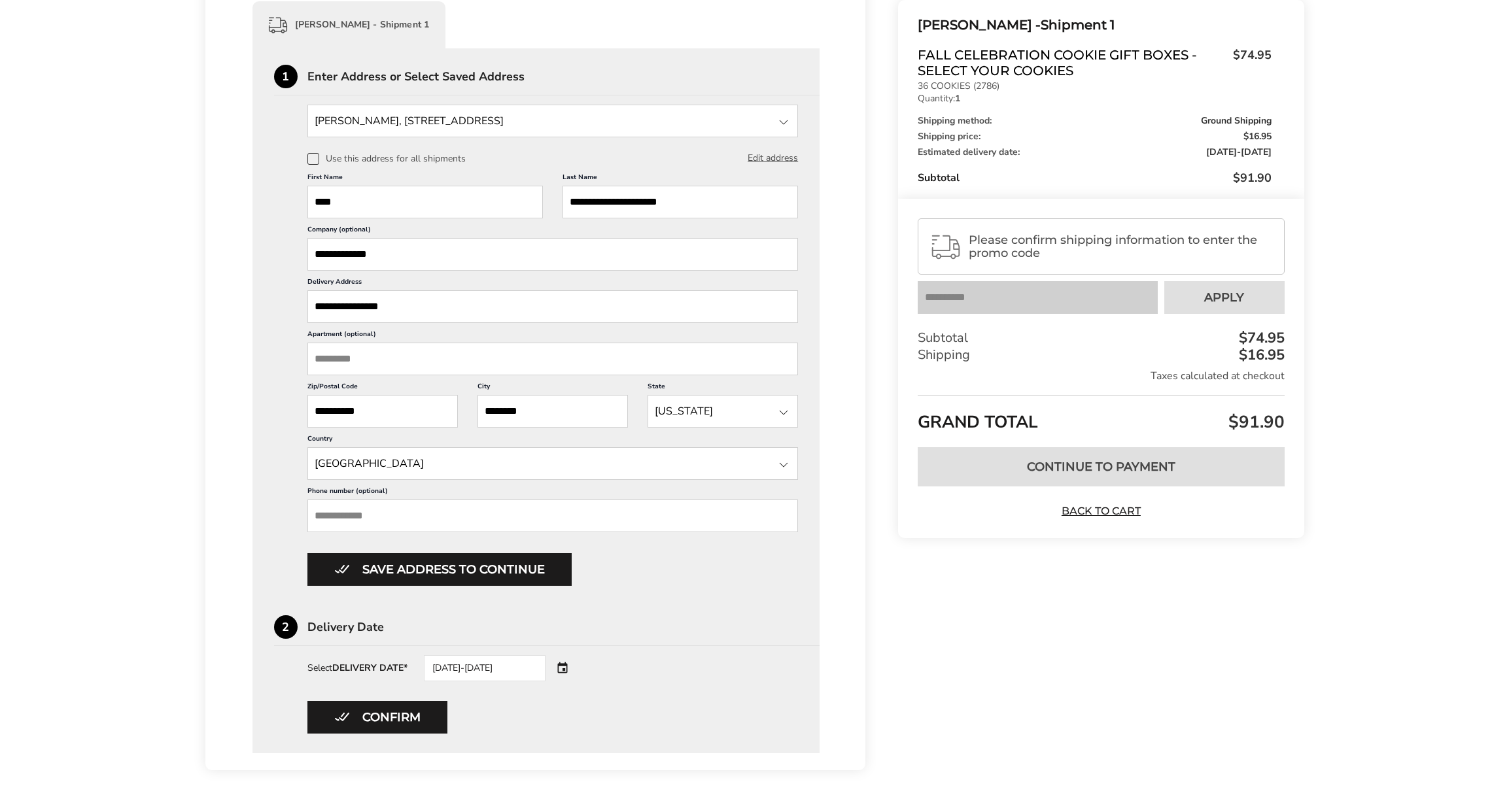
scroll to position [372, 0]
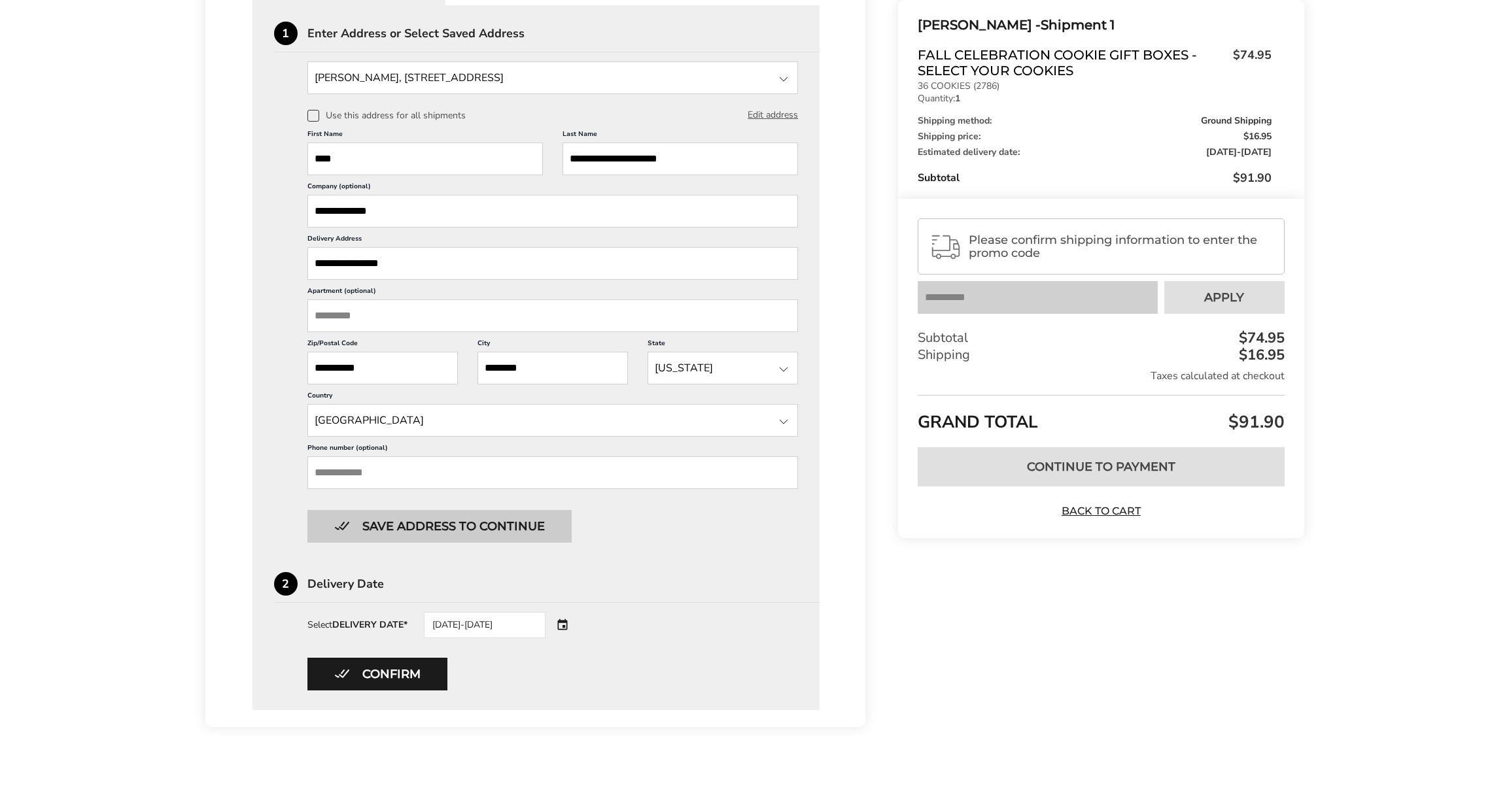
type input "**********"
drag, startPoint x: 484, startPoint y: 525, endPoint x: 492, endPoint y: 527, distance: 8.2
click at [485, 525] on button "Save address to continue" at bounding box center [439, 527] width 264 height 32
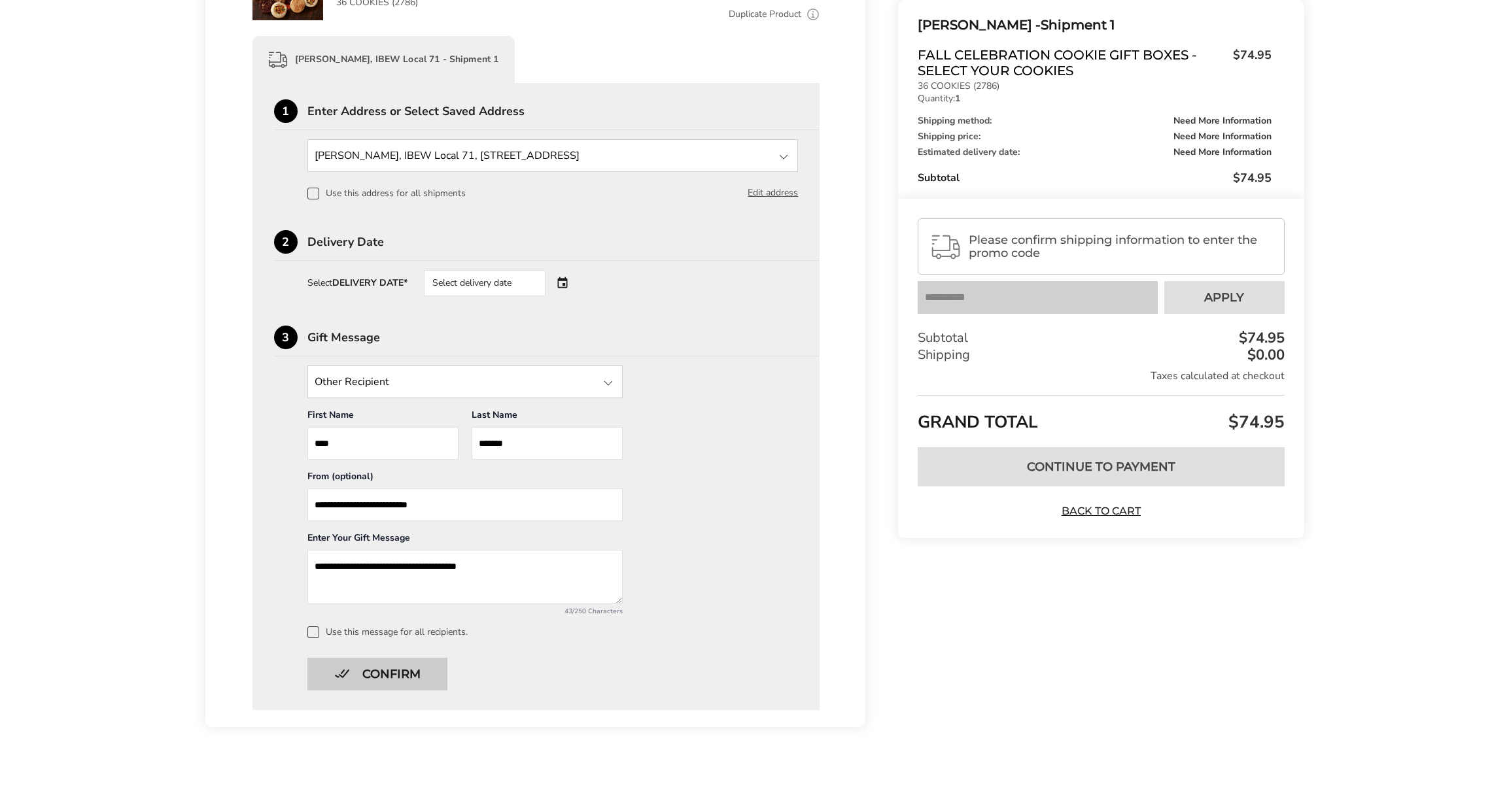
click at [412, 669] on button "Confirm" at bounding box center [377, 674] width 140 height 32
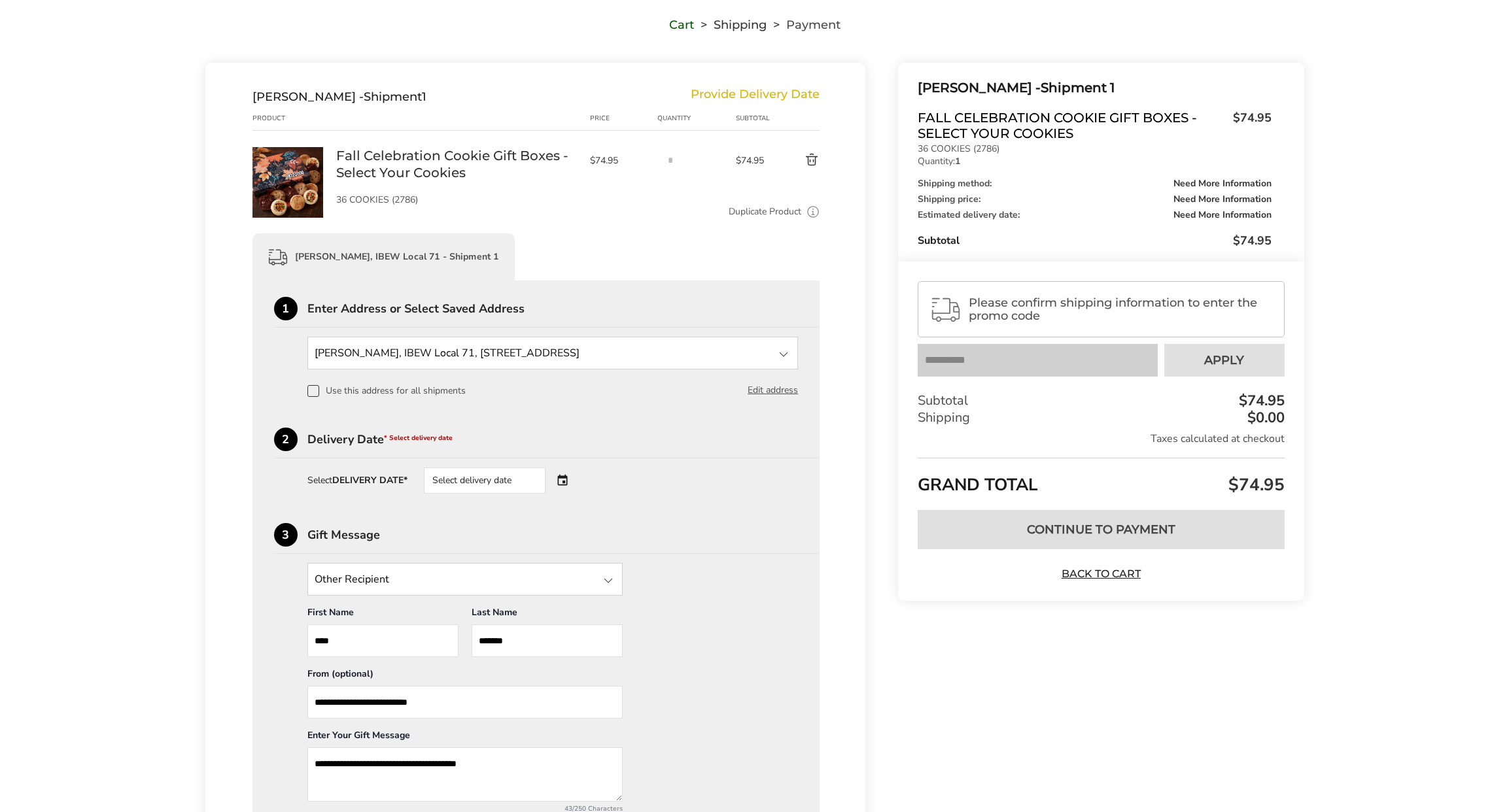
scroll to position [102, 0]
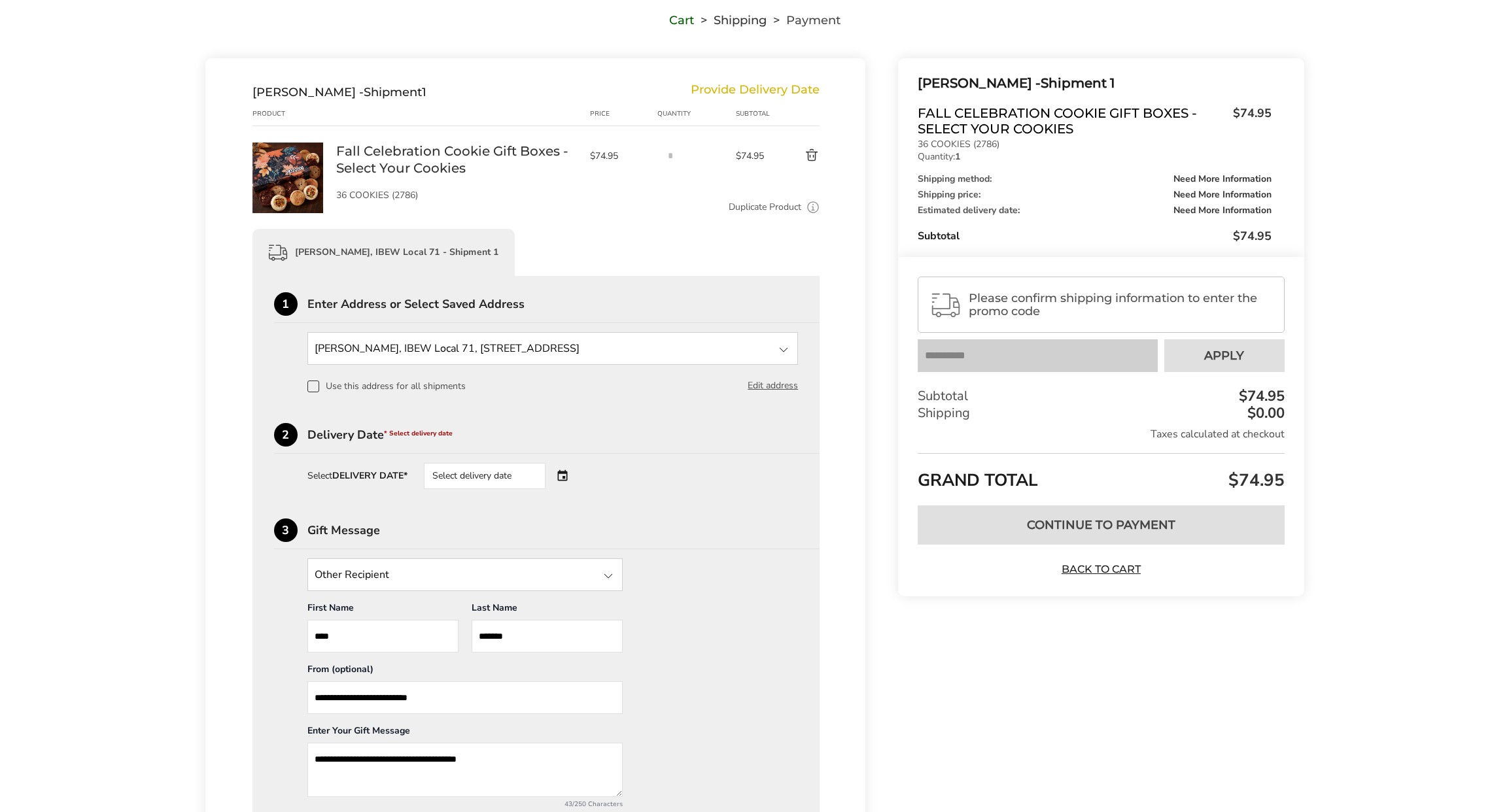
click at [493, 484] on div "Select delivery date" at bounding box center [485, 476] width 122 height 27
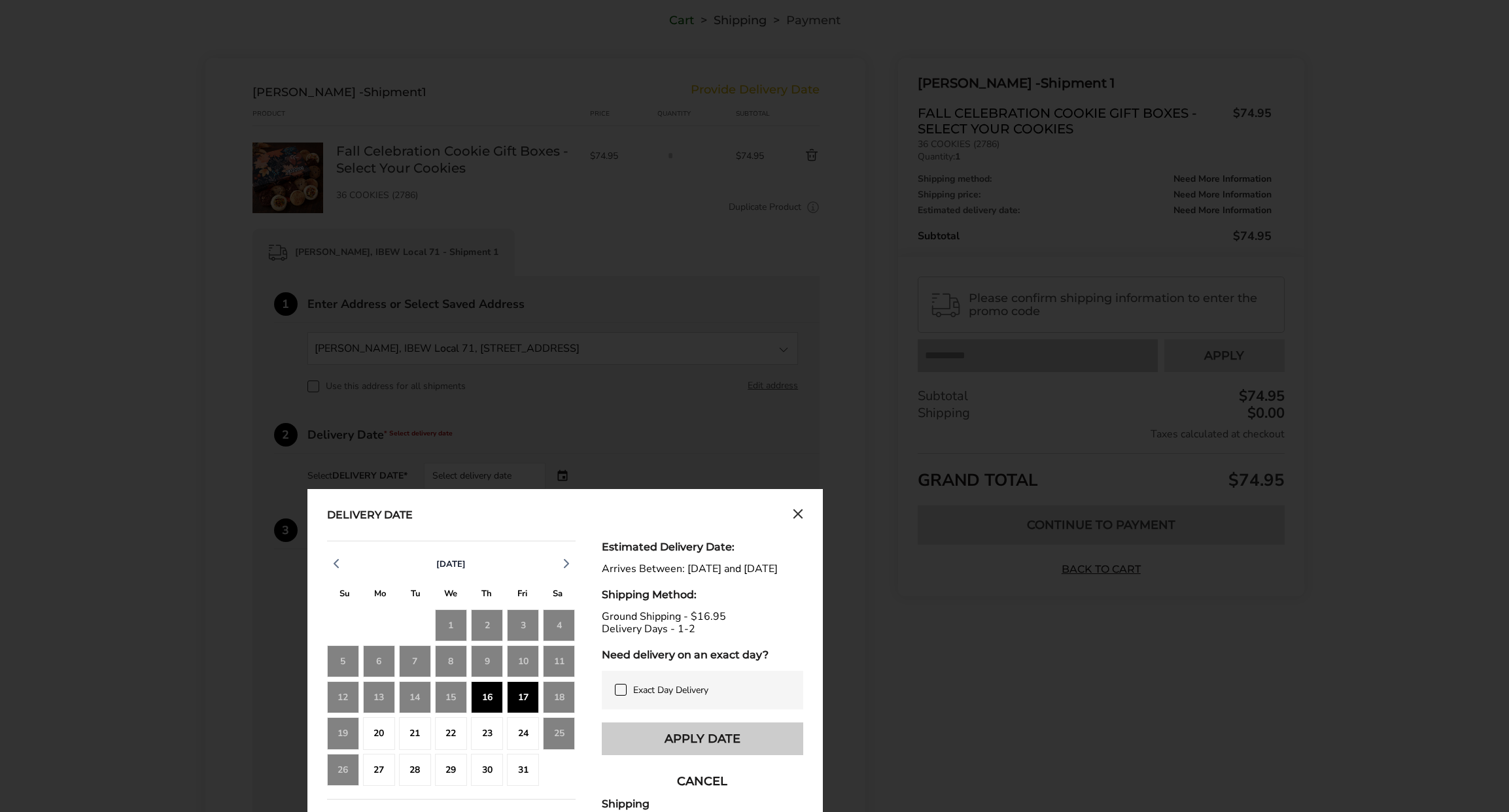
click at [669, 740] on button "Apply Date" at bounding box center [703, 739] width 202 height 32
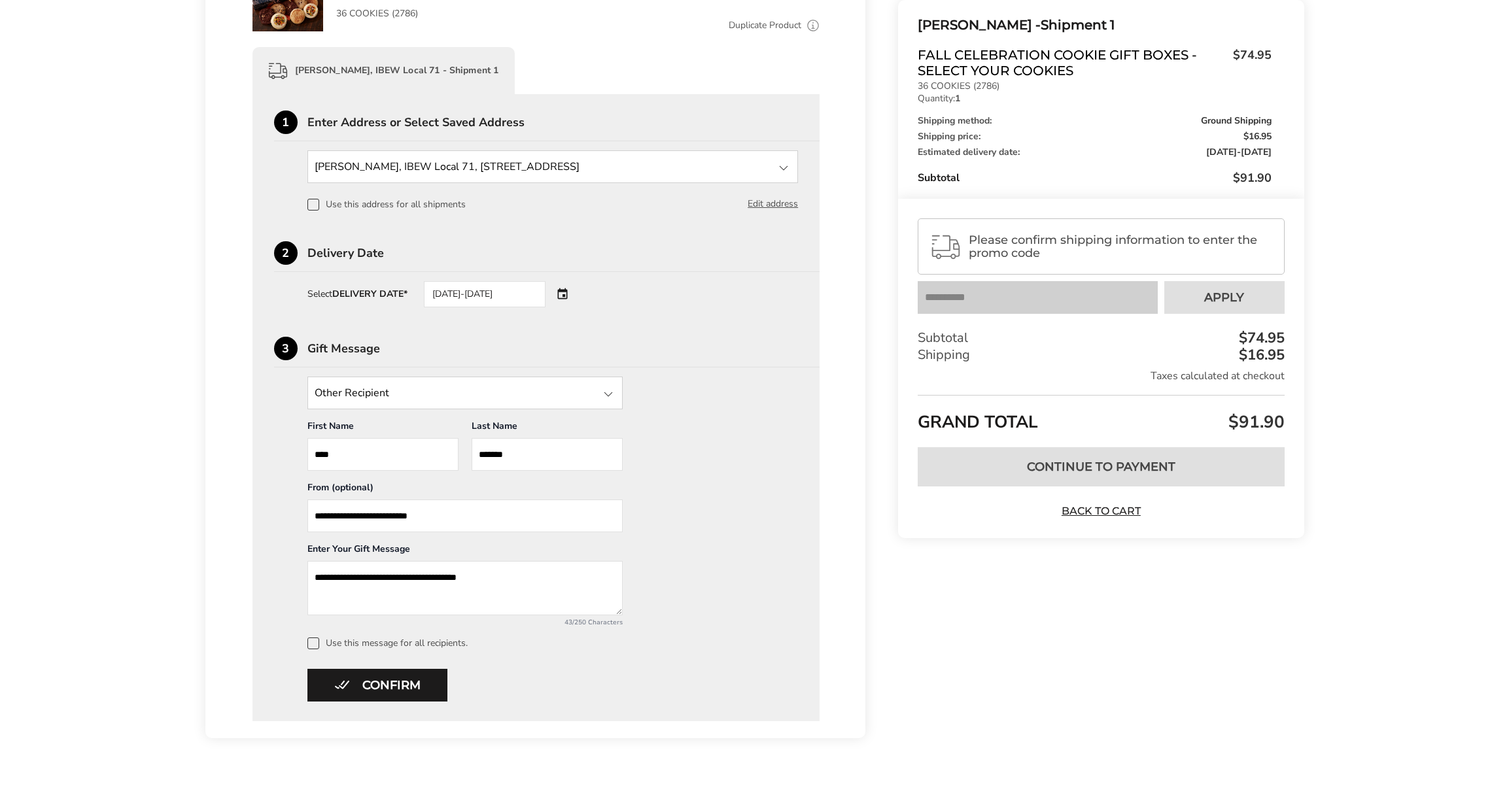
scroll to position [295, 0]
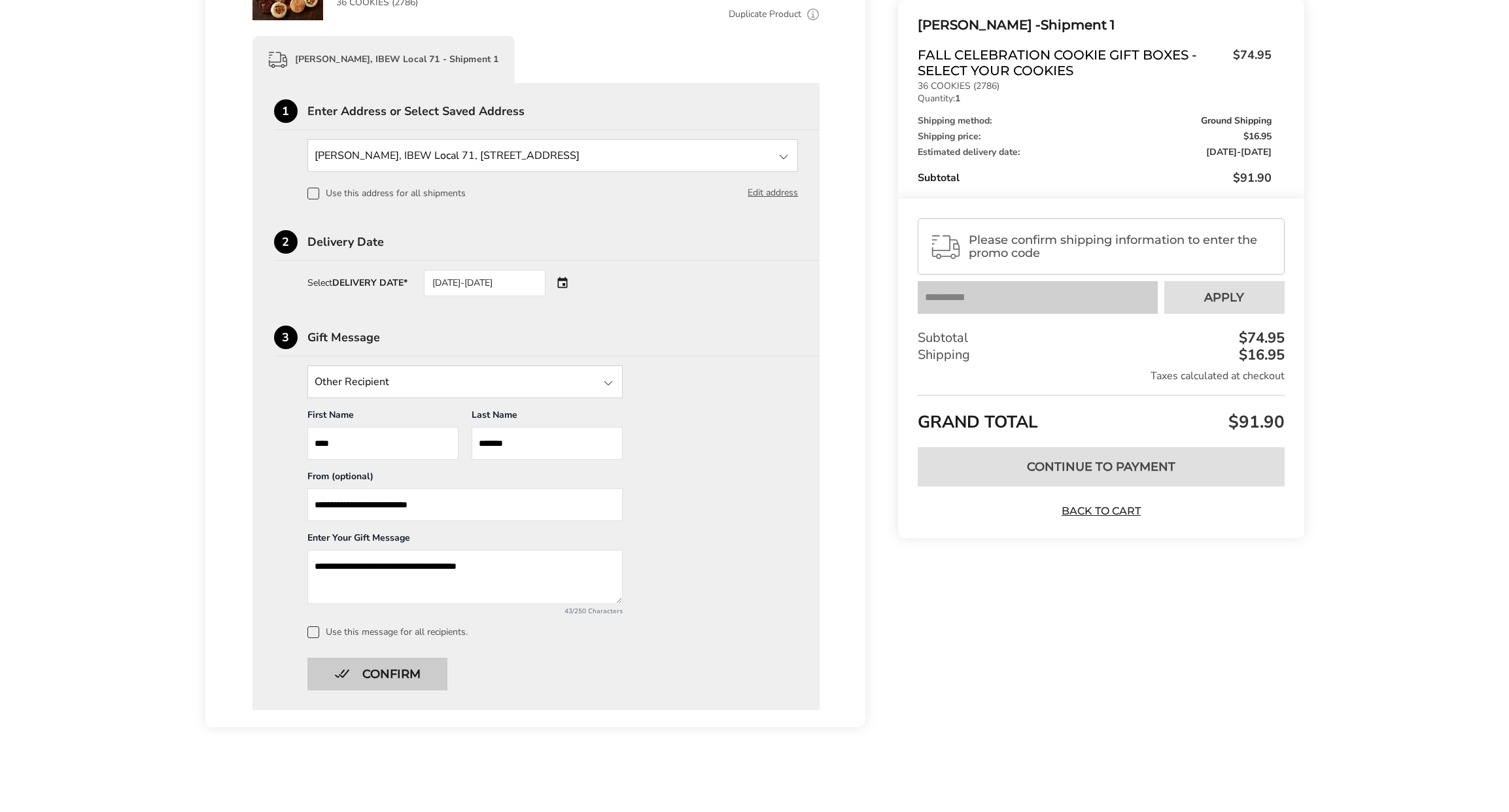
click at [382, 672] on button "Confirm" at bounding box center [377, 674] width 140 height 32
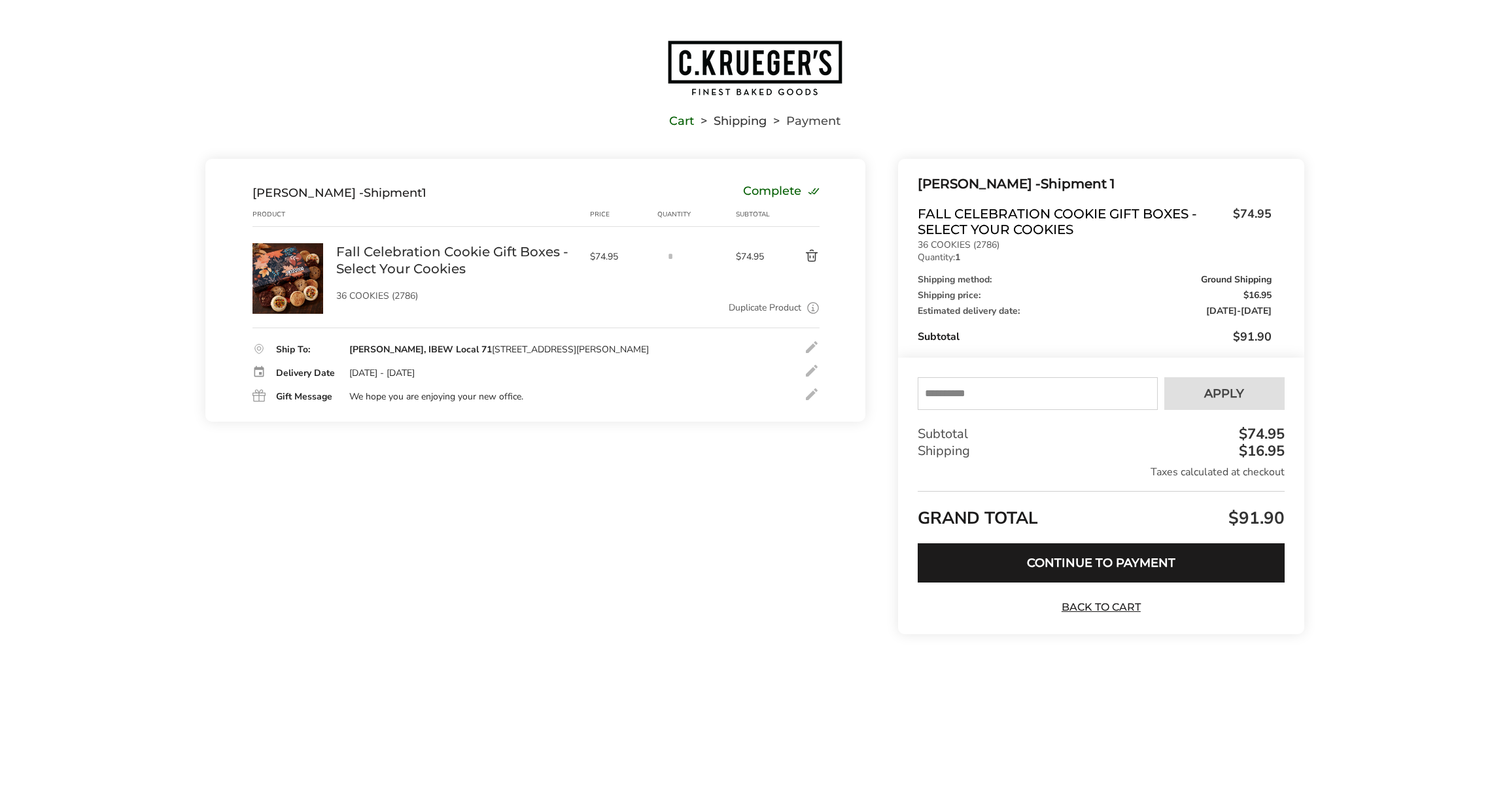
scroll to position [1, 0]
click at [961, 401] on input "text" at bounding box center [1037, 394] width 240 height 32
type input "*********"
click at [1220, 389] on span "Apply" at bounding box center [1224, 394] width 40 height 11
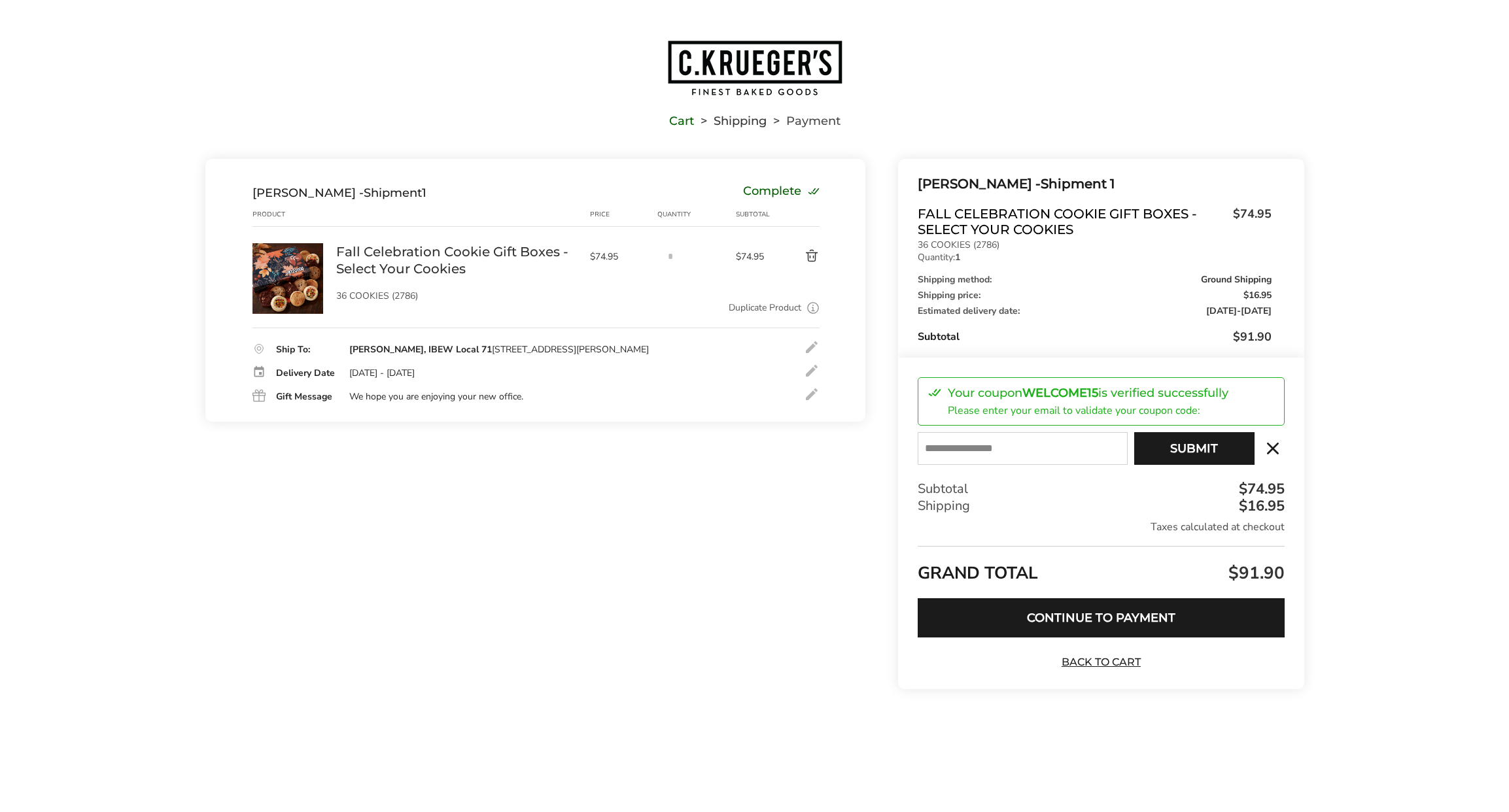
click at [1078, 448] on input "E-mail" at bounding box center [1022, 449] width 209 height 32
type input "**********"
click at [1178, 447] on button "Submit" at bounding box center [1194, 449] width 121 height 32
type input "**********"
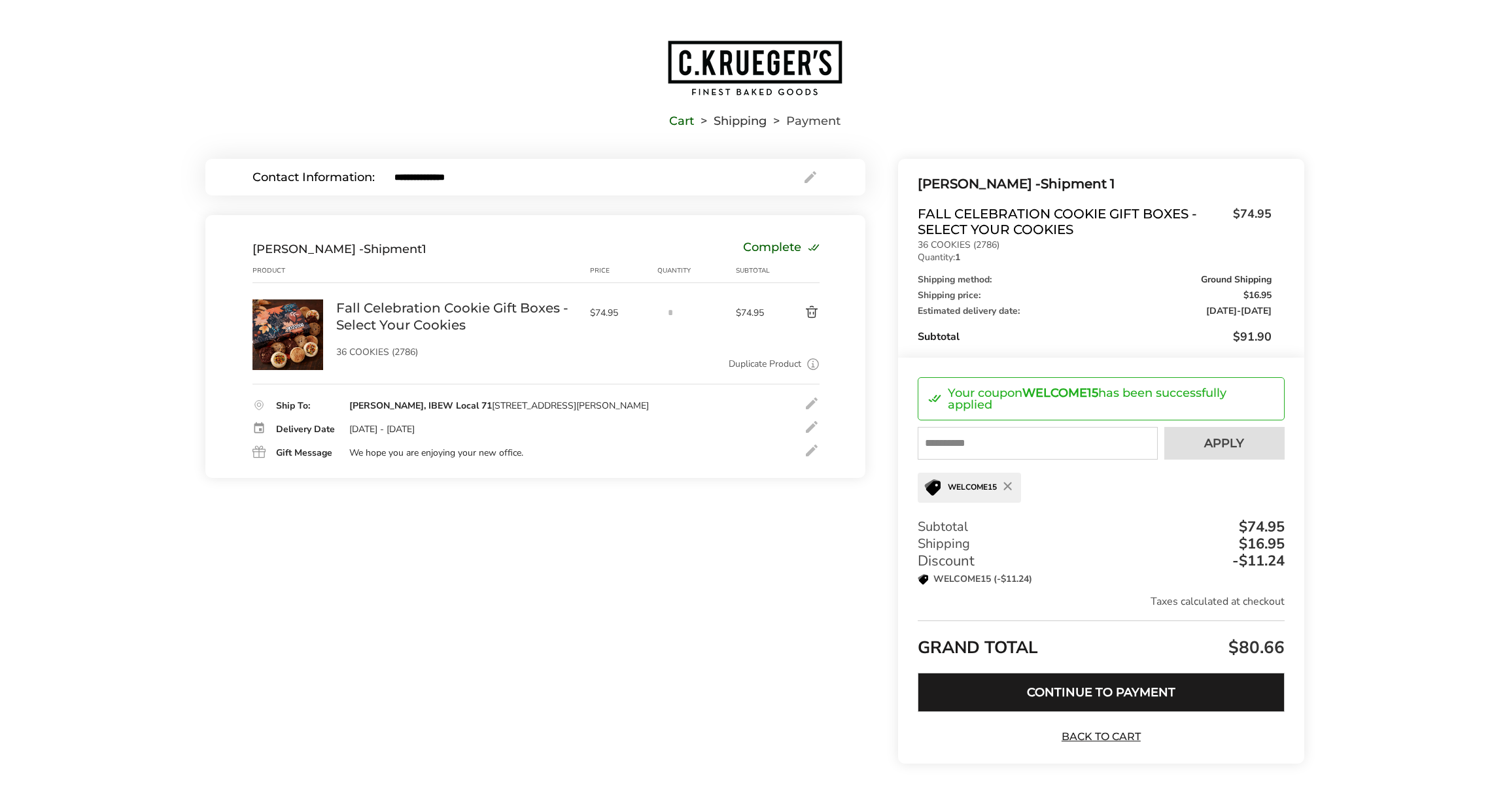
click at [1125, 688] on button "Continue to Payment" at bounding box center [1100, 692] width 366 height 39
